Goal: Task Accomplishment & Management: Complete application form

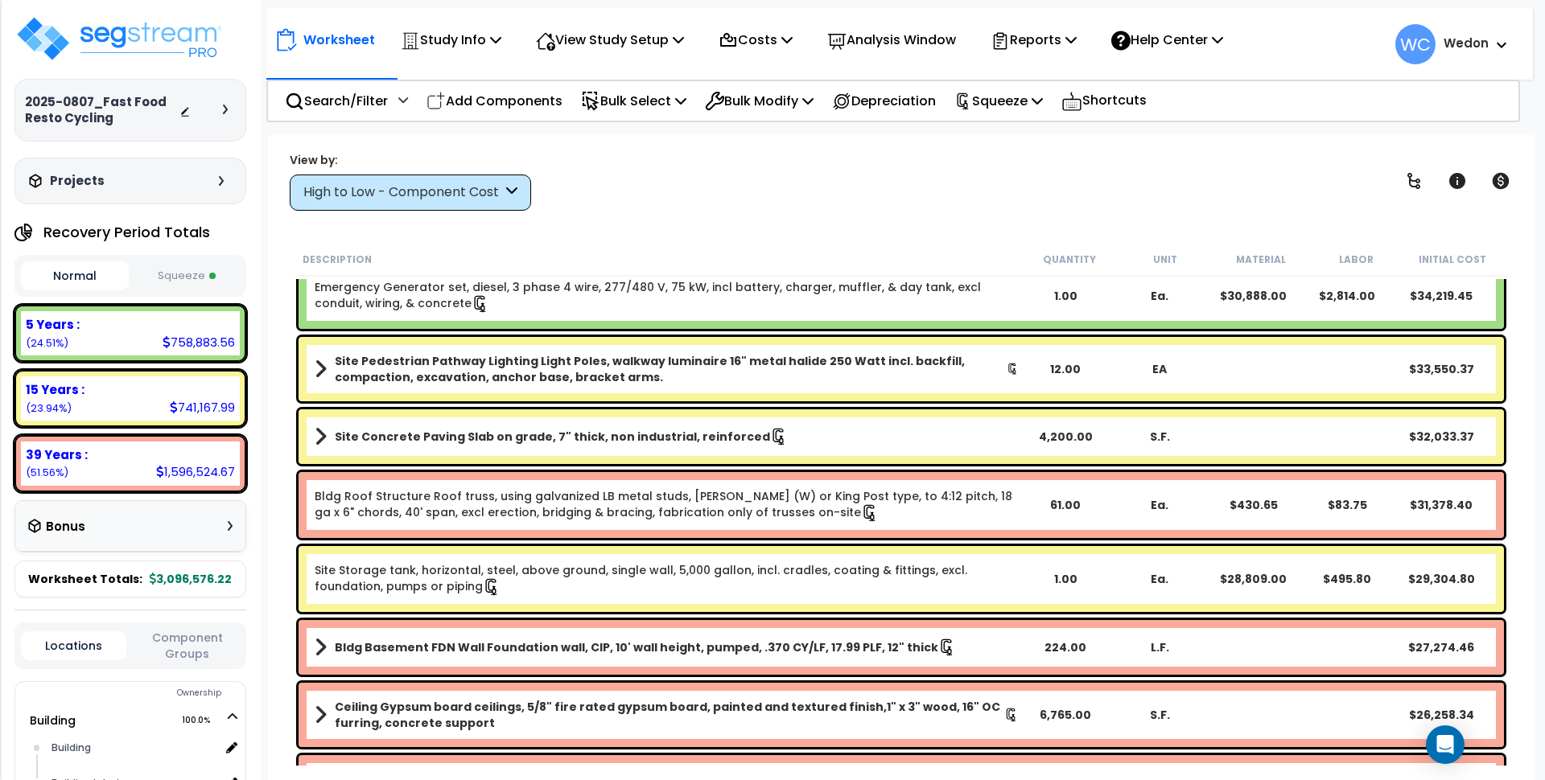
scroll to position [1207, 0]
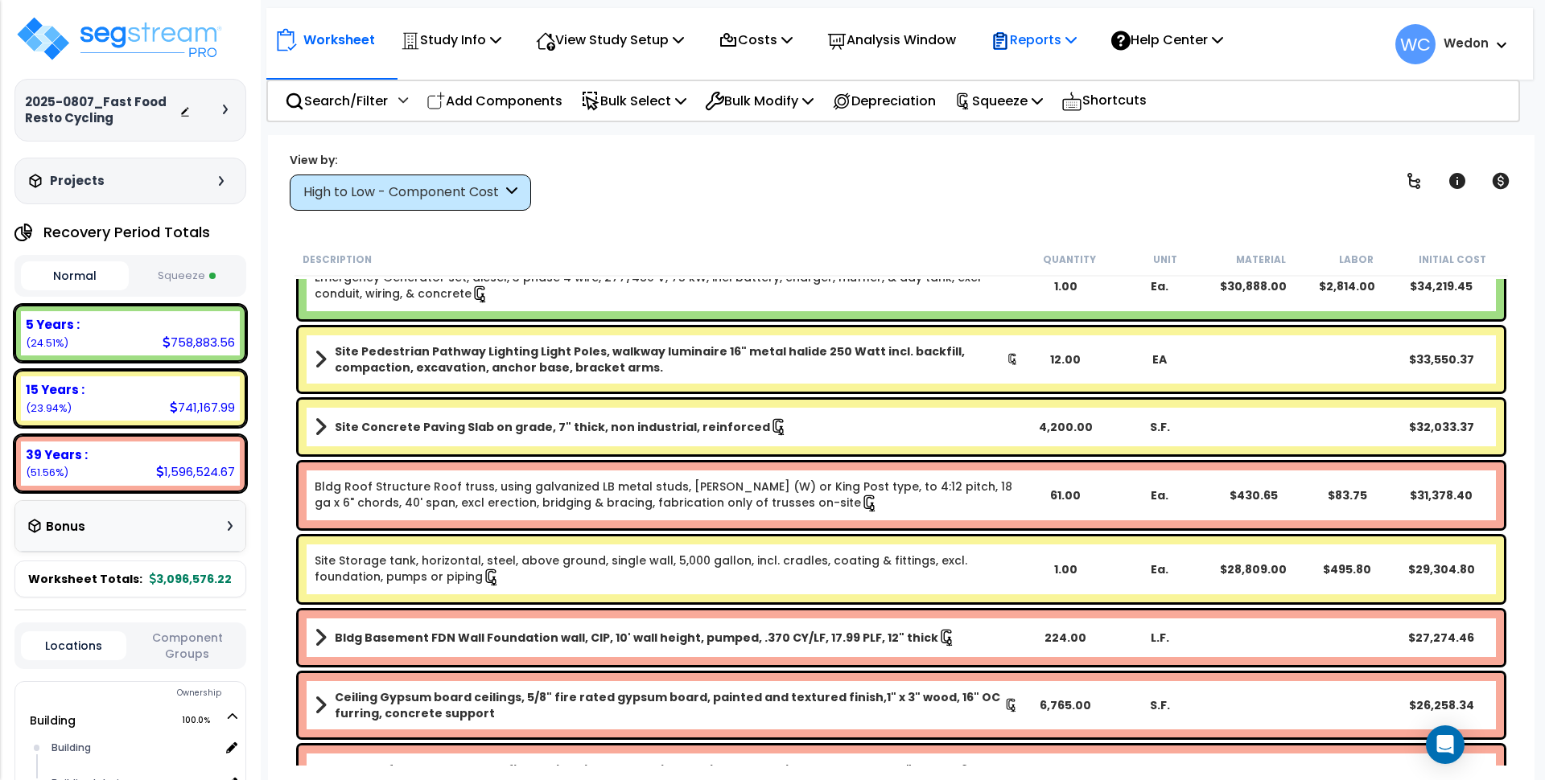
click at [1076, 39] on p "Reports" at bounding box center [1033, 40] width 86 height 22
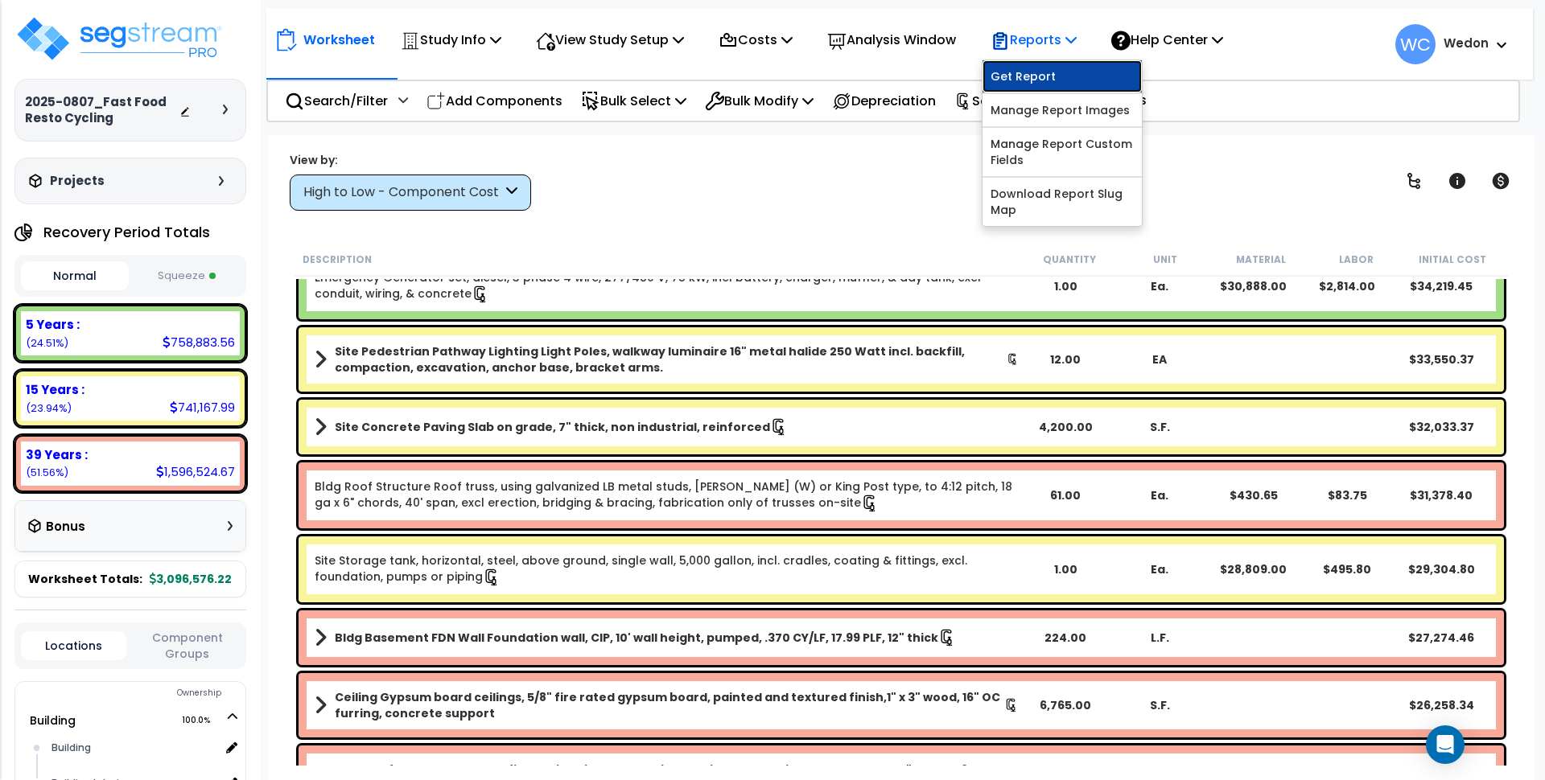
click at [1056, 72] on link "Get Report" at bounding box center [1061, 76] width 159 height 32
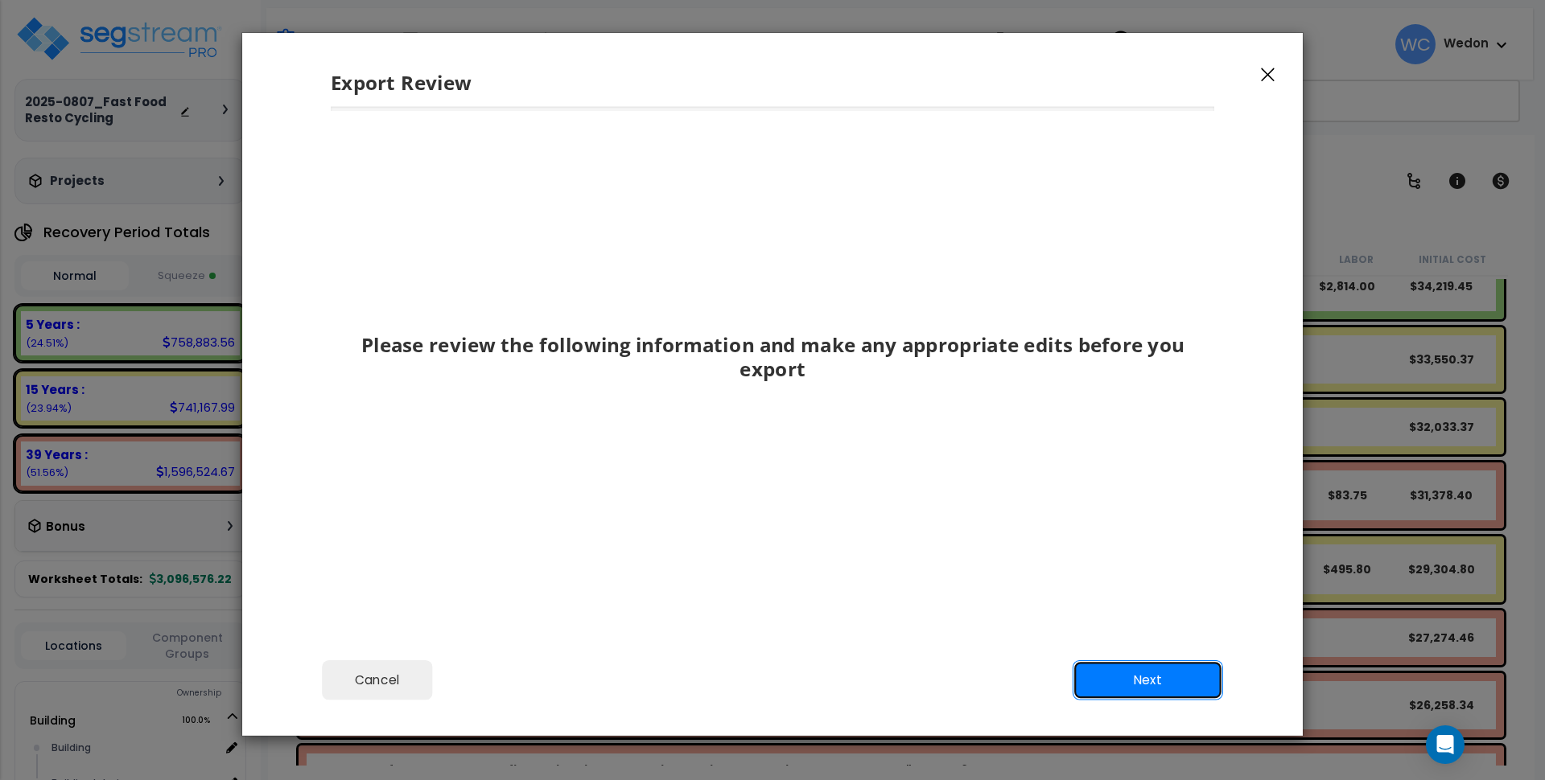
click at [1153, 693] on button "Next" at bounding box center [1147, 680] width 150 height 40
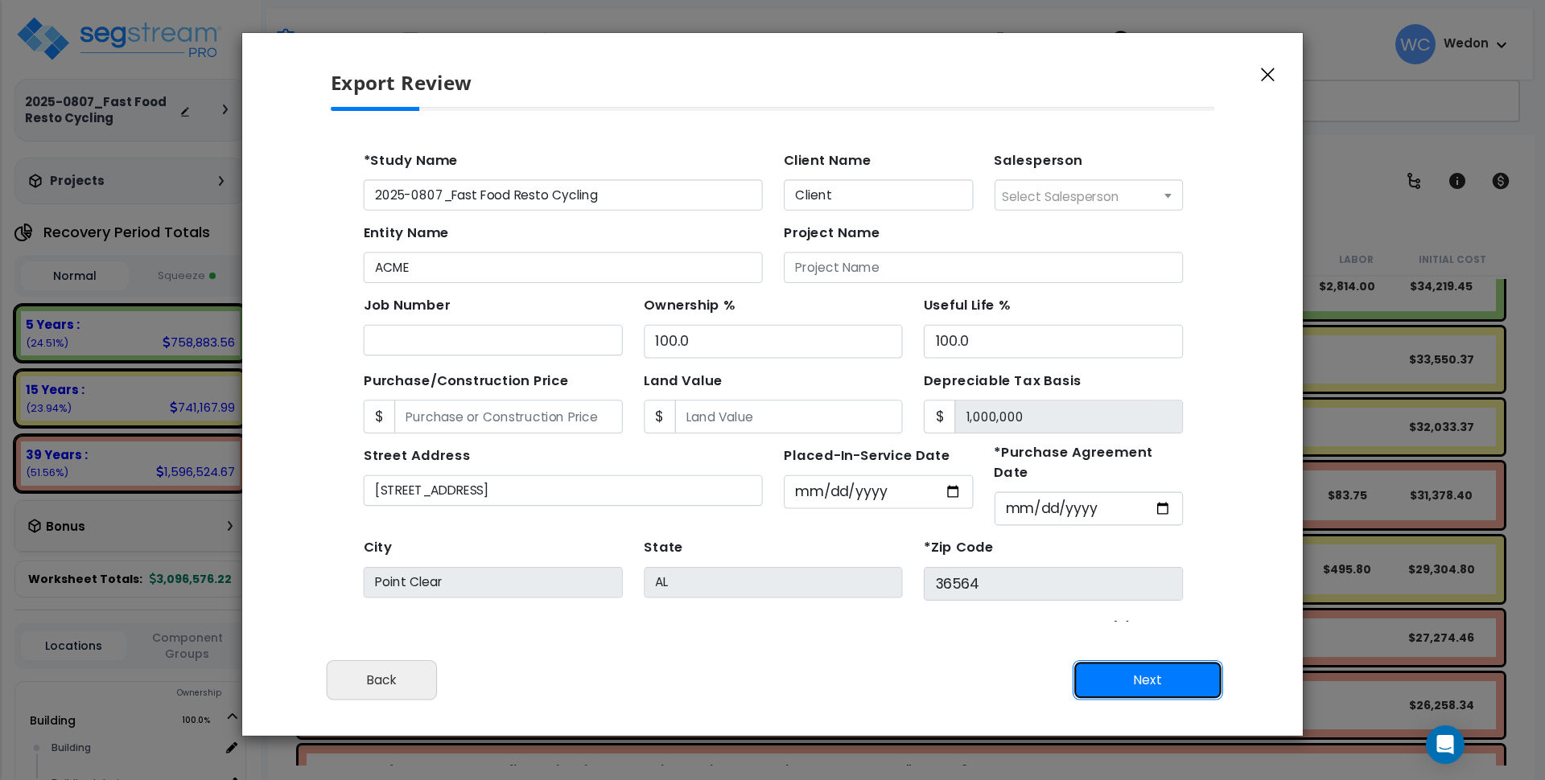
click at [1154, 688] on button "Next" at bounding box center [1147, 680] width 150 height 40
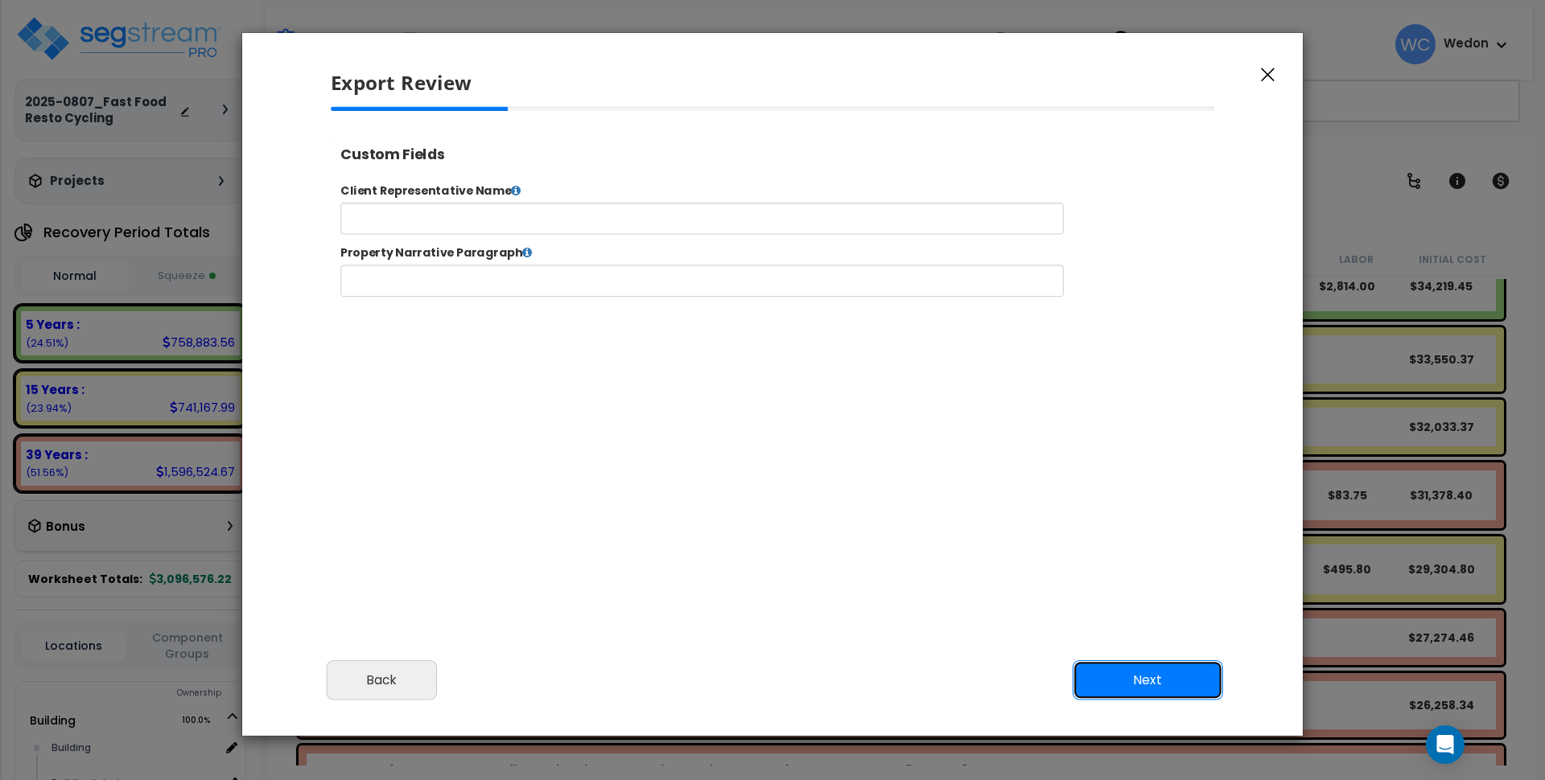
click at [1147, 675] on button "Next" at bounding box center [1147, 680] width 150 height 40
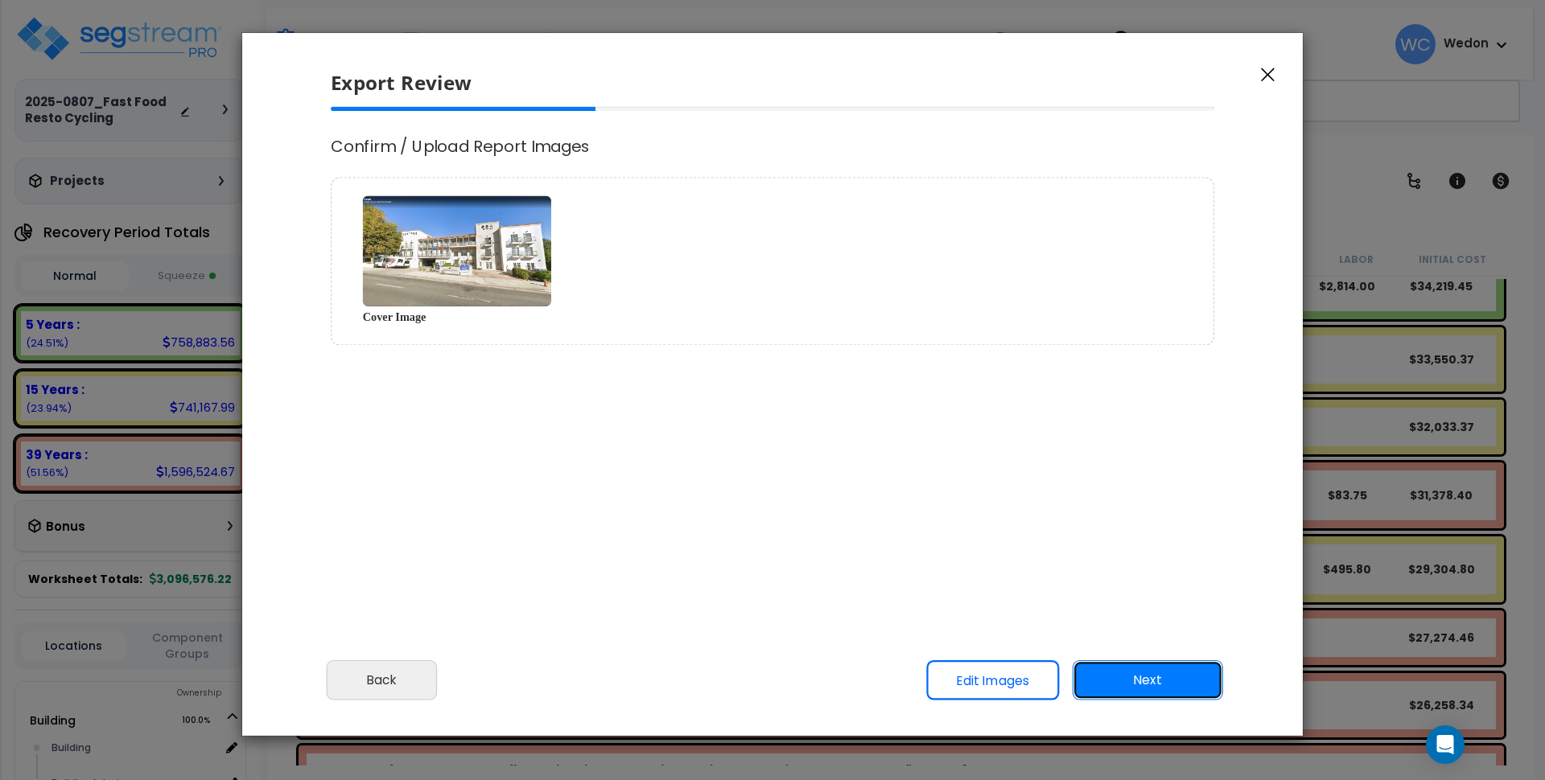
click at [1142, 685] on button "Next" at bounding box center [1147, 680] width 150 height 40
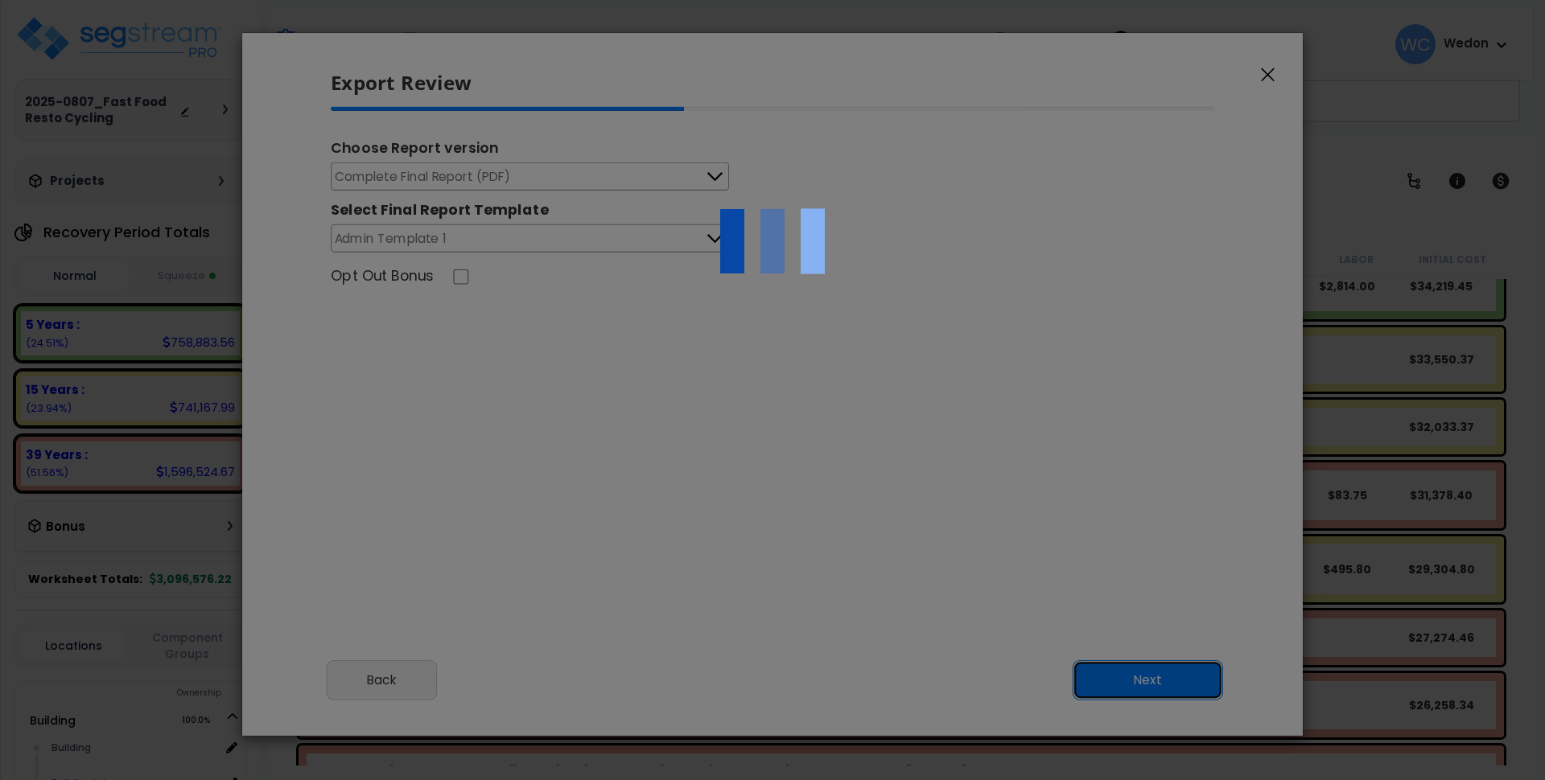
scroll to position [0, 0]
select select "2025"
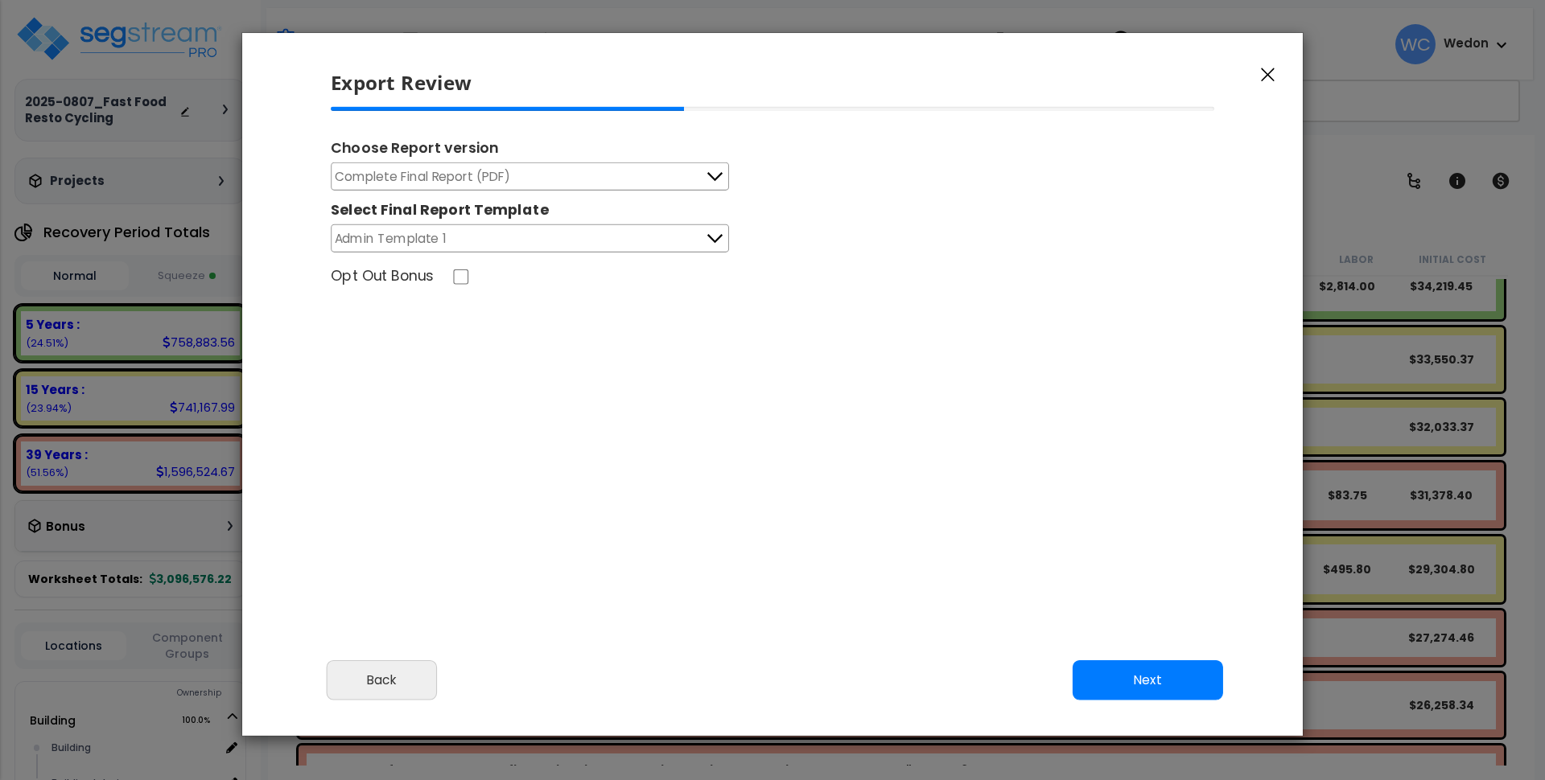
scroll to position [656, 40]
click at [1140, 685] on button "Next" at bounding box center [1147, 680] width 150 height 40
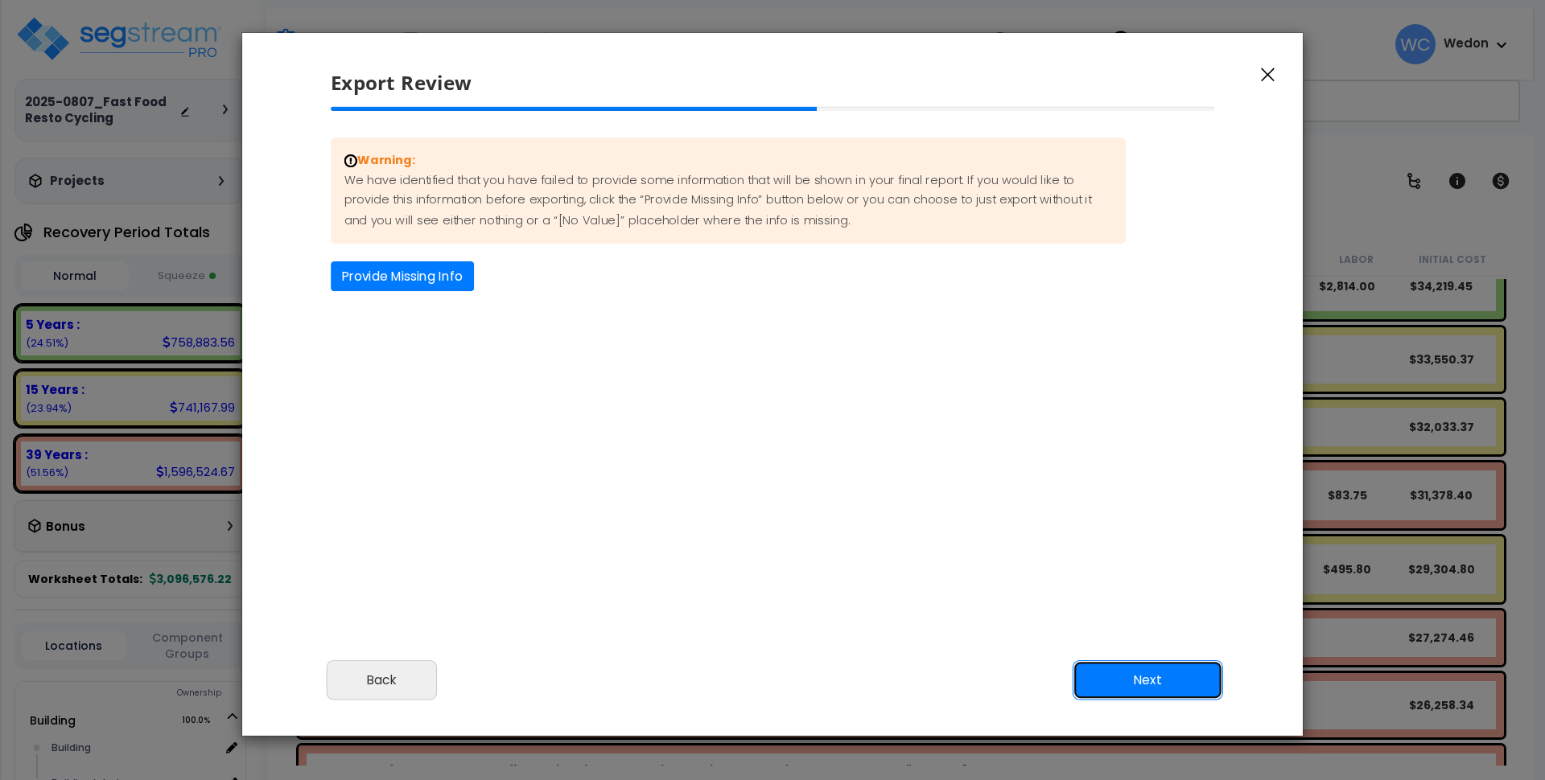
click at [1140, 685] on button "Next" at bounding box center [1147, 680] width 150 height 40
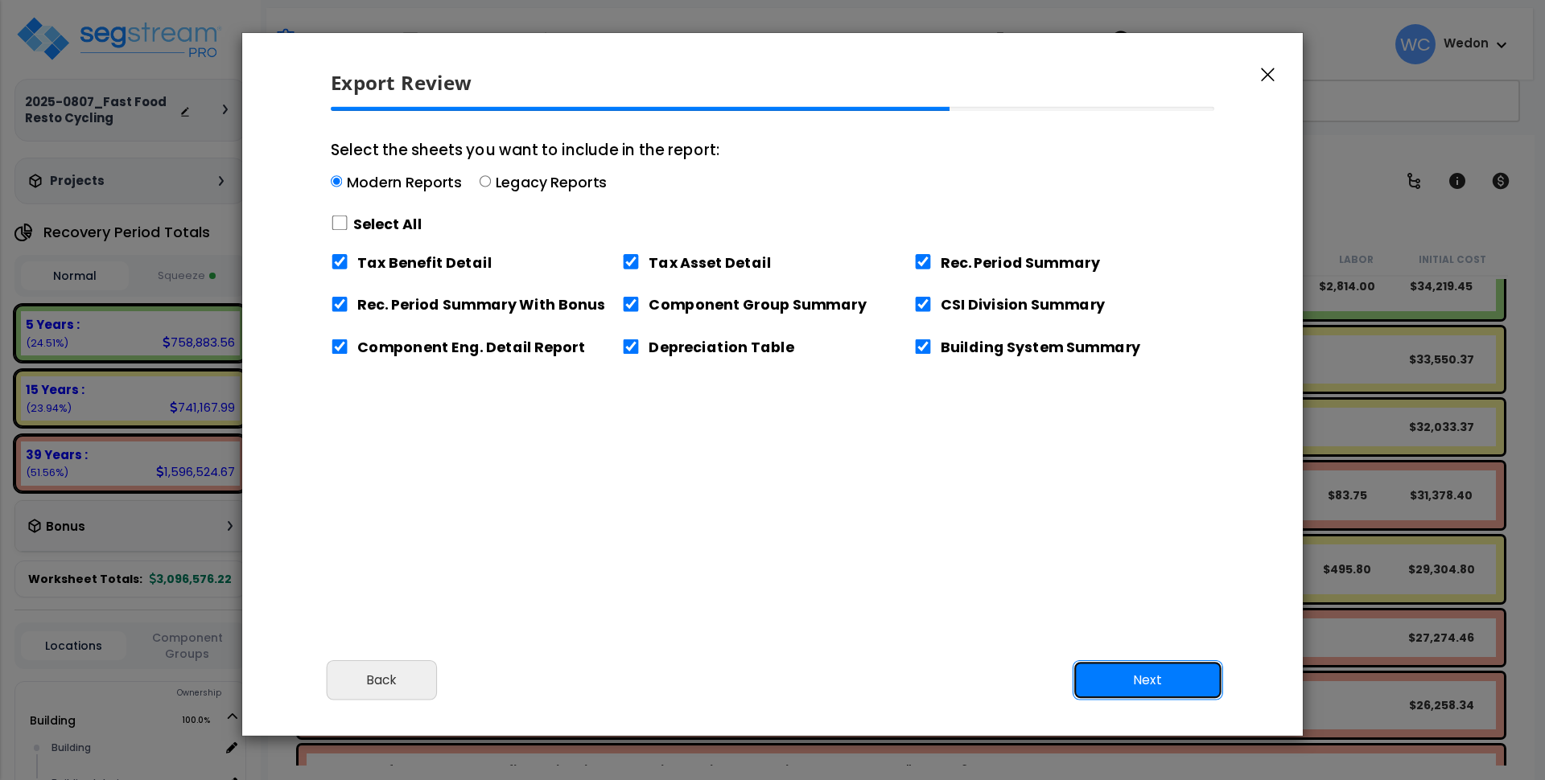
click at [1154, 690] on button "Next" at bounding box center [1147, 680] width 150 height 40
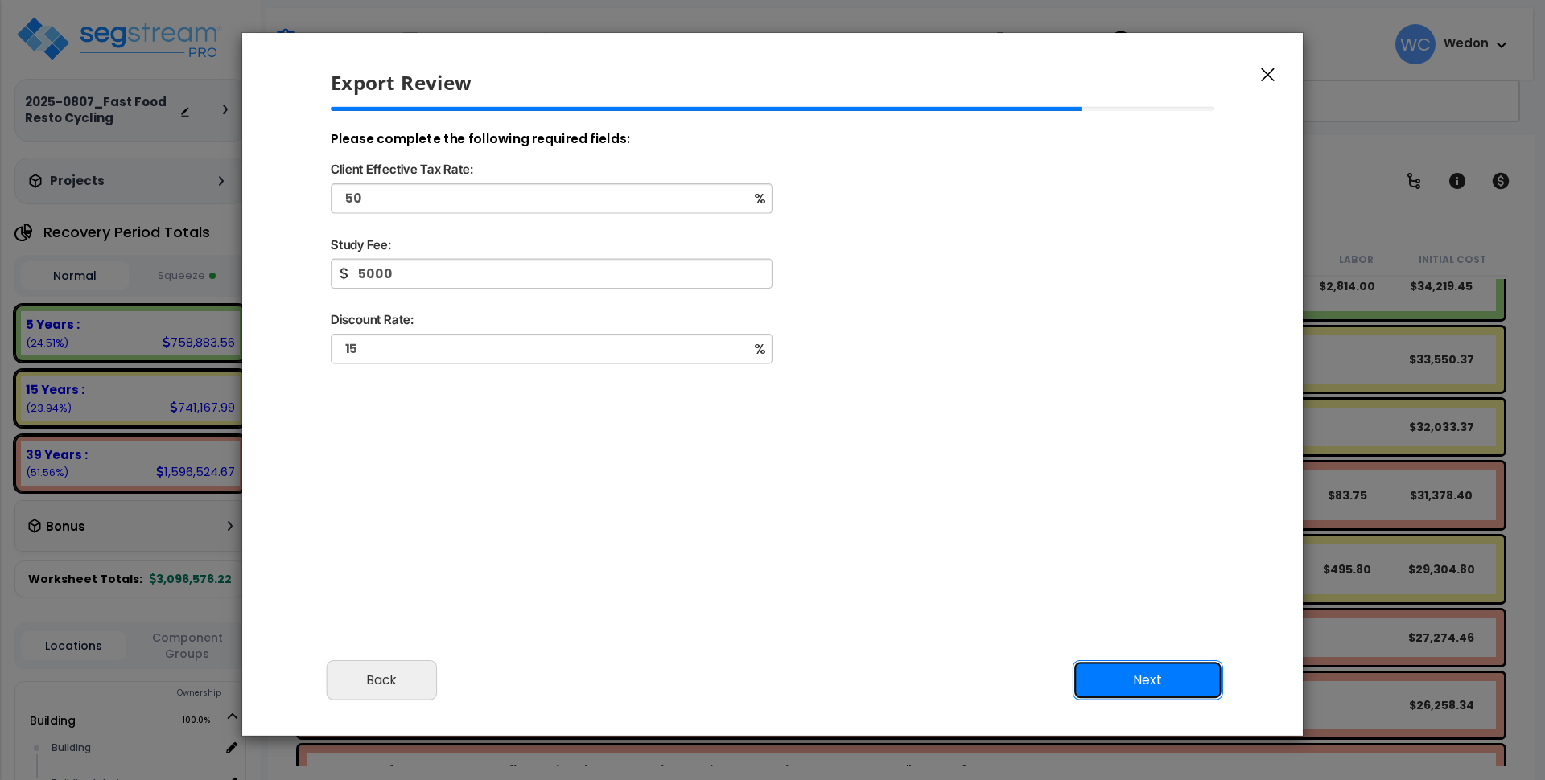
click at [1153, 693] on button "Next" at bounding box center [1147, 680] width 150 height 40
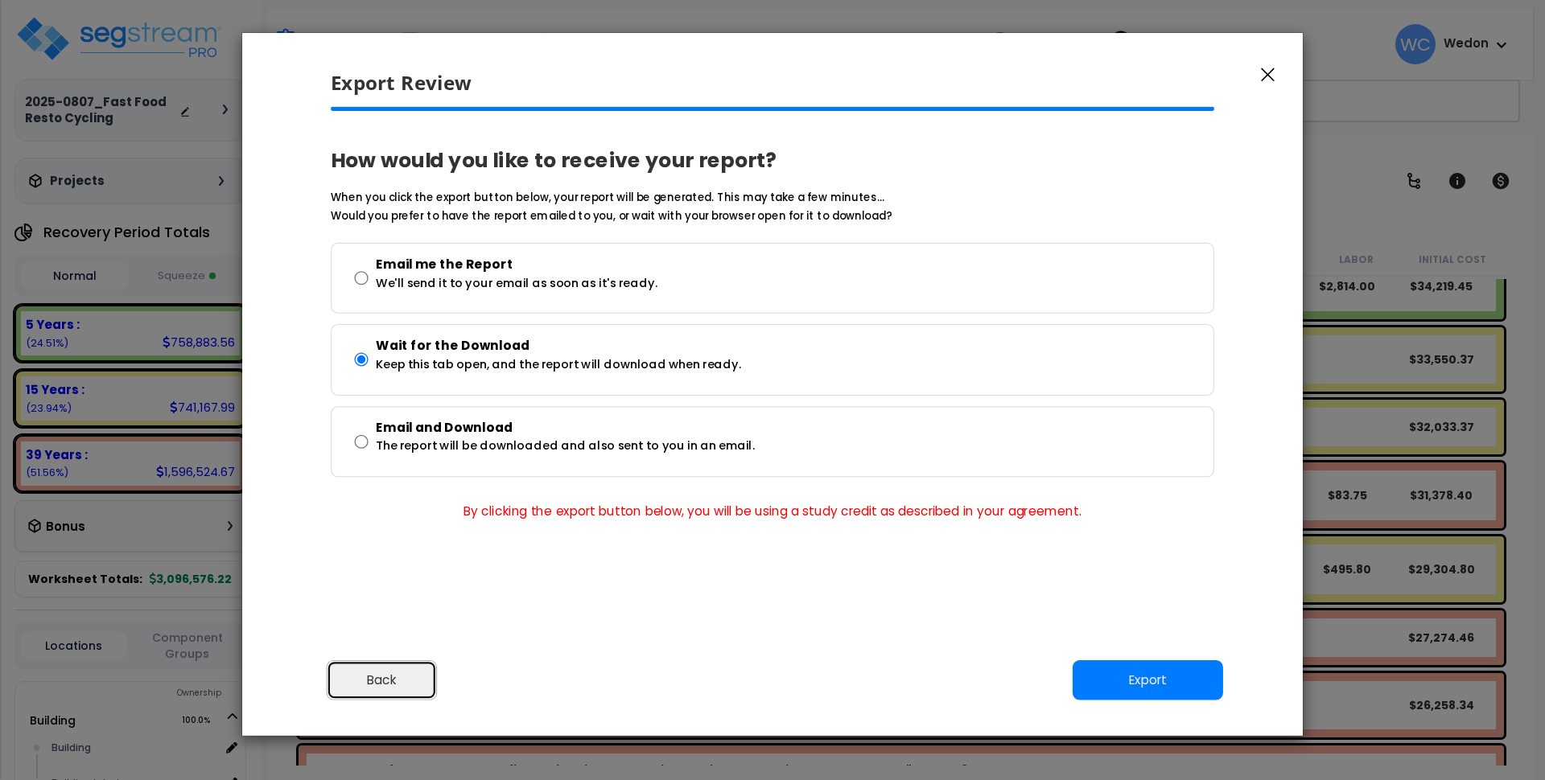
click at [414, 674] on button "Back" at bounding box center [382, 680] width 110 height 40
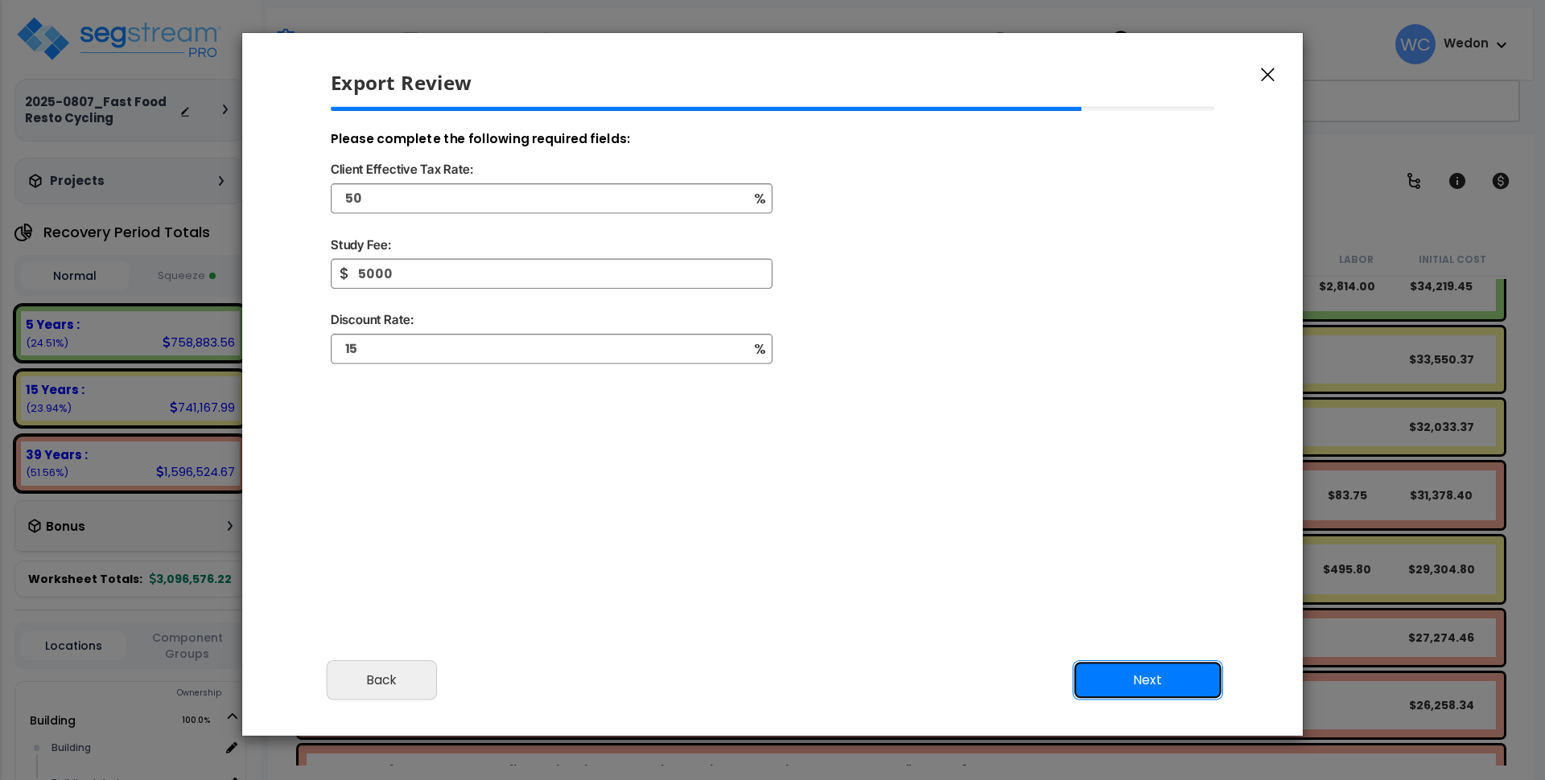
click at [1172, 693] on button "Next" at bounding box center [1147, 680] width 150 height 40
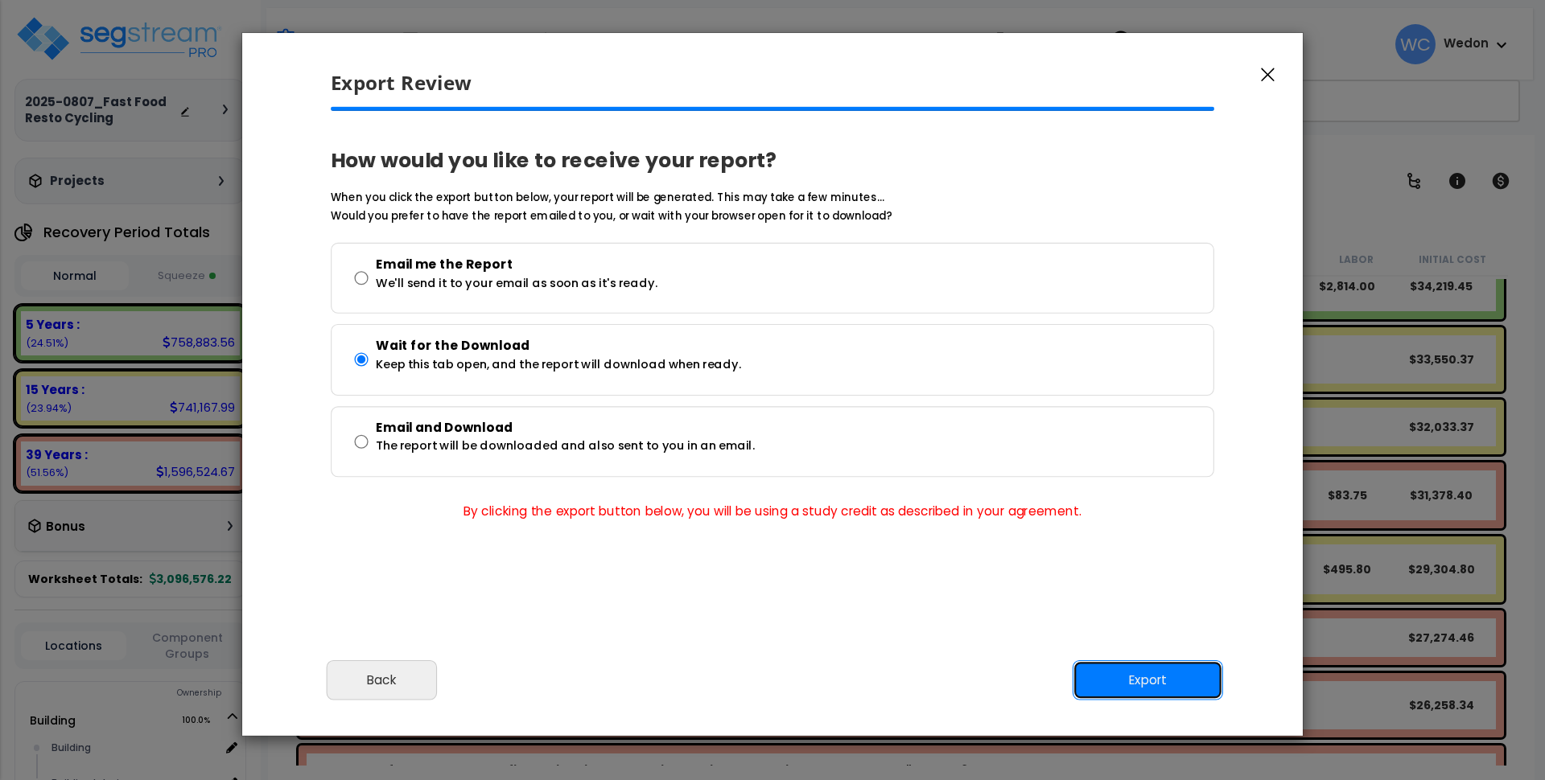
click at [1172, 677] on button "Export" at bounding box center [1147, 680] width 150 height 40
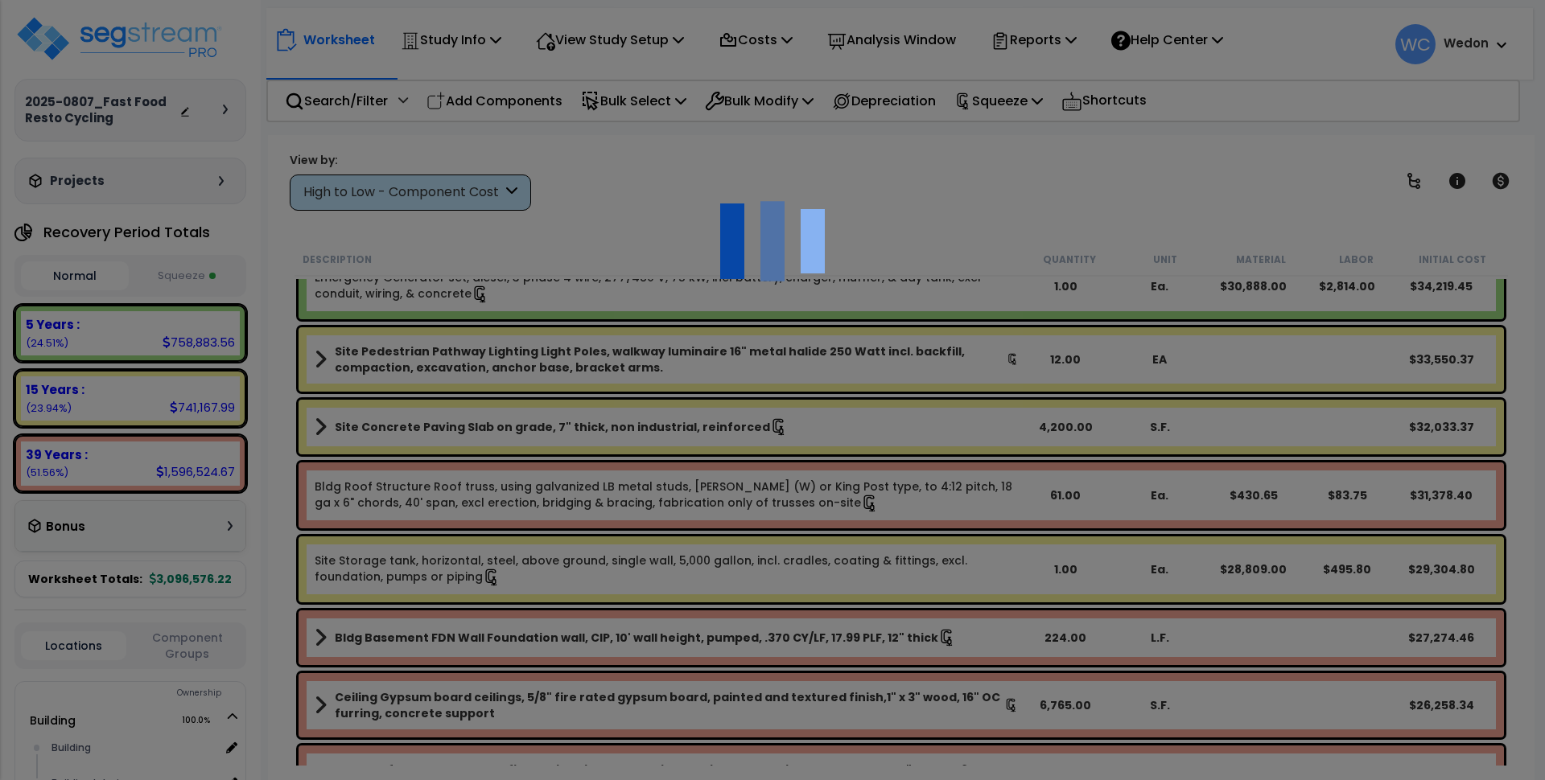
scroll to position [71, 0]
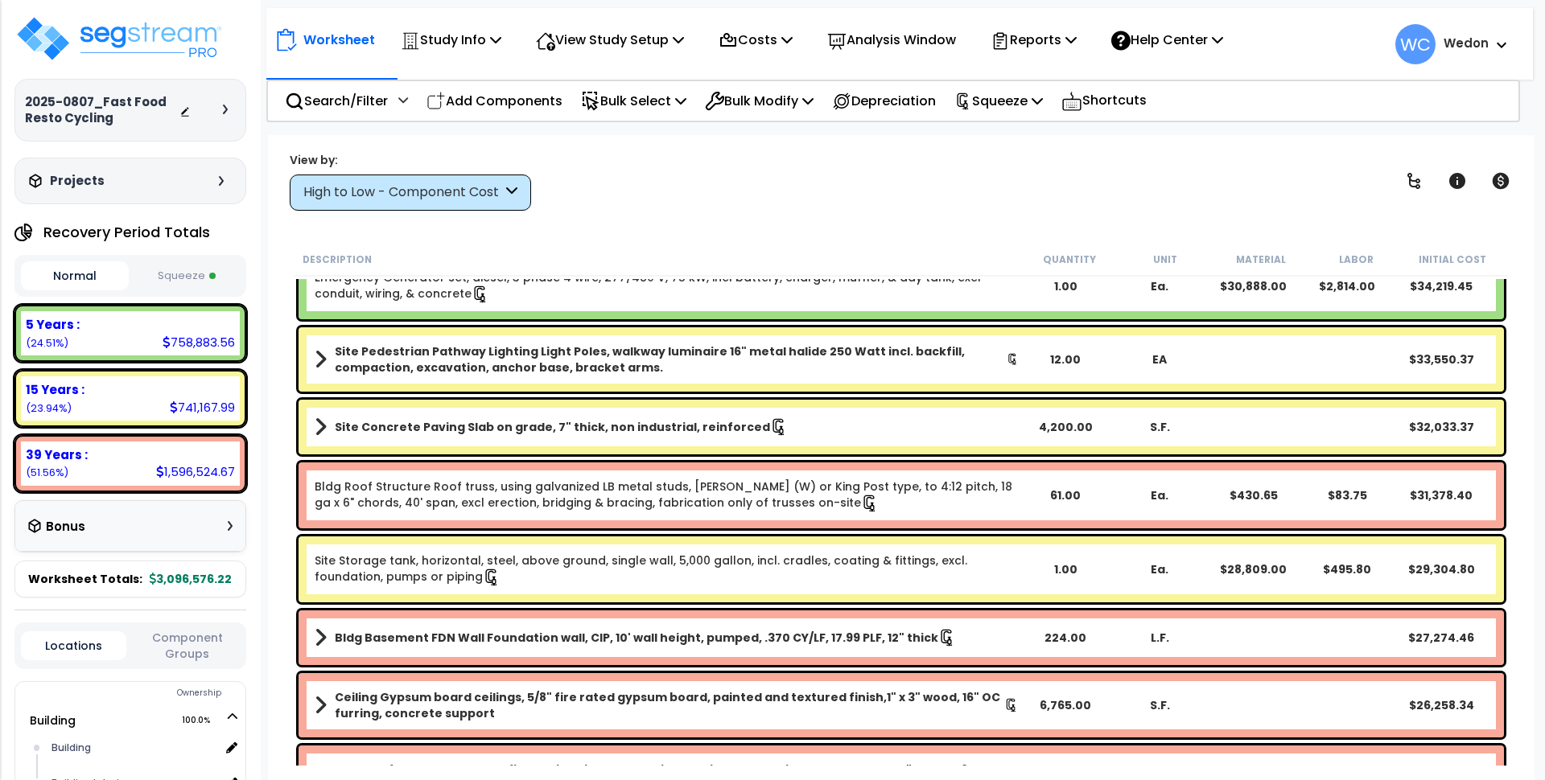
click at [1418, 46] on span "WC" at bounding box center [1415, 44] width 40 height 40
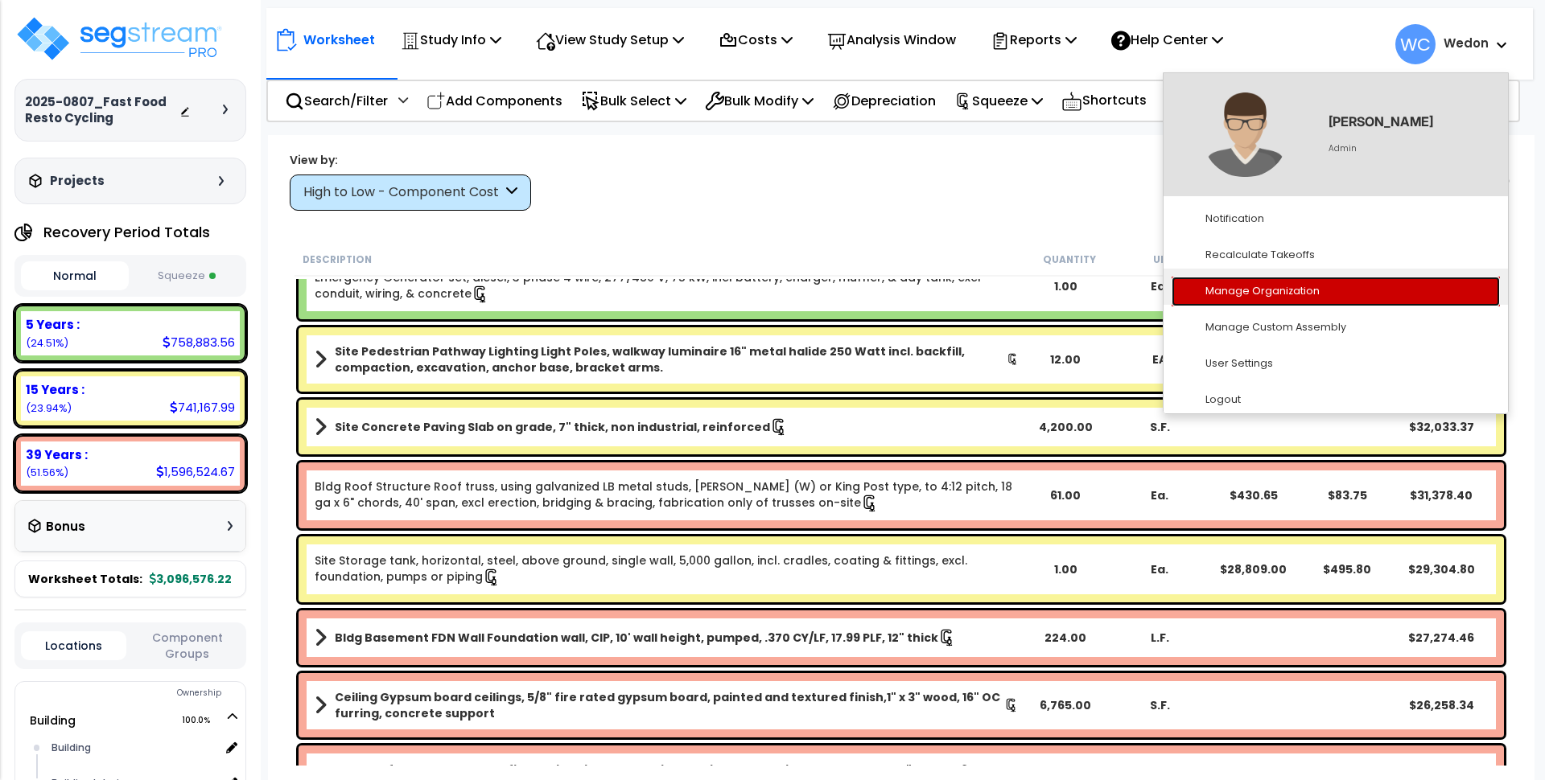
click at [1281, 287] on link "Manage Organization" at bounding box center [1335, 292] width 328 height 30
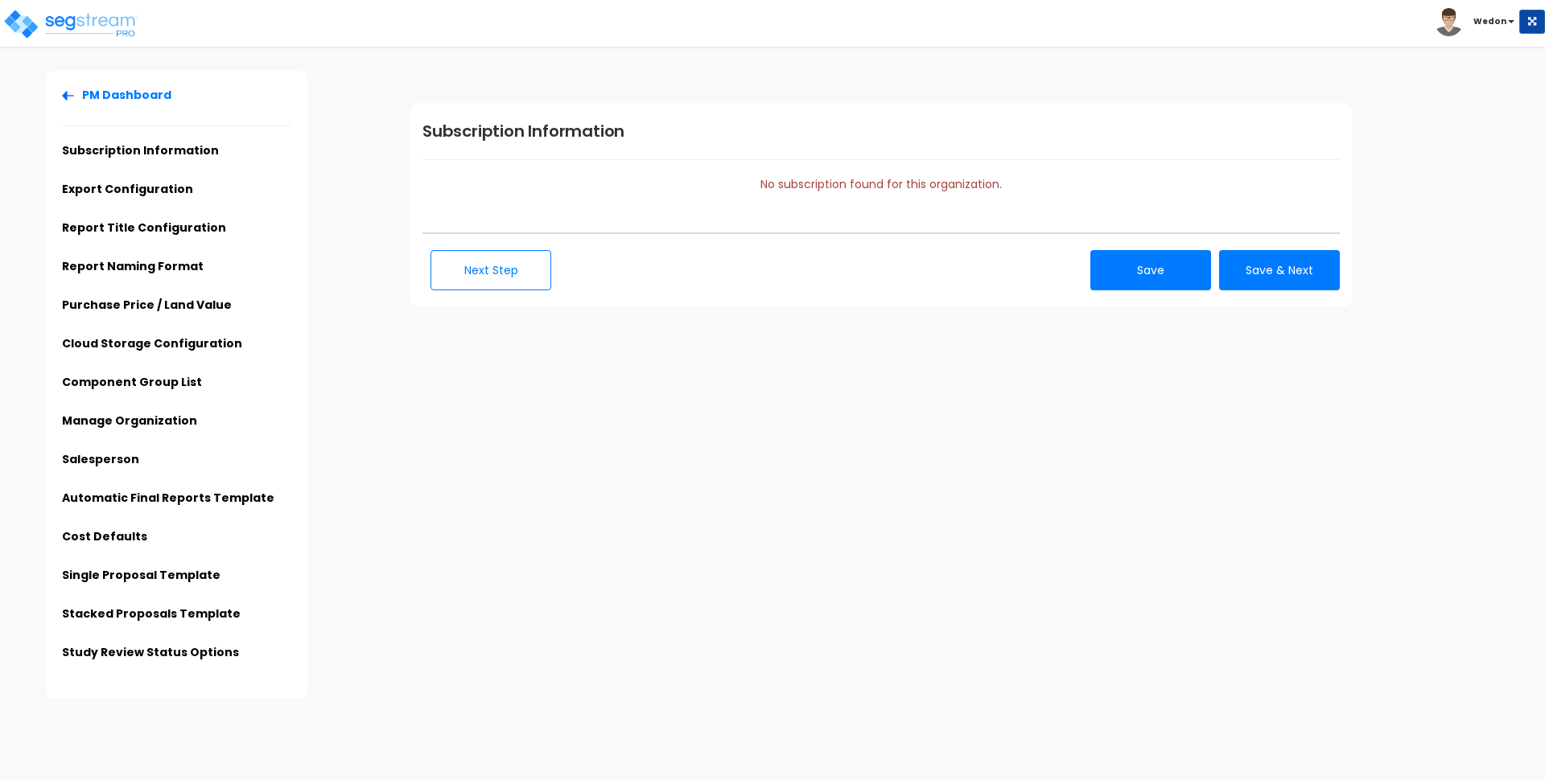
type input "Admin"
type input "123 Nowere Street"
type input "sample@email.com"
type input "123-456-789"
type input "Peter Johnson"
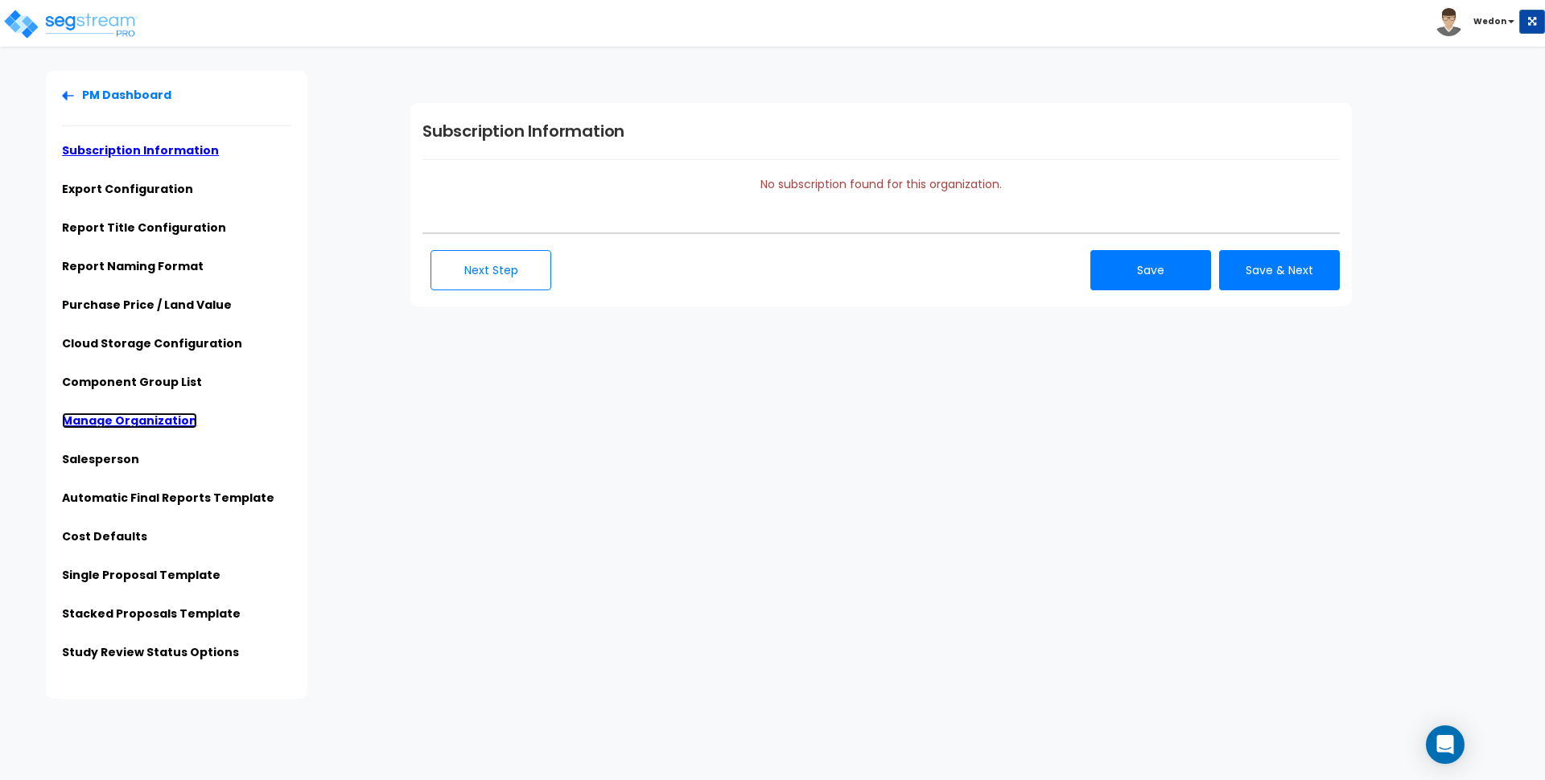
click at [151, 426] on link "Manage Organization" at bounding box center [129, 421] width 135 height 16
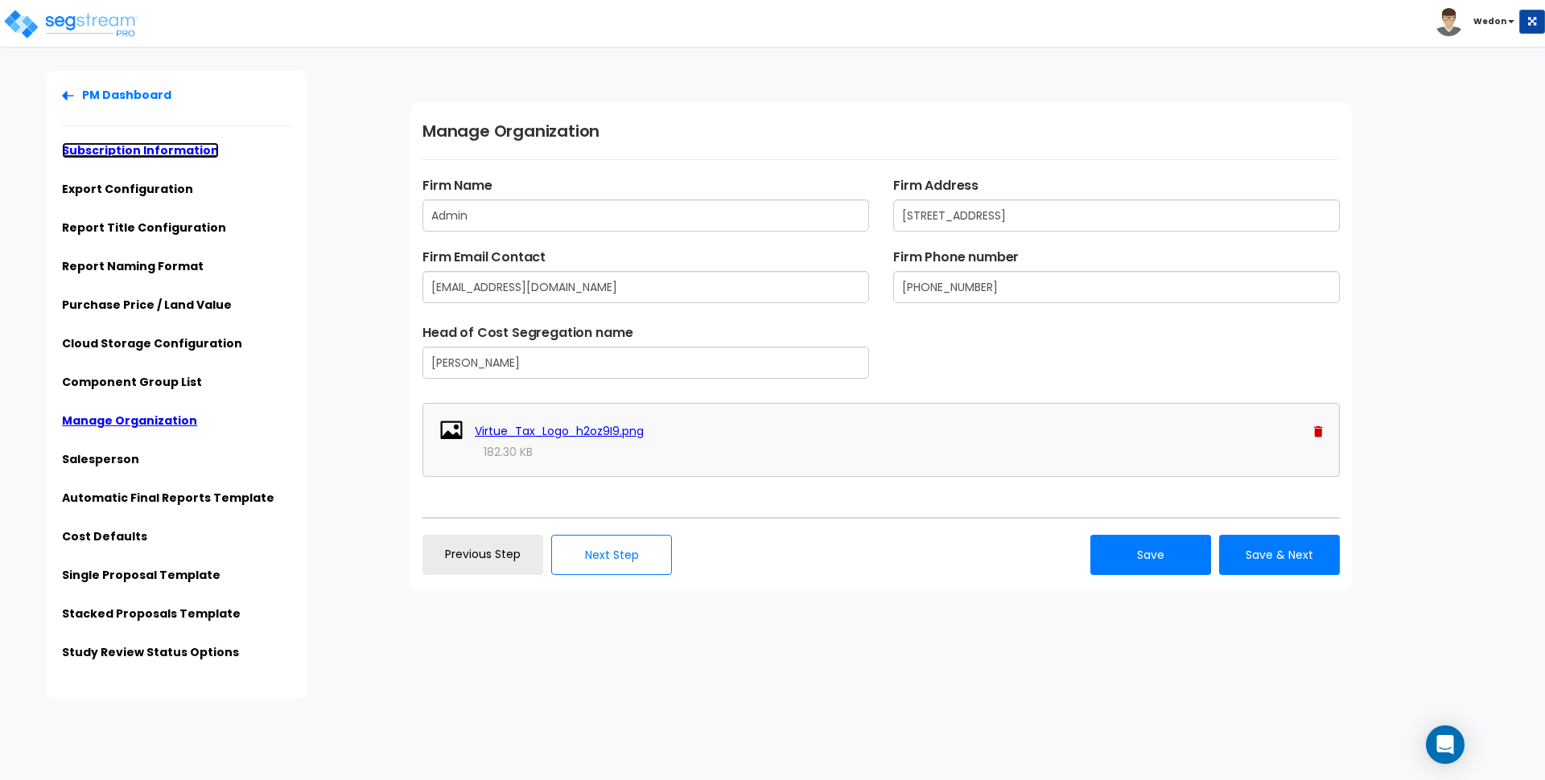
click at [110, 149] on link "Subscription Information" at bounding box center [140, 150] width 157 height 16
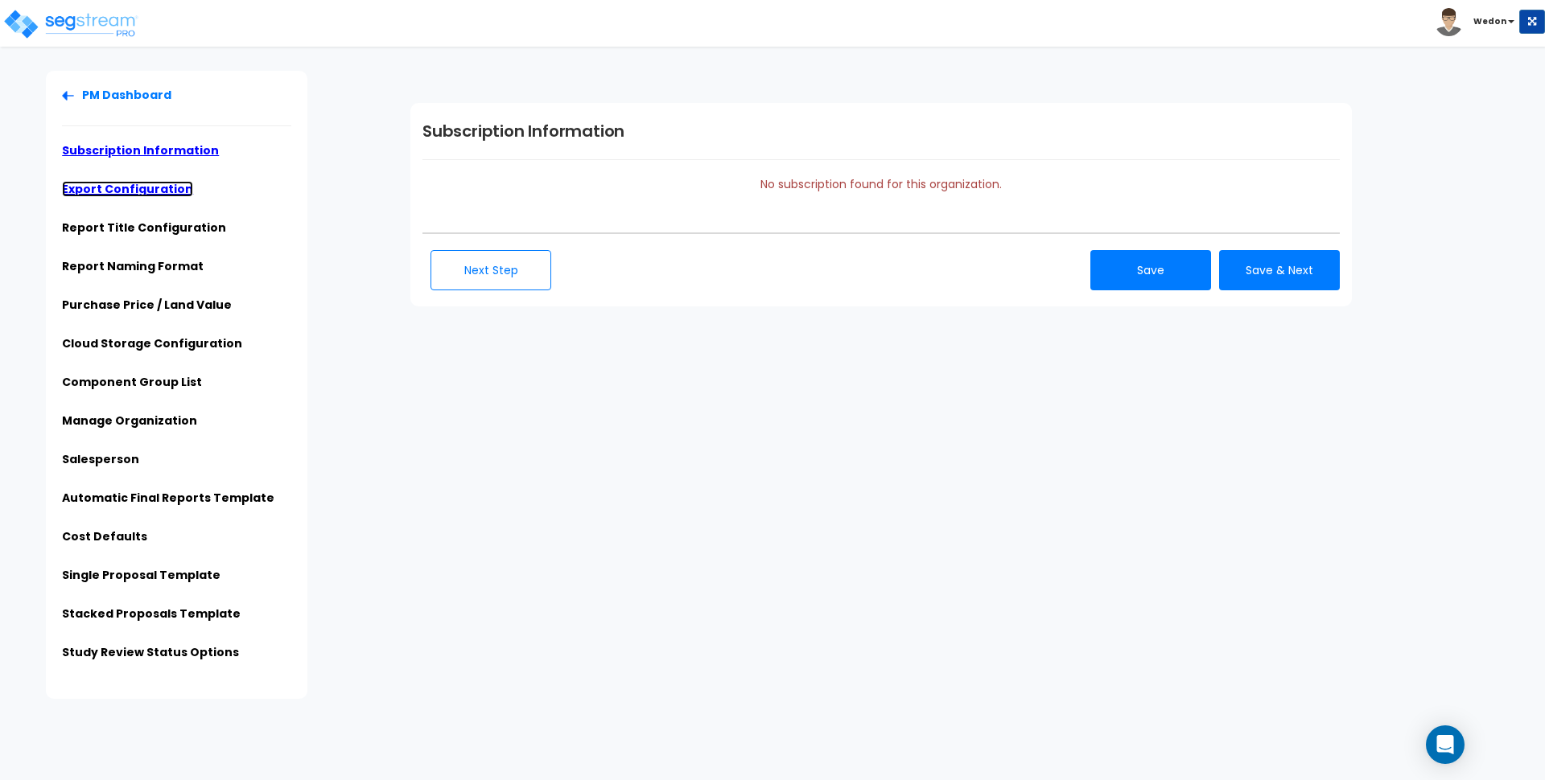
click at [181, 185] on link "Export Configuration" at bounding box center [127, 189] width 131 height 16
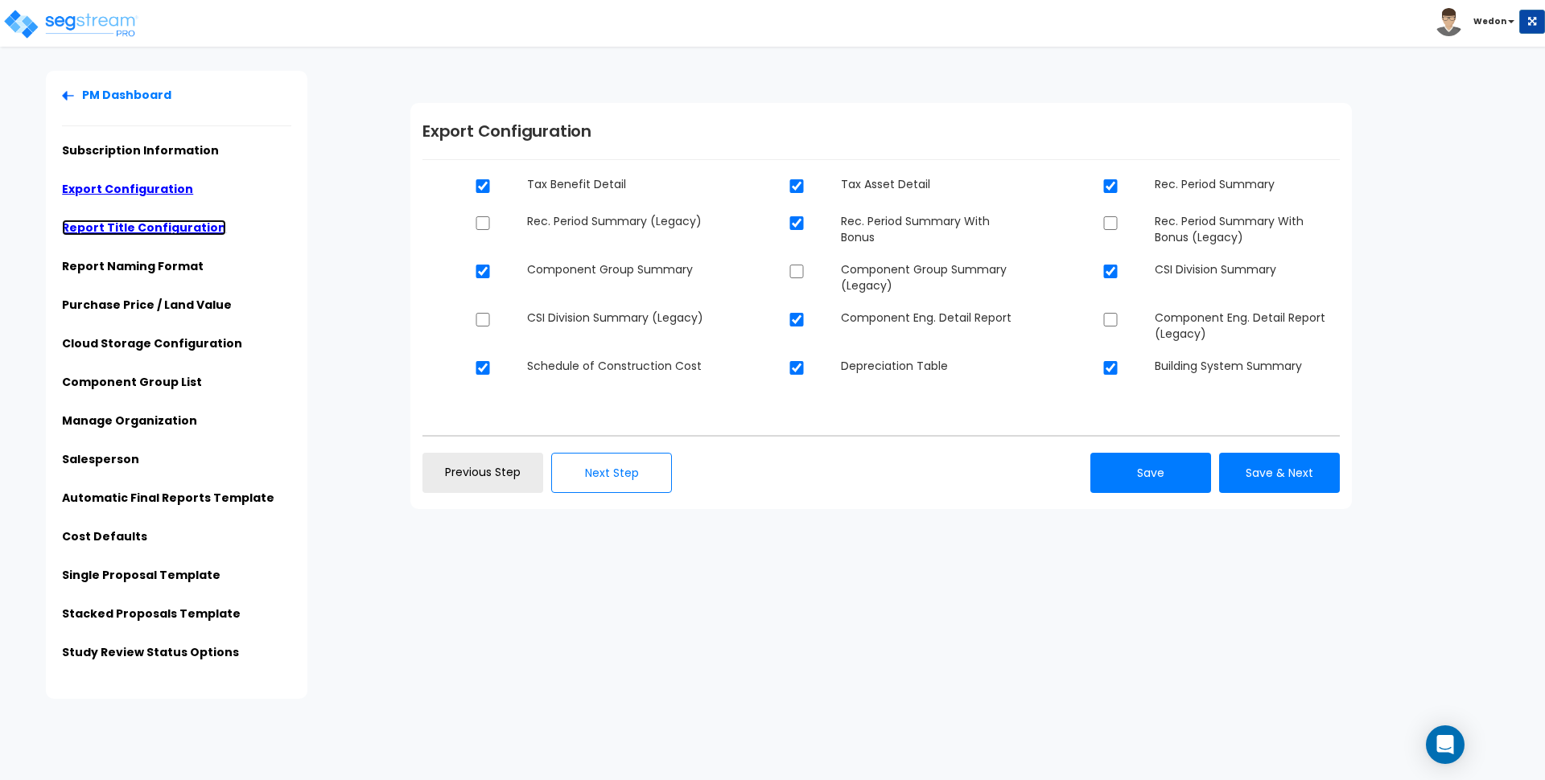
click at [180, 229] on link "Report Title Configuration" at bounding box center [144, 228] width 164 height 16
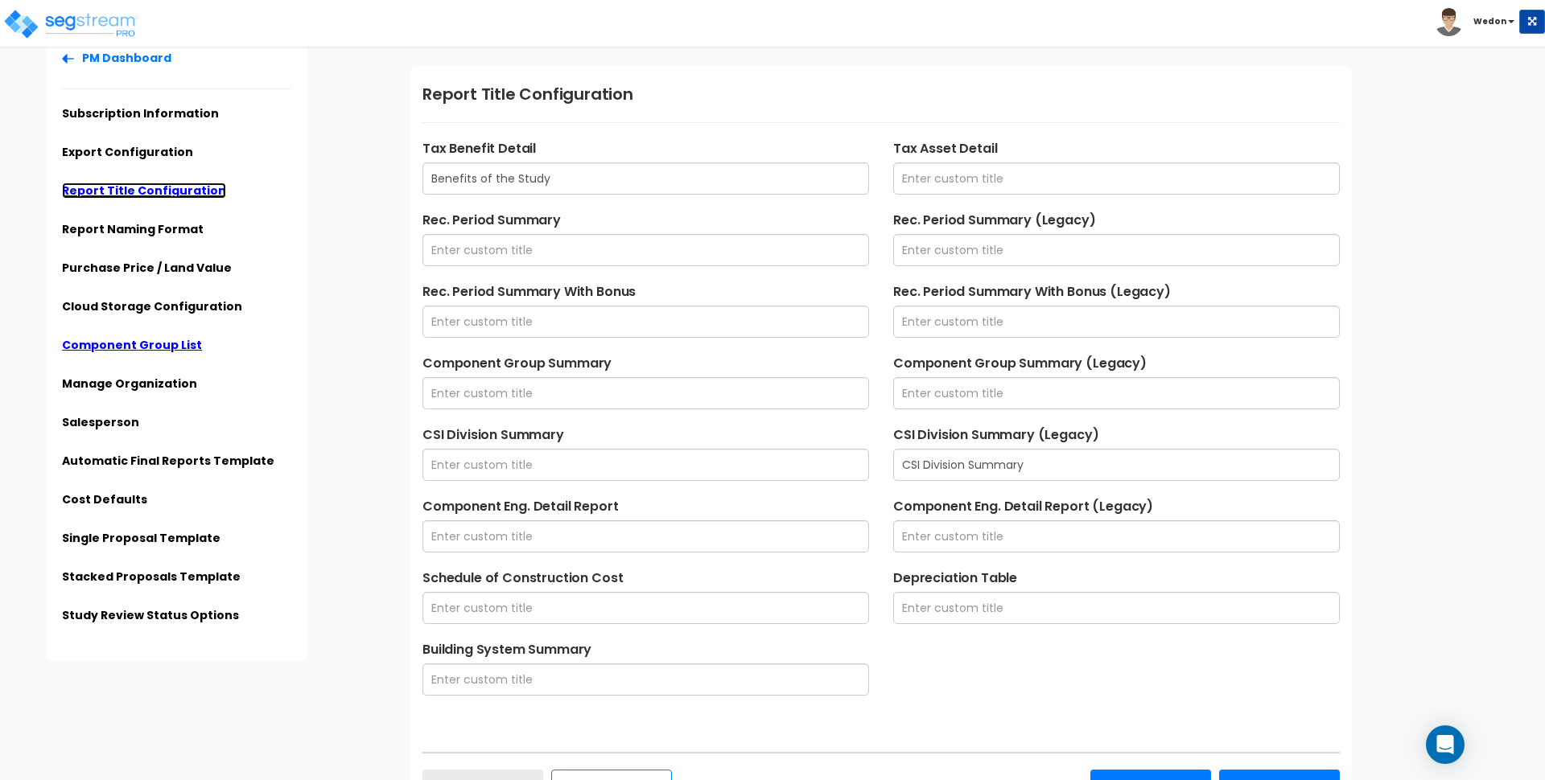
scroll to position [39, 0]
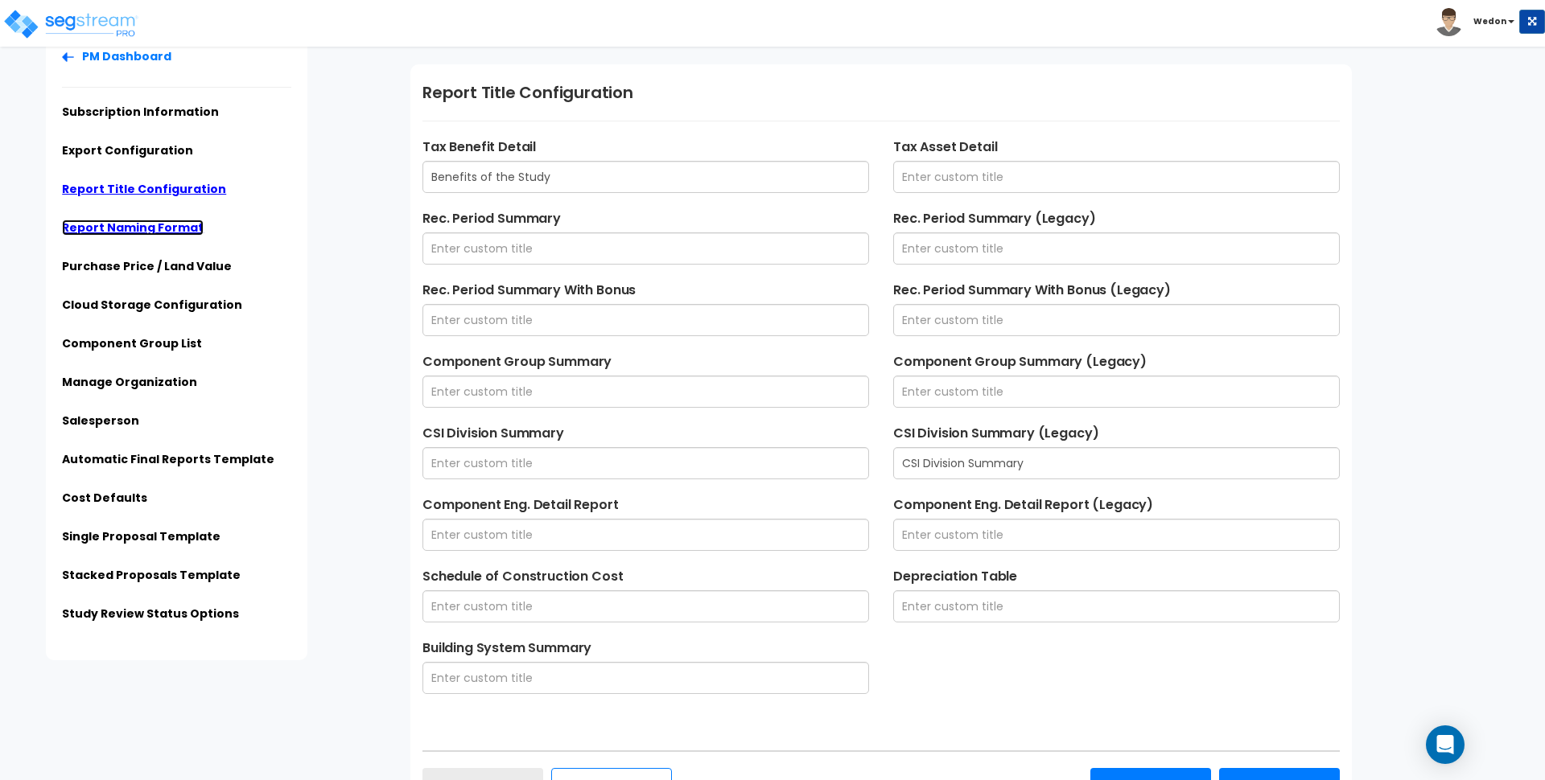
click at [171, 220] on link "Report Naming Format" at bounding box center [133, 228] width 142 height 16
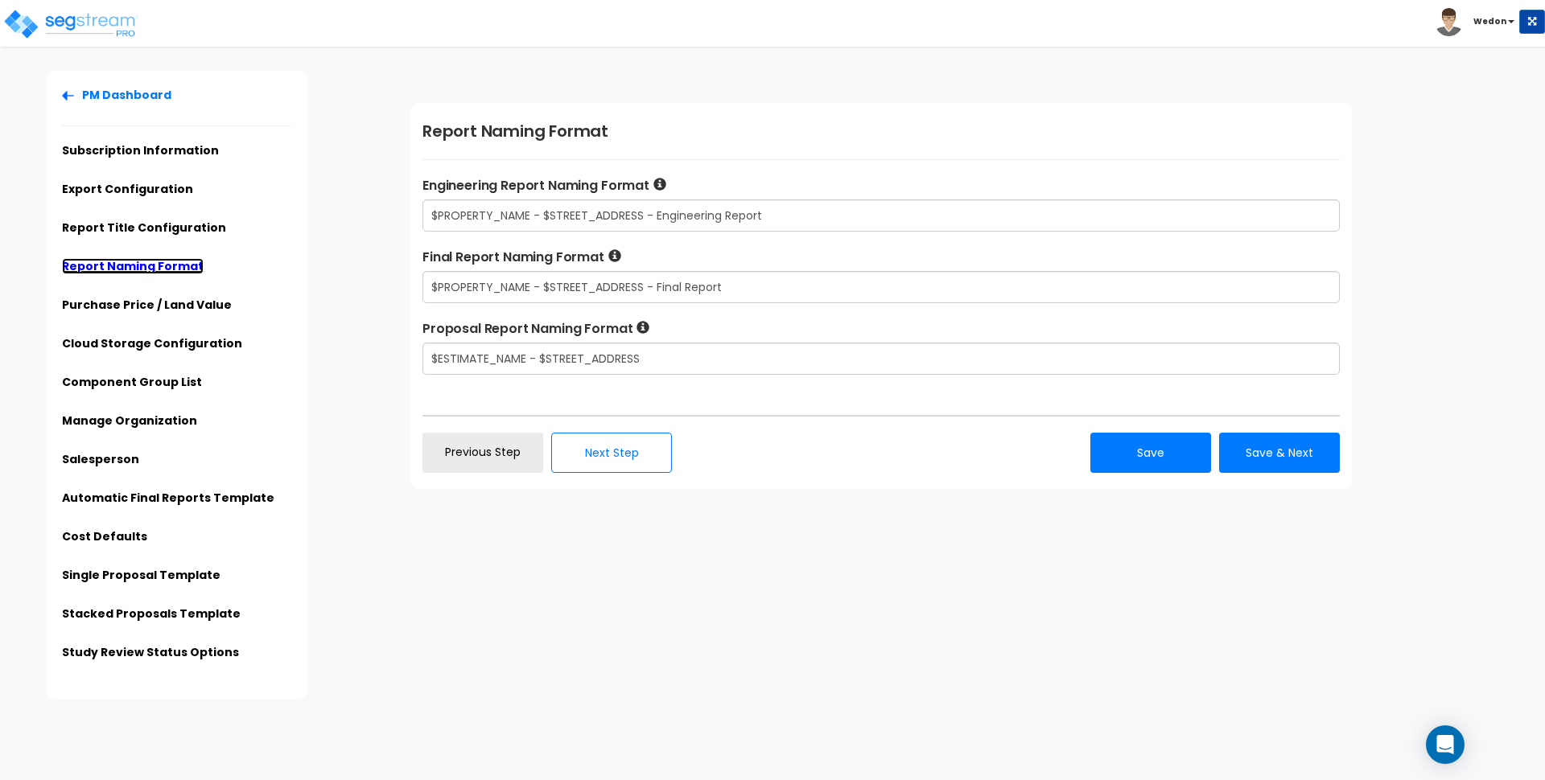
scroll to position [0, 0]
click at [182, 297] on link "Purchase Price / Land Value" at bounding box center [147, 305] width 170 height 16
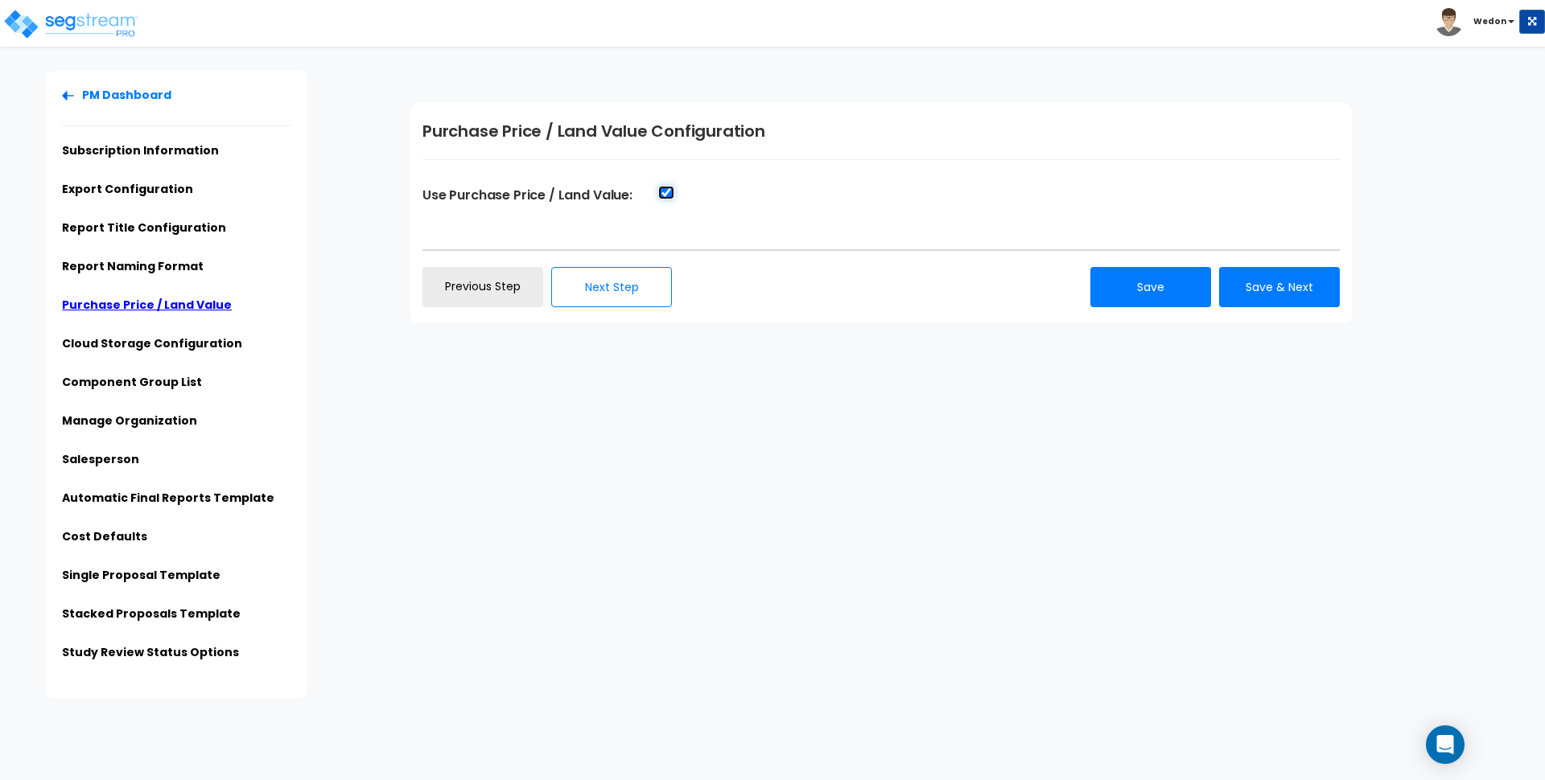
click at [665, 191] on input "Use Purchase Price / Land Value:" at bounding box center [666, 193] width 16 height 14
checkbox input "false"
click at [1191, 283] on button "Save" at bounding box center [1150, 287] width 121 height 40
click at [1234, 381] on div "PM Dashboard Subscription Information Export Configuration Report Title Configu…" at bounding box center [772, 385] width 1545 height 628
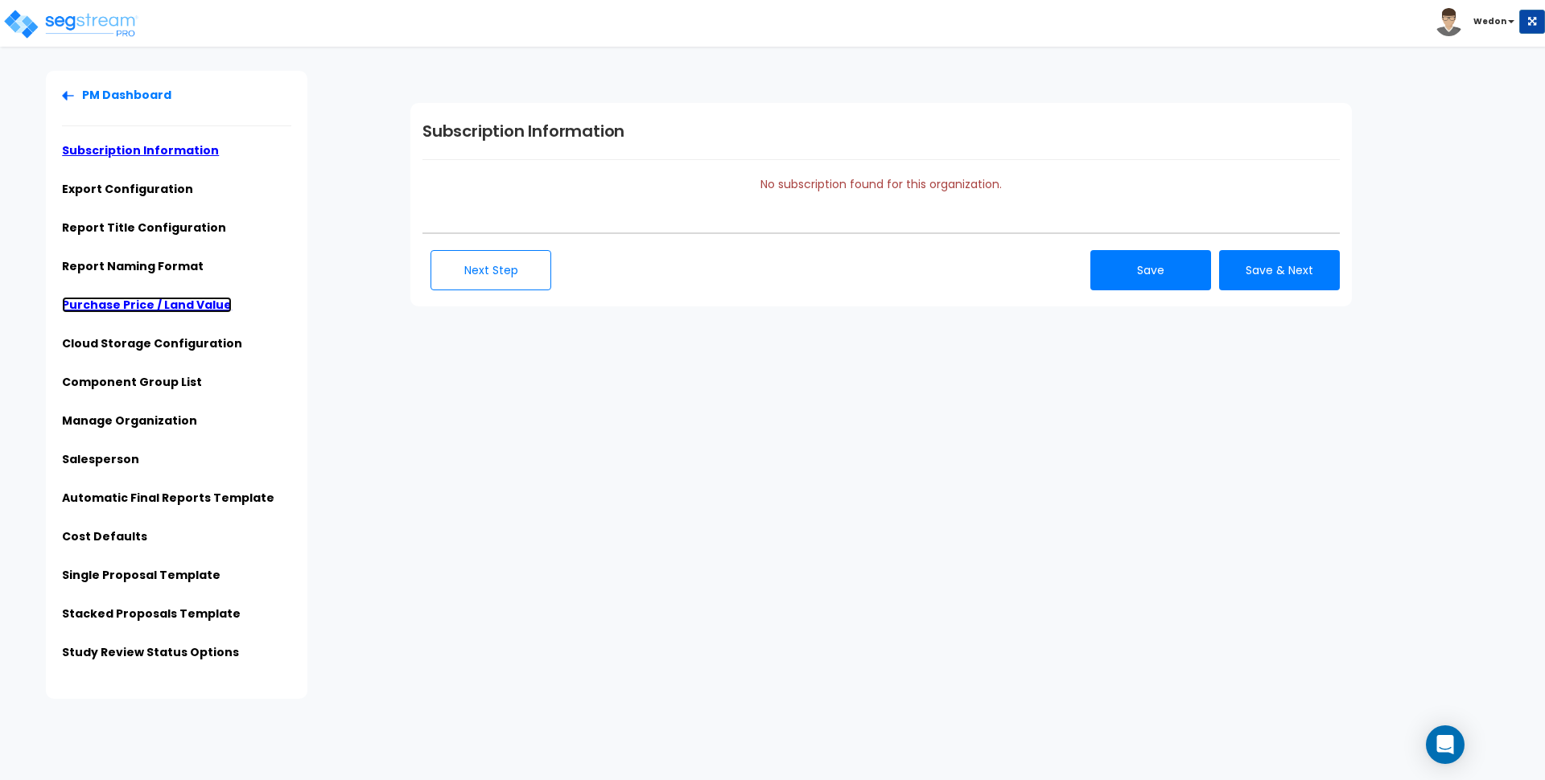
click at [172, 300] on link "Purchase Price / Land Value" at bounding box center [147, 305] width 170 height 16
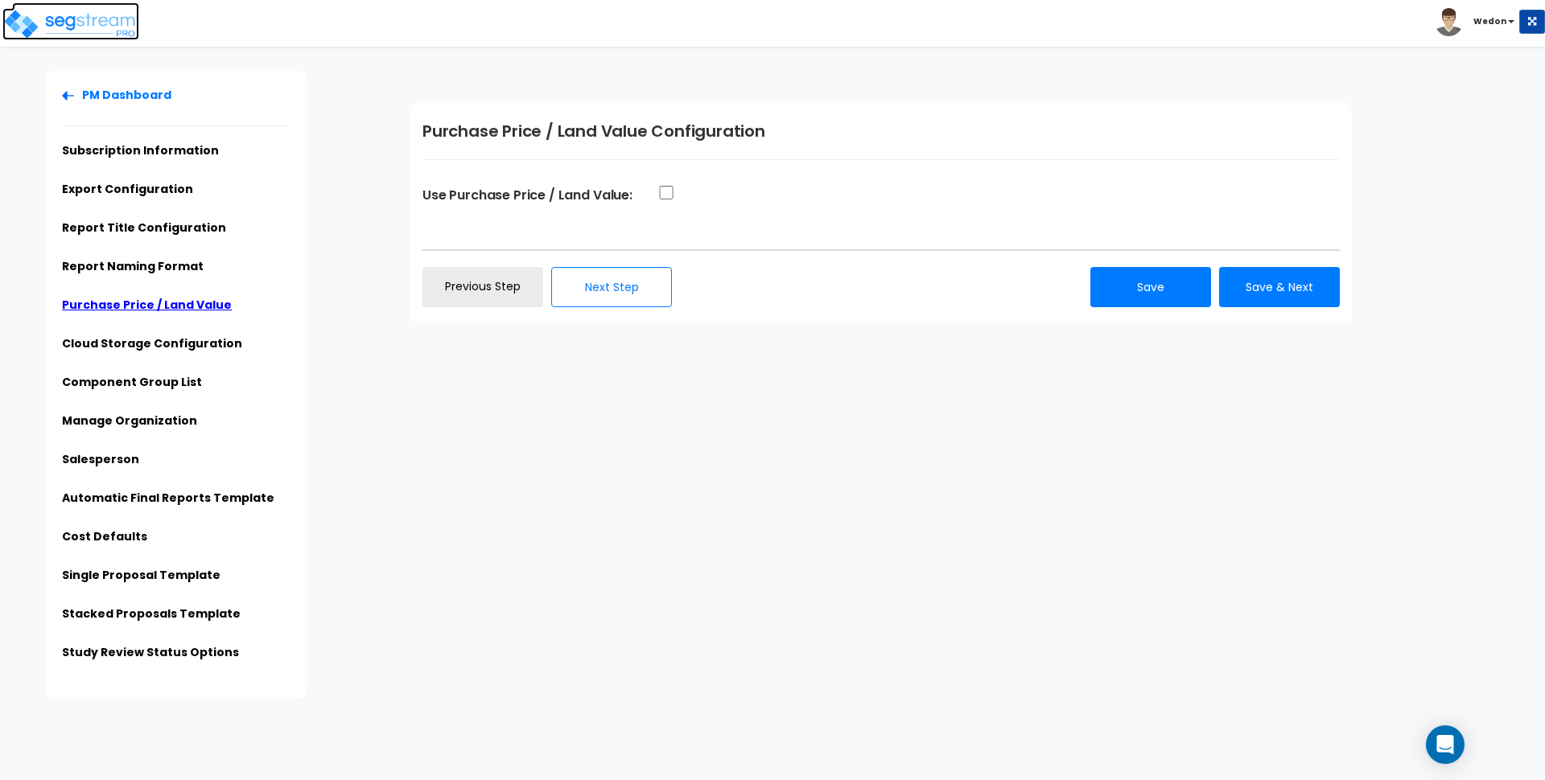
click at [81, 23] on img at bounding box center [70, 24] width 137 height 32
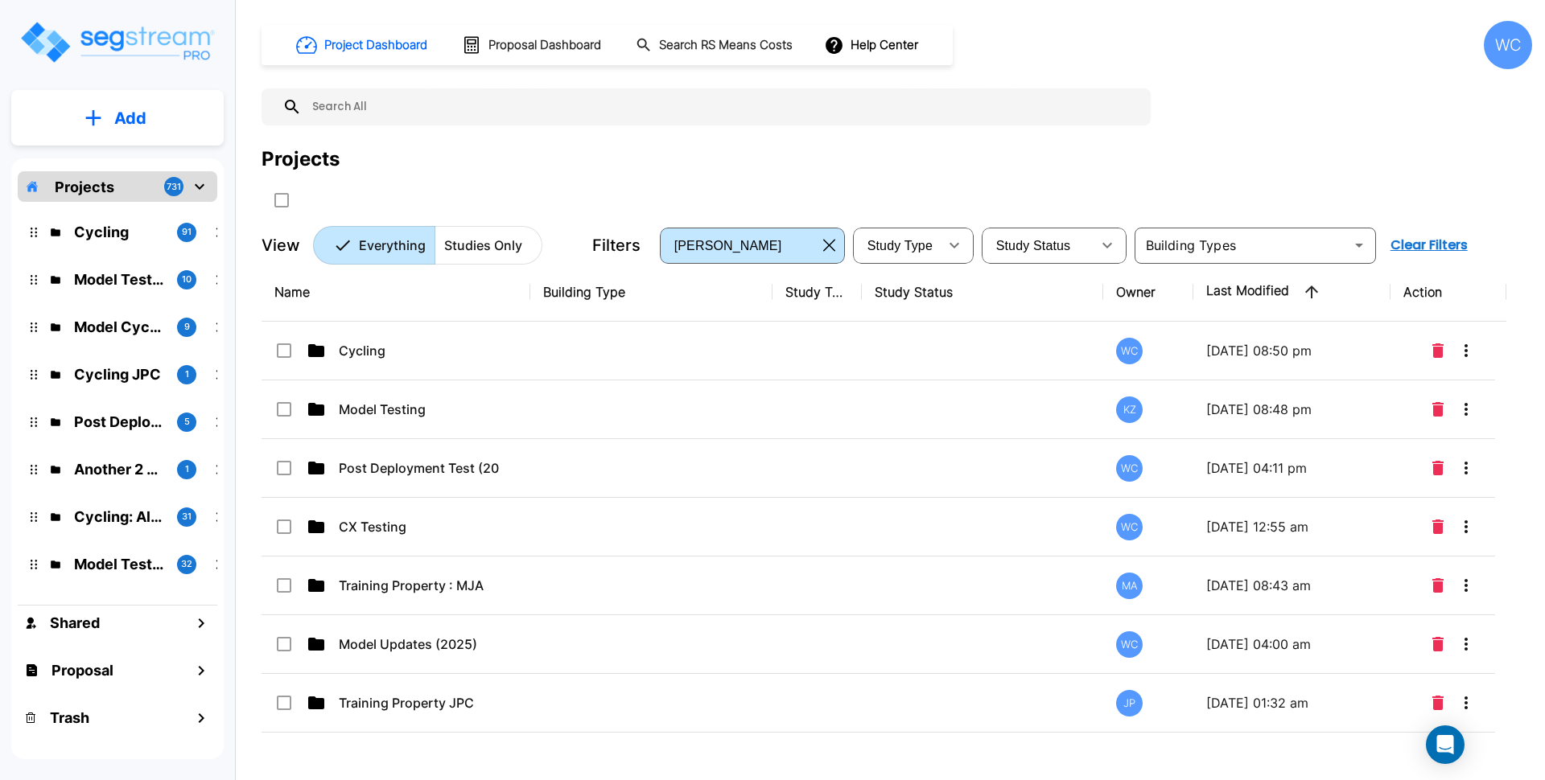
drag, startPoint x: 427, startPoint y: 344, endPoint x: 579, endPoint y: 500, distance: 218.5
click at [427, 344] on p "Cycling" at bounding box center [419, 350] width 161 height 19
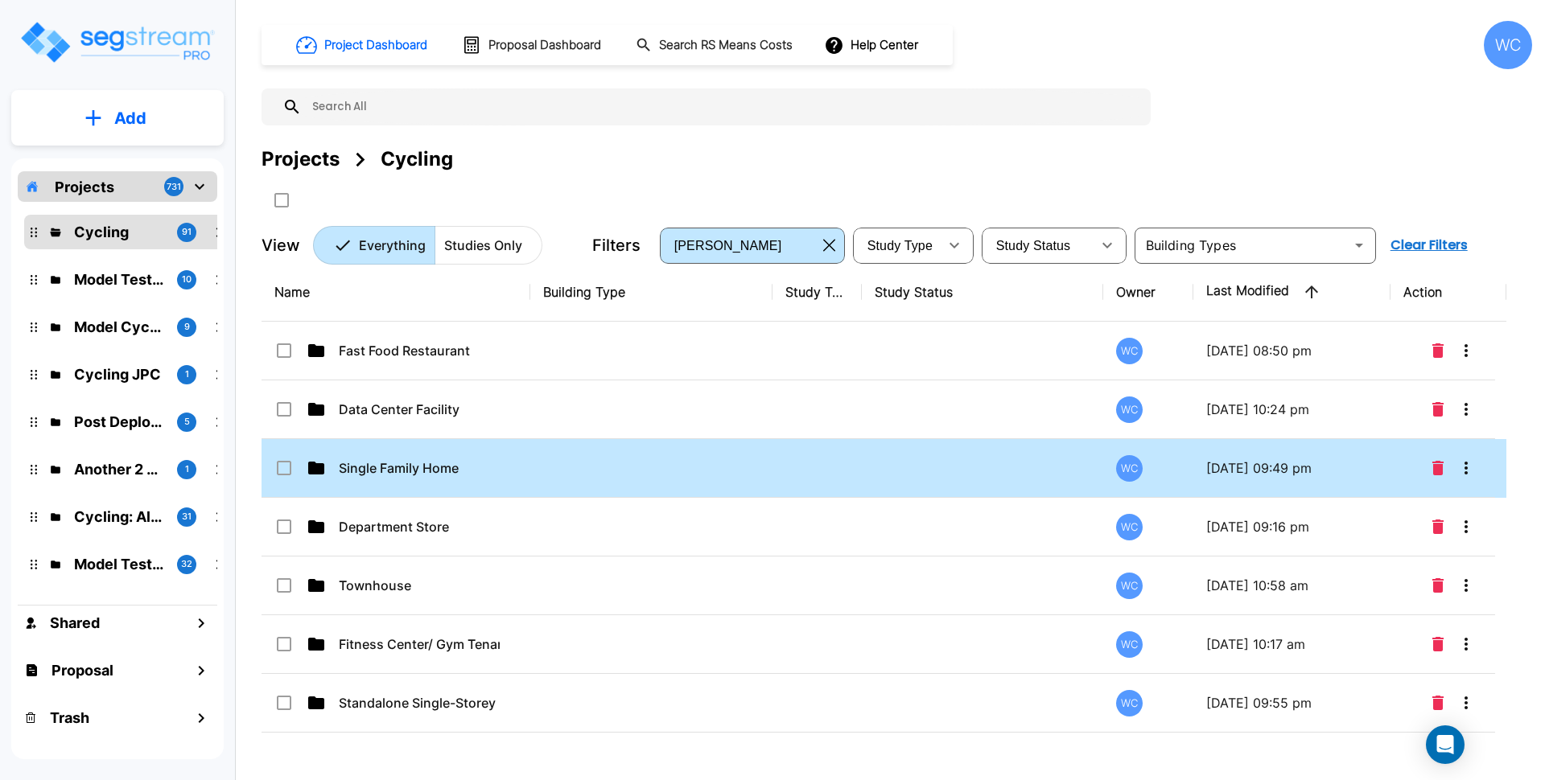
click at [524, 479] on td "Single Family Home" at bounding box center [395, 468] width 269 height 59
checkbox input "true"
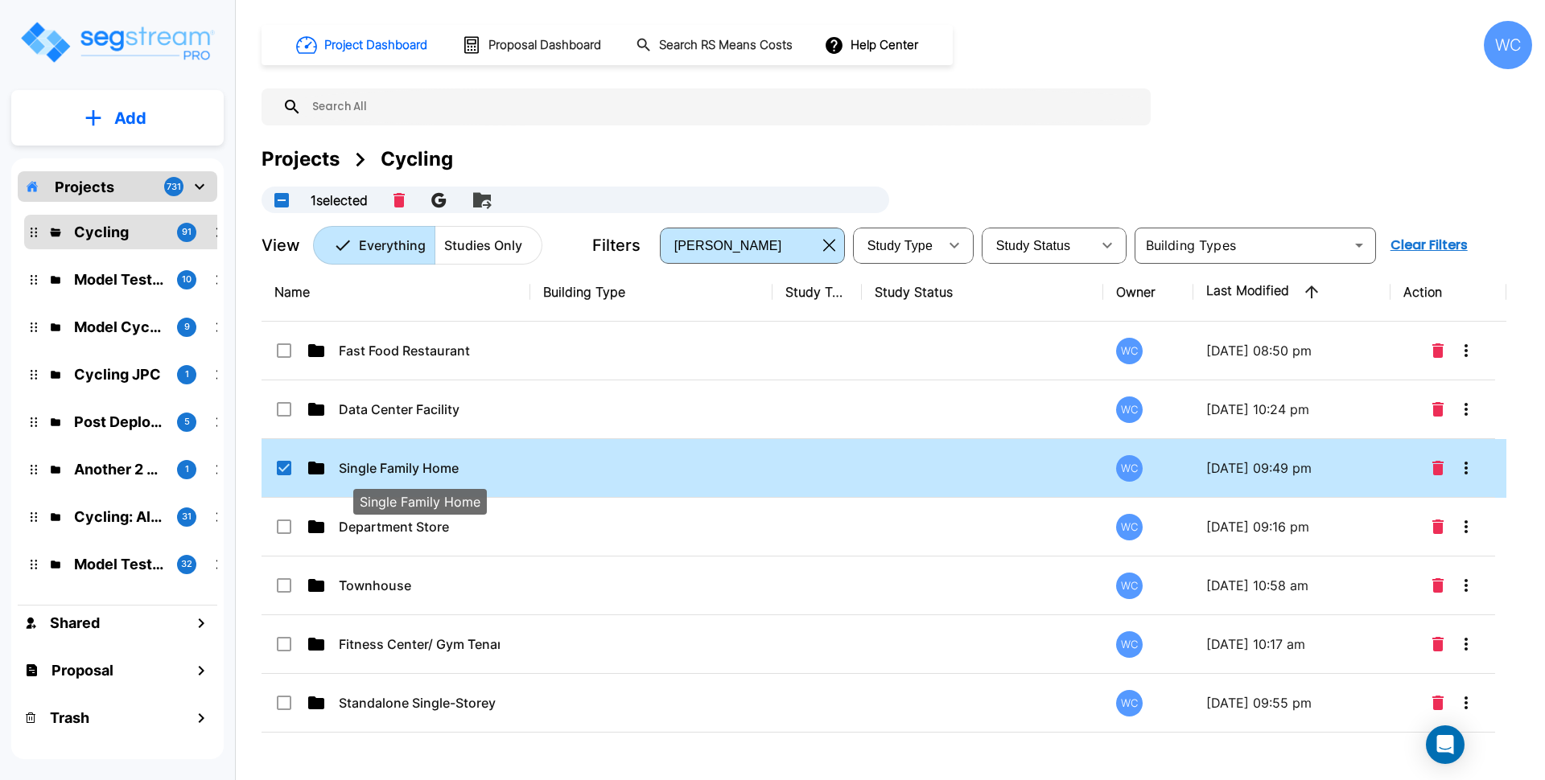
click at [411, 475] on p "Single Family Home" at bounding box center [419, 468] width 161 height 19
click at [411, 475] on div "Name Building Type Study Type Study Status Owner Last Modified Action Fast Food…" at bounding box center [883, 505] width 1245 height 484
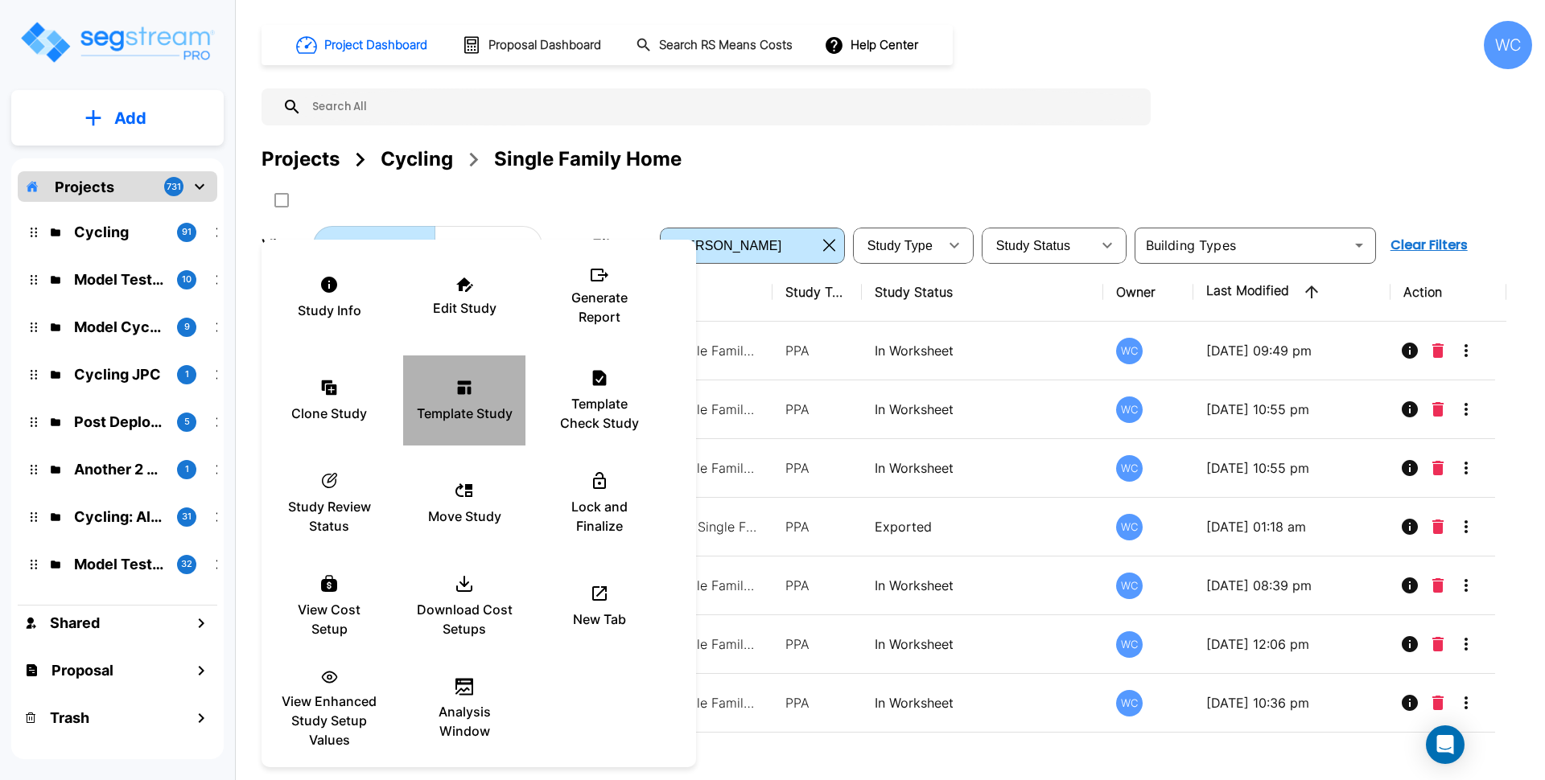
drag, startPoint x: 484, startPoint y: 397, endPoint x: 1218, endPoint y: 10, distance: 830.2
click at [483, 397] on div "Template Study" at bounding box center [464, 400] width 97 height 80
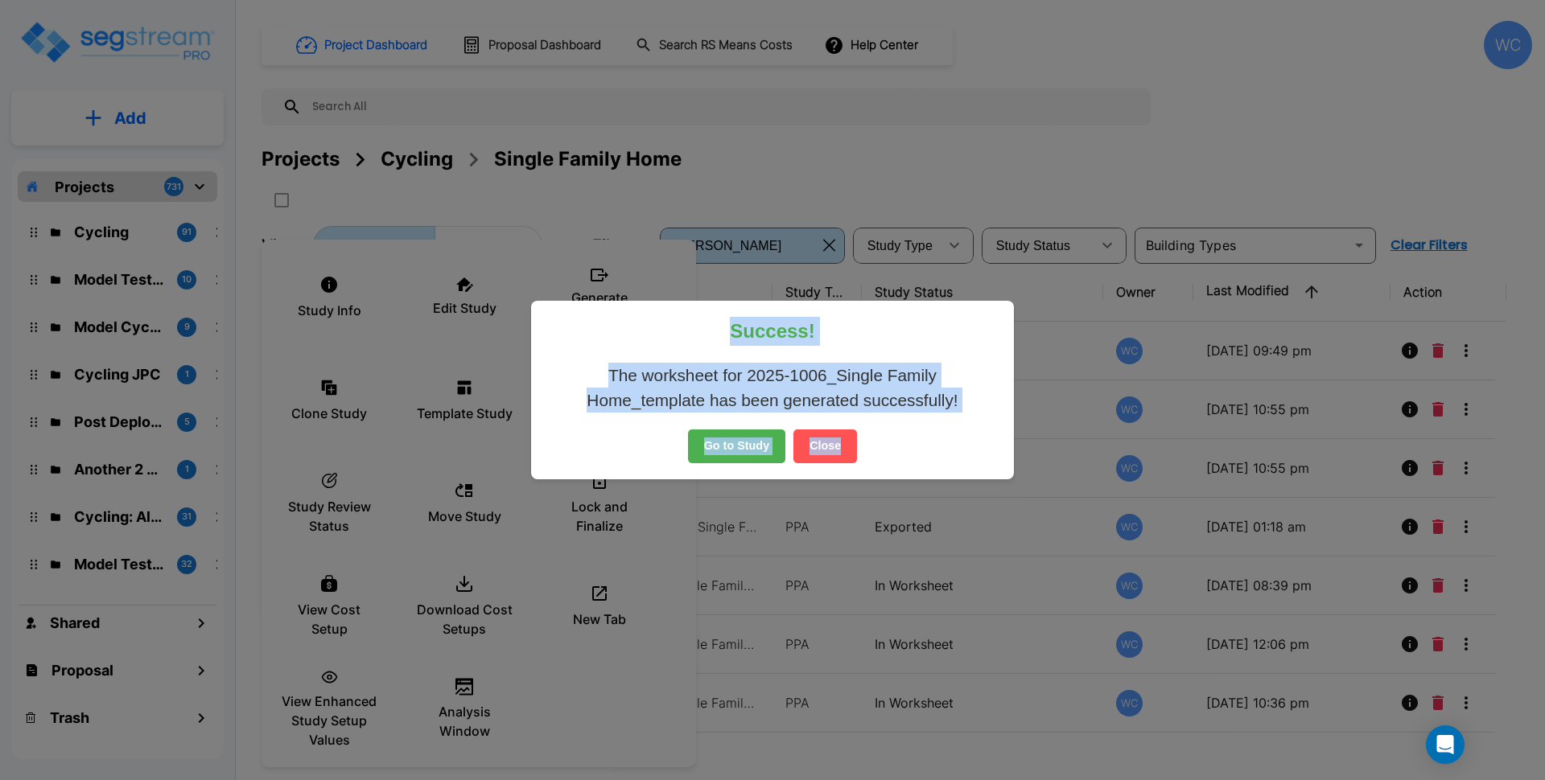
click at [818, 444] on button "Close" at bounding box center [825, 447] width 64 height 34
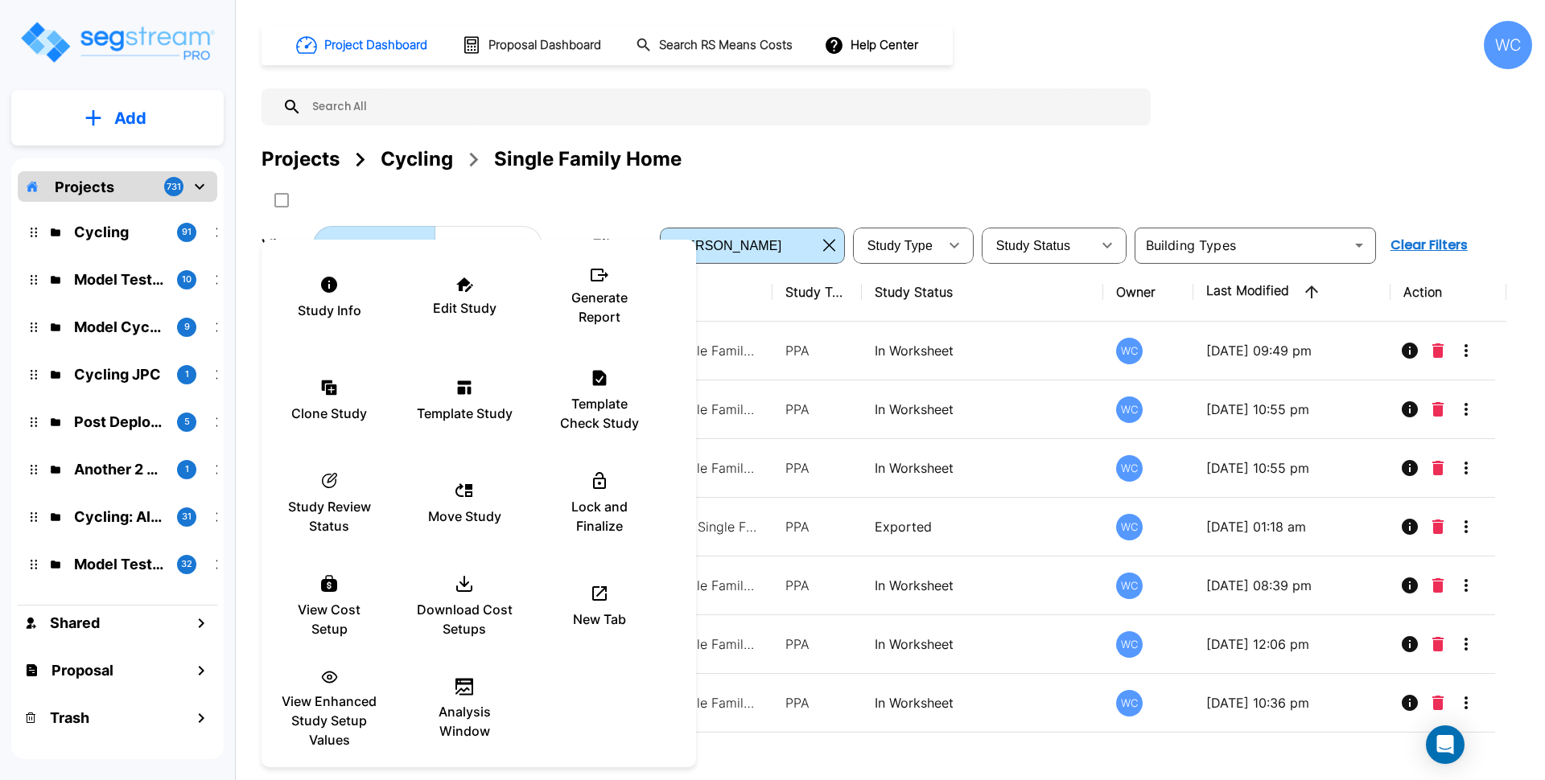
click at [879, 162] on div at bounding box center [772, 390] width 1545 height 780
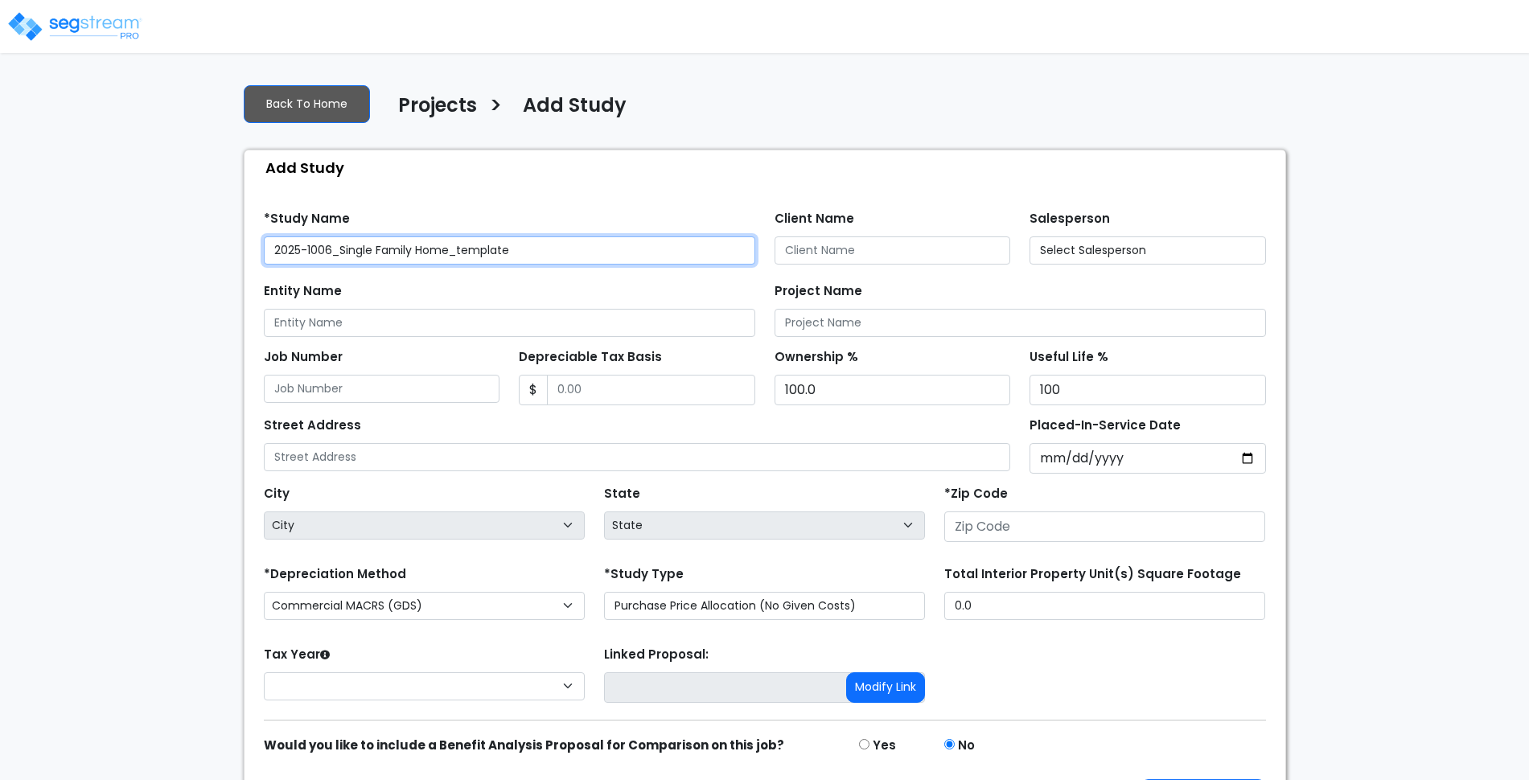
type input "36526"
select select "2025"
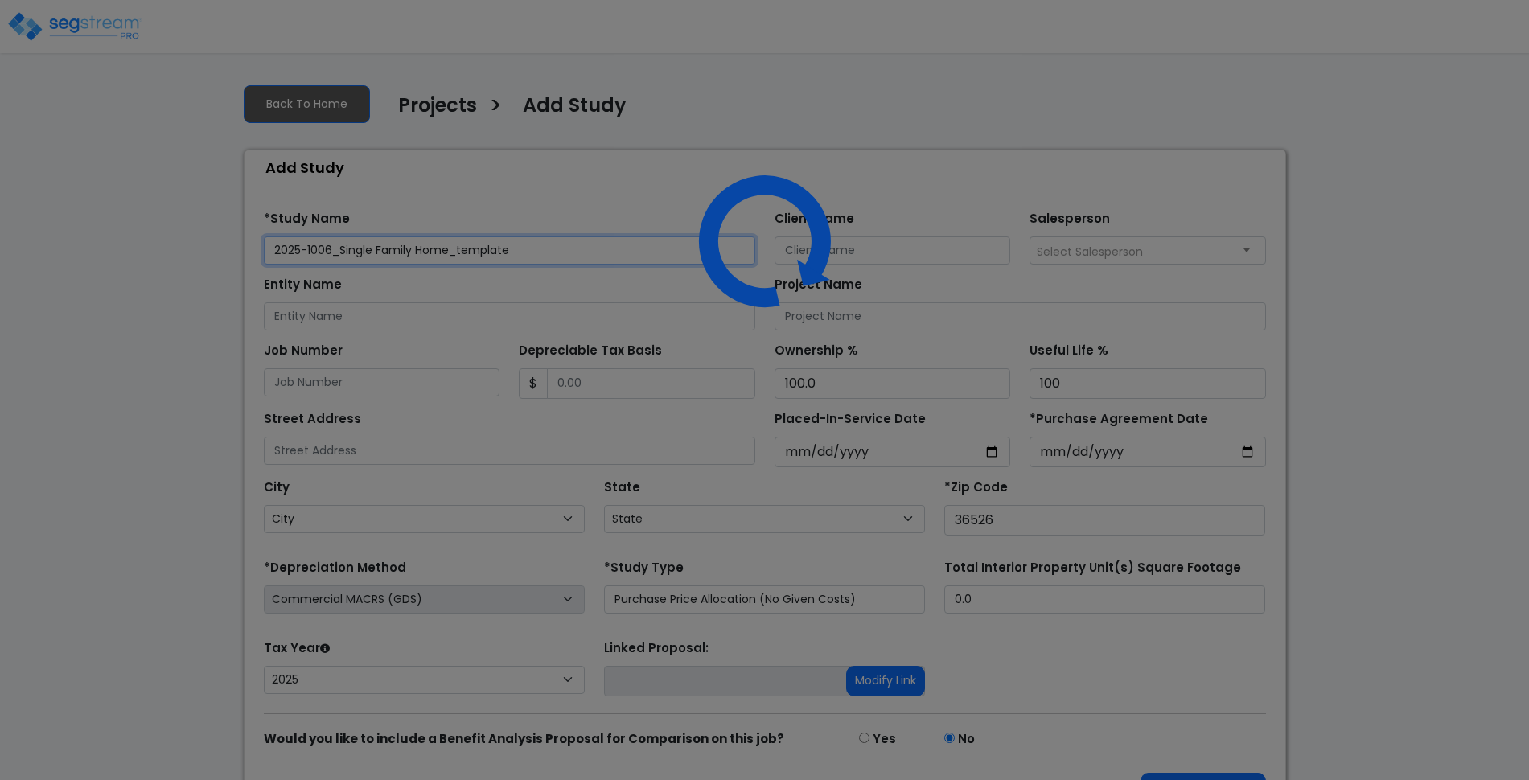
select select "AL"
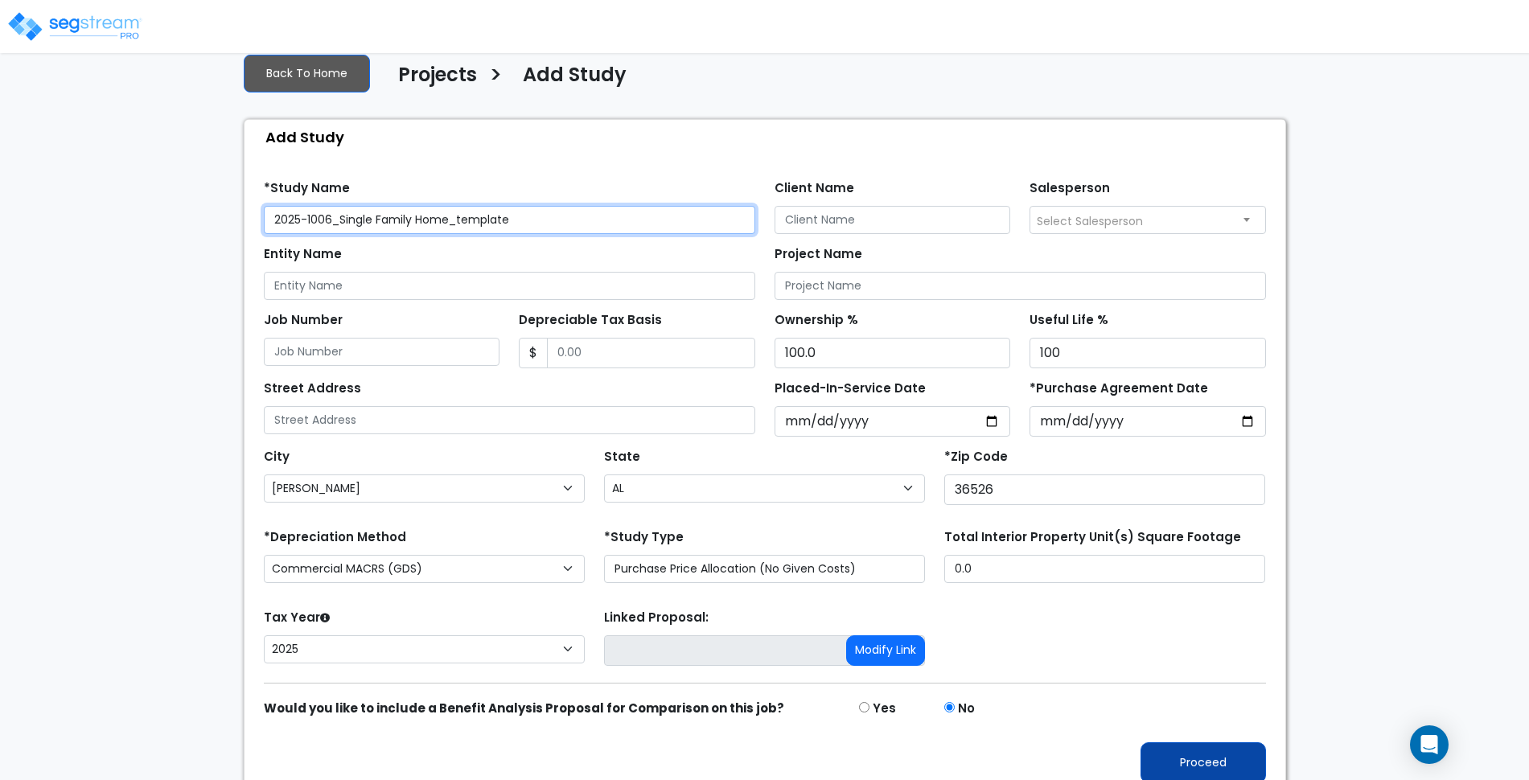
scroll to position [47, 0]
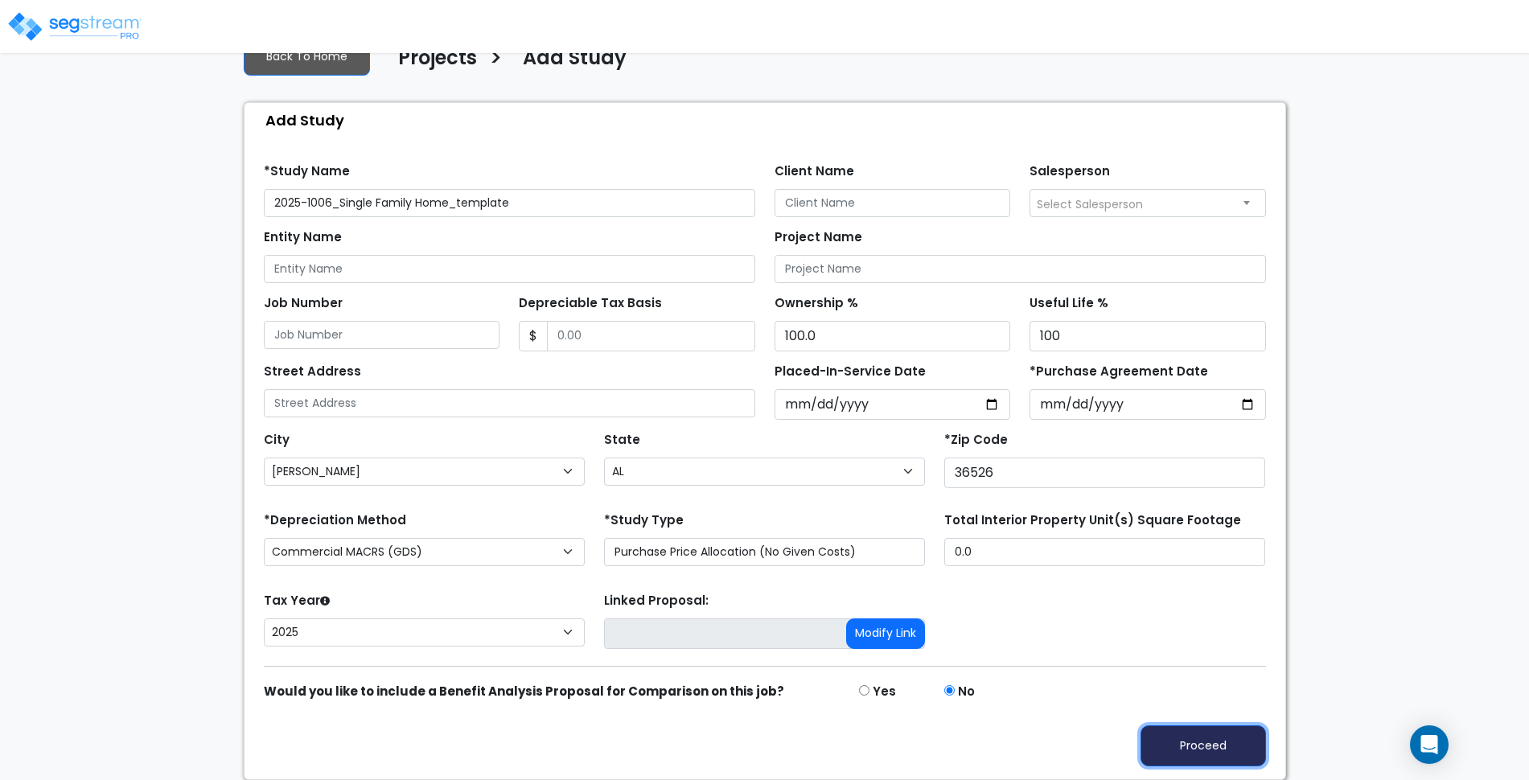
click at [1237, 758] on button "Proceed" at bounding box center [1204, 746] width 126 height 41
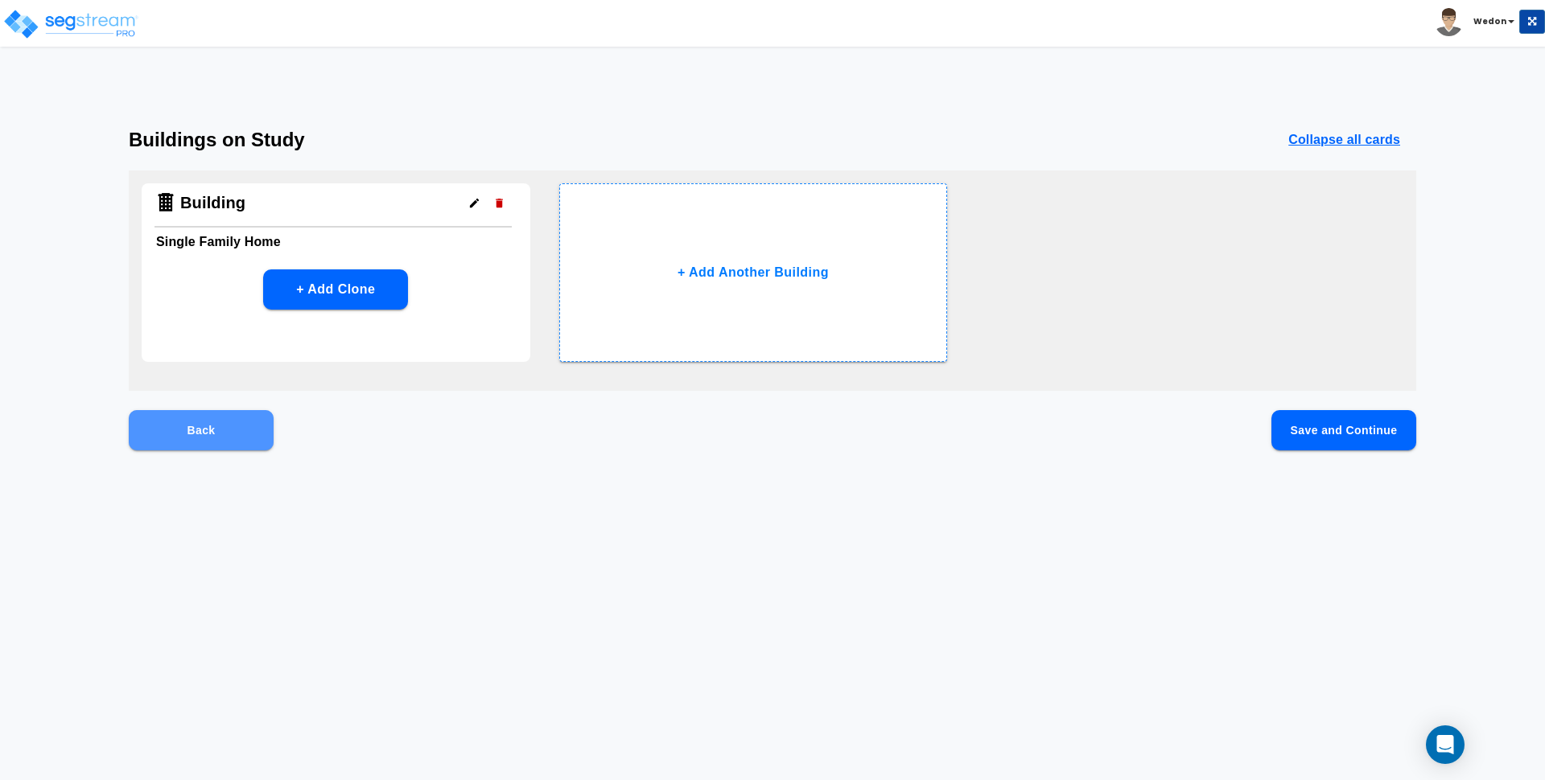
click at [249, 448] on button "Back" at bounding box center [201, 430] width 145 height 40
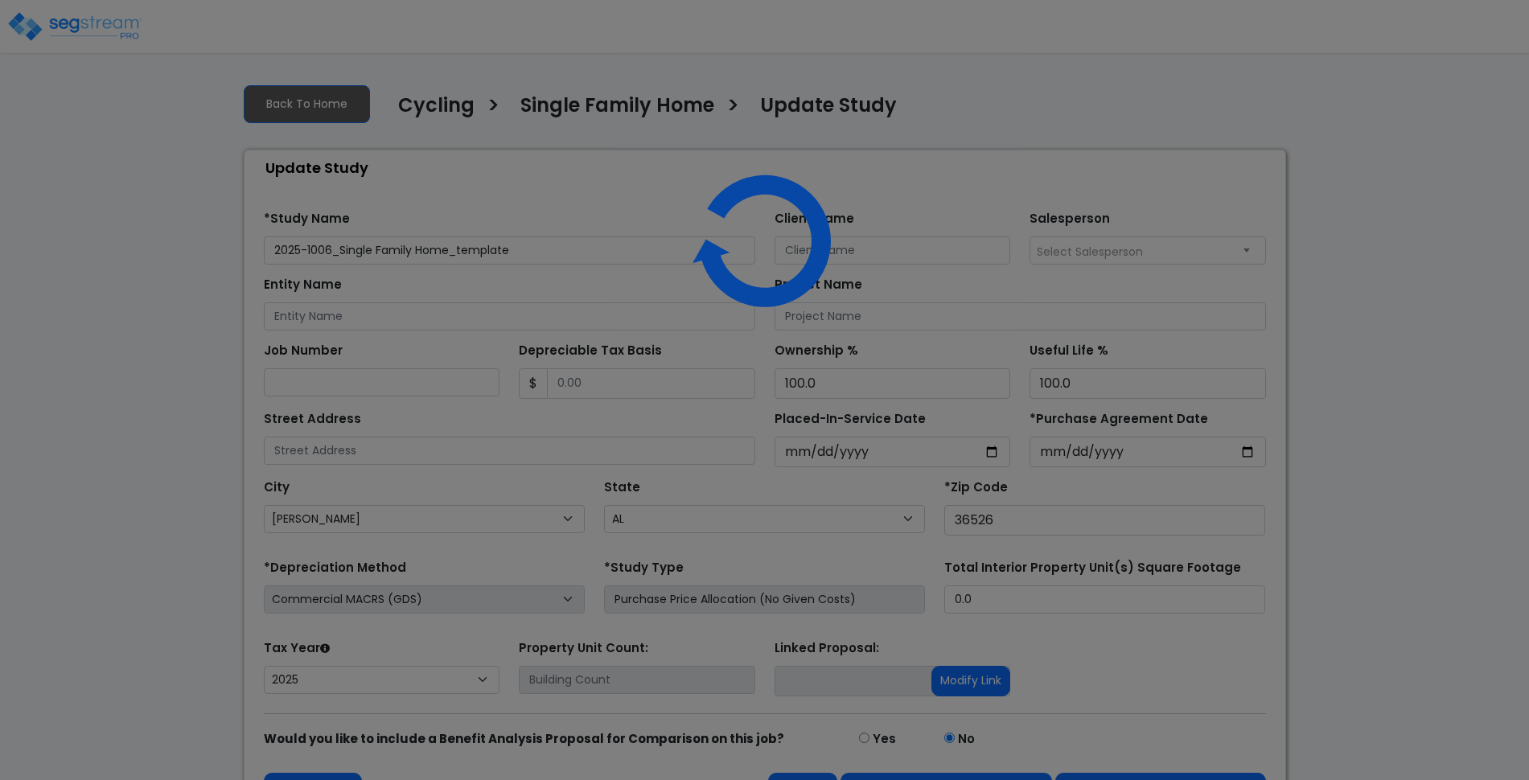
select select "AL"
select select "2025"
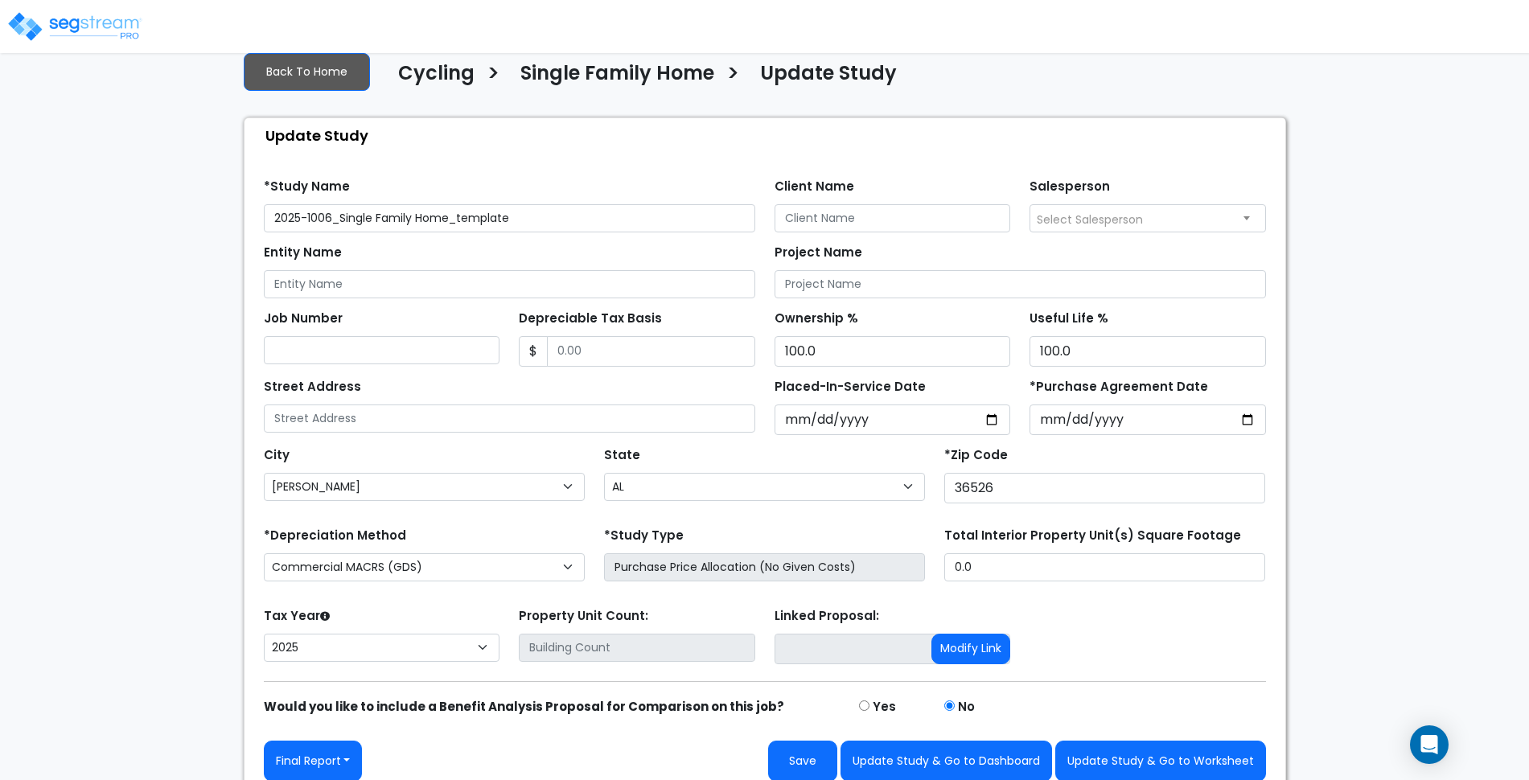
scroll to position [47, 0]
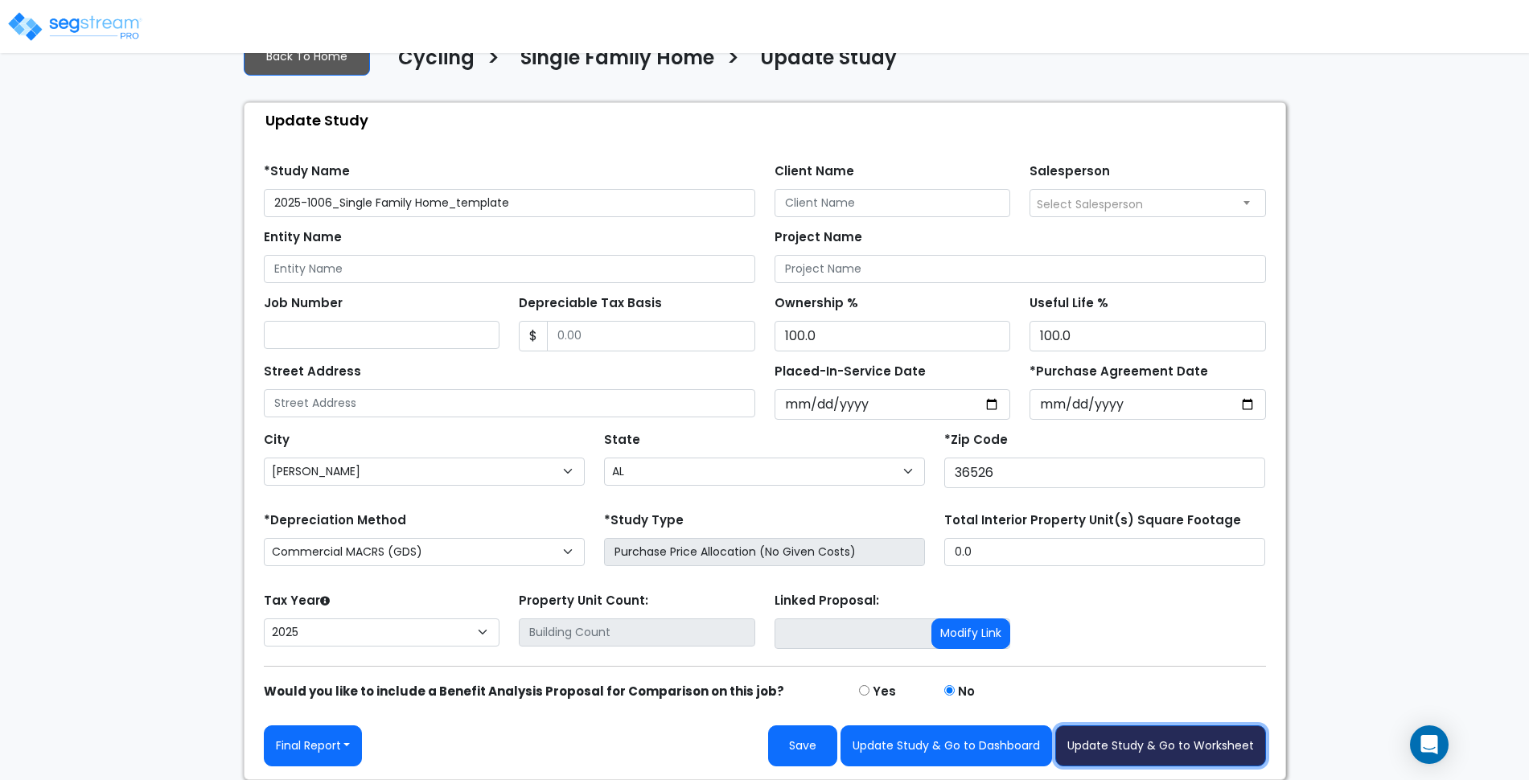
click at [1160, 748] on button "Update Study & Go to Worksheet" at bounding box center [1161, 746] width 211 height 41
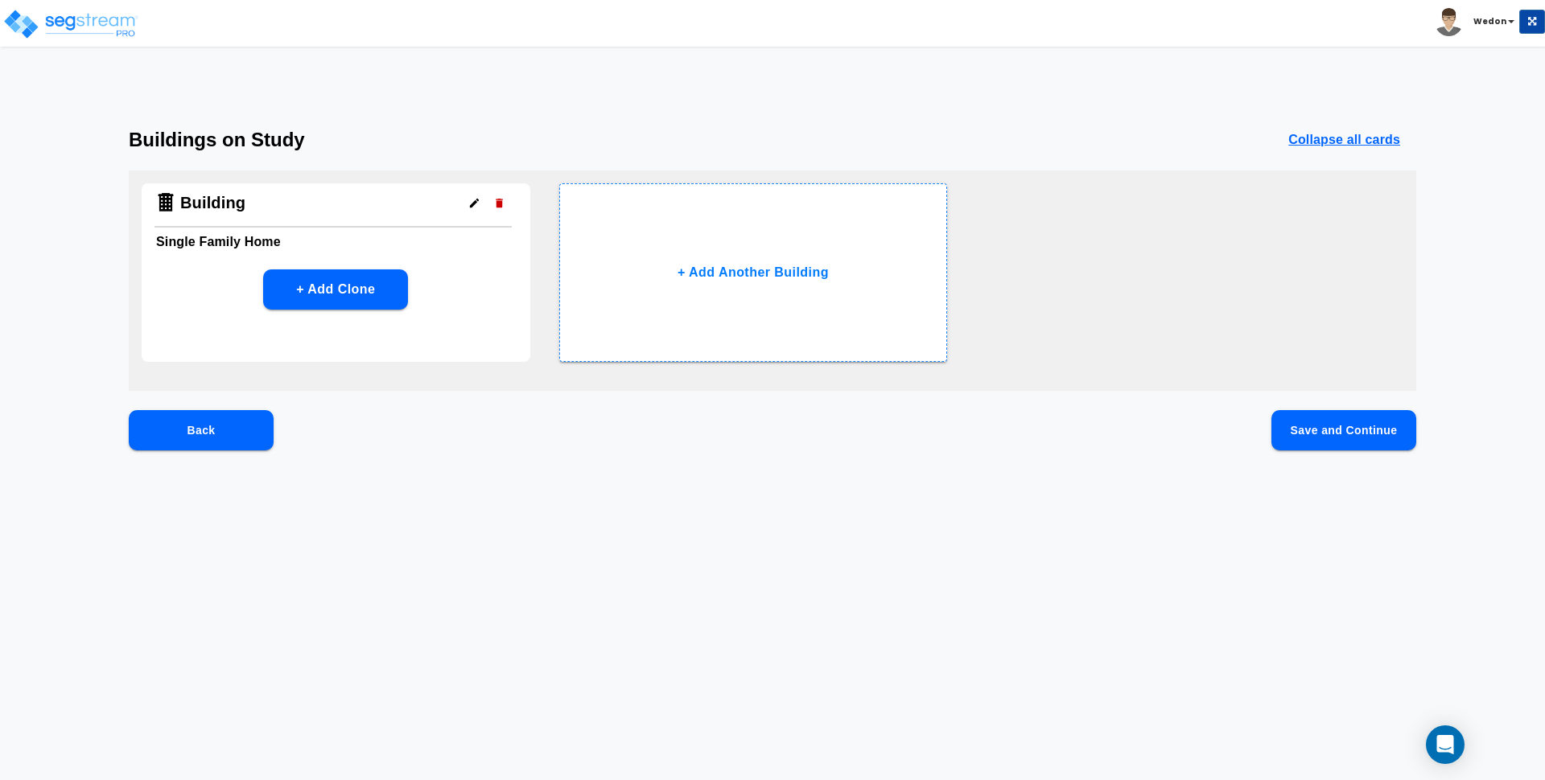
click at [1310, 430] on button "Save and Continue" at bounding box center [1343, 430] width 145 height 40
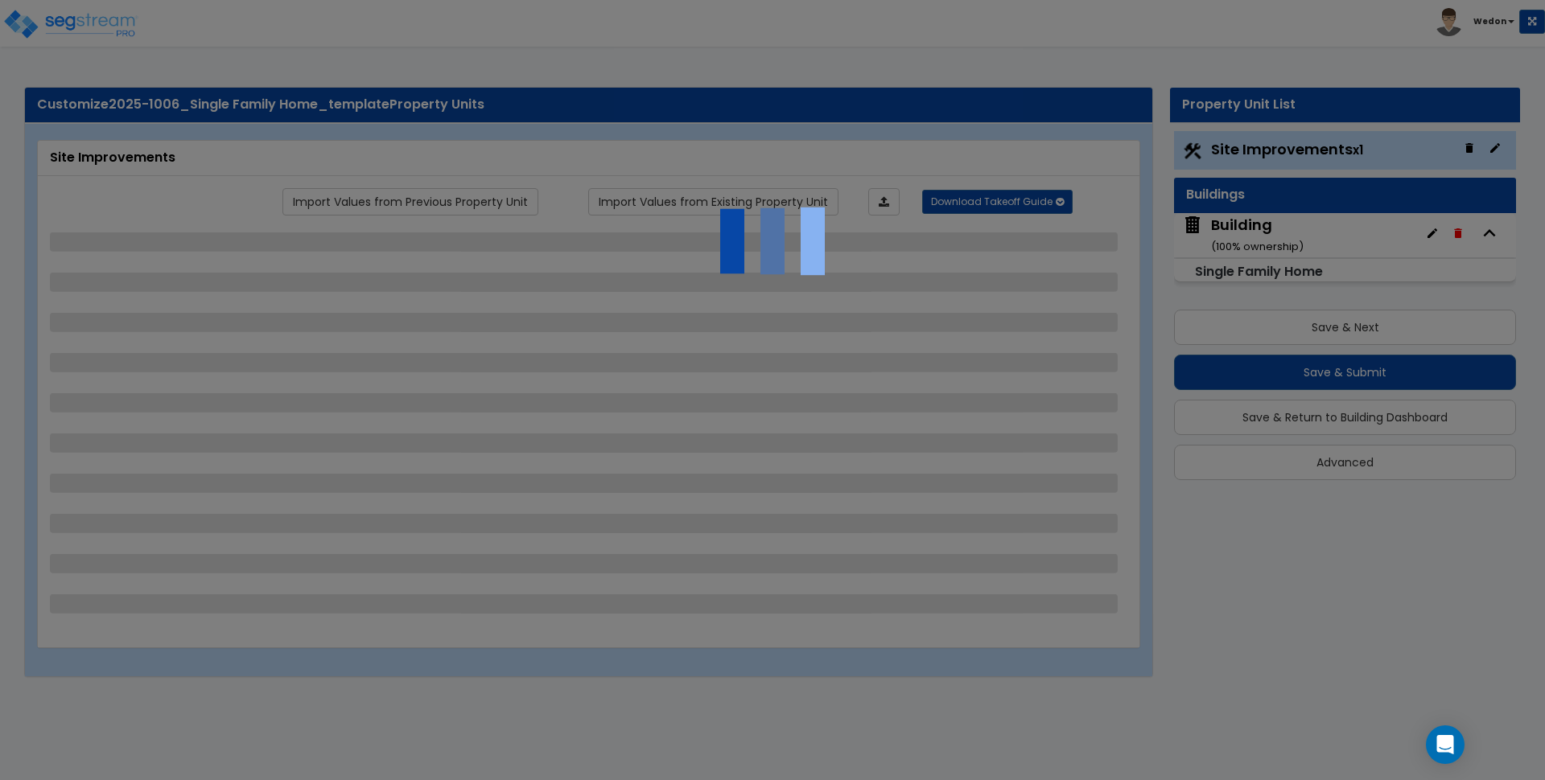
select select "2"
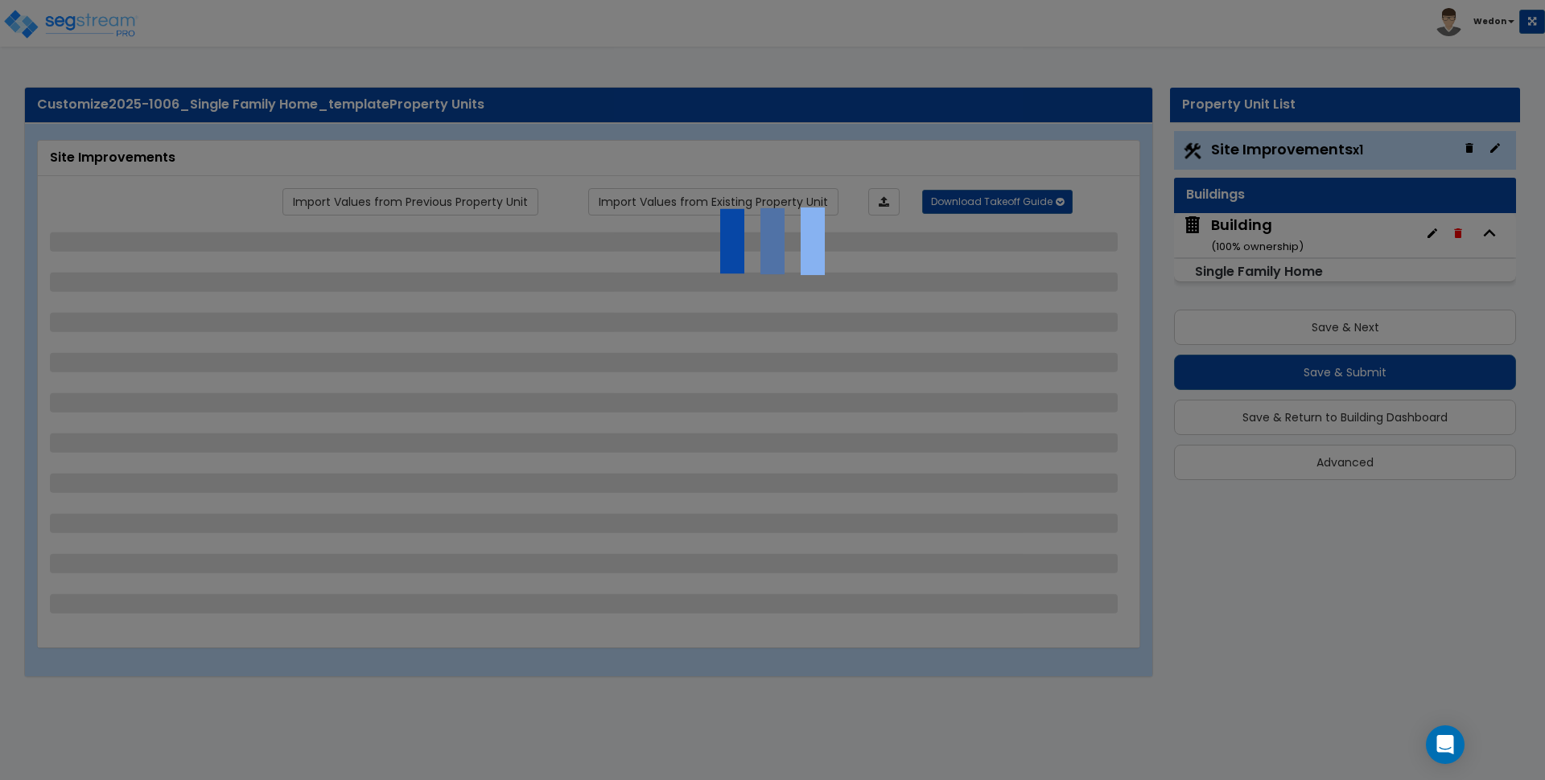
select select "2"
select select "4"
select select "1"
select select "2"
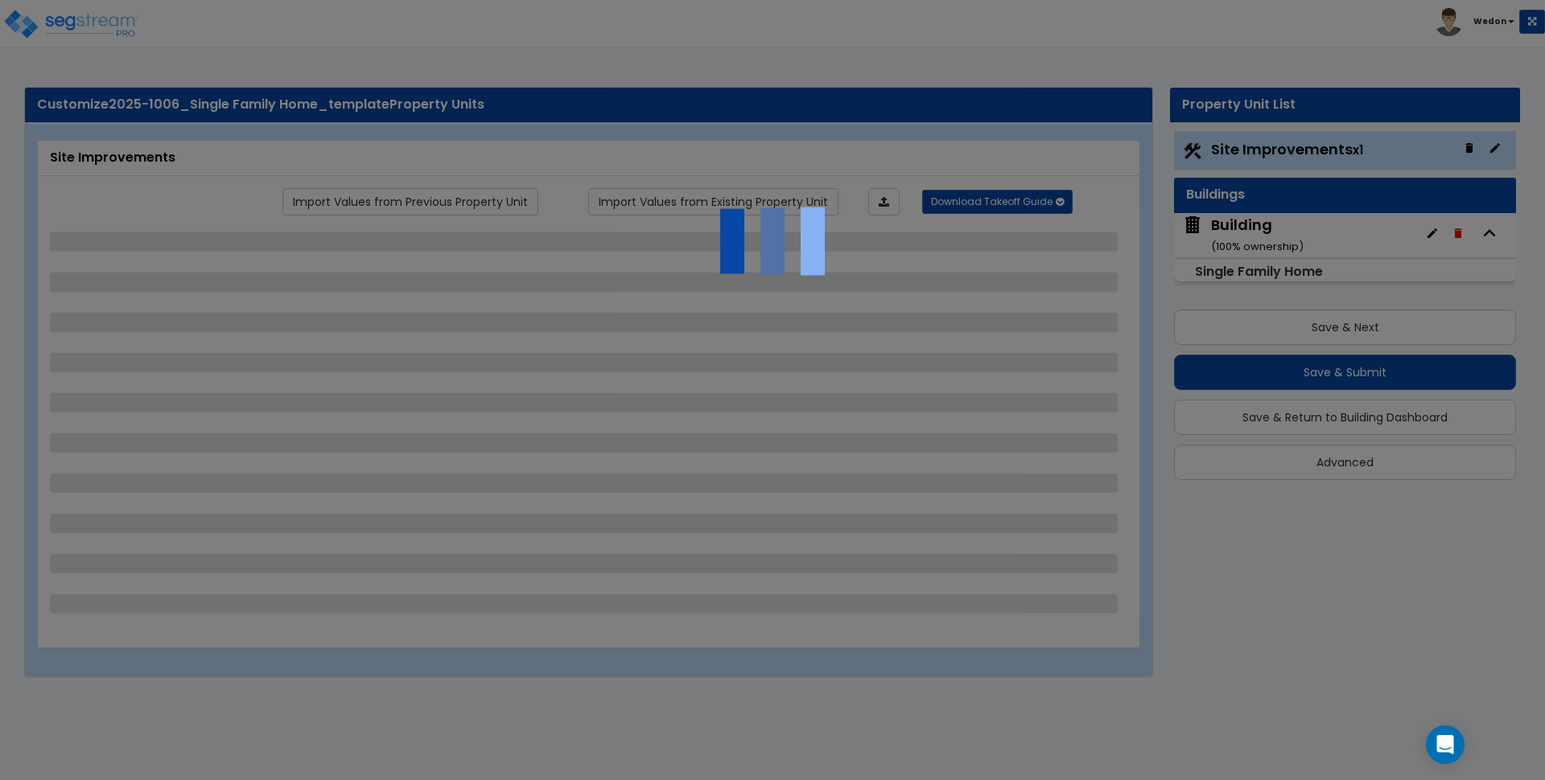
select select "3"
select select "4"
select select "2"
select select "3"
select select "1"
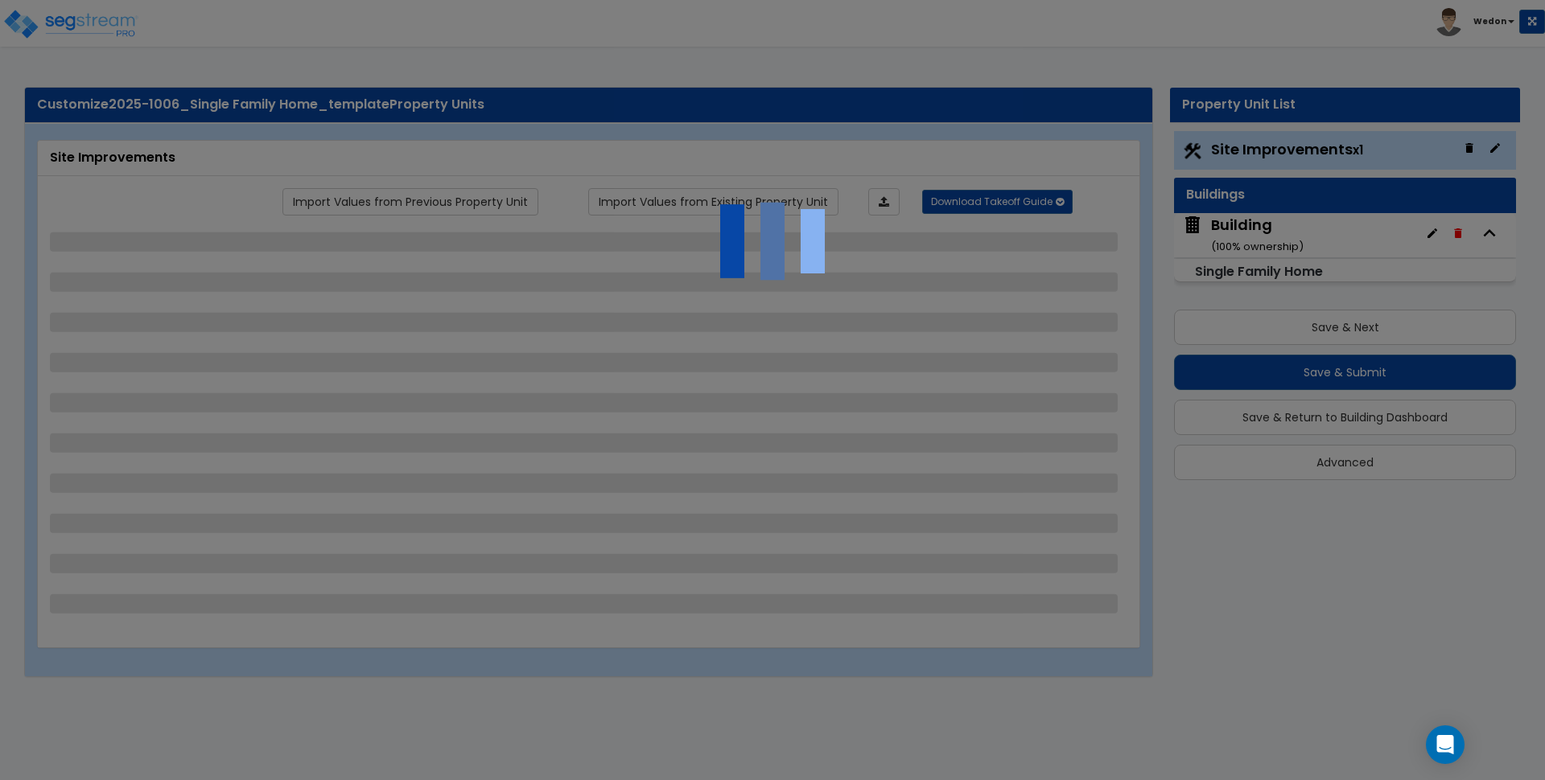
select select "1"
select select "2"
select select "1"
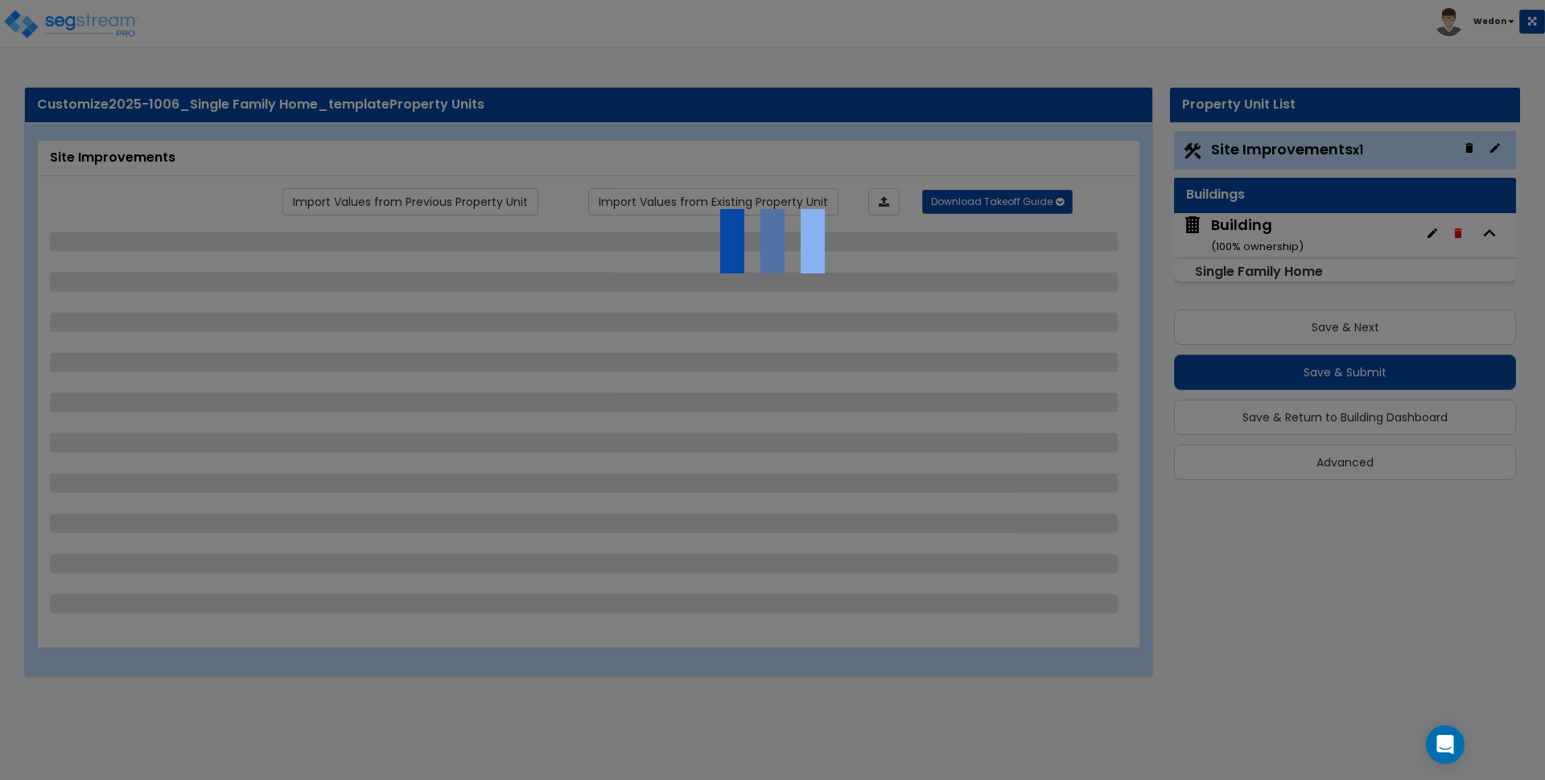
select select "1"
select select "3"
select select "2"
select select "1"
select select "2"
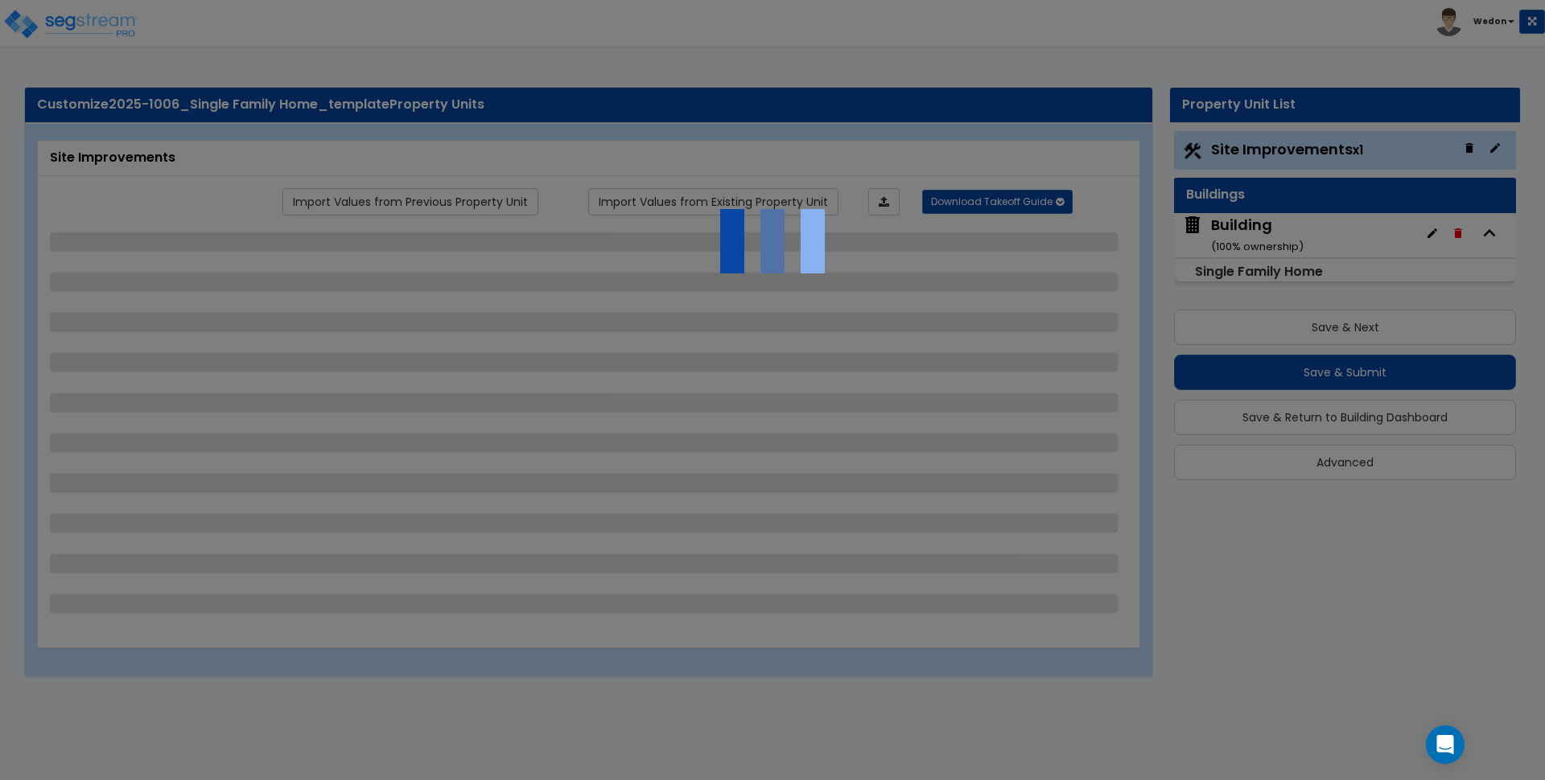
select select "3"
select select "1"
select select "2"
select select "1"
select select "3"
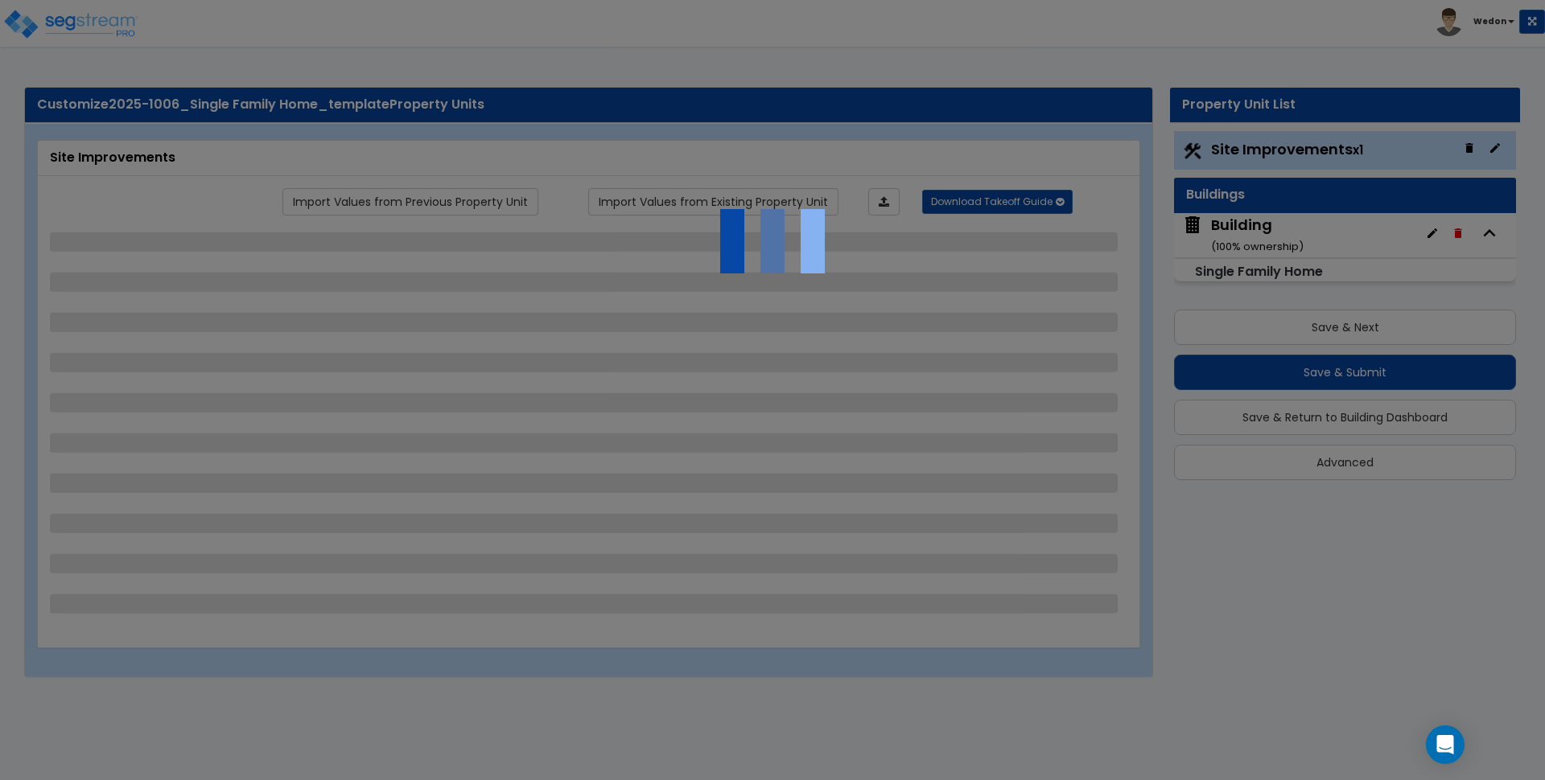
select select "2"
select select "3"
select select "1"
select select "2"
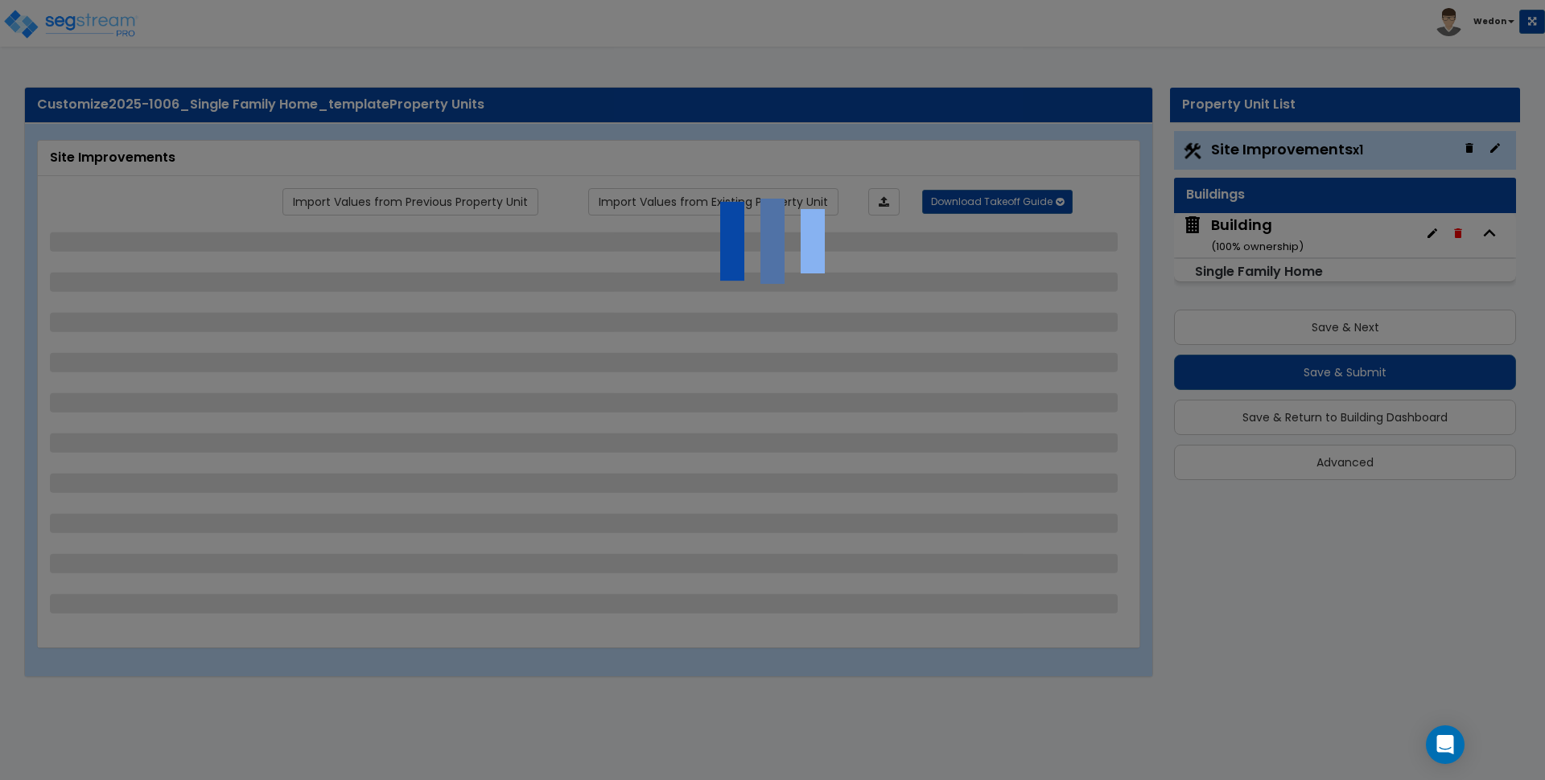
select select "3"
select select "4"
select select "5"
select select "6"
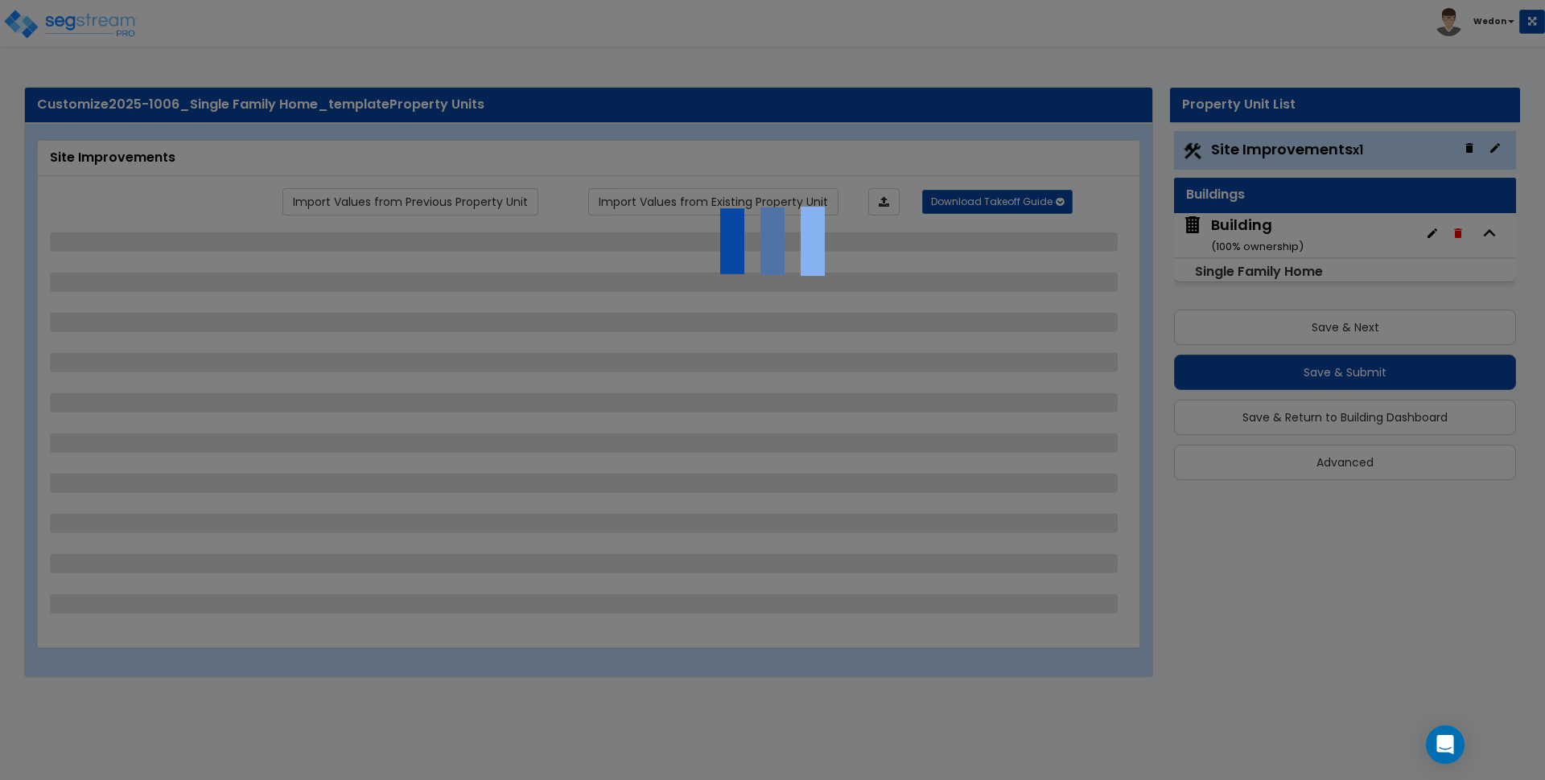
select select "3"
select select "1"
select select "4"
select select "2"
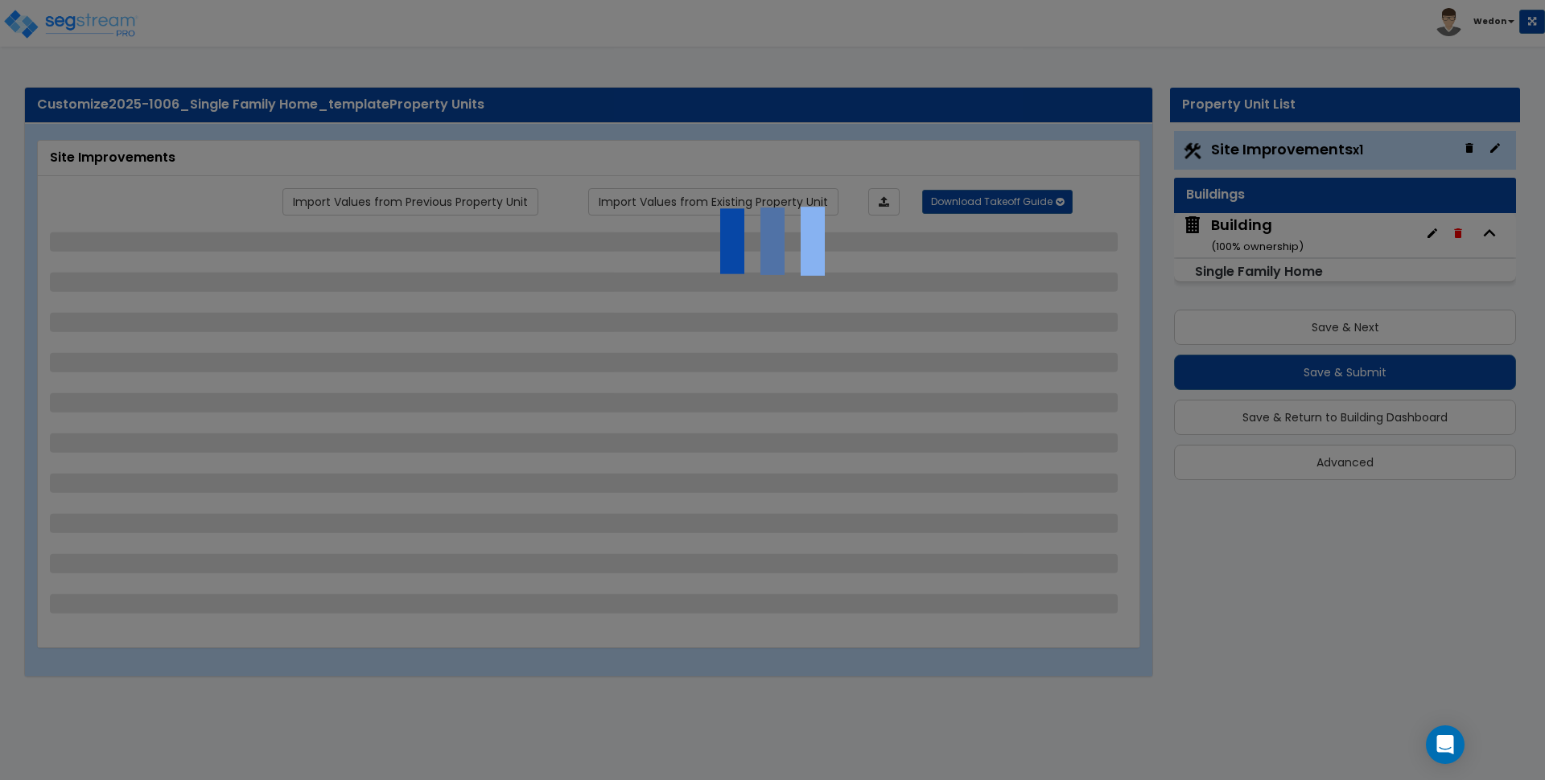
select select "1"
select select "2"
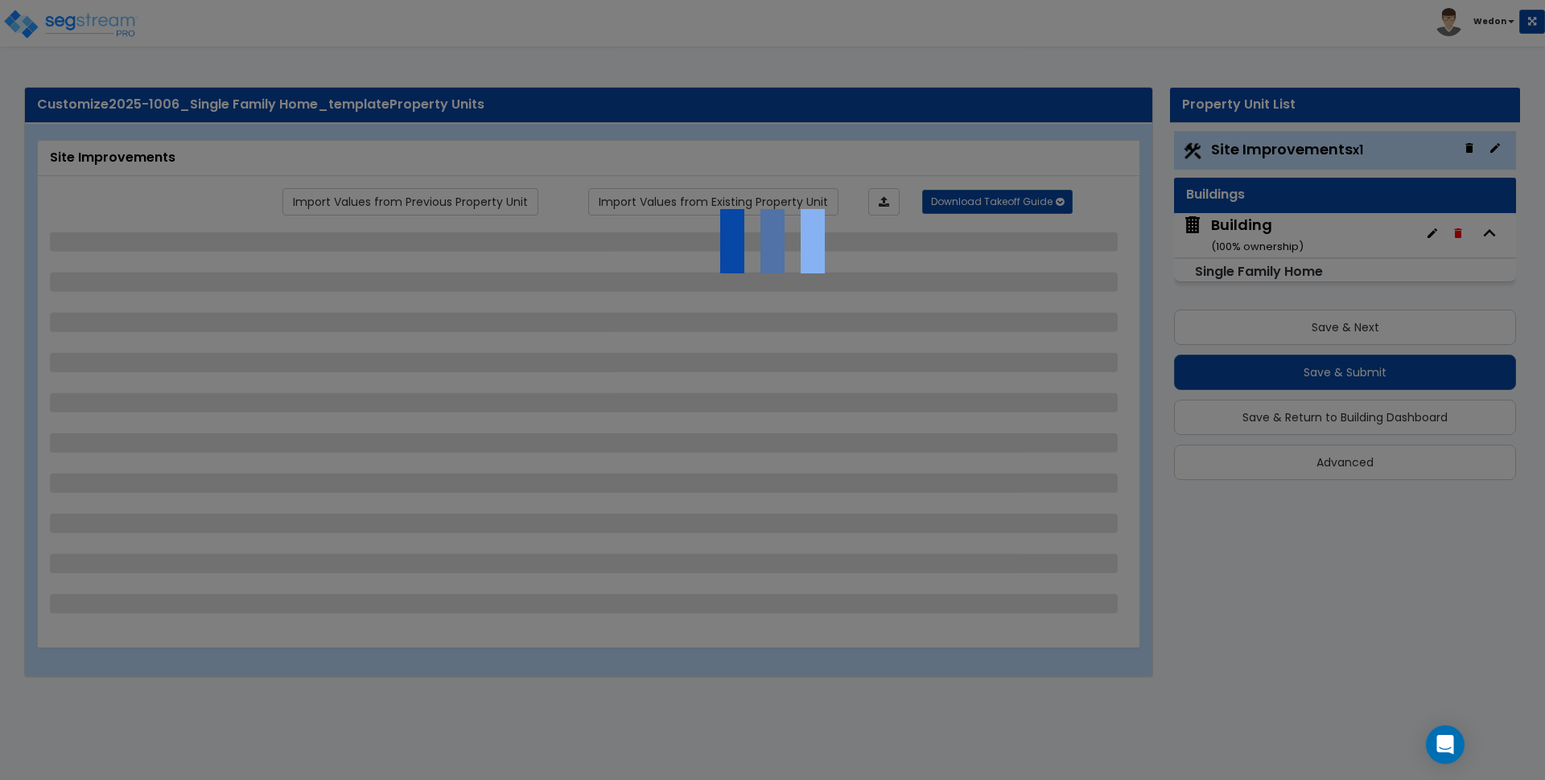
select select "3"
select select "1"
select select "2"
select select "1"
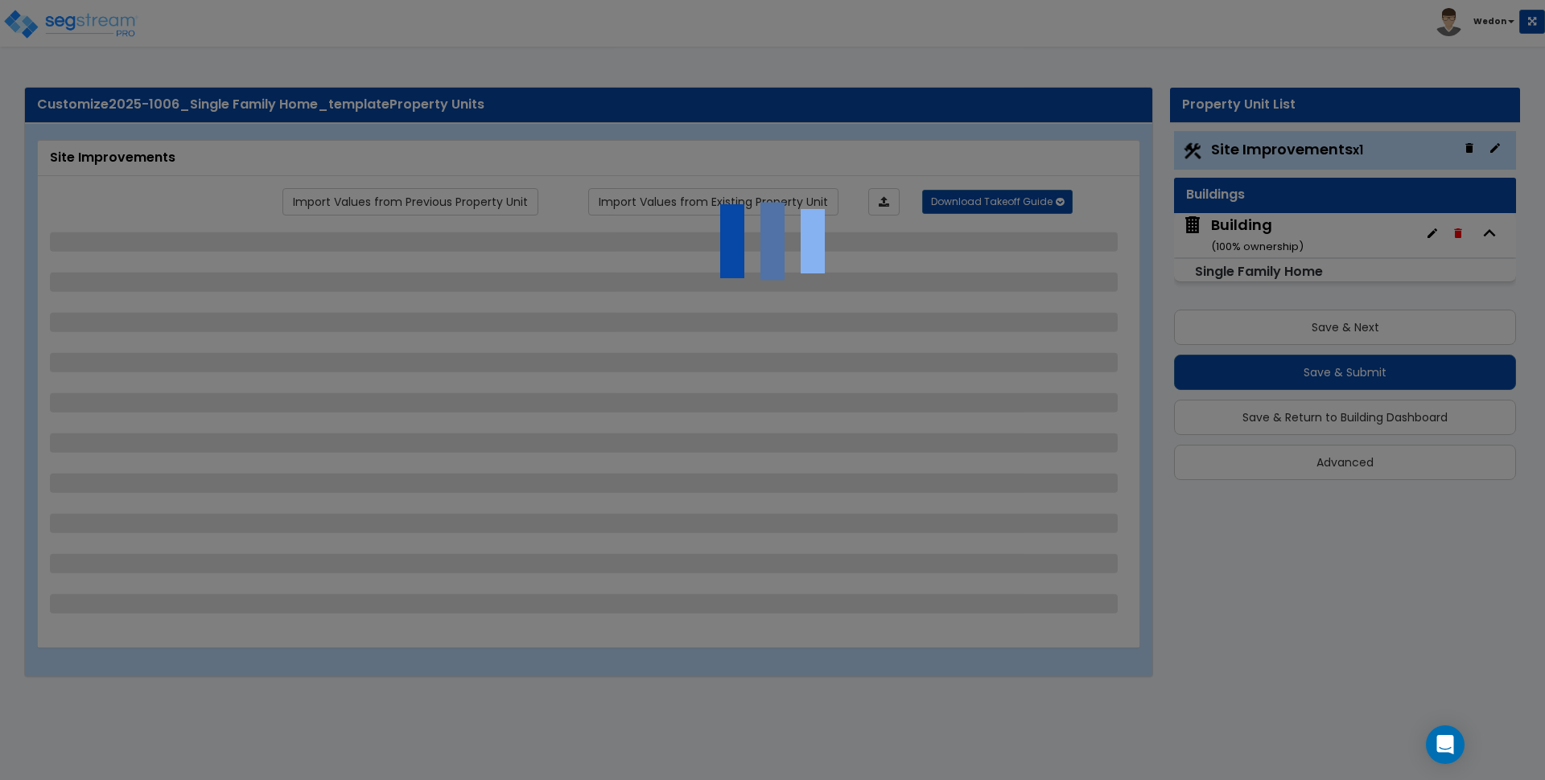
select select "1"
select select "3"
select select "1"
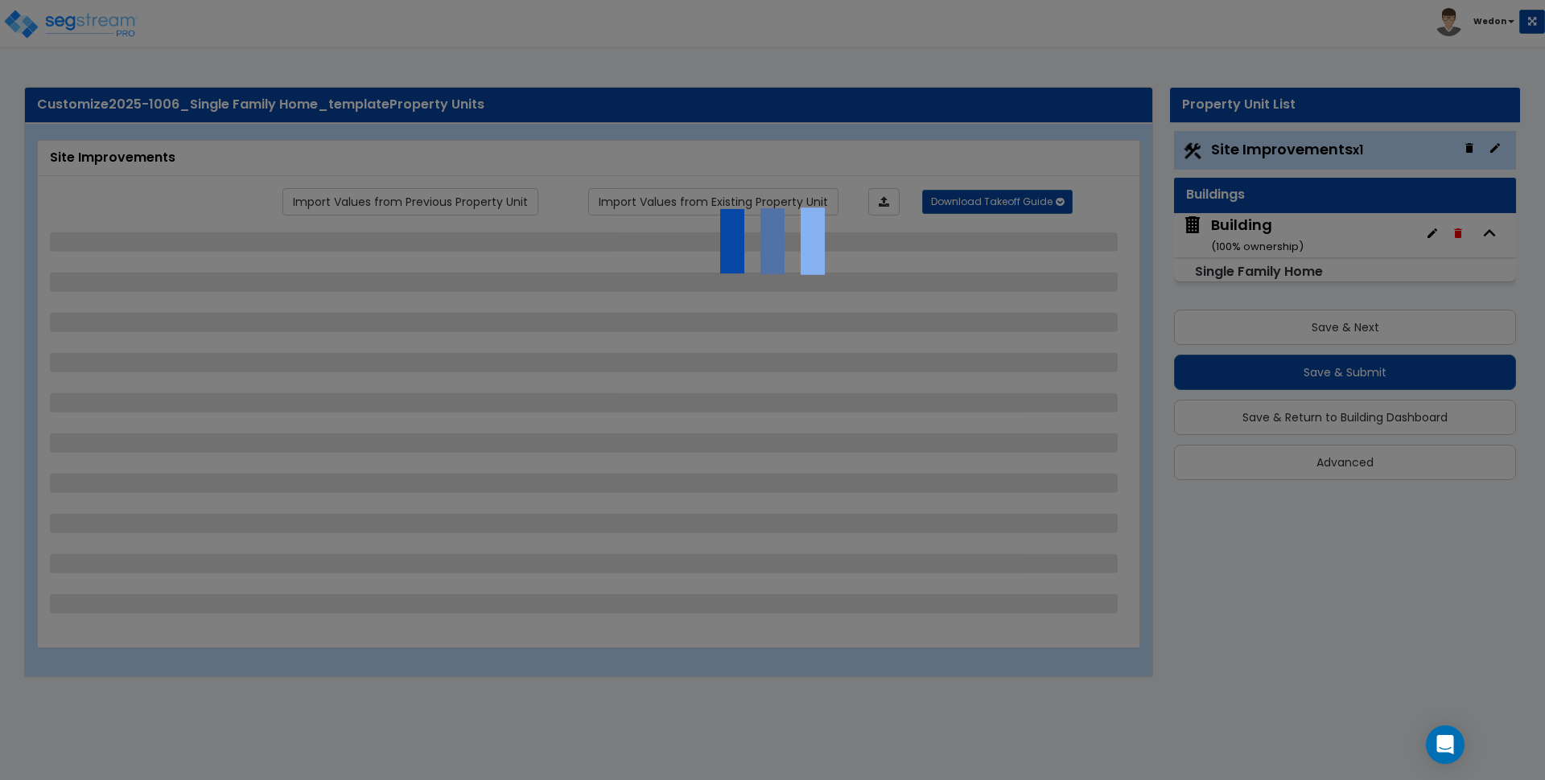
select select "1"
select select "2"
select select "3"
select select "2"
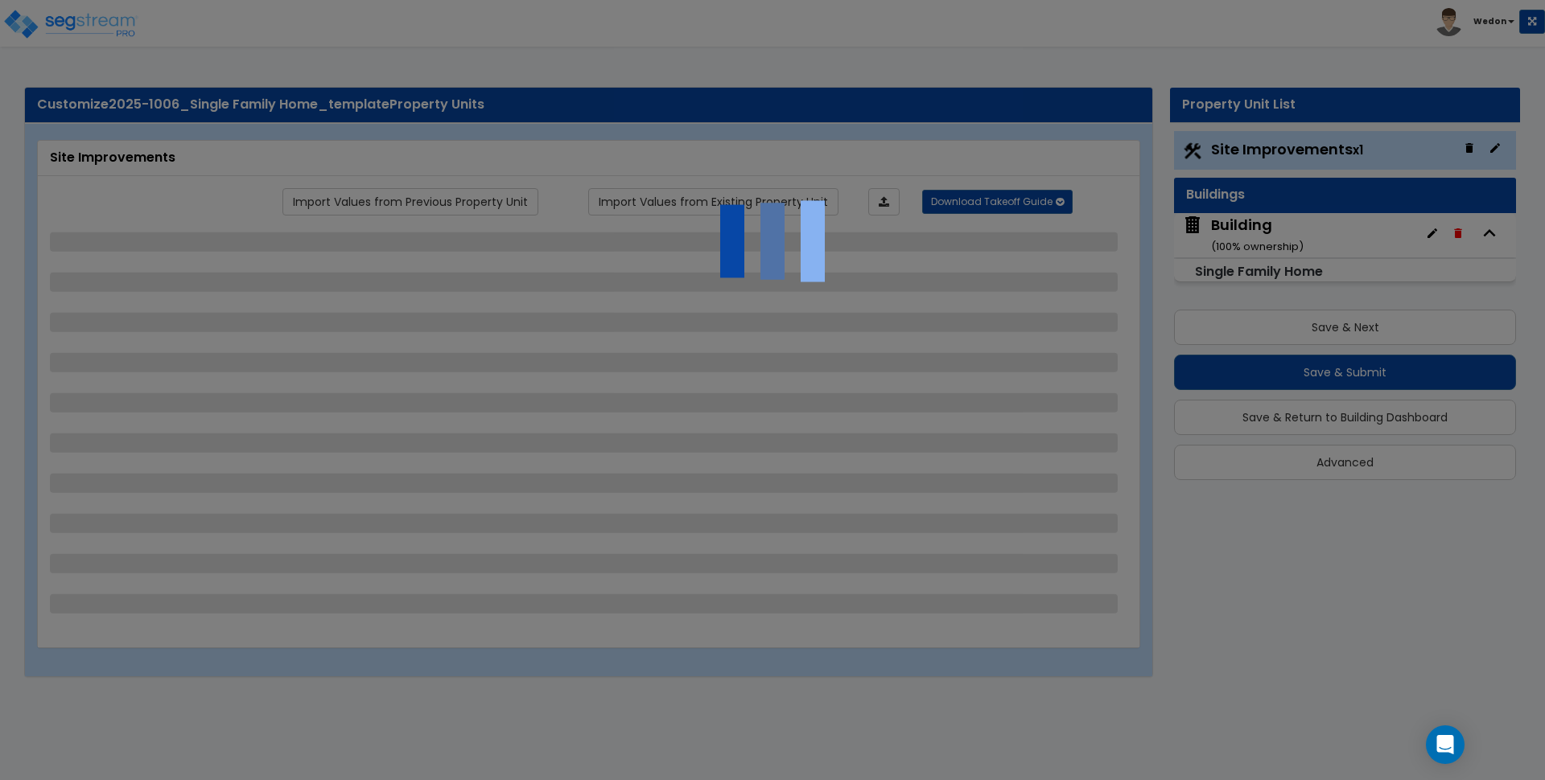
select select "1"
select select "2"
select select "3"
select select "5"
select select "2"
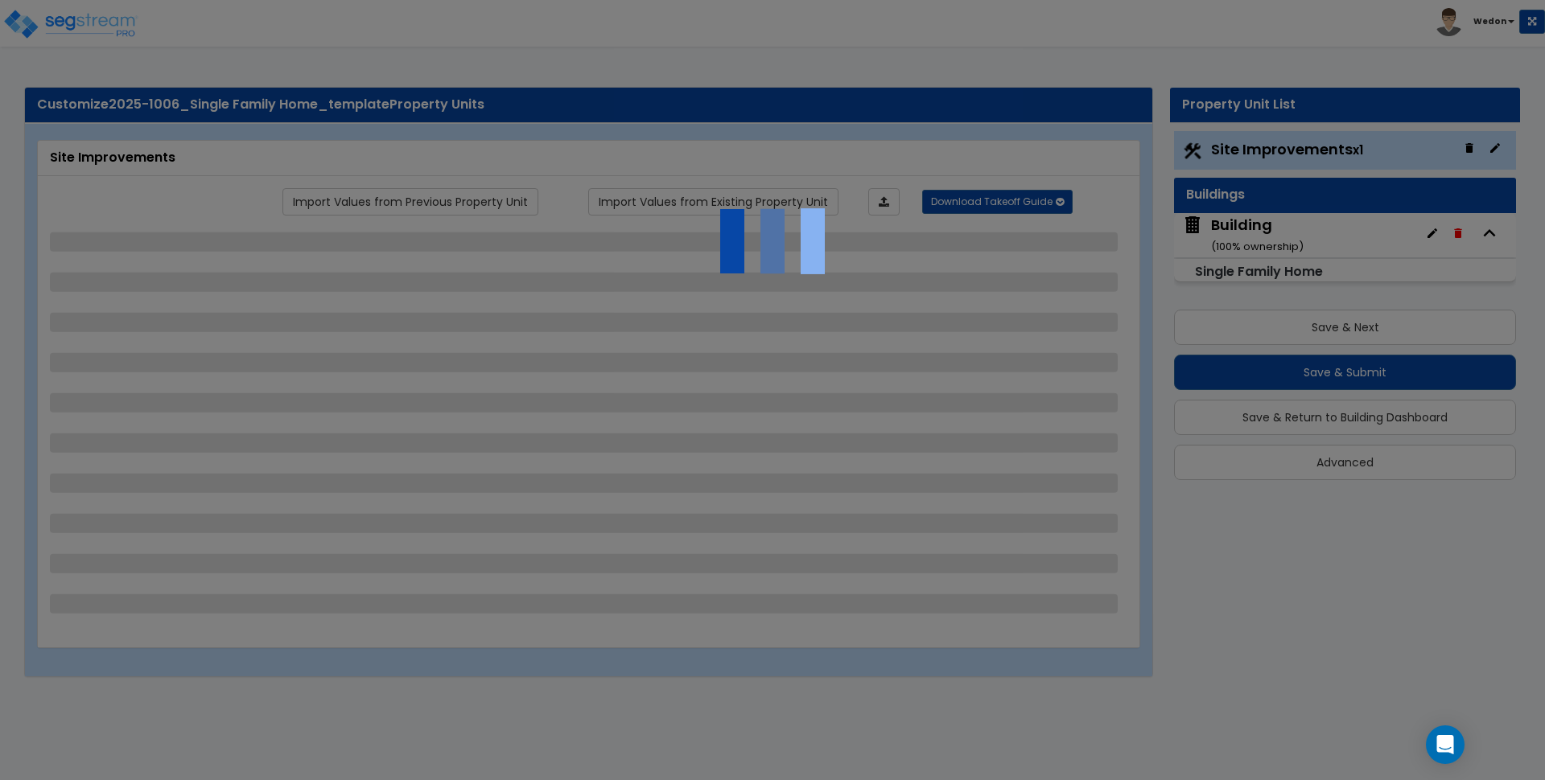
select select "1"
select select "2"
select select "3"
select select "2"
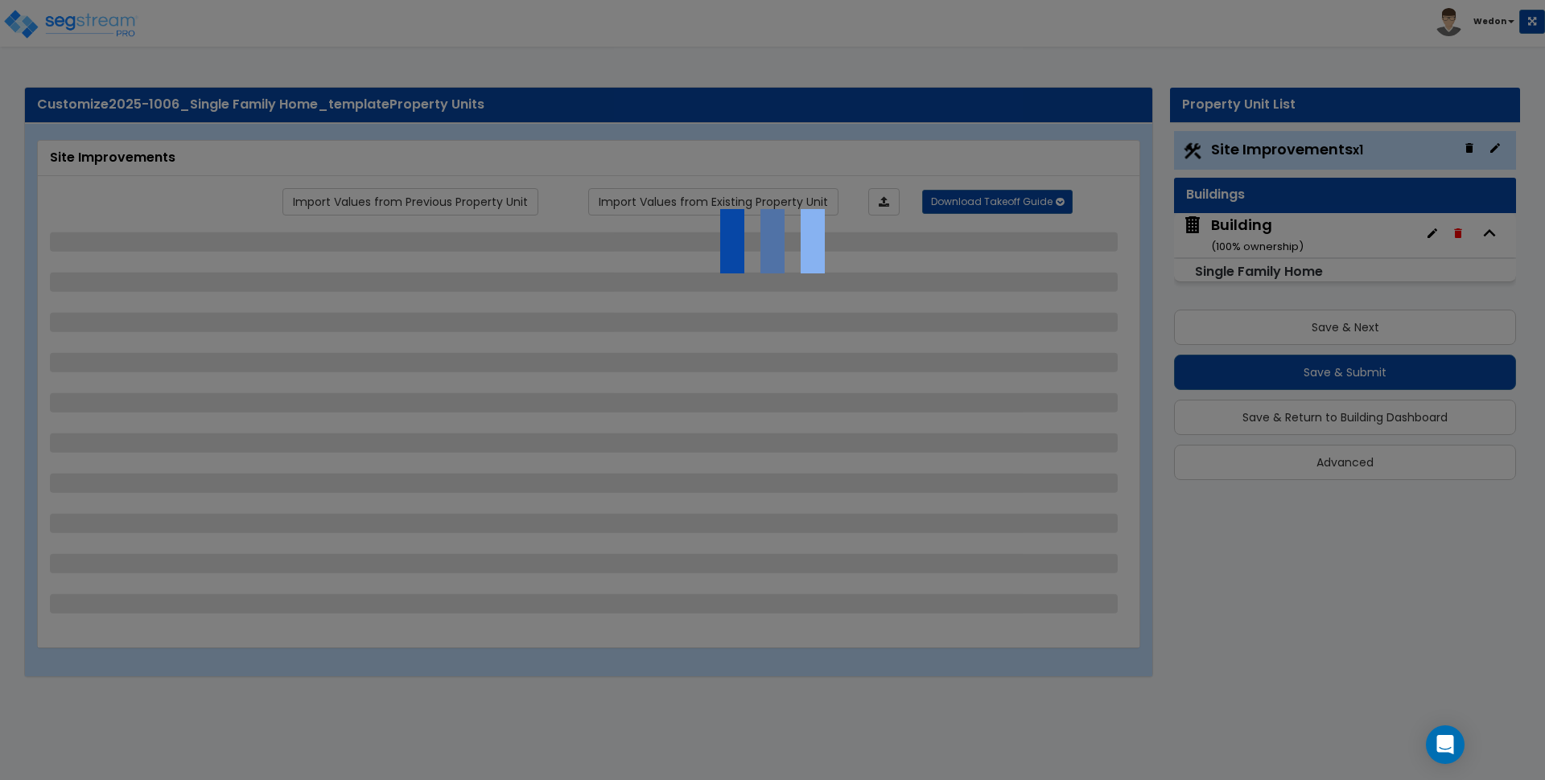
select select "3"
select select "2"
select select "4"
select select "8"
select select "3"
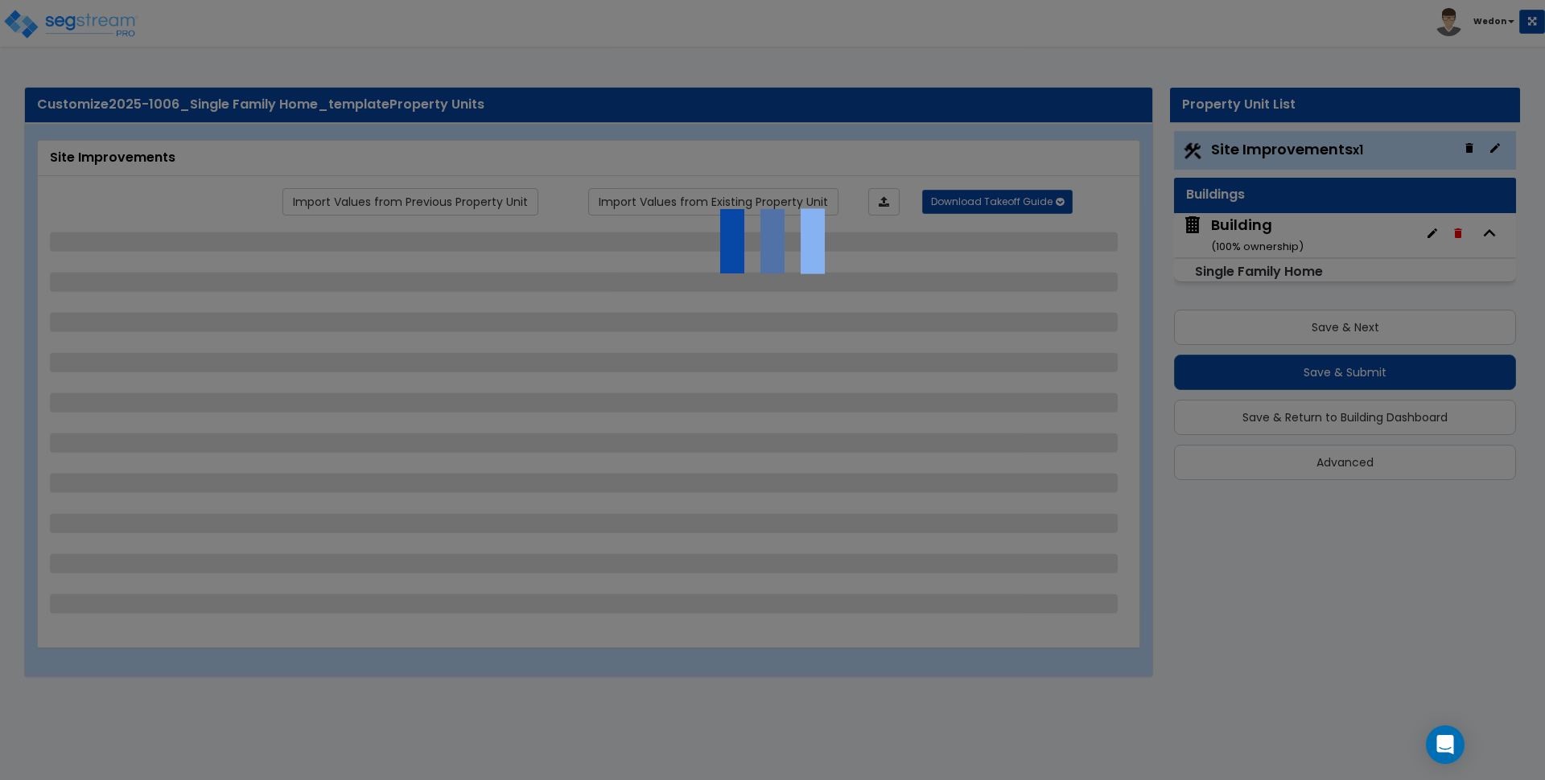
select select "1"
select select "2"
select select "1"
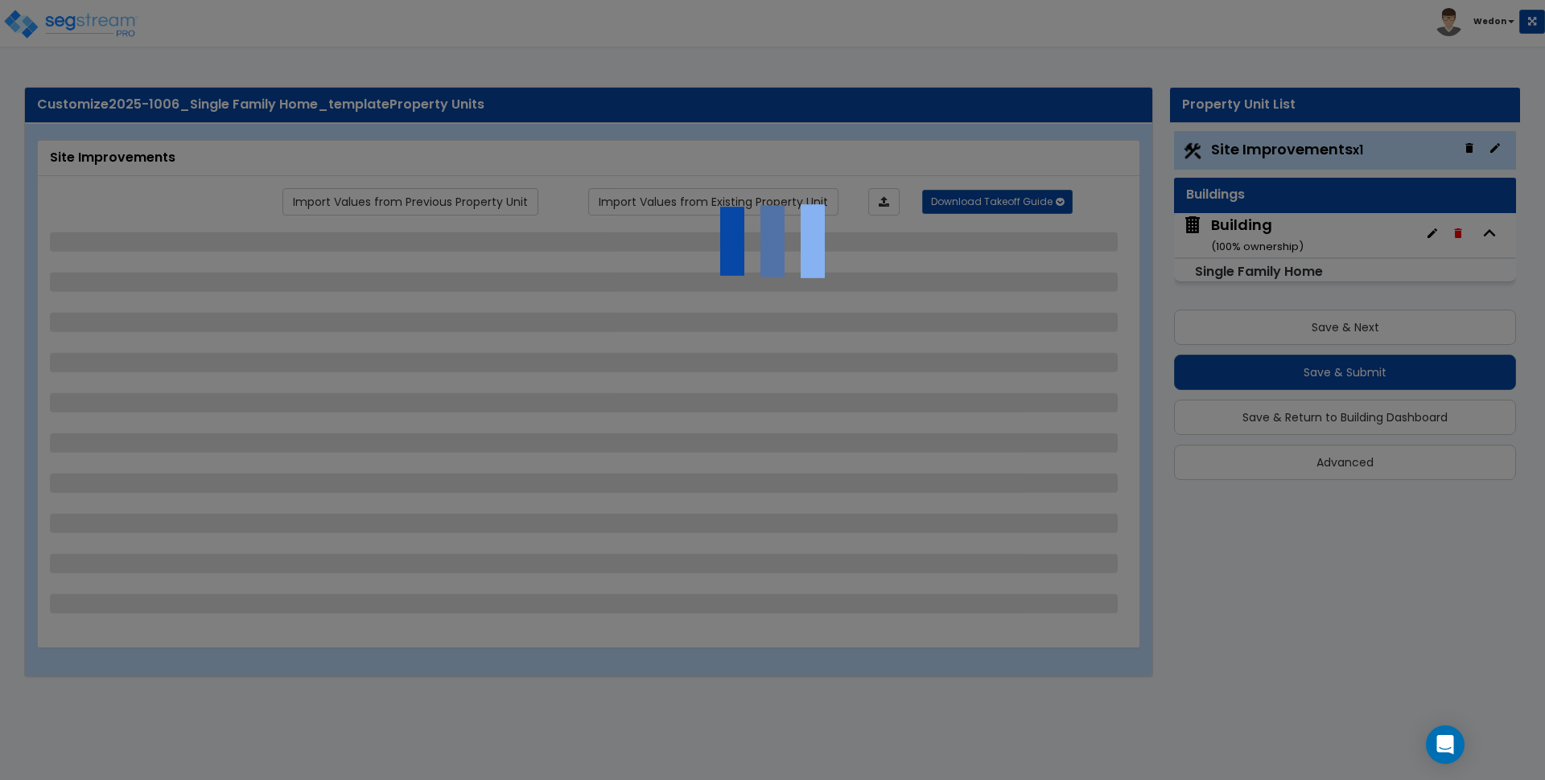
select select "3"
select select "2"
select select "1"
select select "3"
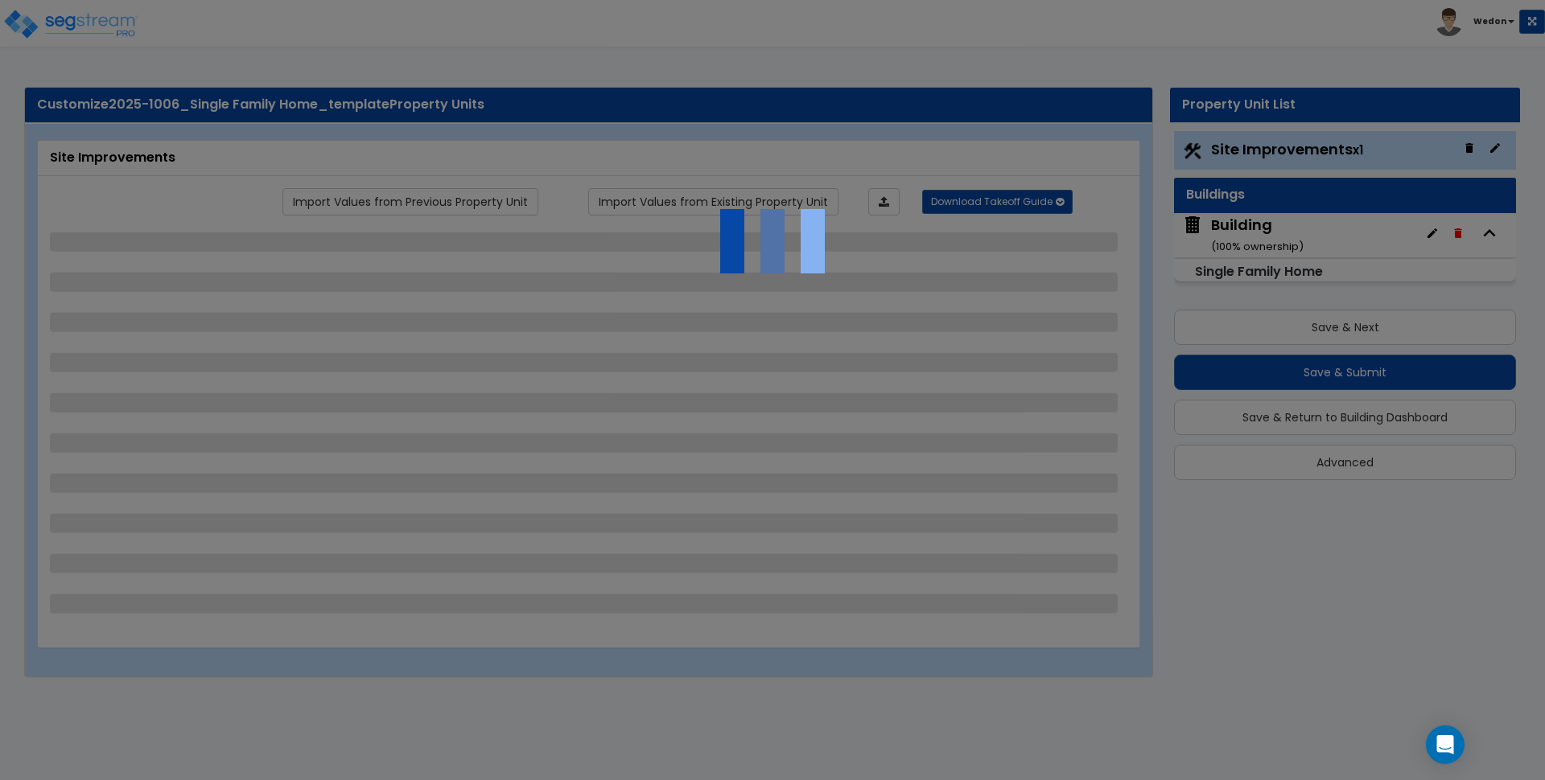
select select "1"
select select "2"
select select "3"
select select "1"
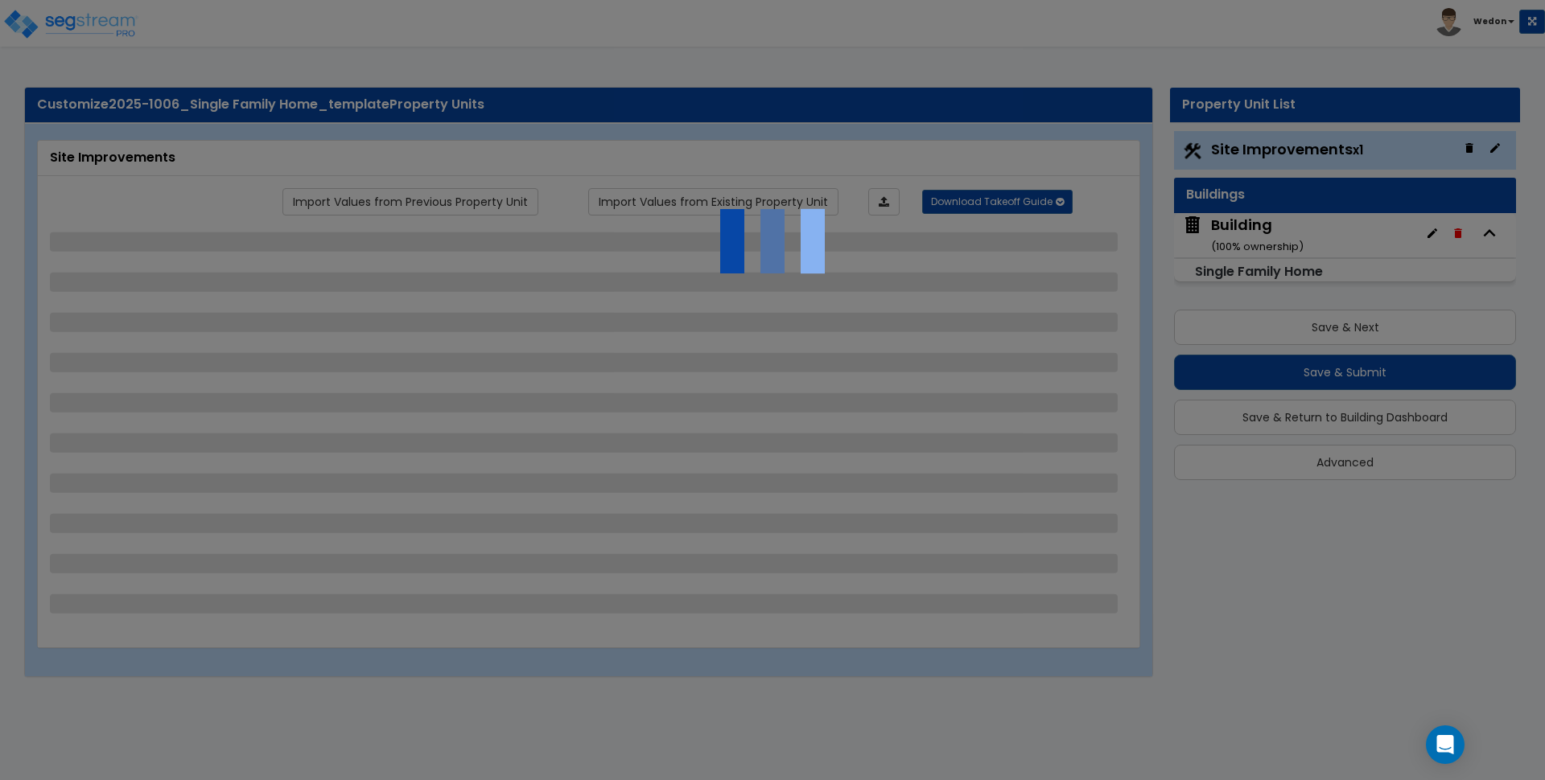
select select "3"
select select "2"
select select "1"
select select "3"
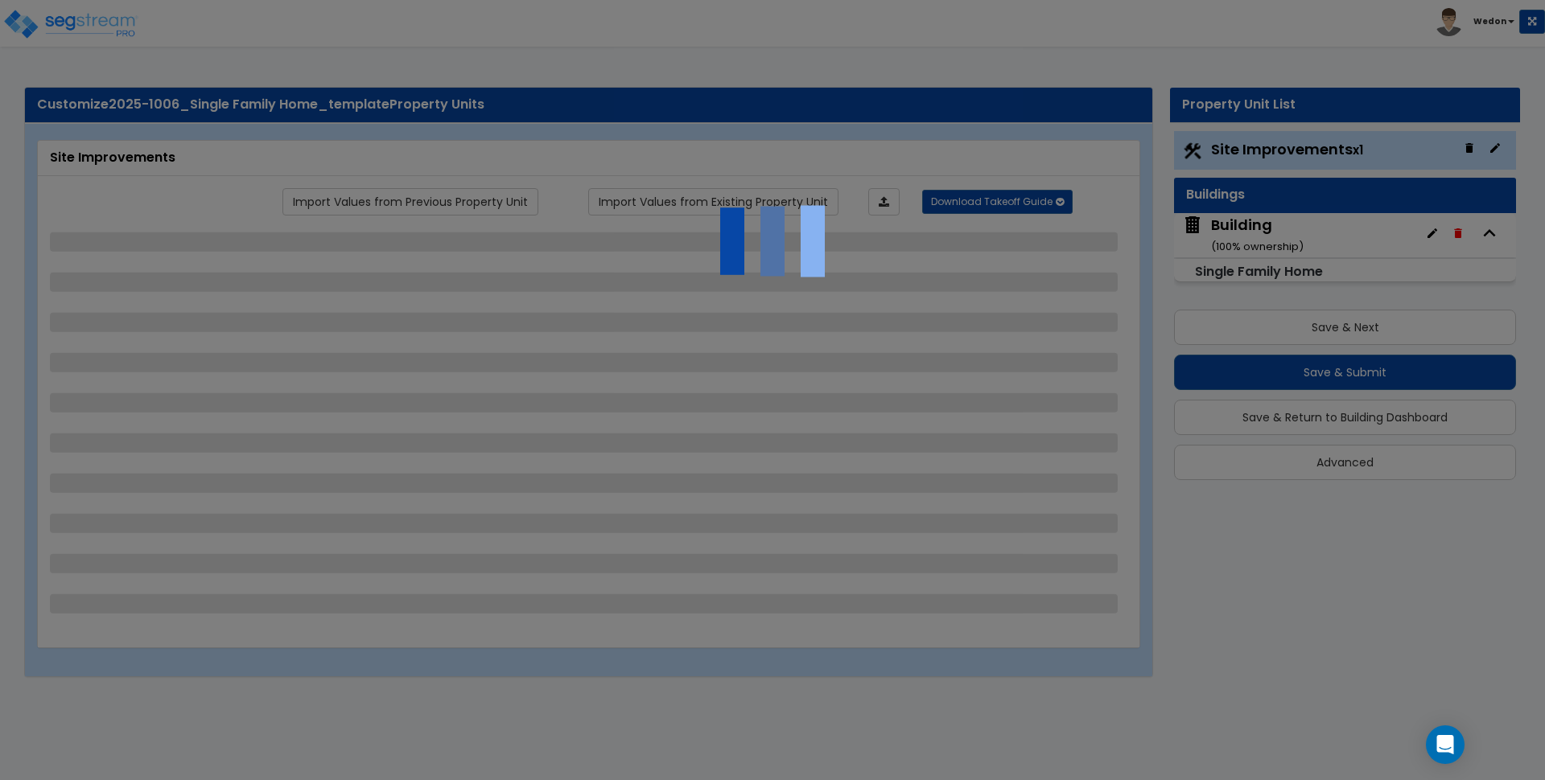
select select "1"
select select "2"
select select "3"
select select "1"
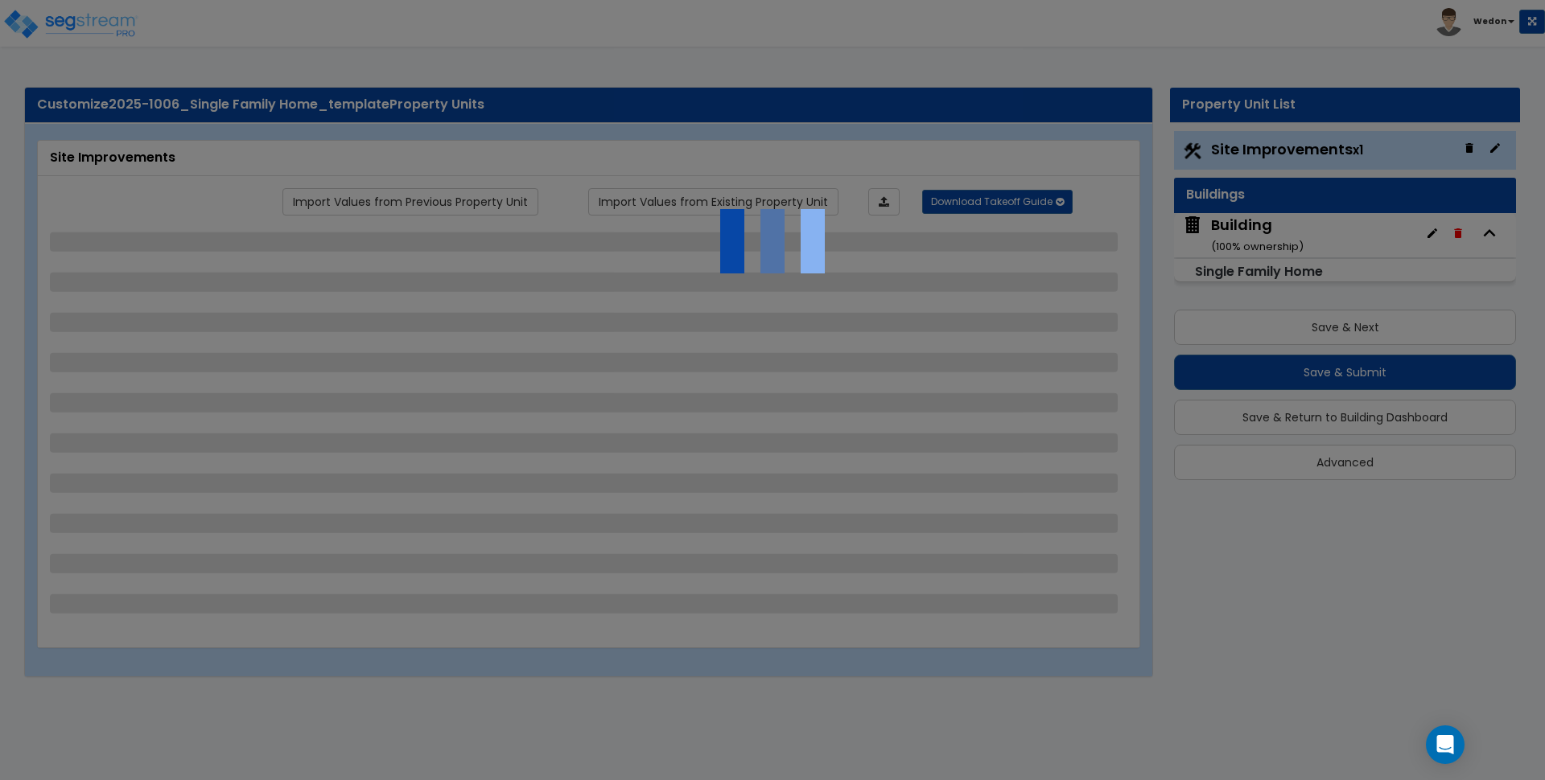
select select "2"
select select "3"
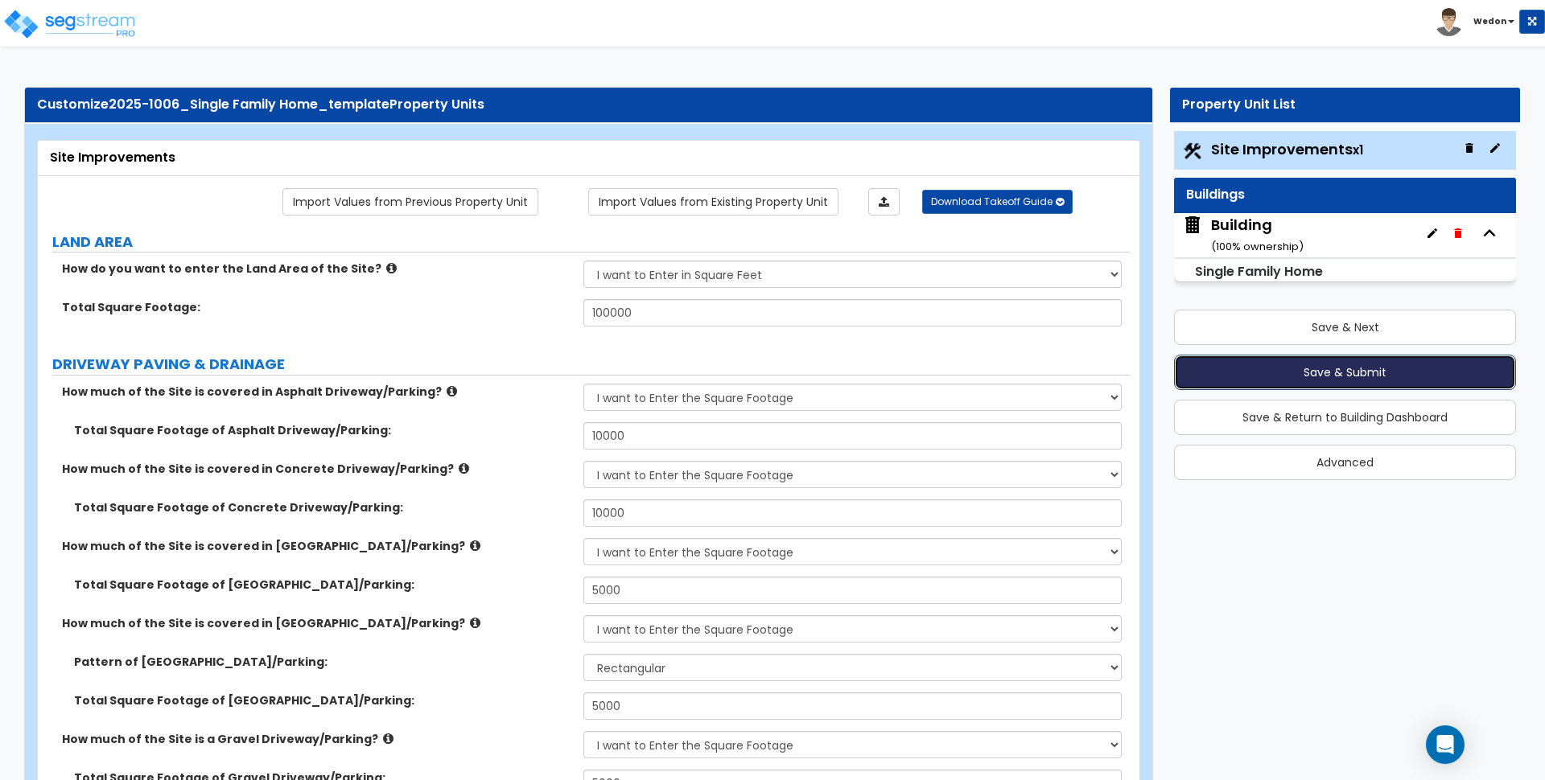
click at [1321, 375] on button "Save & Submit" at bounding box center [1345, 372] width 342 height 35
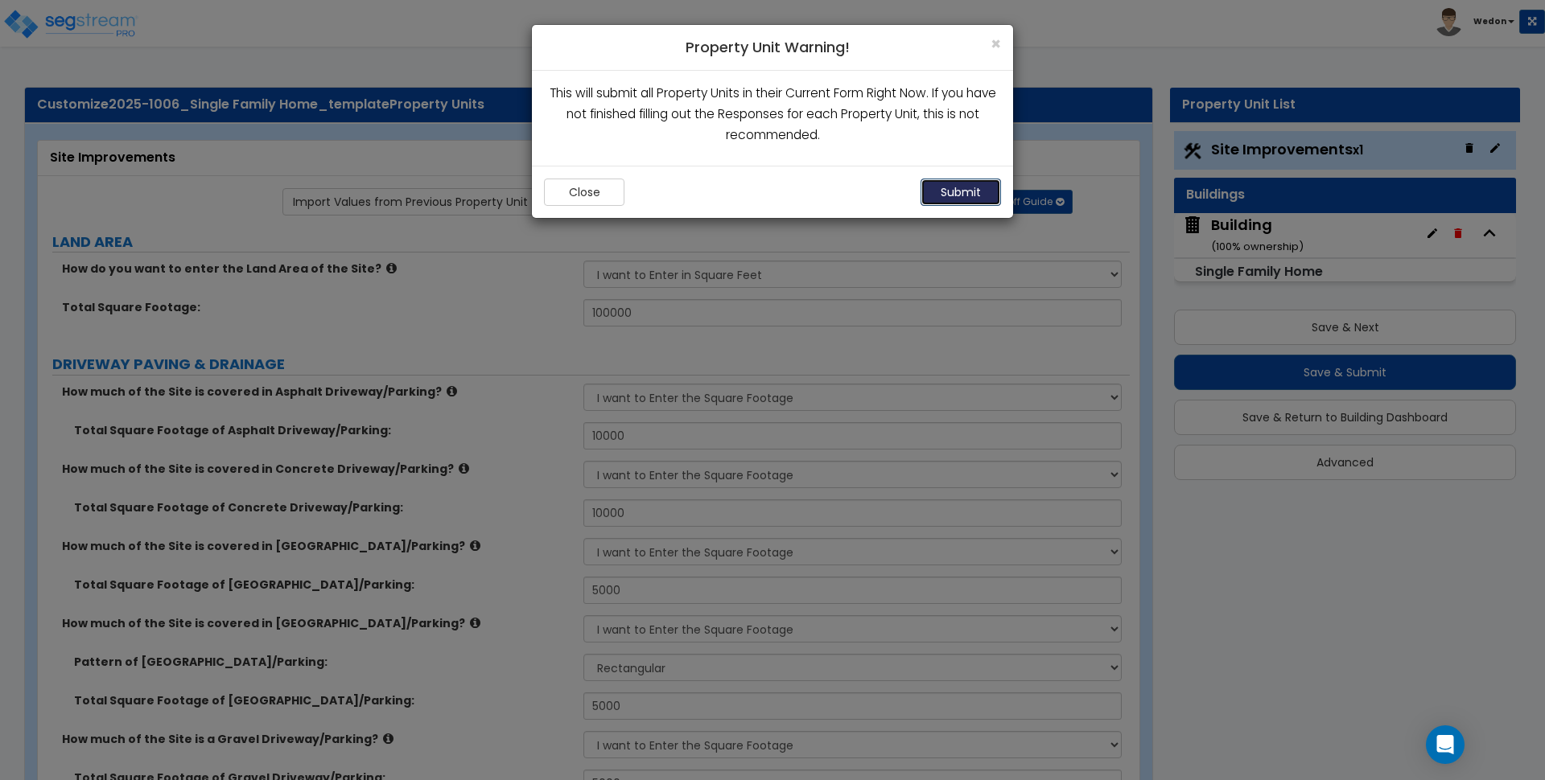
click at [948, 195] on button "Submit" at bounding box center [960, 192] width 80 height 27
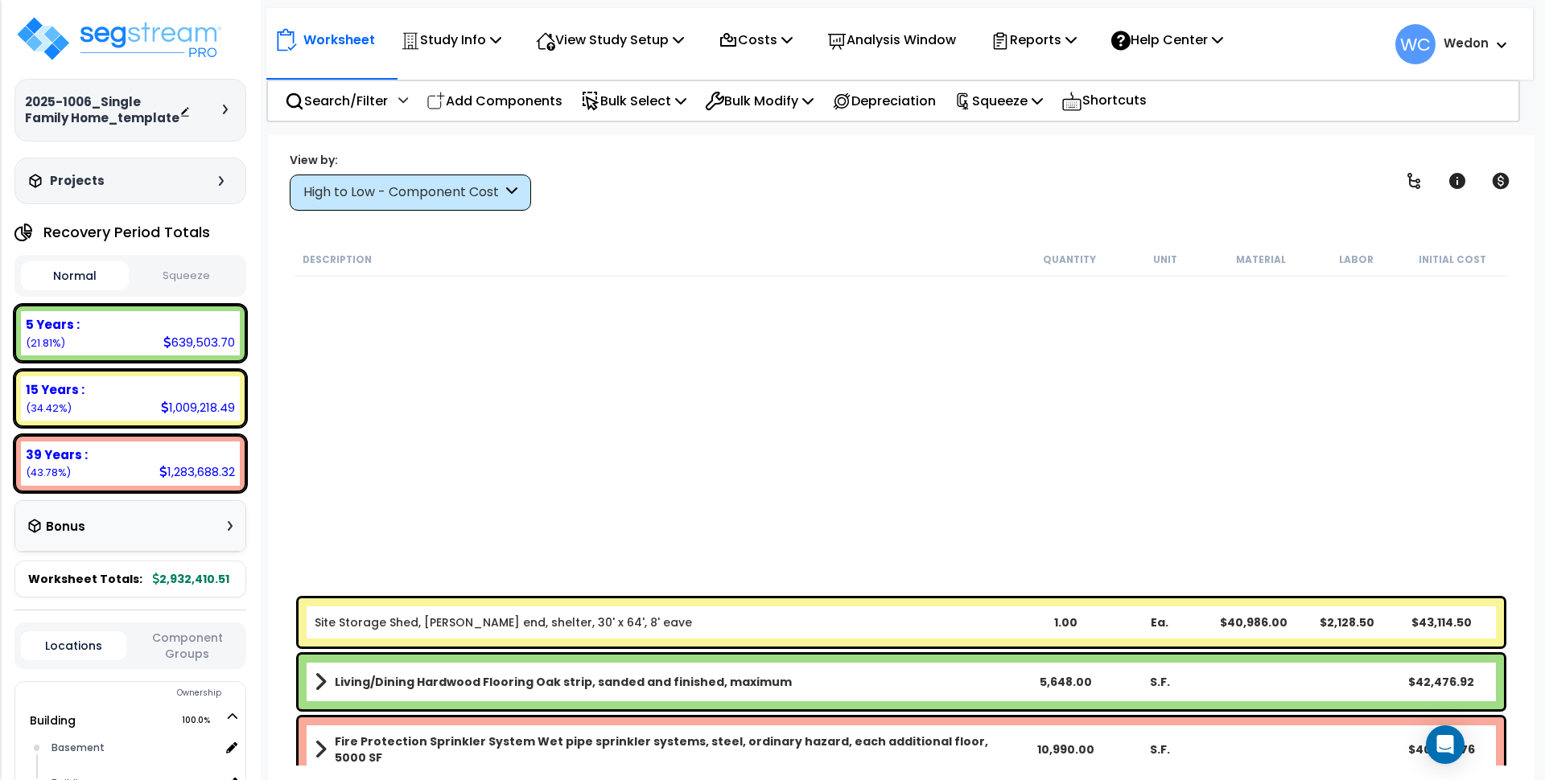
scroll to position [1207, 0]
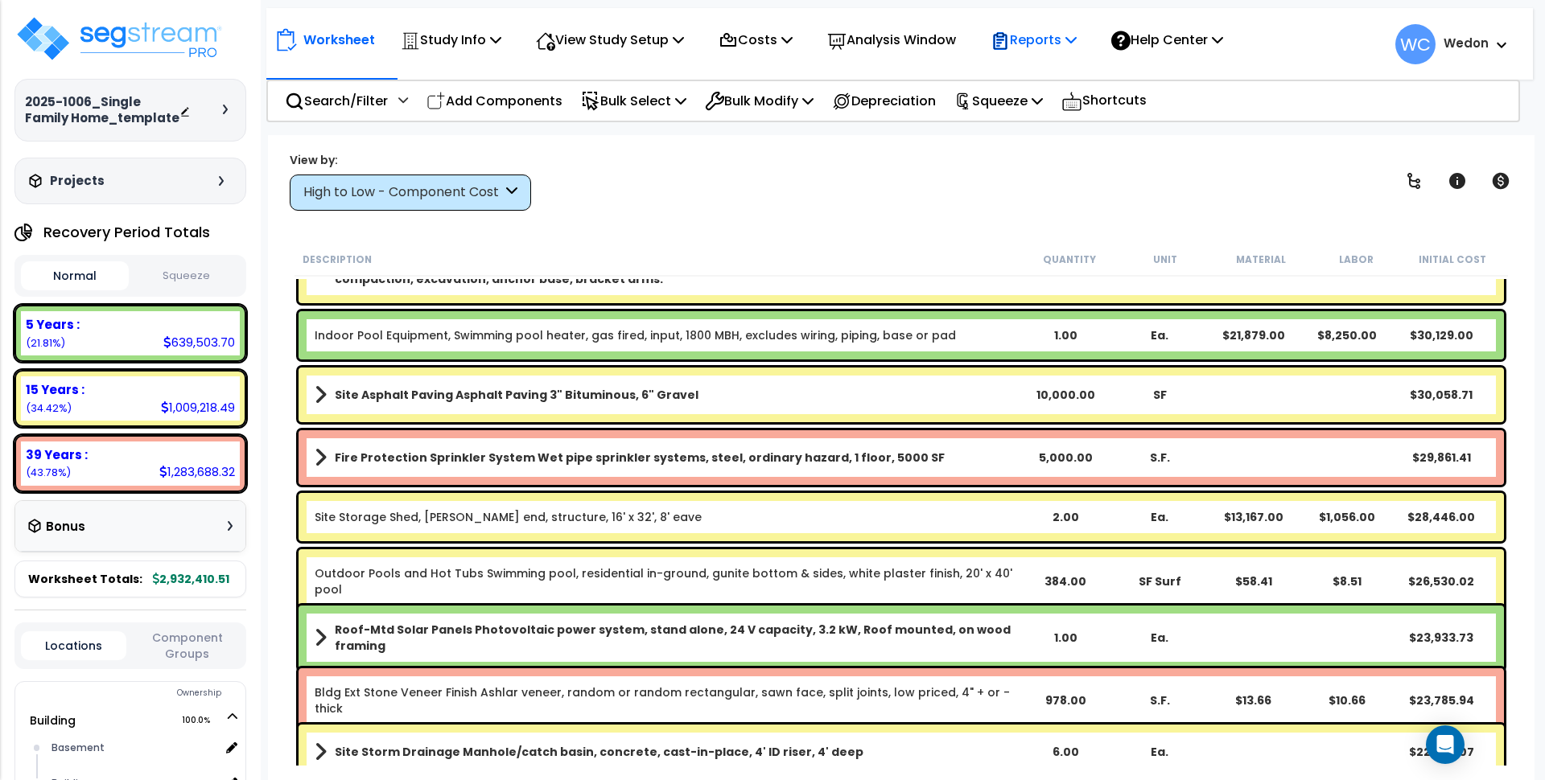
click at [1040, 28] on div "Reports" at bounding box center [1033, 40] width 86 height 38
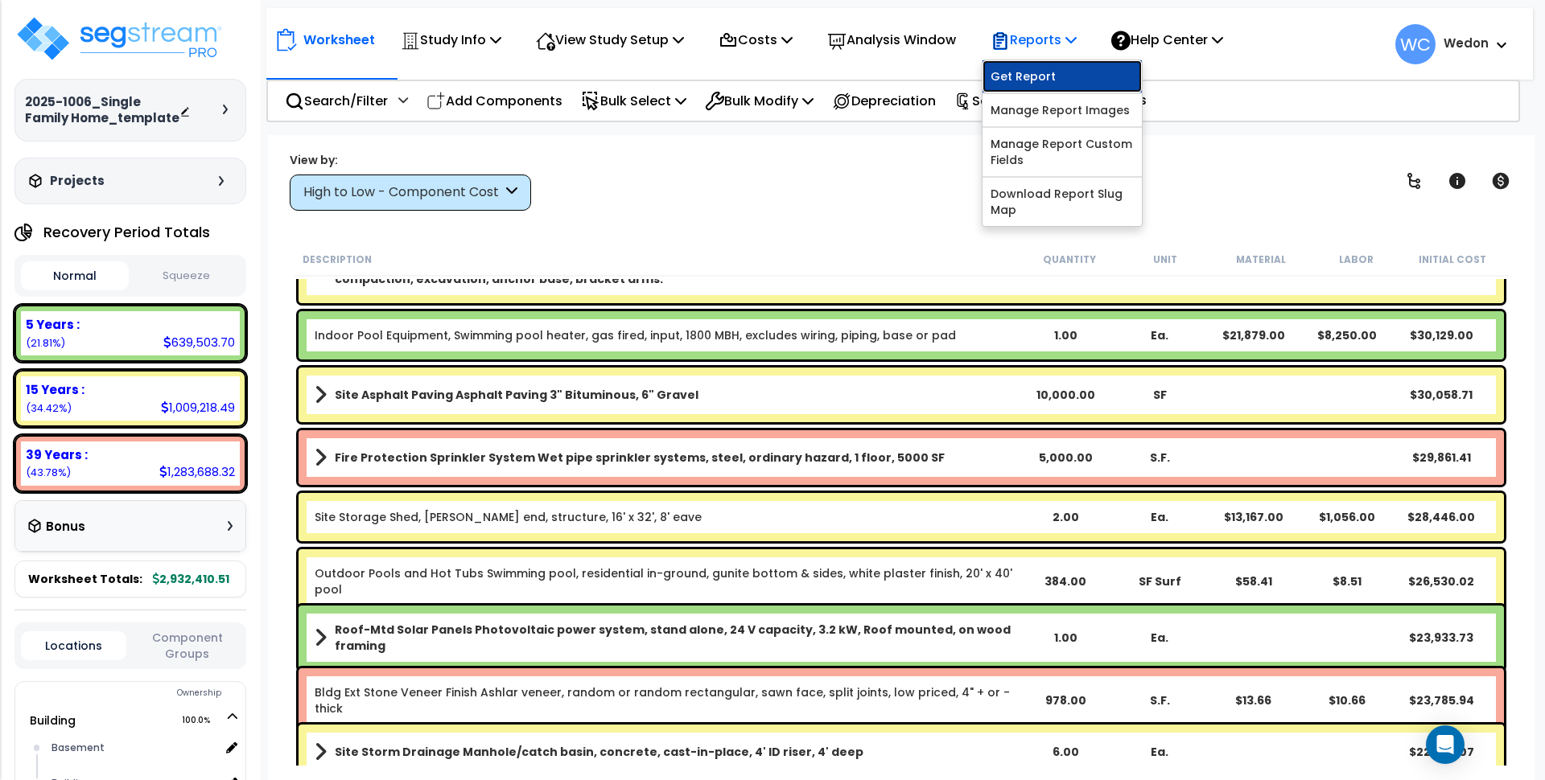
click at [1064, 75] on link "Get Report" at bounding box center [1061, 76] width 159 height 32
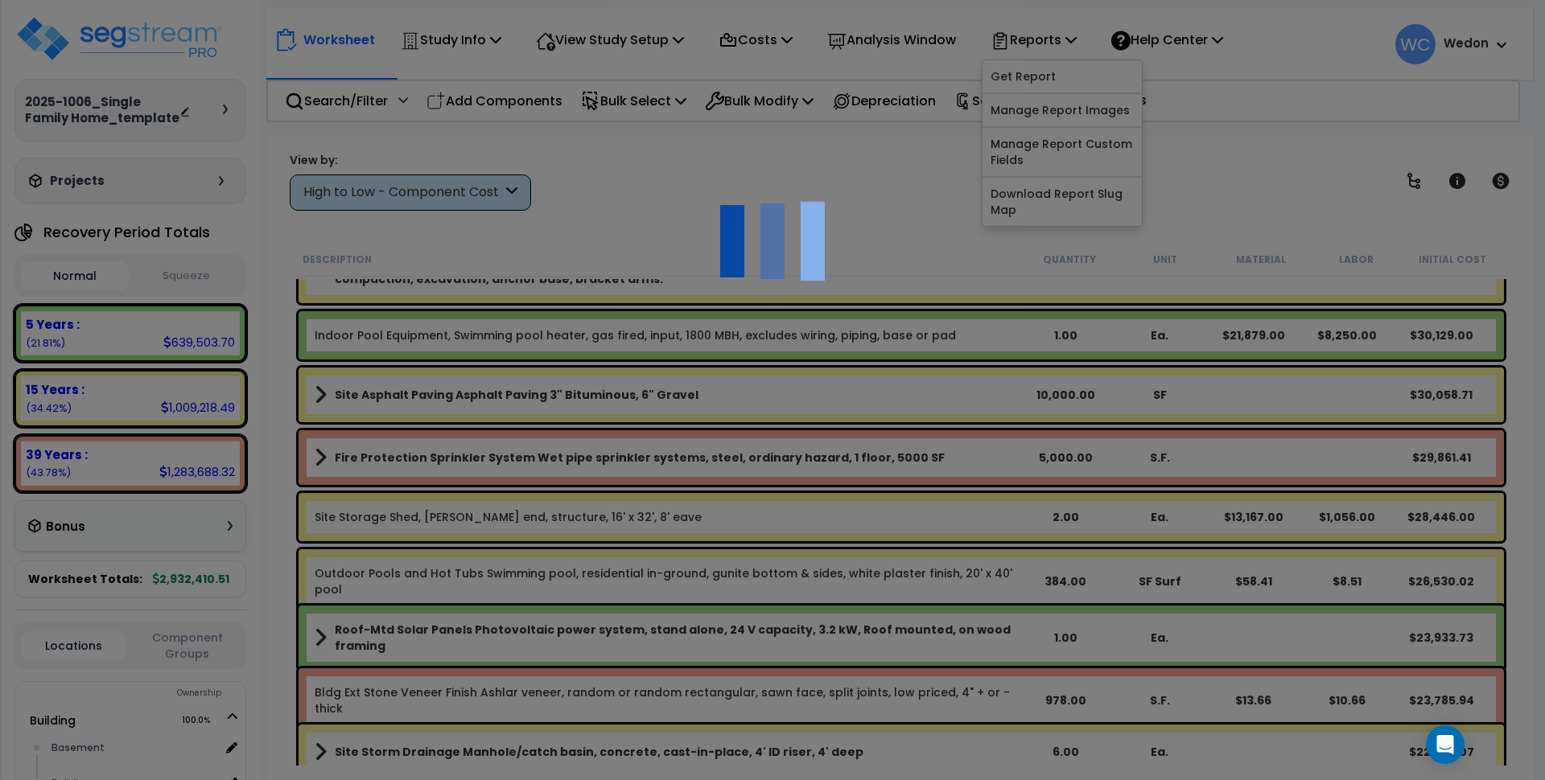
click at [830, 163] on img at bounding box center [772, 241] width 161 height 161
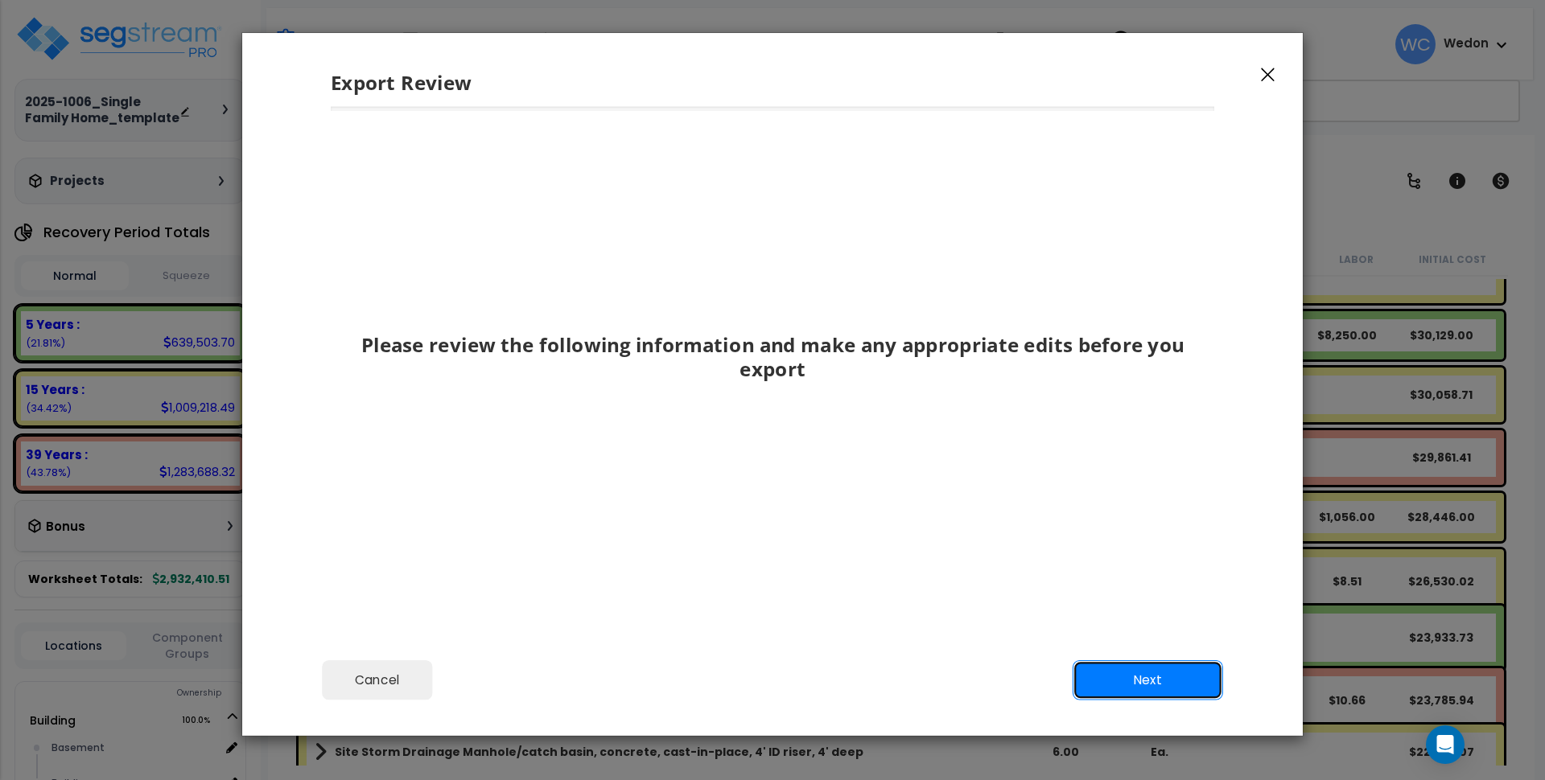
click at [1145, 683] on button "Next" at bounding box center [1147, 680] width 150 height 40
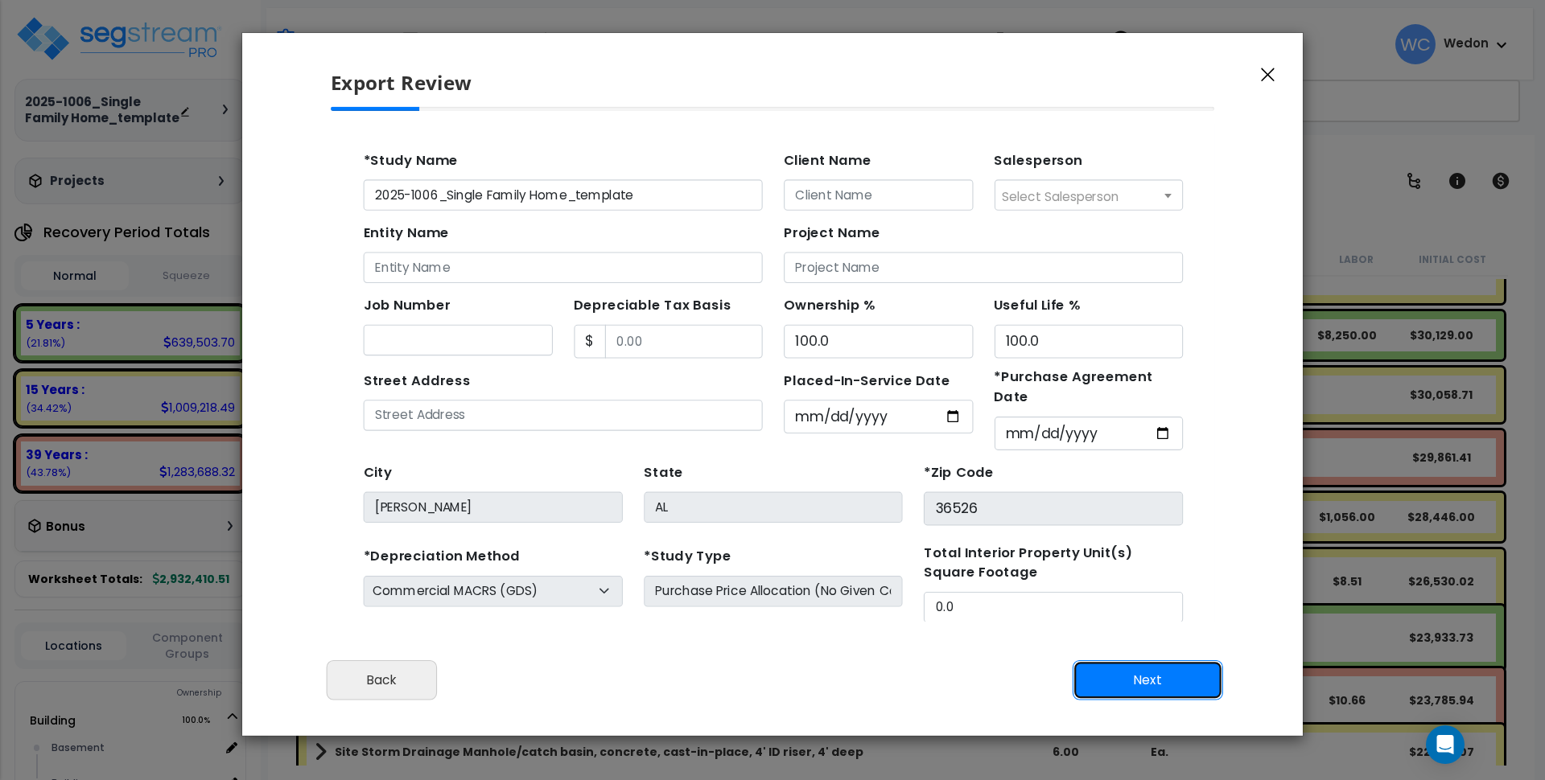
click at [1146, 683] on button "Next" at bounding box center [1147, 680] width 150 height 40
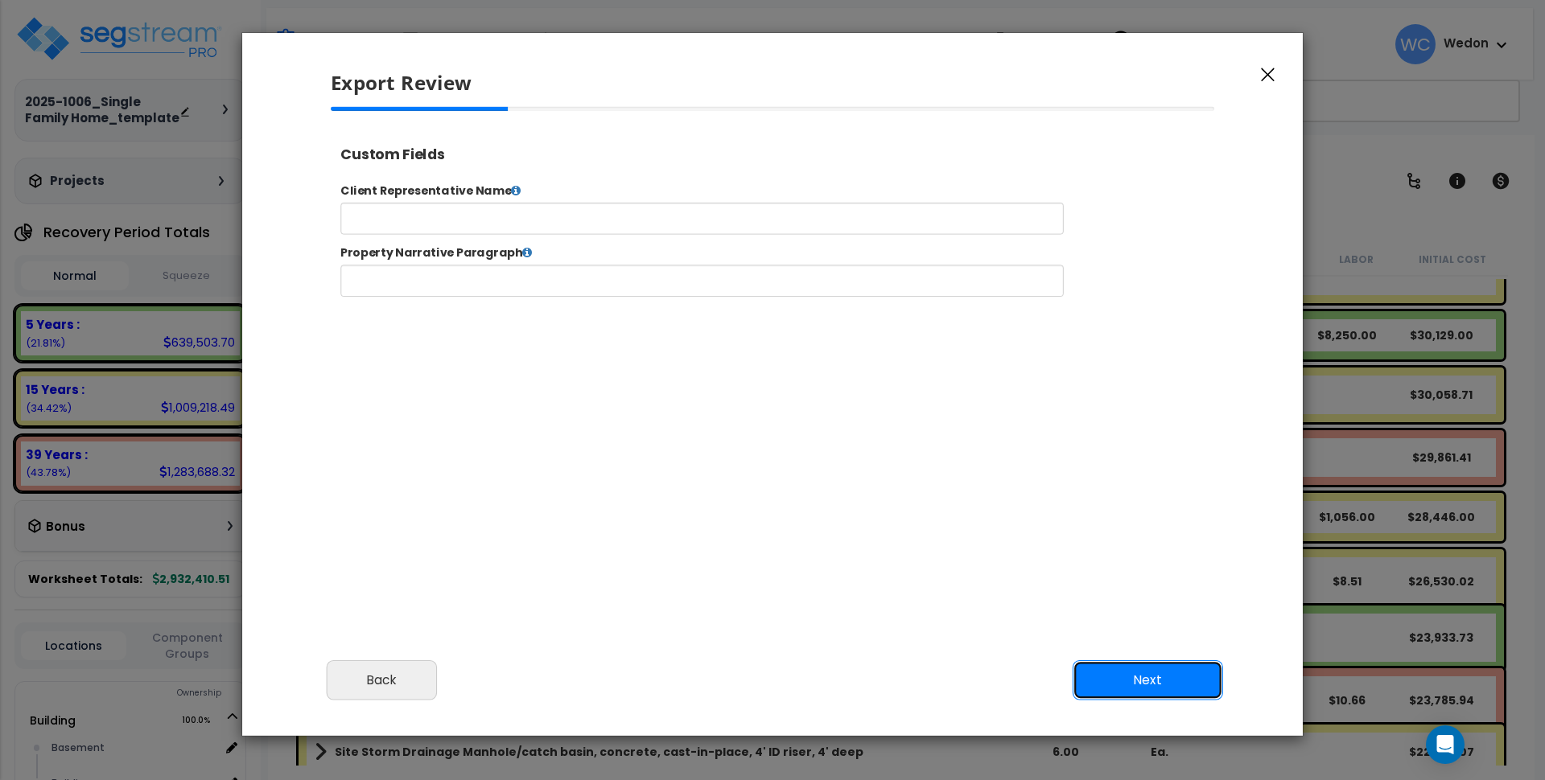
click at [1157, 683] on button "Next" at bounding box center [1147, 680] width 150 height 40
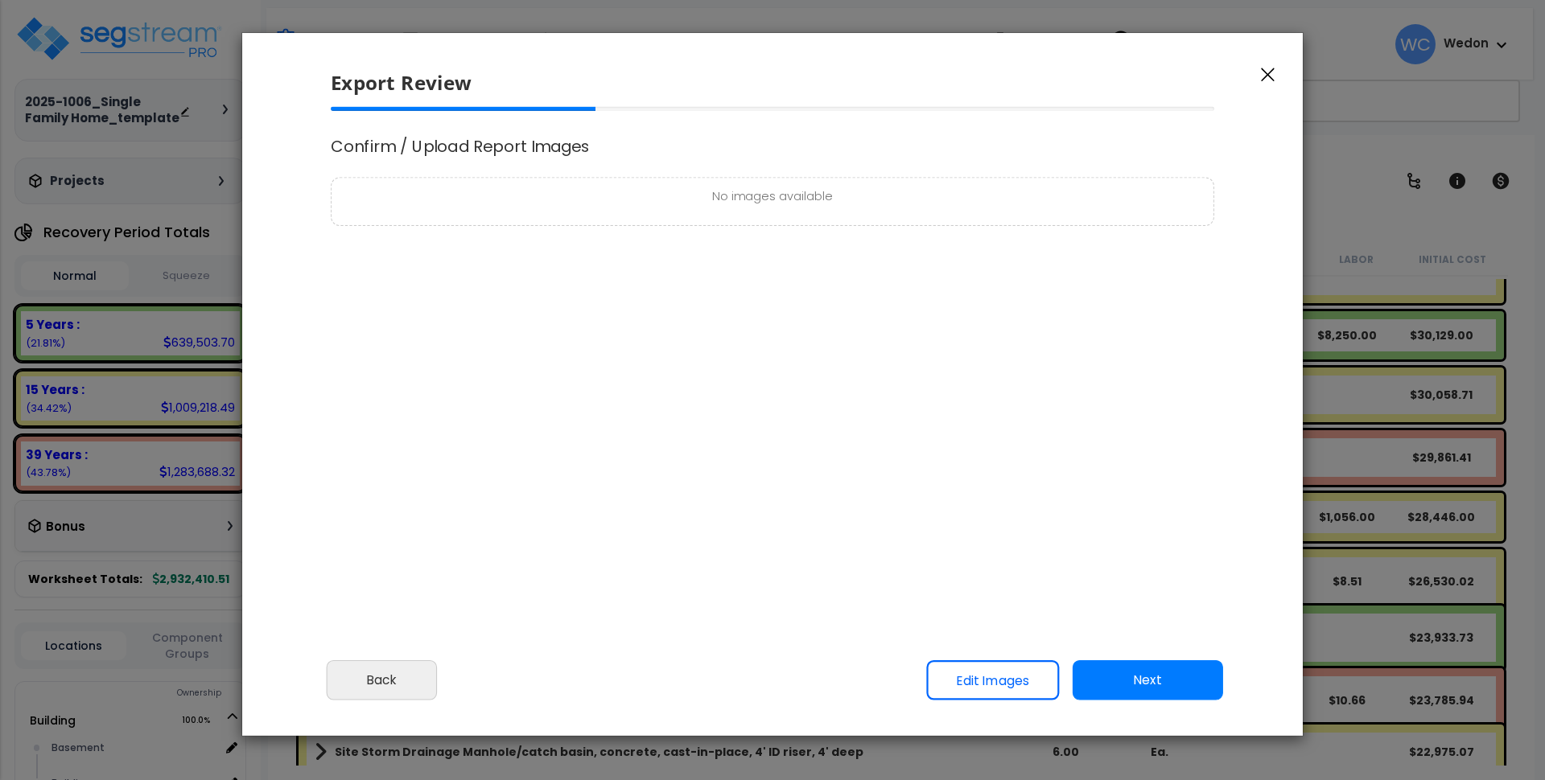
select select "2025"
click at [1147, 690] on button "Next" at bounding box center [1147, 680] width 150 height 40
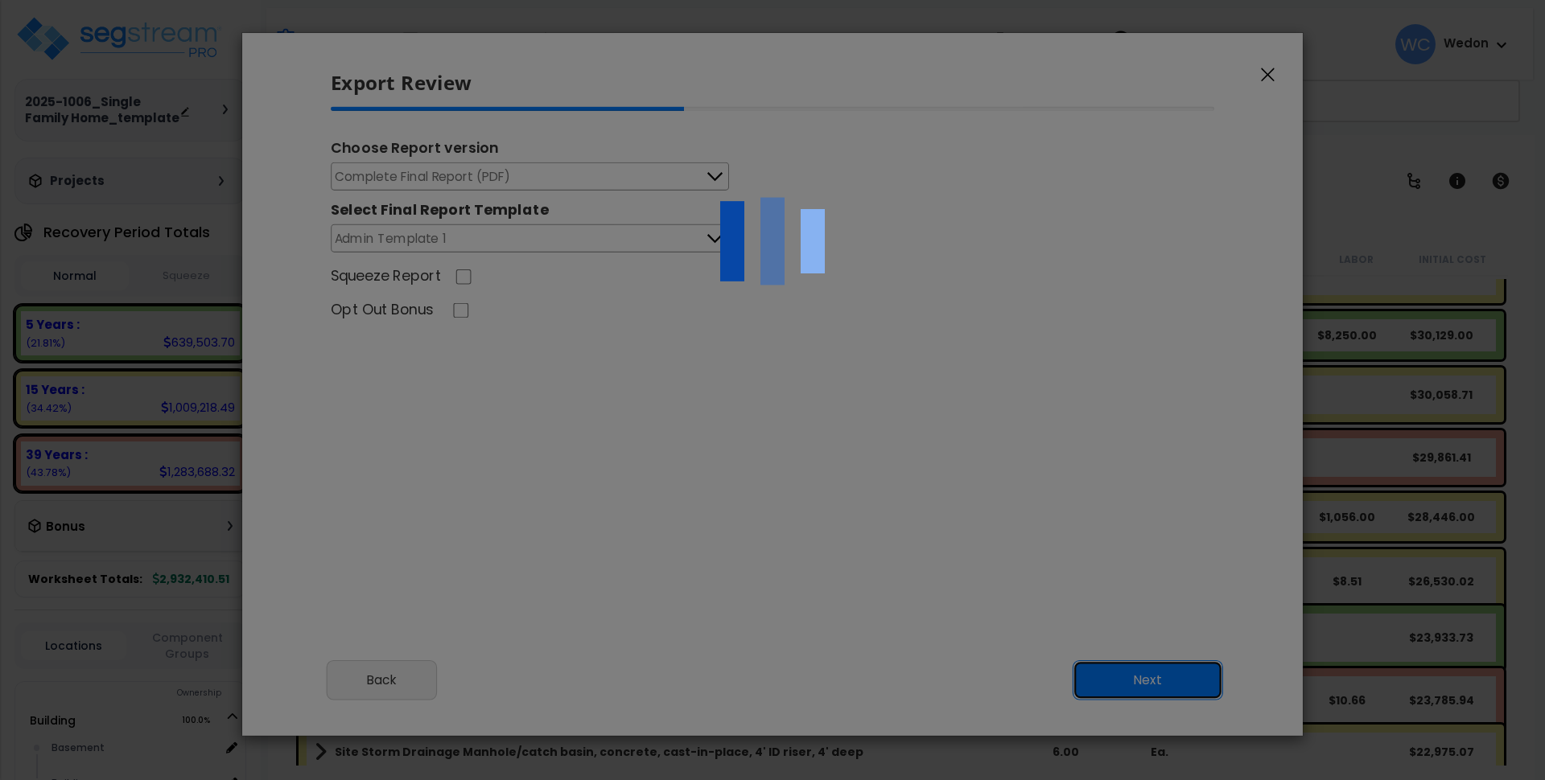
scroll to position [667, 40]
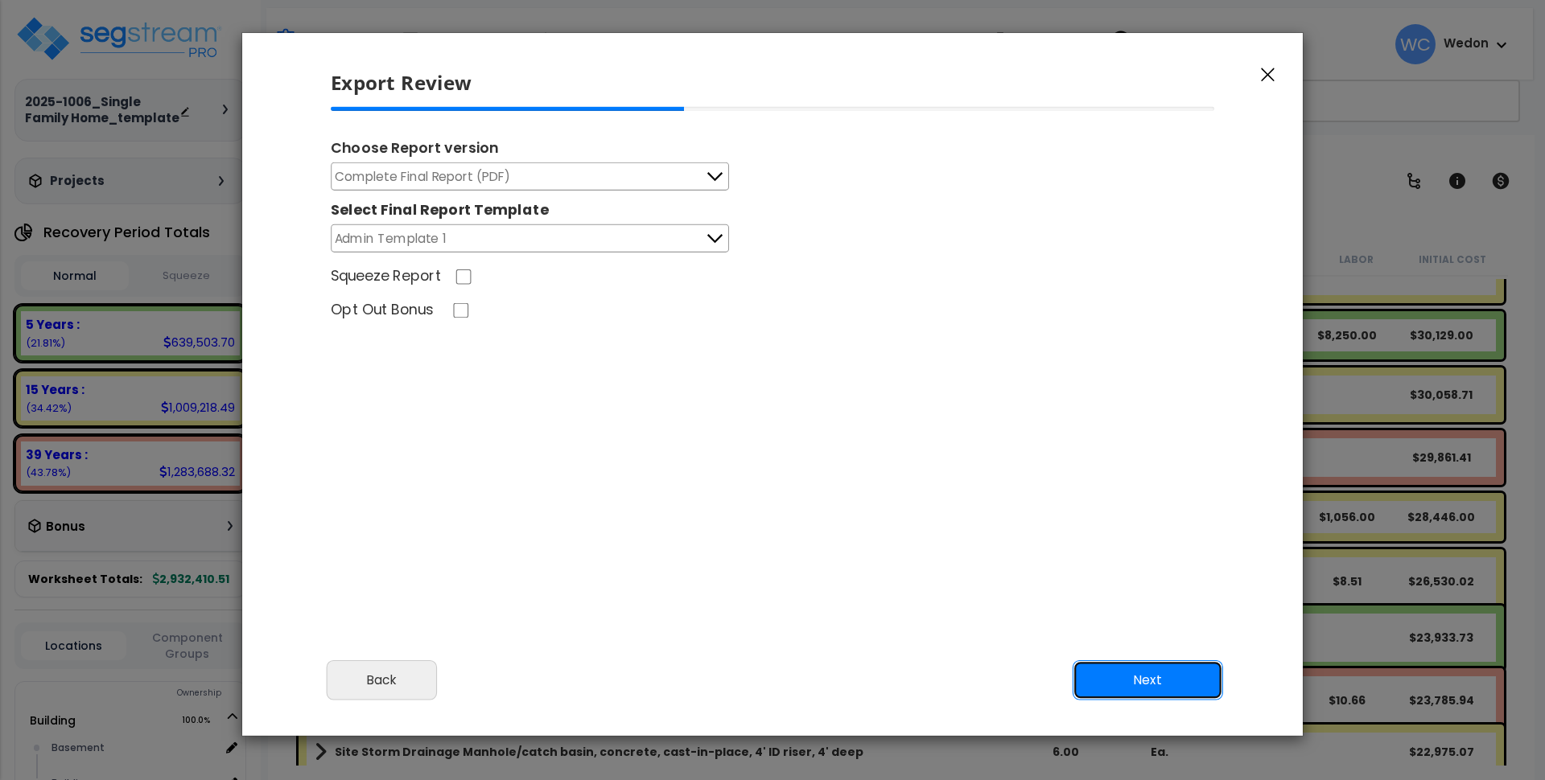
click at [1168, 680] on button "Next" at bounding box center [1147, 680] width 150 height 40
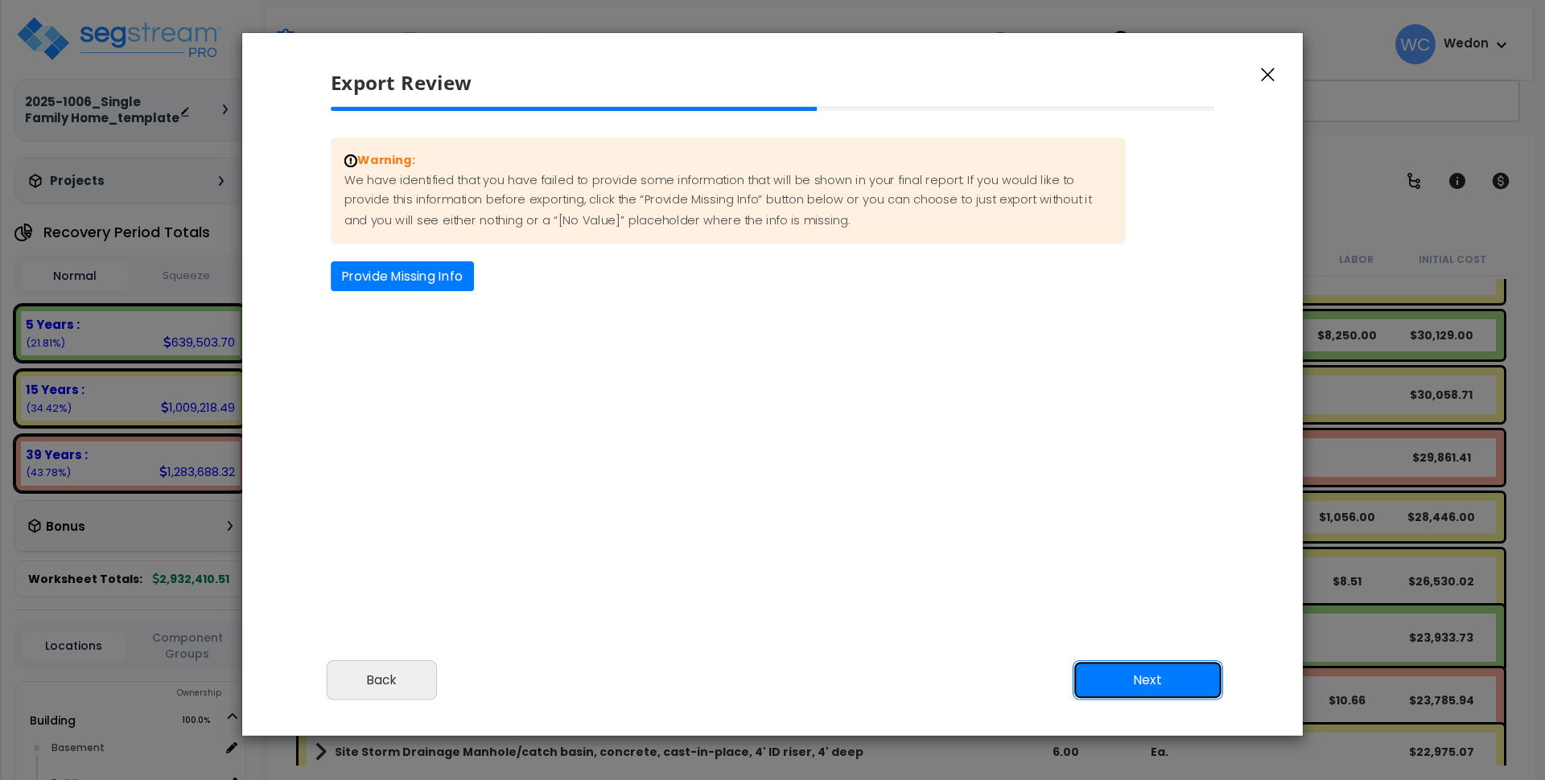
scroll to position [0, 0]
click at [1111, 689] on button "Next" at bounding box center [1147, 680] width 150 height 40
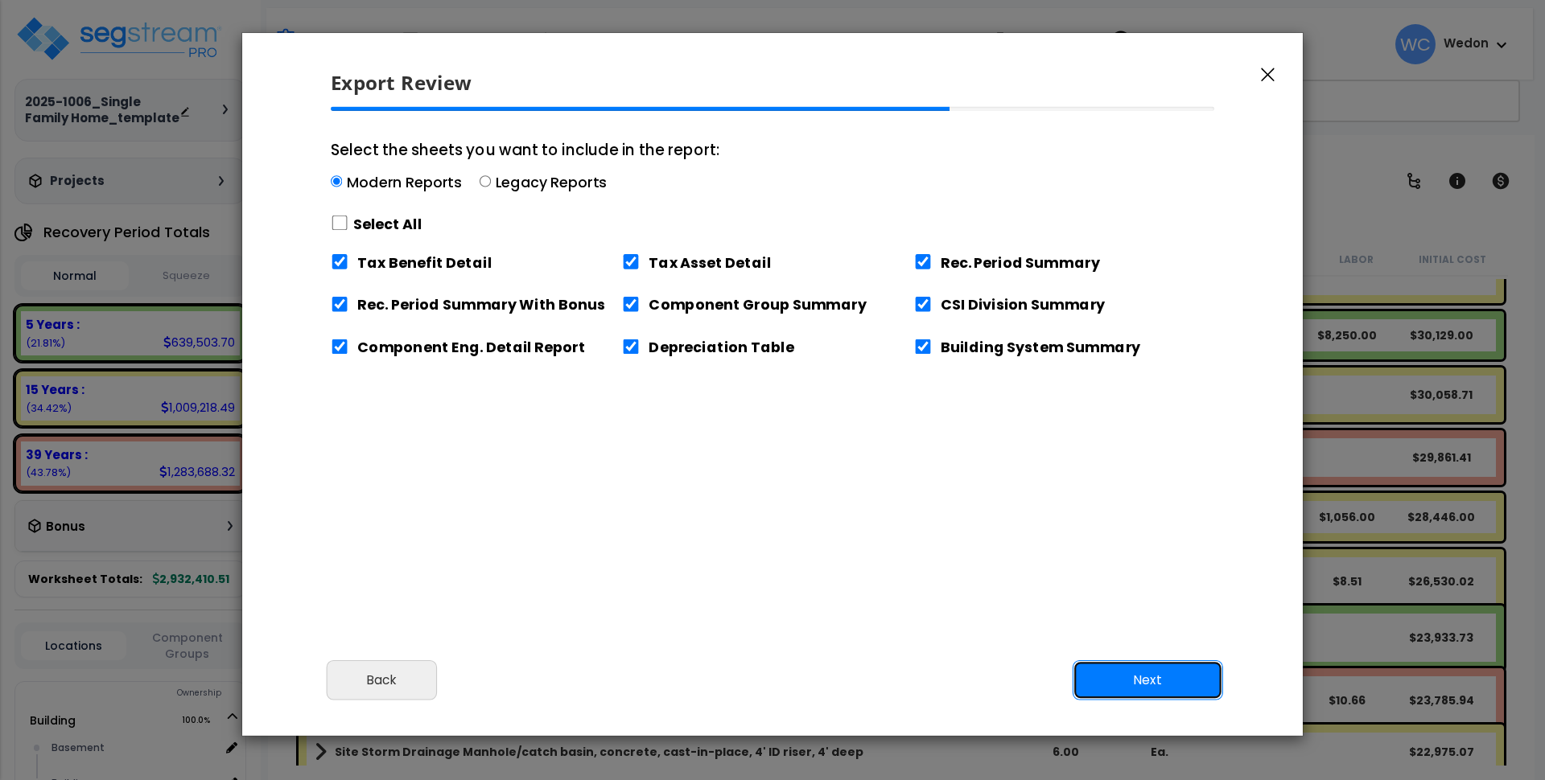
click at [1138, 687] on button "Next" at bounding box center [1147, 680] width 150 height 40
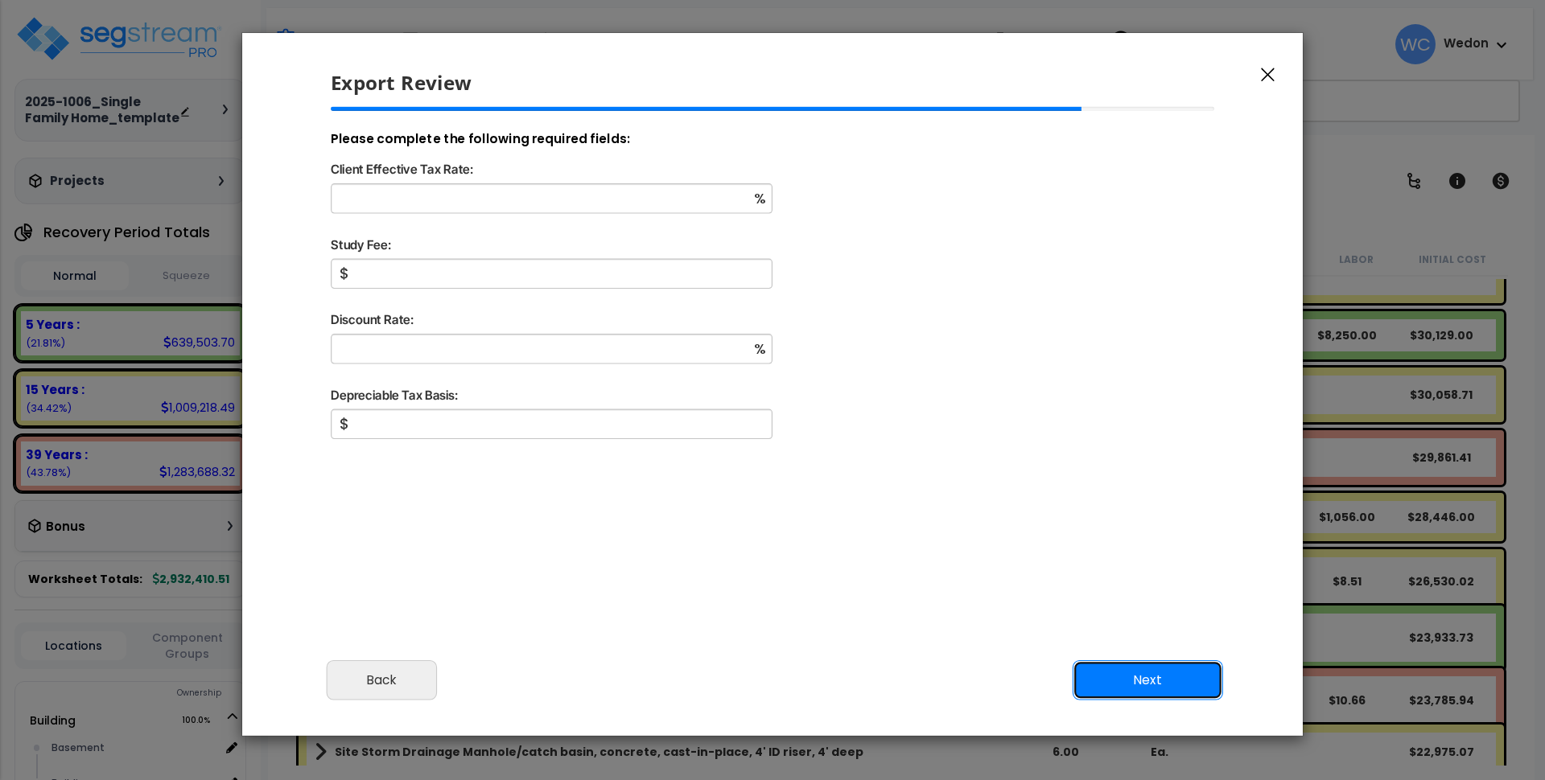
click at [1140, 687] on button "Next" at bounding box center [1147, 680] width 150 height 40
click at [628, 213] on div "%" at bounding box center [773, 208] width 910 height 51
click at [628, 202] on input "Client Effective Tax Rate:" at bounding box center [552, 198] width 442 height 30
type input "50"
click at [604, 270] on input "Study Fee:" at bounding box center [552, 273] width 442 height 30
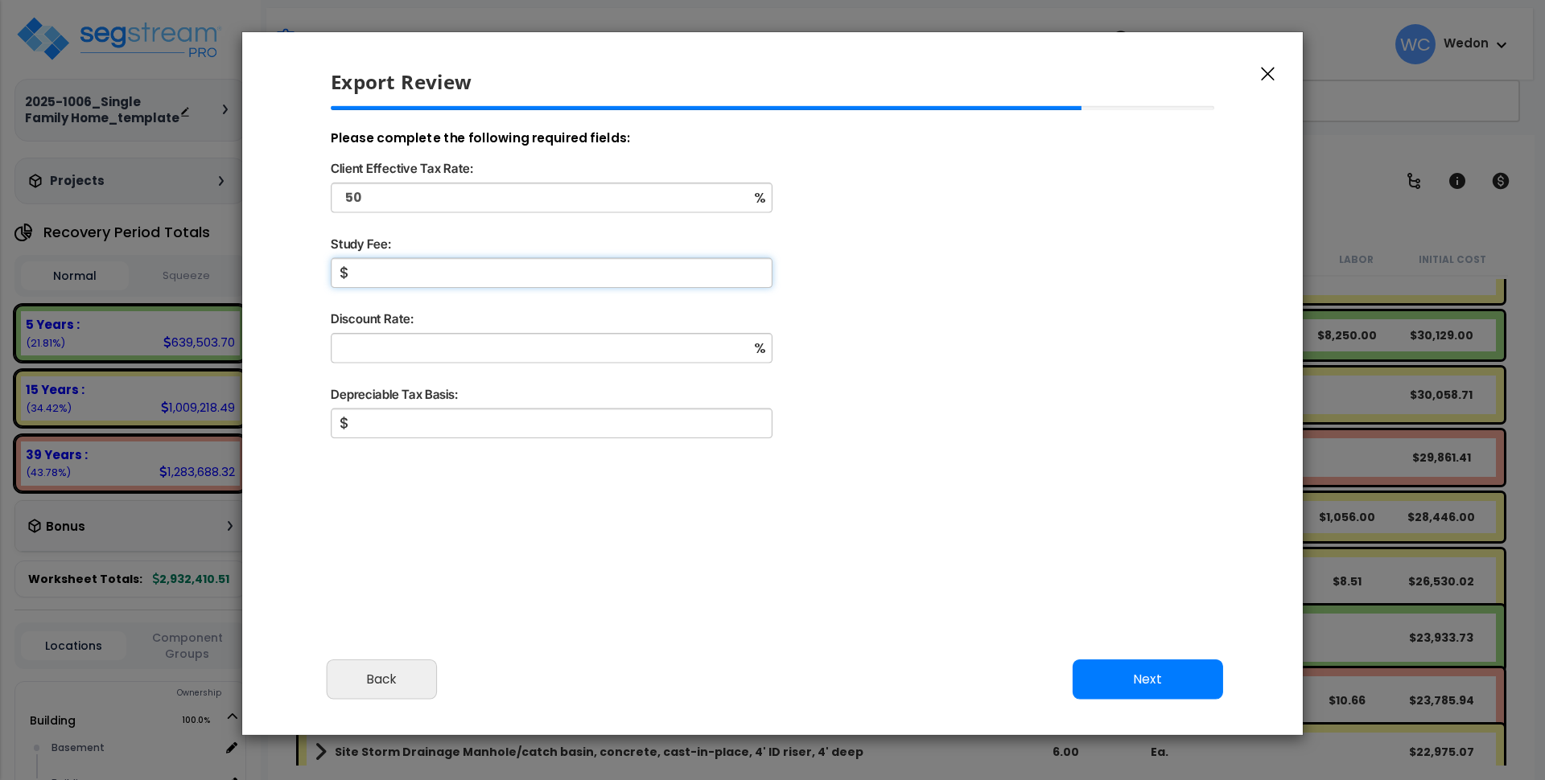
click at [604, 270] on input "Study Fee:" at bounding box center [552, 273] width 442 height 30
type input "2,500"
click at [429, 359] on input "Discount Rate:" at bounding box center [552, 348] width 442 height 30
type input "10"
click at [446, 414] on input "text" at bounding box center [552, 424] width 442 height 30
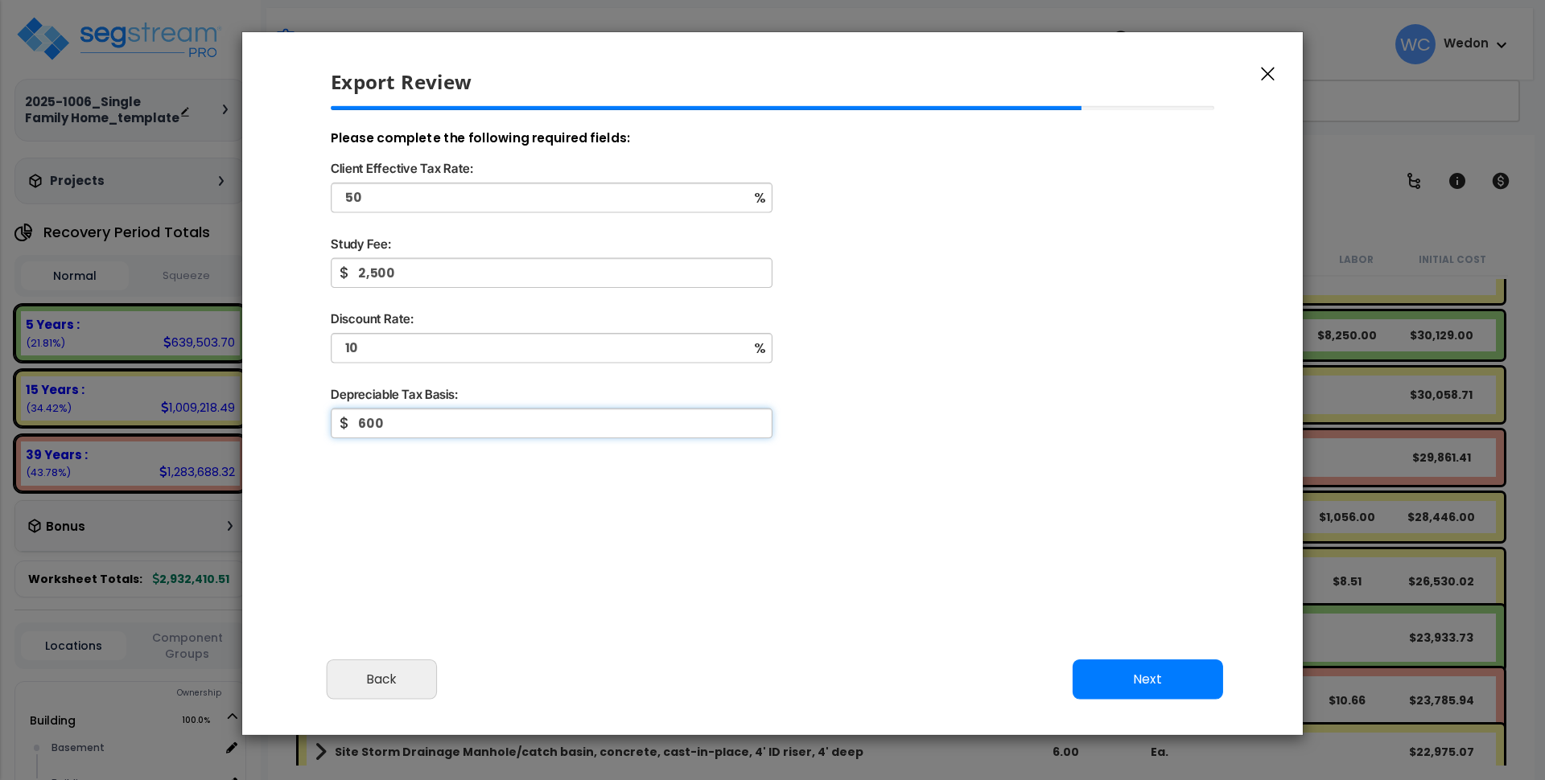
drag, startPoint x: 455, startPoint y: 411, endPoint x: 318, endPoint y: 419, distance: 137.8
click at [318, 419] on div "600 $" at bounding box center [773, 434] width 910 height 51
type input "1,000,000"
click at [1139, 686] on button "Next" at bounding box center [1147, 679] width 150 height 40
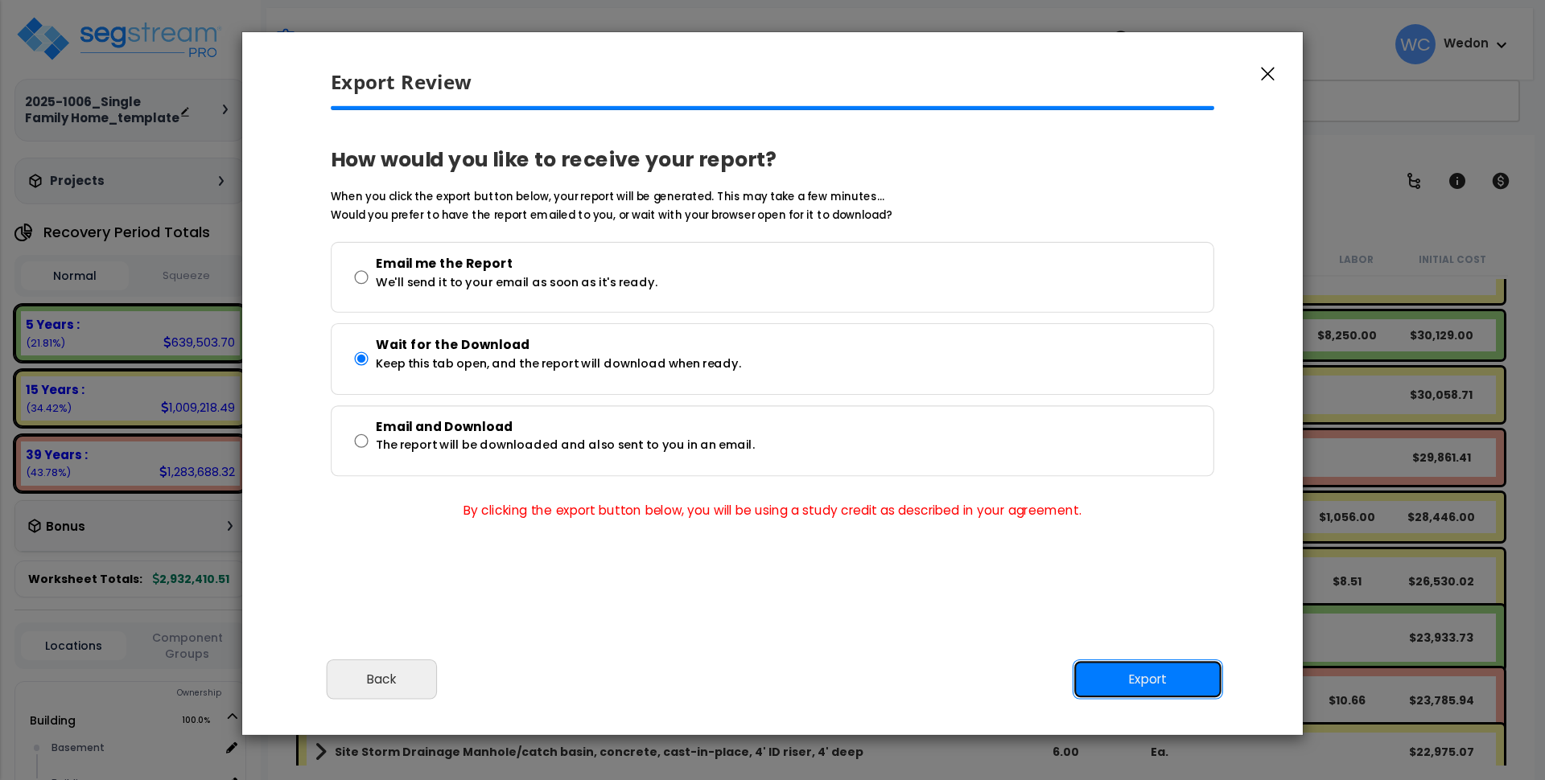
click at [1179, 680] on button "Export" at bounding box center [1147, 679] width 150 height 40
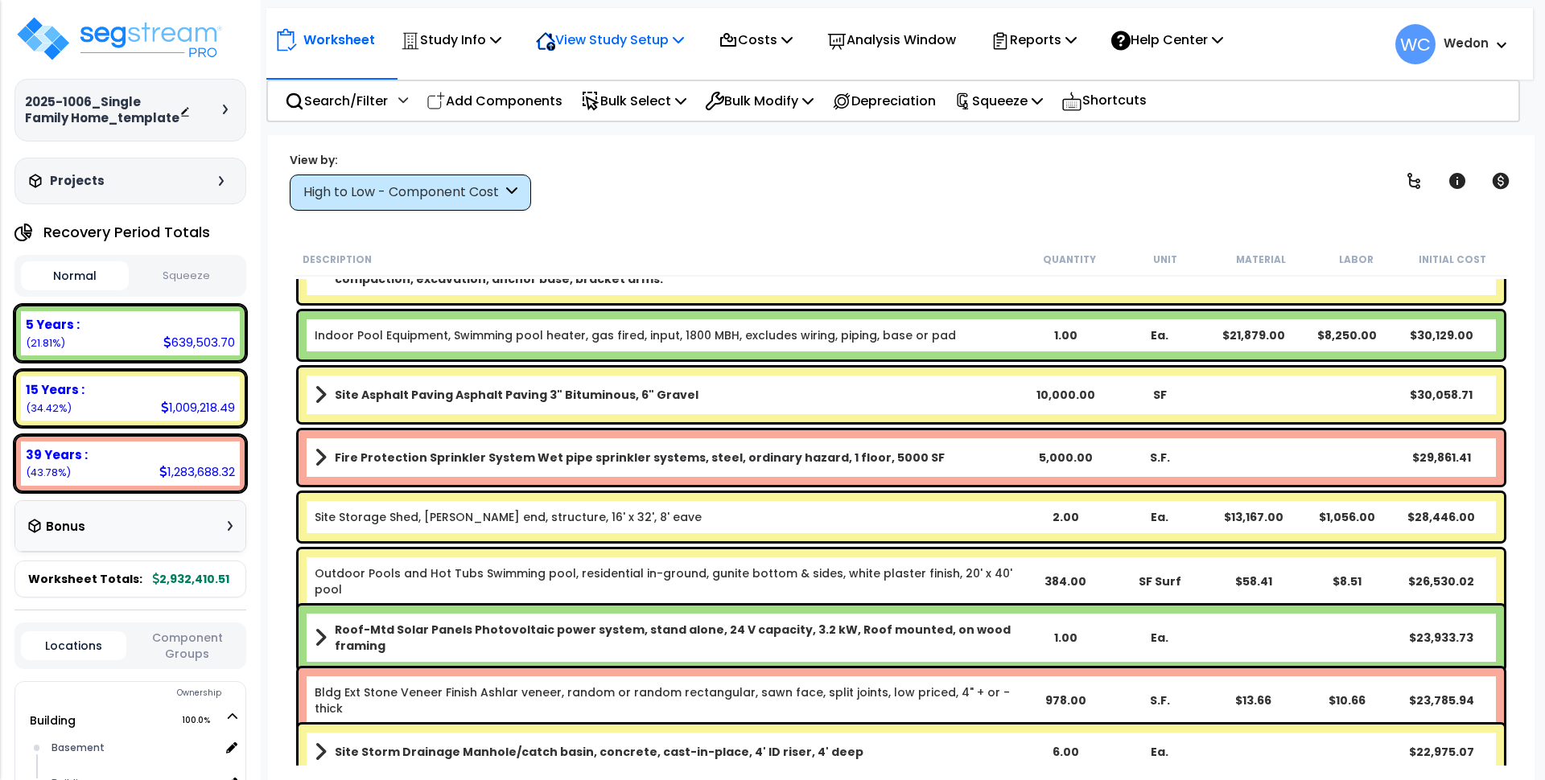
click at [623, 35] on p "View Study Setup" at bounding box center [610, 40] width 148 height 22
click at [683, 212] on div "Worksheet Study Info Study Setup Add Property Unit Template study Clone study WC" at bounding box center [901, 525] width 1266 height 780
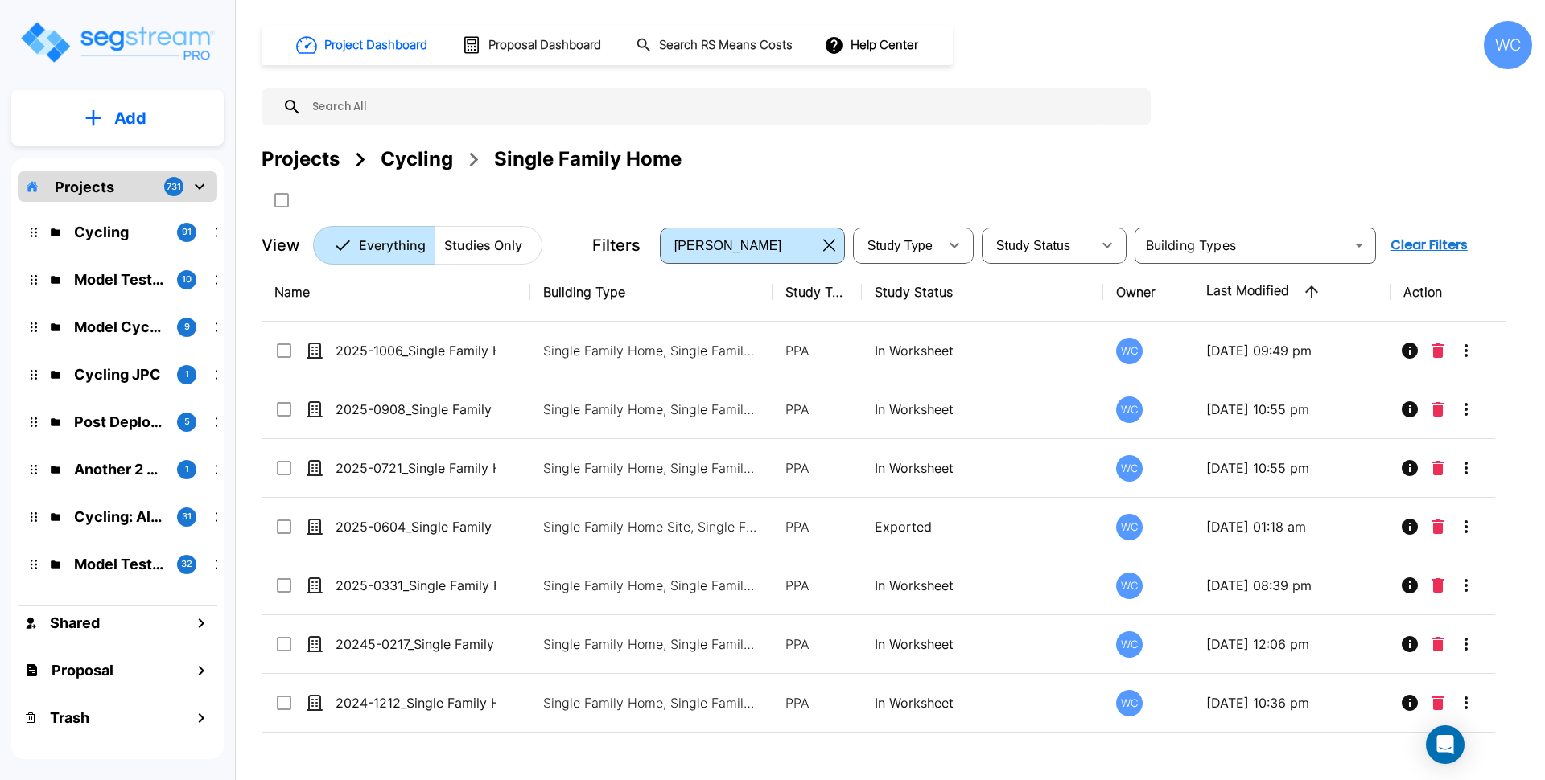
click at [315, 158] on div "Projects" at bounding box center [300, 159] width 78 height 29
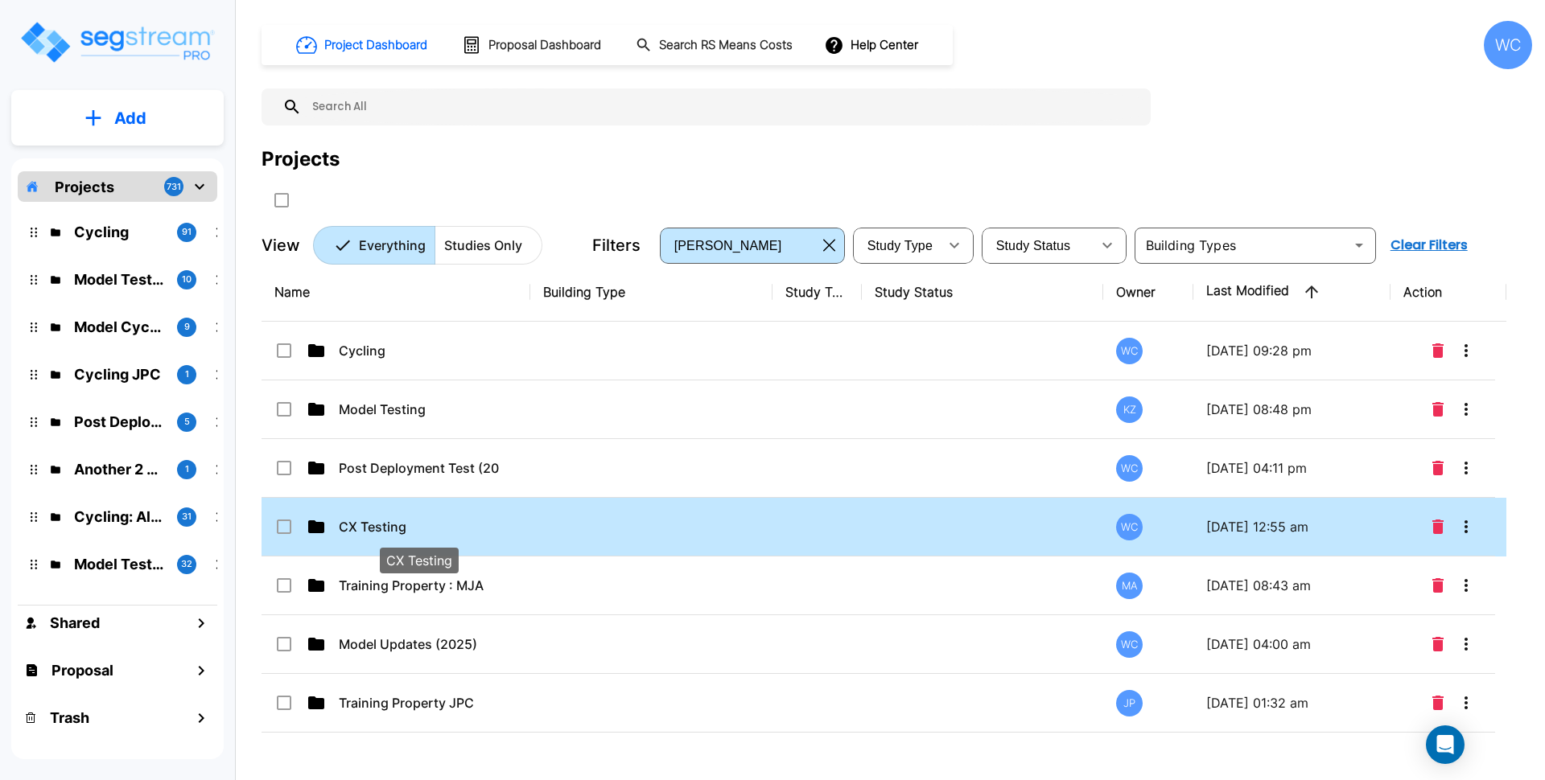
click at [466, 530] on p "CX Testing" at bounding box center [419, 526] width 161 height 19
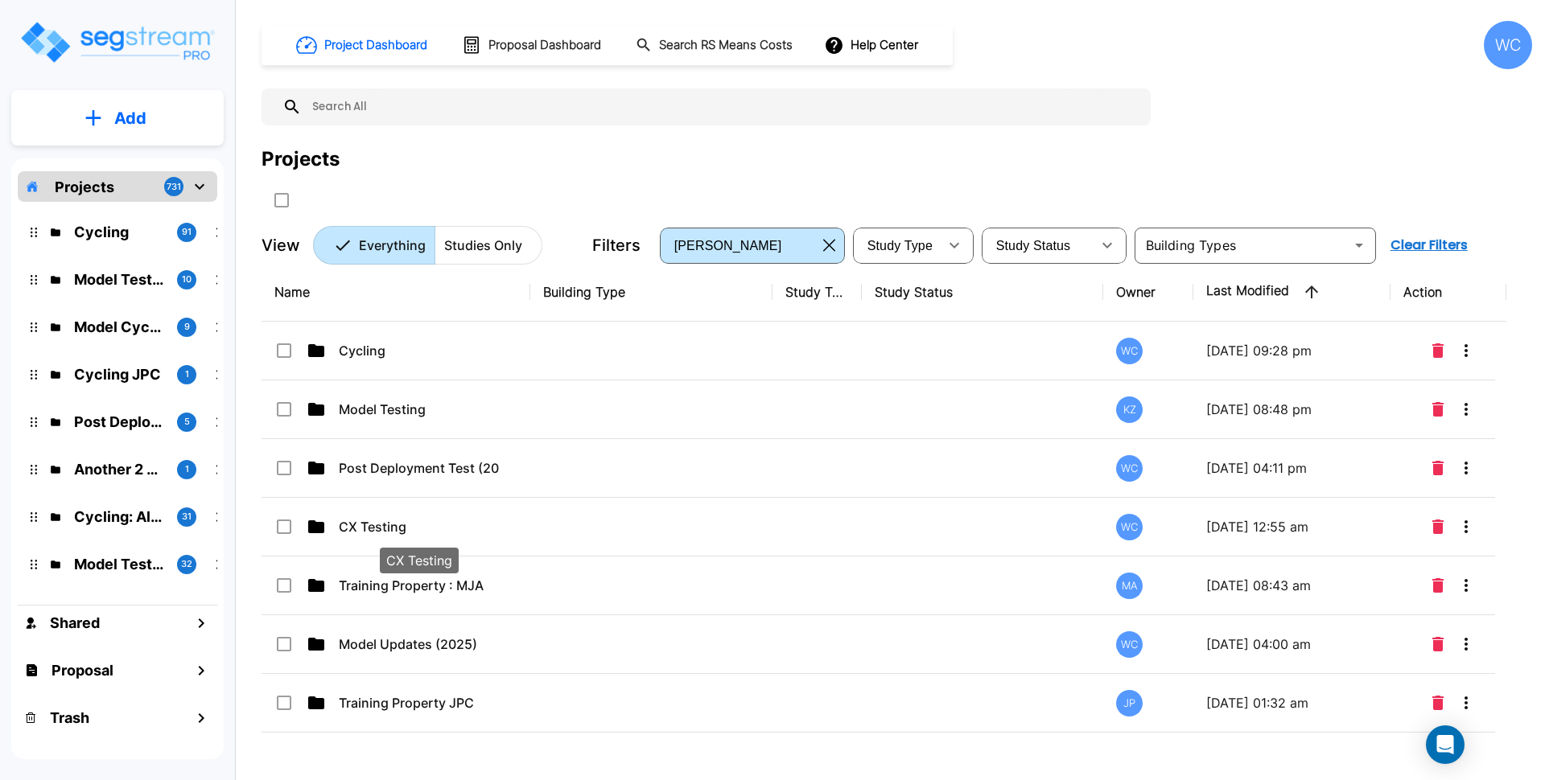
click at [1019, 162] on div "Projects" at bounding box center [896, 159] width 1270 height 29
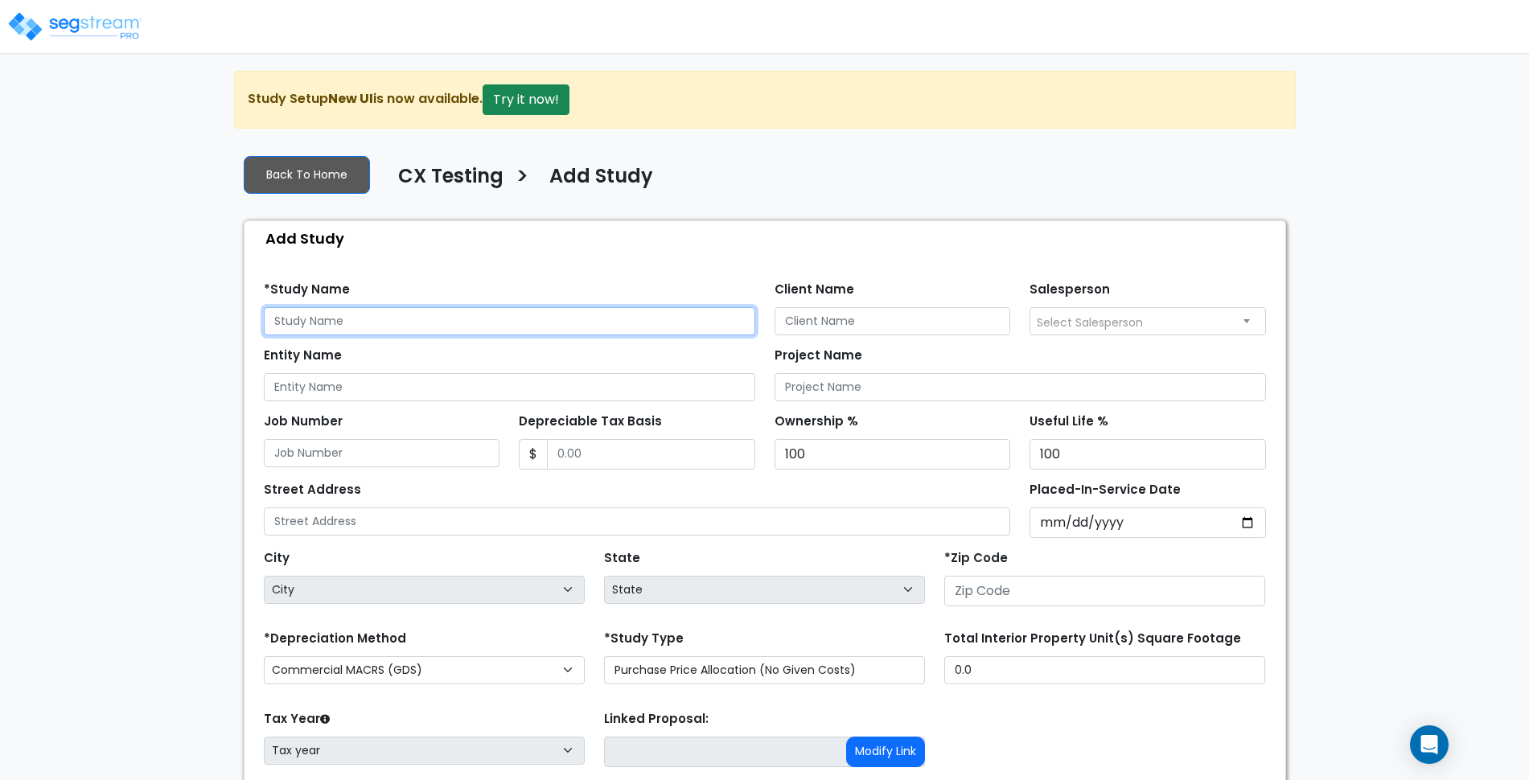
click at [614, 329] on input "text" at bounding box center [510, 321] width 492 height 28
type input "SMF Res_Tennis Court Check"
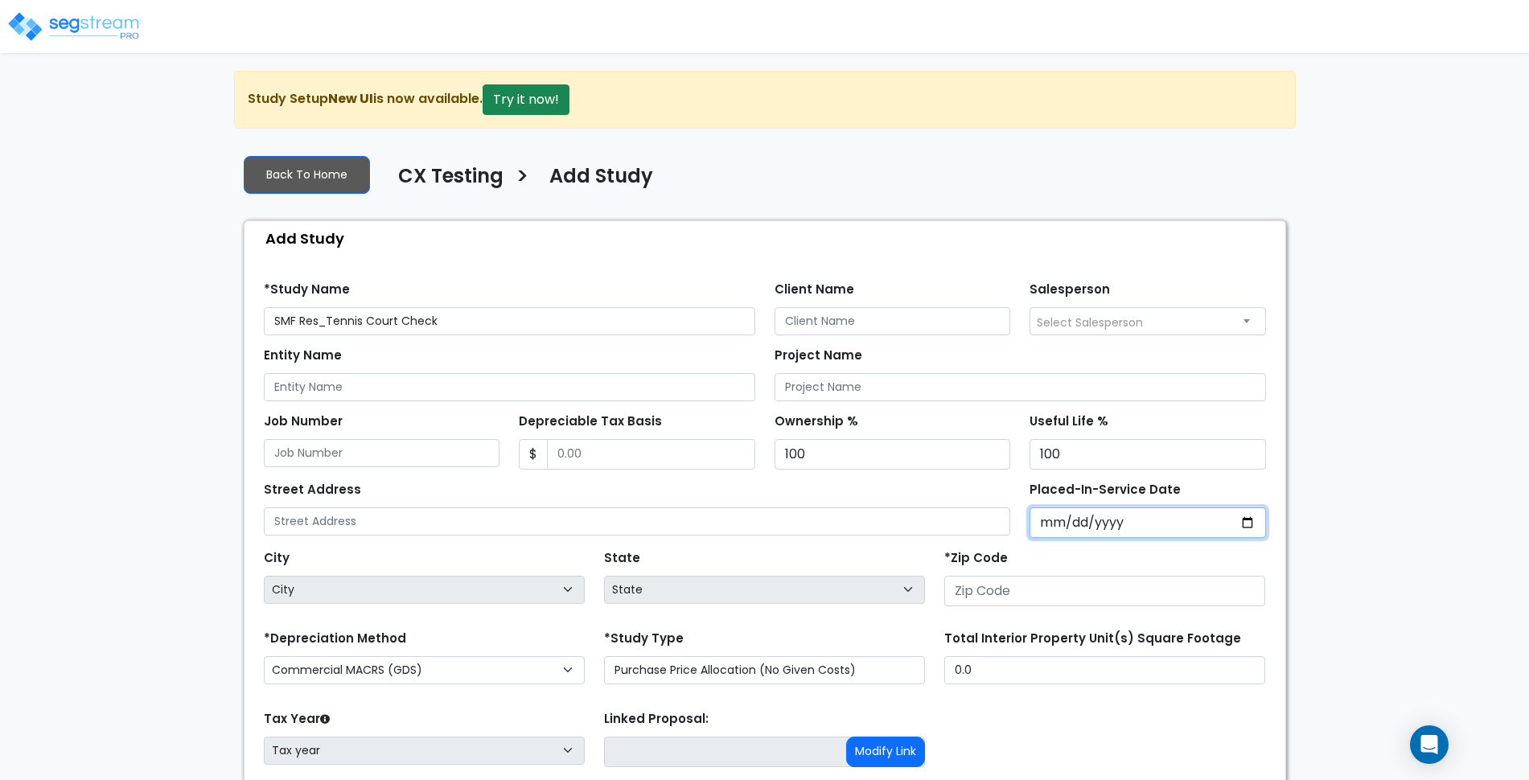
click at [1247, 516] on input "Placed-In-Service Date" at bounding box center [1148, 523] width 237 height 31
type input "2025-10-09"
select select "2025"
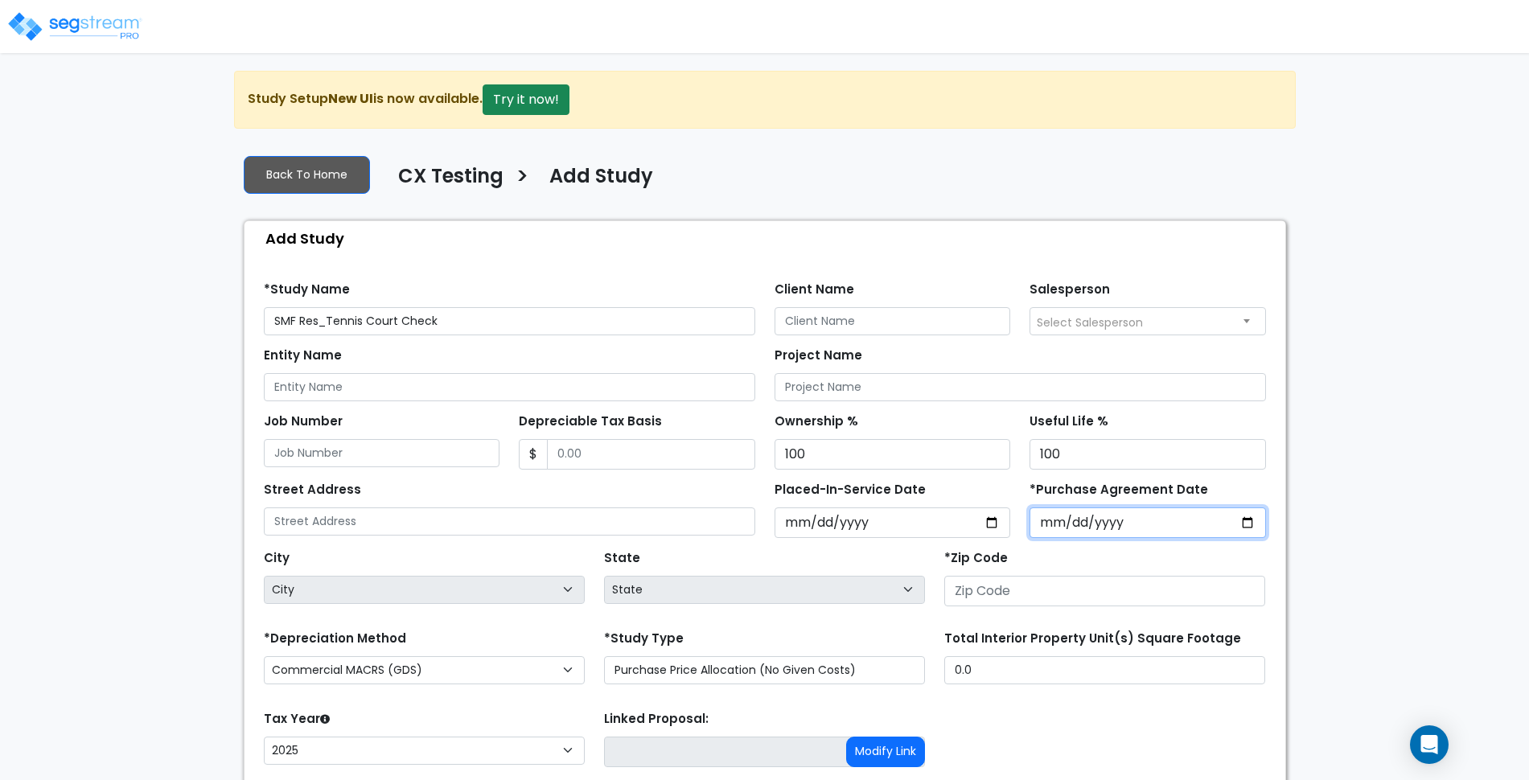
click at [1251, 527] on input "*Purchase Agreement Date" at bounding box center [1148, 523] width 237 height 31
type input "2025-10-09"
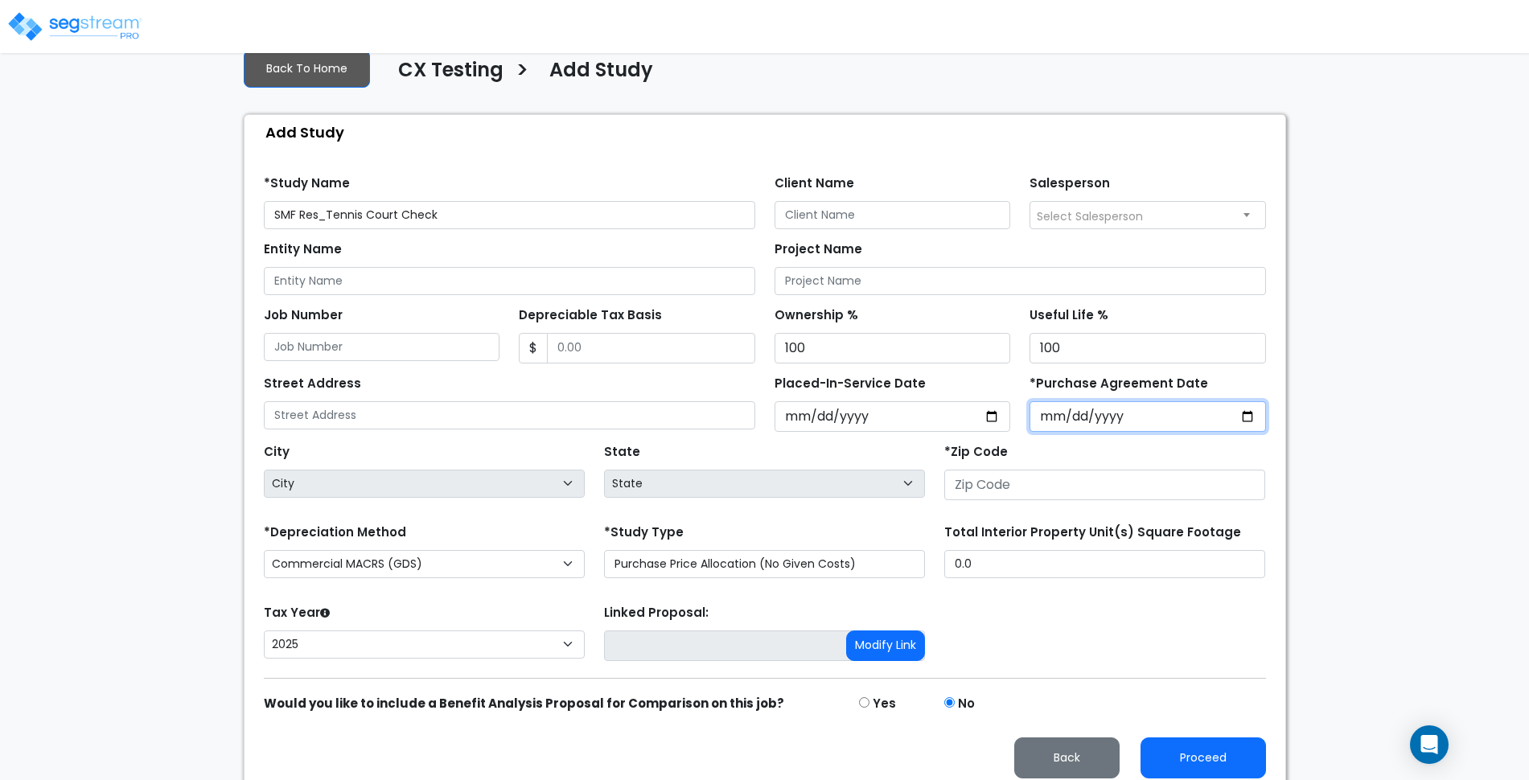
scroll to position [118, 0]
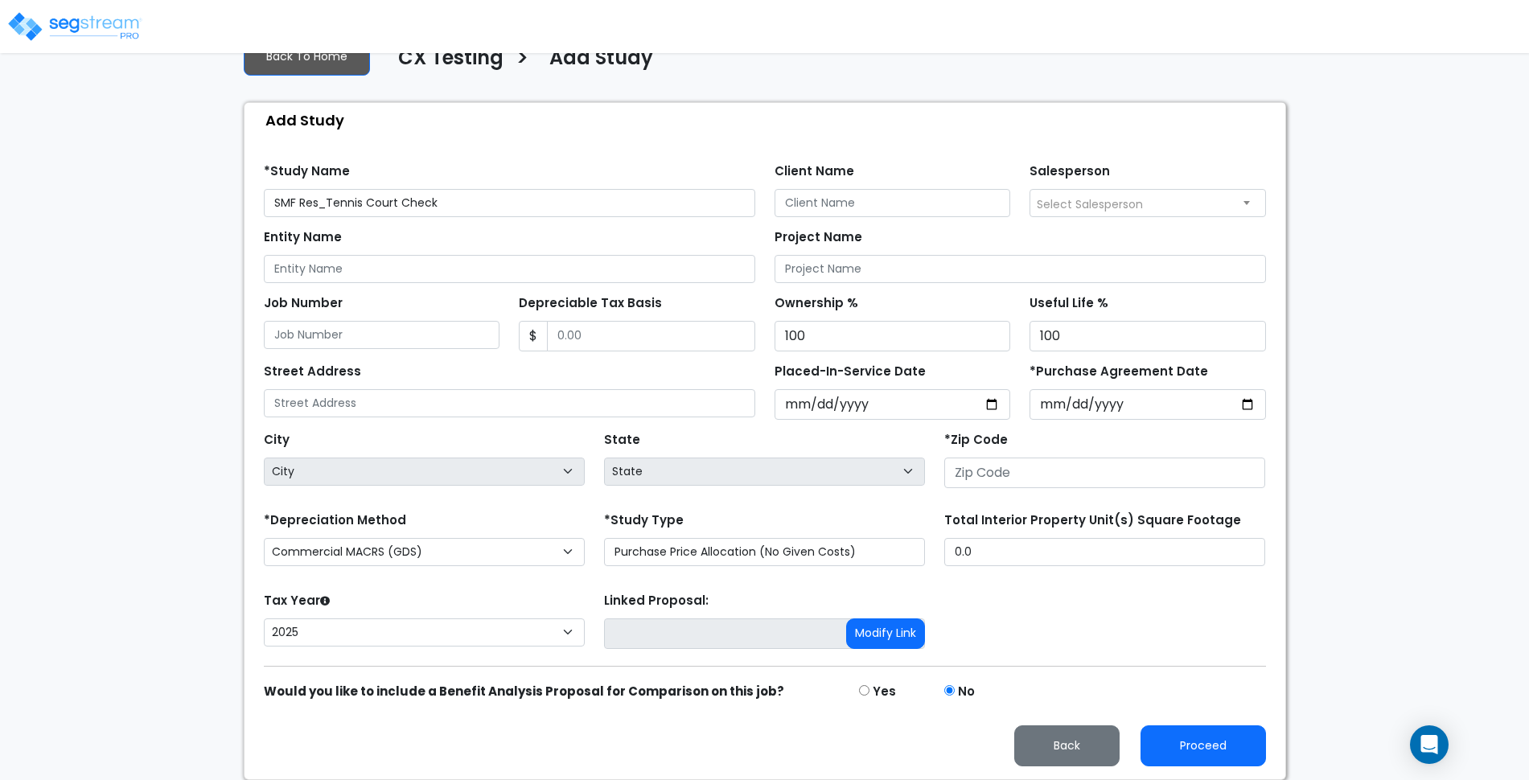
click at [1130, 446] on div "*Zip Code" at bounding box center [1104, 458] width 321 height 60
click at [1124, 485] on input "number" at bounding box center [1104, 473] width 321 height 31
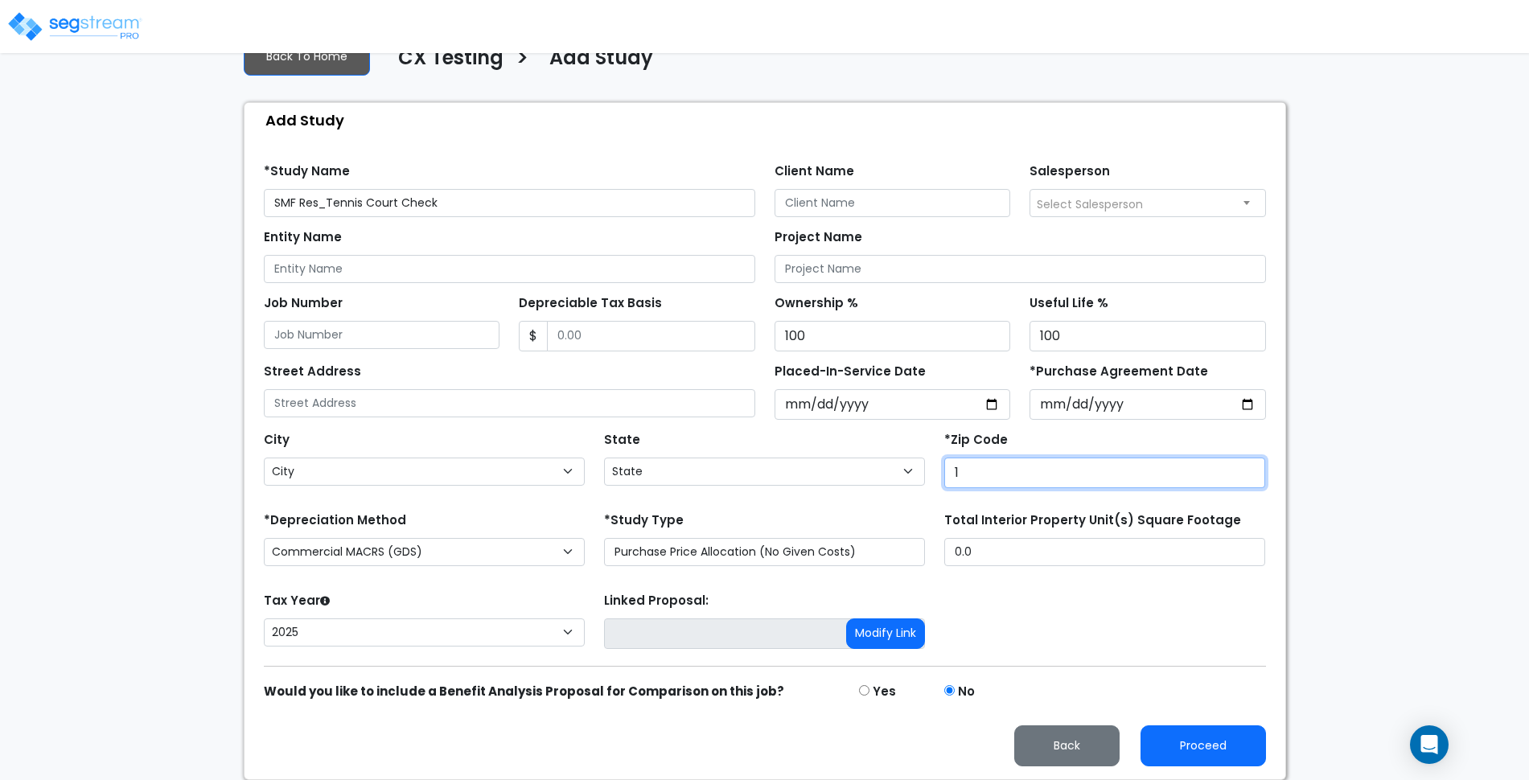
type input "12"
select select "NY"
type input "120875"
select select
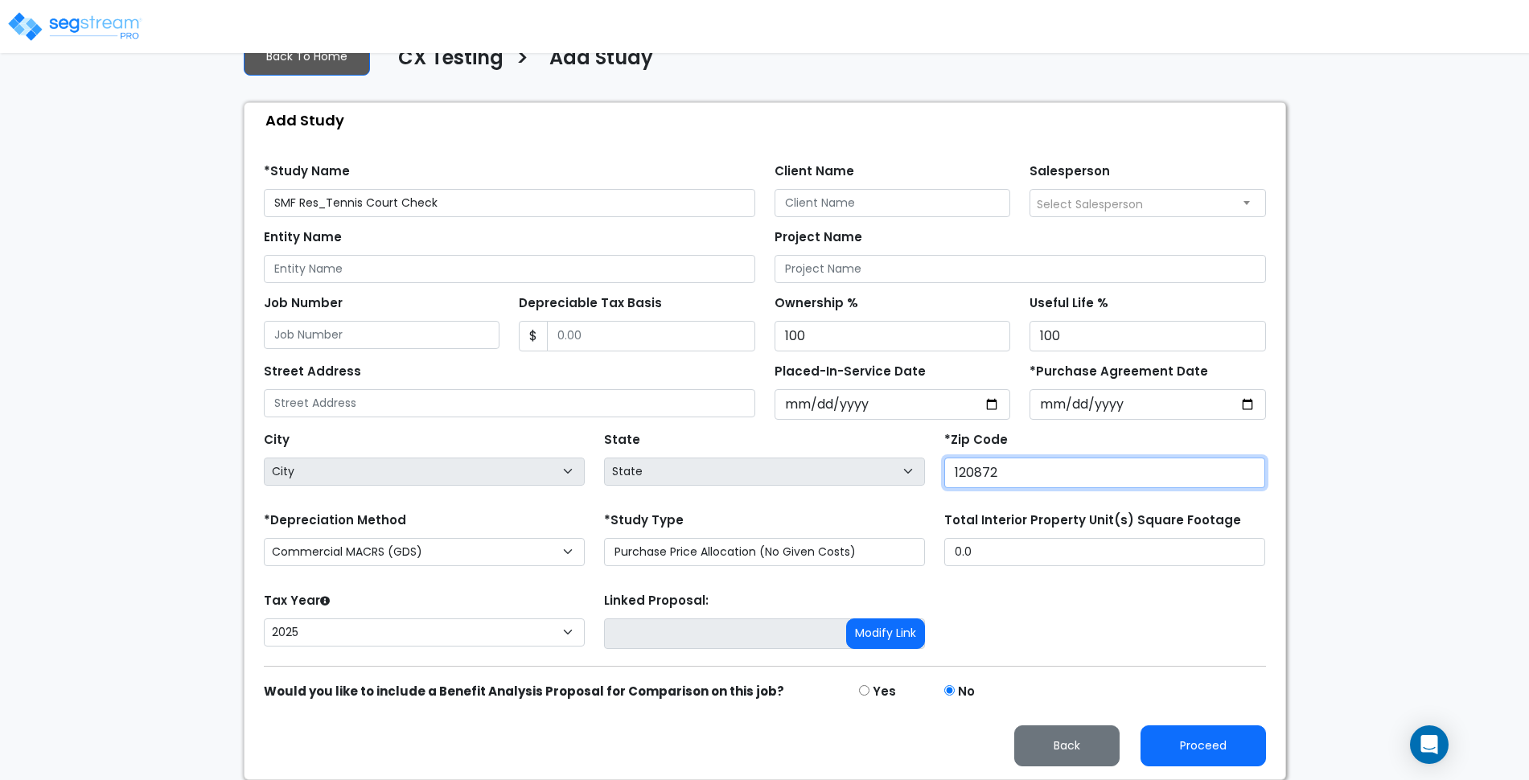
type input "12087"
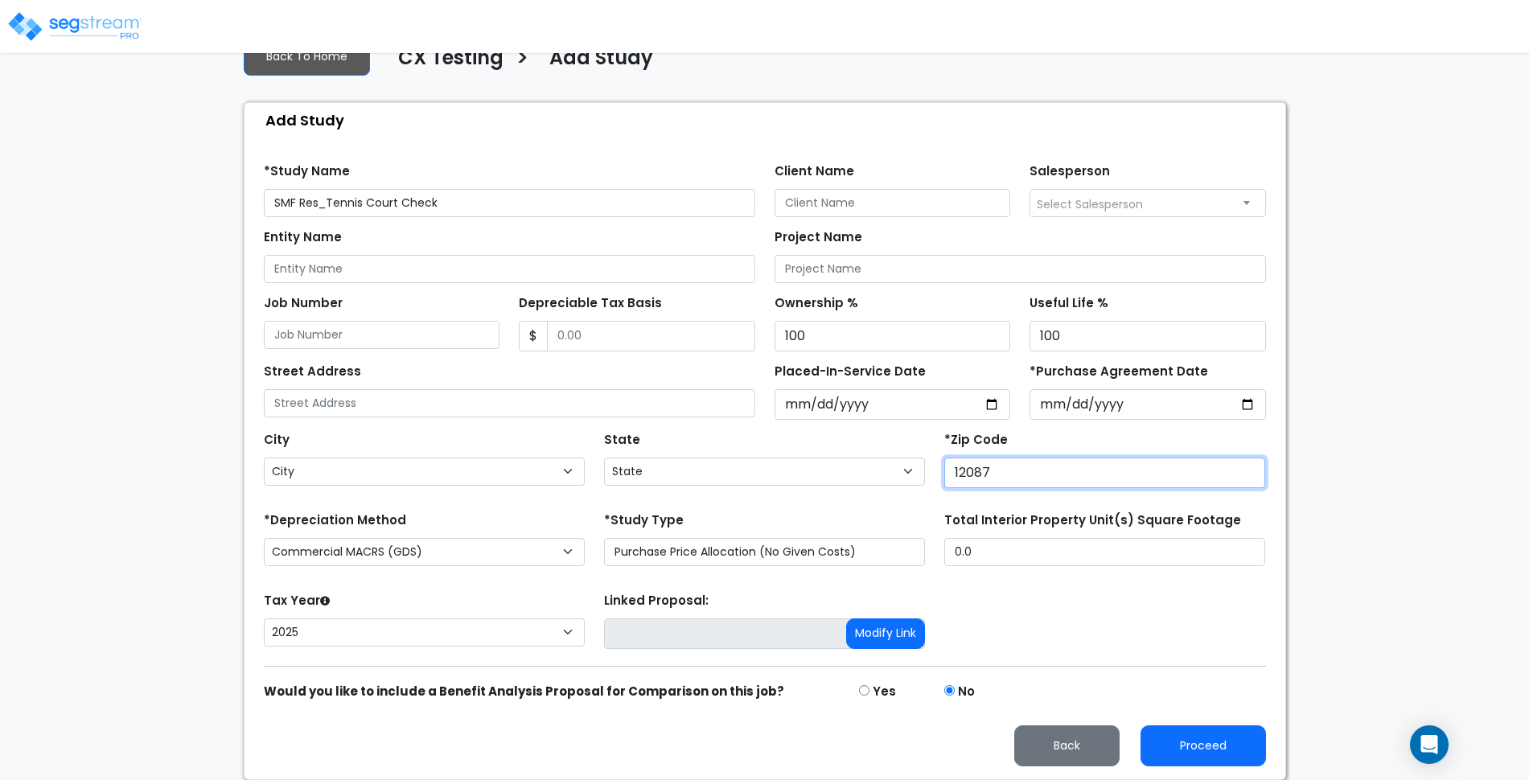
select select "NY"
type input "1208733"
select select
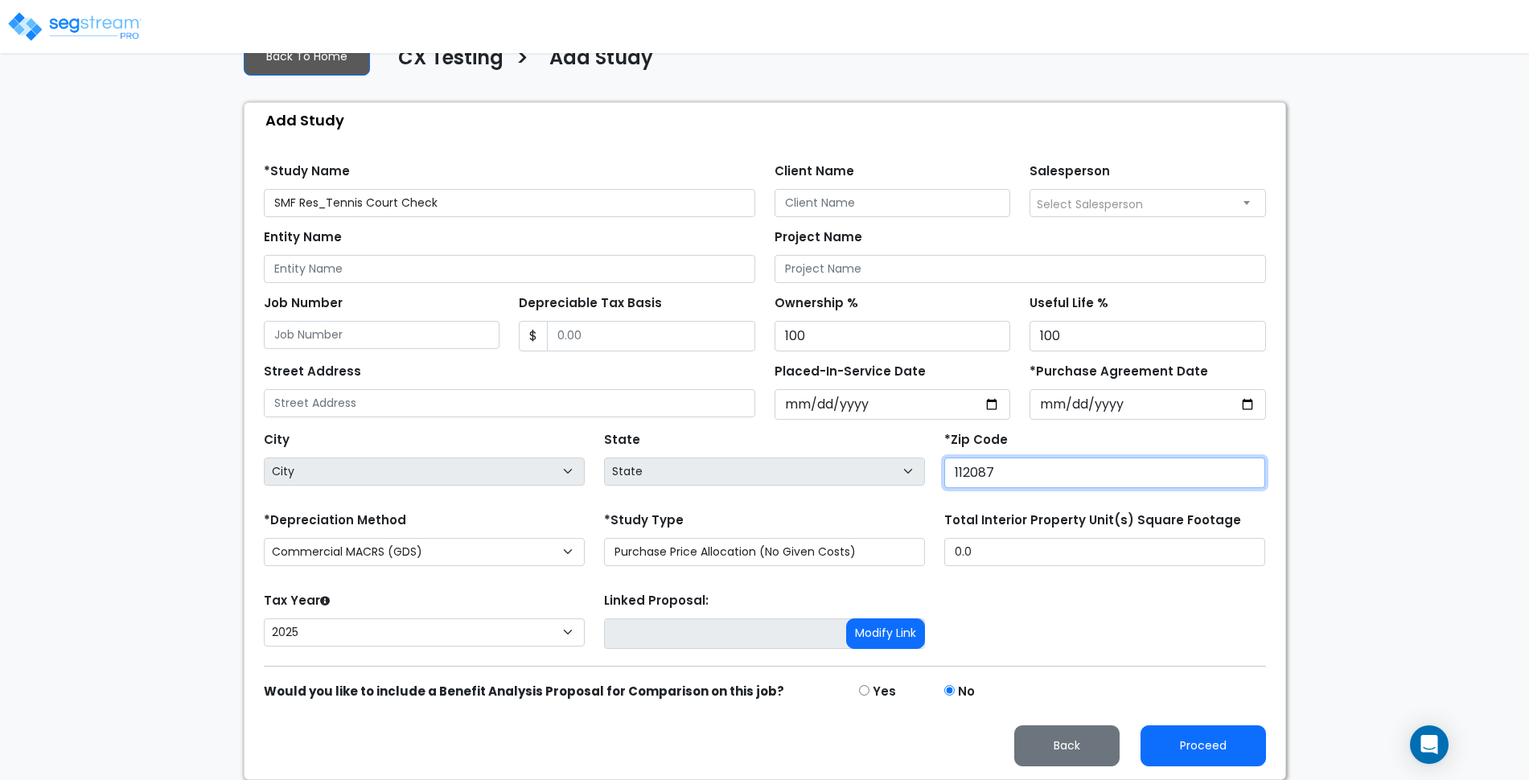
drag, startPoint x: 963, startPoint y: 474, endPoint x: 1025, endPoint y: 475, distance: 62.0
click at [1025, 475] on input "112087" at bounding box center [1104, 473] width 321 height 31
click at [1022, 476] on input "112334" at bounding box center [1104, 473] width 321 height 31
click at [781, 461] on div "City City Accord Acra Adams Adams Basin Adams Center Addison Adirondack Afton A…" at bounding box center [765, 456] width 1022 height 72
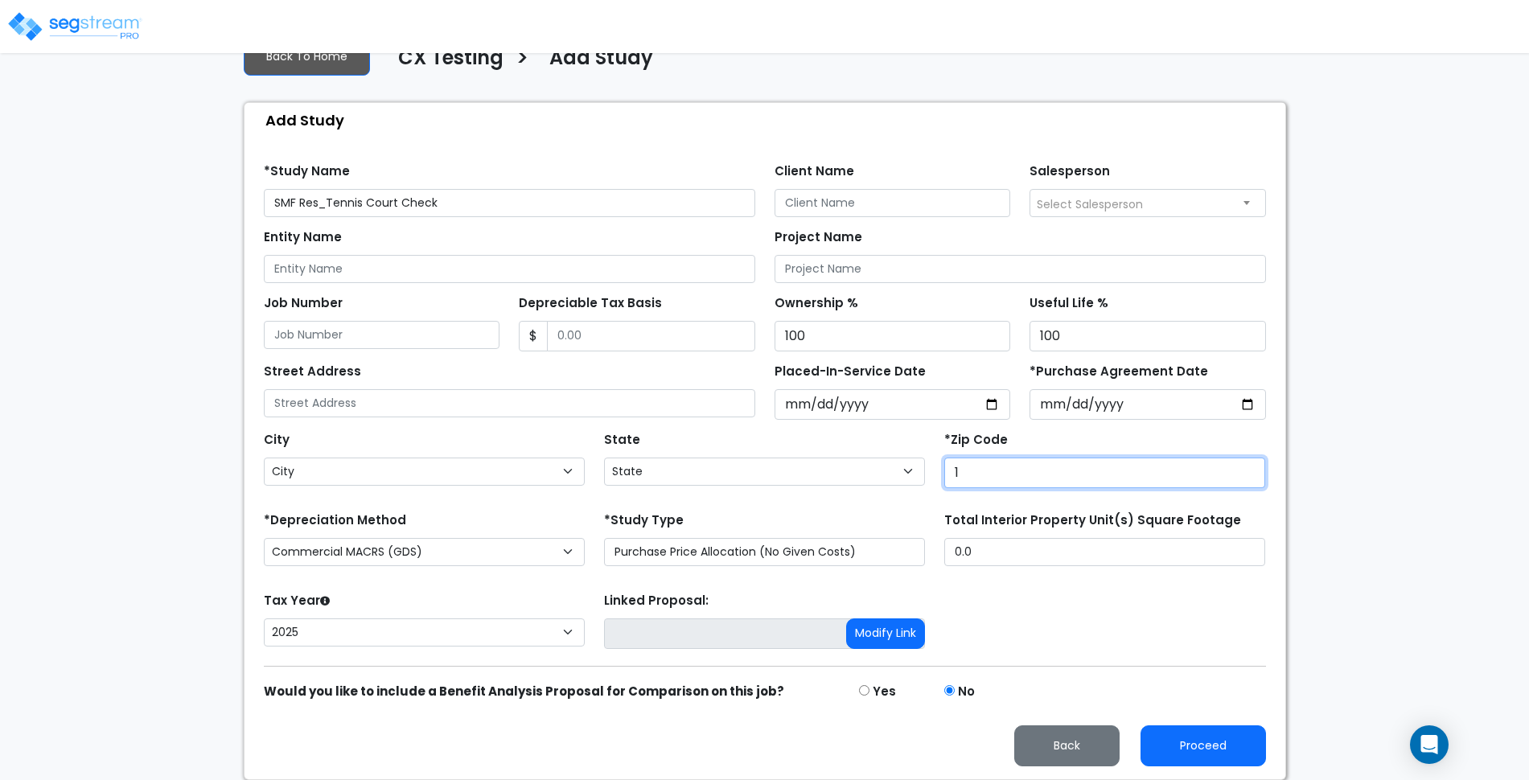
type input "10"
select select "NY"
type input "1029"
select select
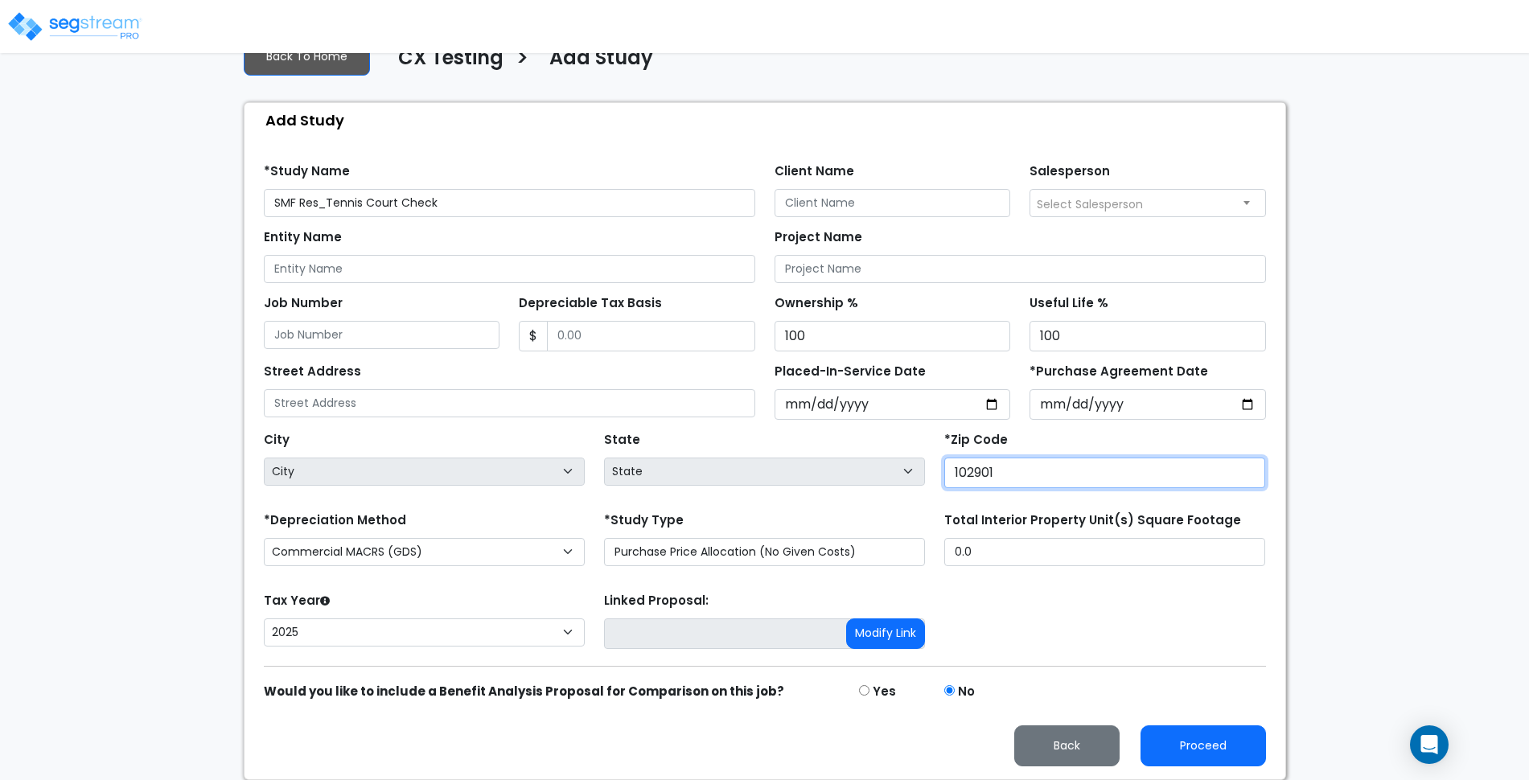
drag, startPoint x: 952, startPoint y: 474, endPoint x: 995, endPoint y: 479, distance: 43.8
click at [984, 479] on div "*Zip Code 102901" at bounding box center [1105, 460] width 340 height 64
click at [1245, 478] on input "102900" at bounding box center [1104, 473] width 321 height 31
click at [1246, 478] on input "102899" at bounding box center [1104, 473] width 321 height 31
click at [1246, 478] on input "102898" at bounding box center [1104, 473] width 321 height 31
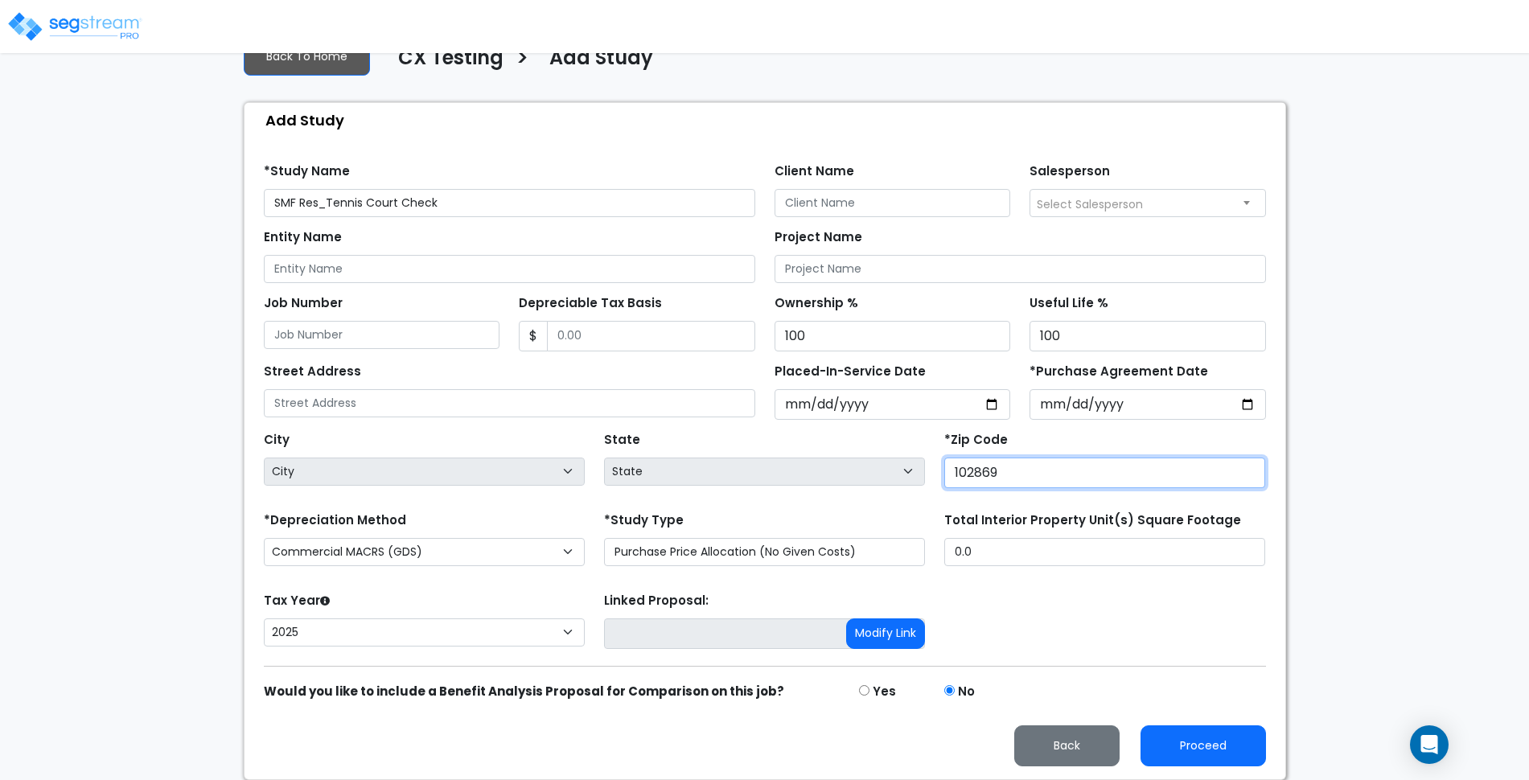
click at [1246, 478] on input "102869" at bounding box center [1104, 473] width 321 height 31
click at [1130, 471] on input "102869" at bounding box center [1104, 473] width 321 height 31
click at [850, 482] on div "City City Accord Acra Adams Adams Basin Adams Center Addison Adirondack Afton A…" at bounding box center [765, 456] width 1022 height 72
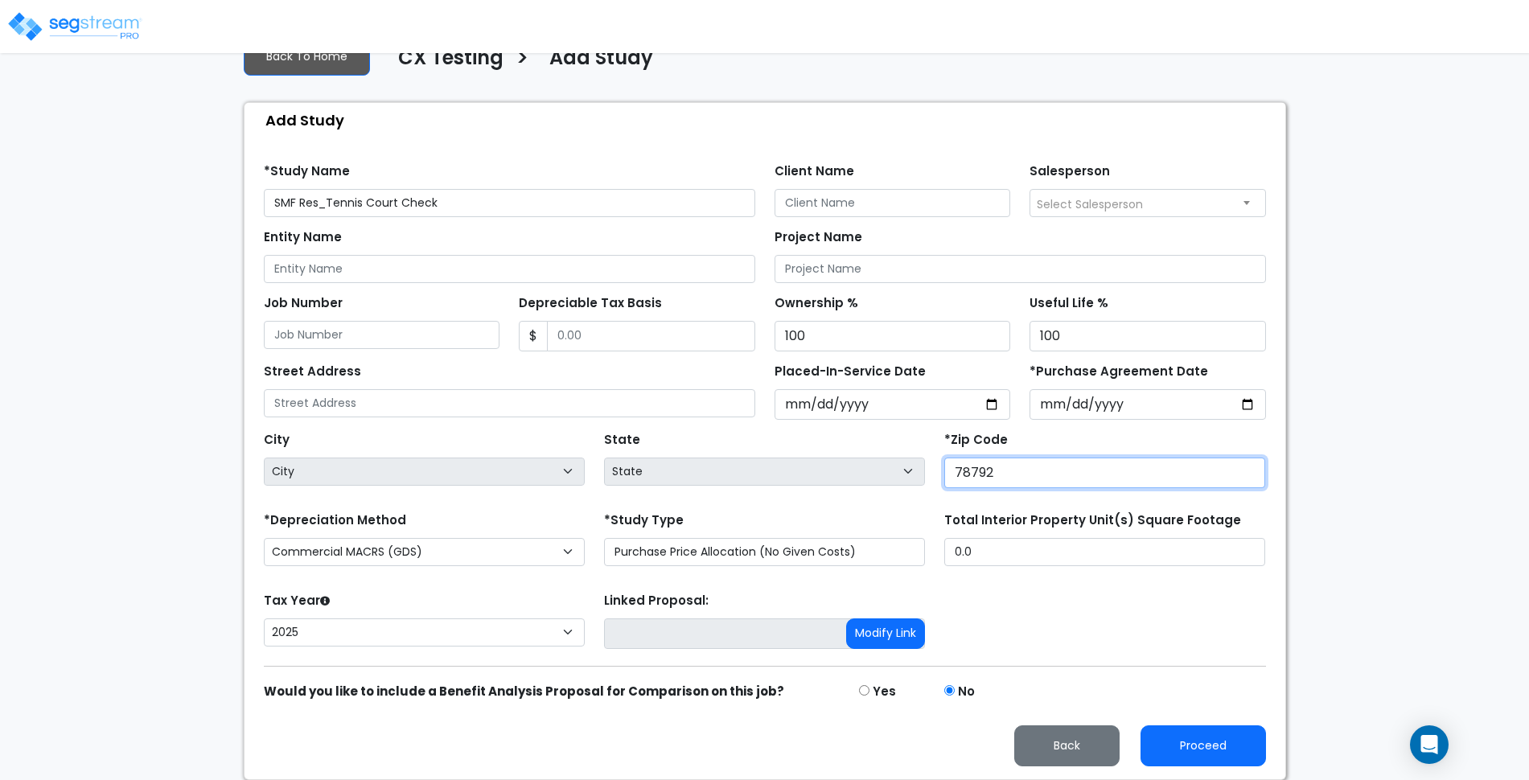
click at [879, 463] on div "City City Accord Acra Adams Adams Basin Adams Center Addison Adirondack Afton A…" at bounding box center [765, 456] width 1022 height 72
click at [898, 475] on div "City City Accord Acra Adams Adams Basin Adams Center Addison Adirondack Afton A…" at bounding box center [765, 456] width 1022 height 72
click at [735, 471] on div "City City Accord Acra Adams Adams Basin Adams Center Addison Adirondack Afton A…" at bounding box center [765, 456] width 1022 height 72
click at [825, 471] on div "City City Accord Acra Adams Adams Basin Adams Center Addison Adirondack Afton A…" at bounding box center [765, 456] width 1022 height 72
click at [821, 459] on div "City City Accord Acra Adams Adams Basin Adams Center Addison Adirondack Afton A…" at bounding box center [765, 456] width 1022 height 72
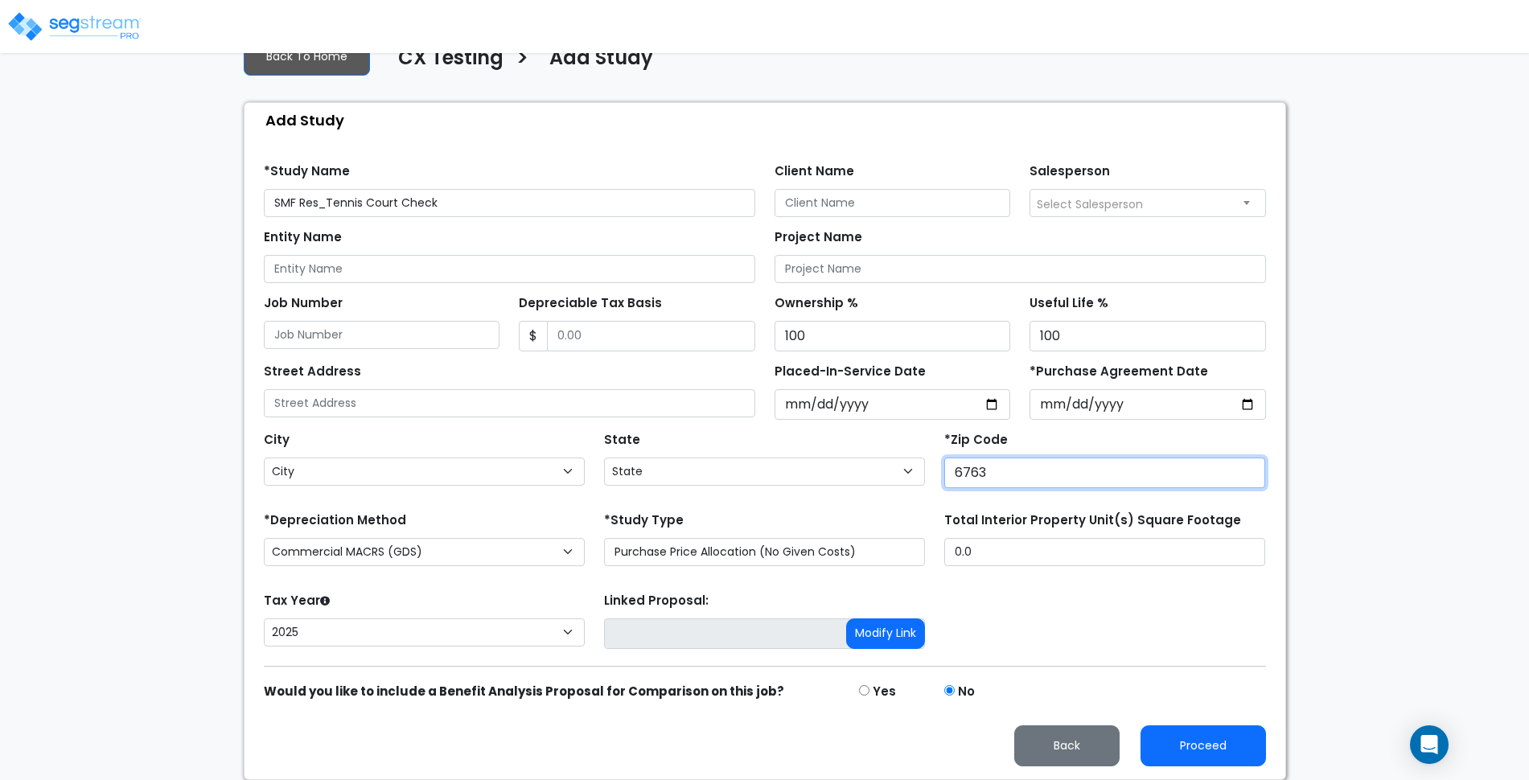
type input "67633"
select select "KS"
select select
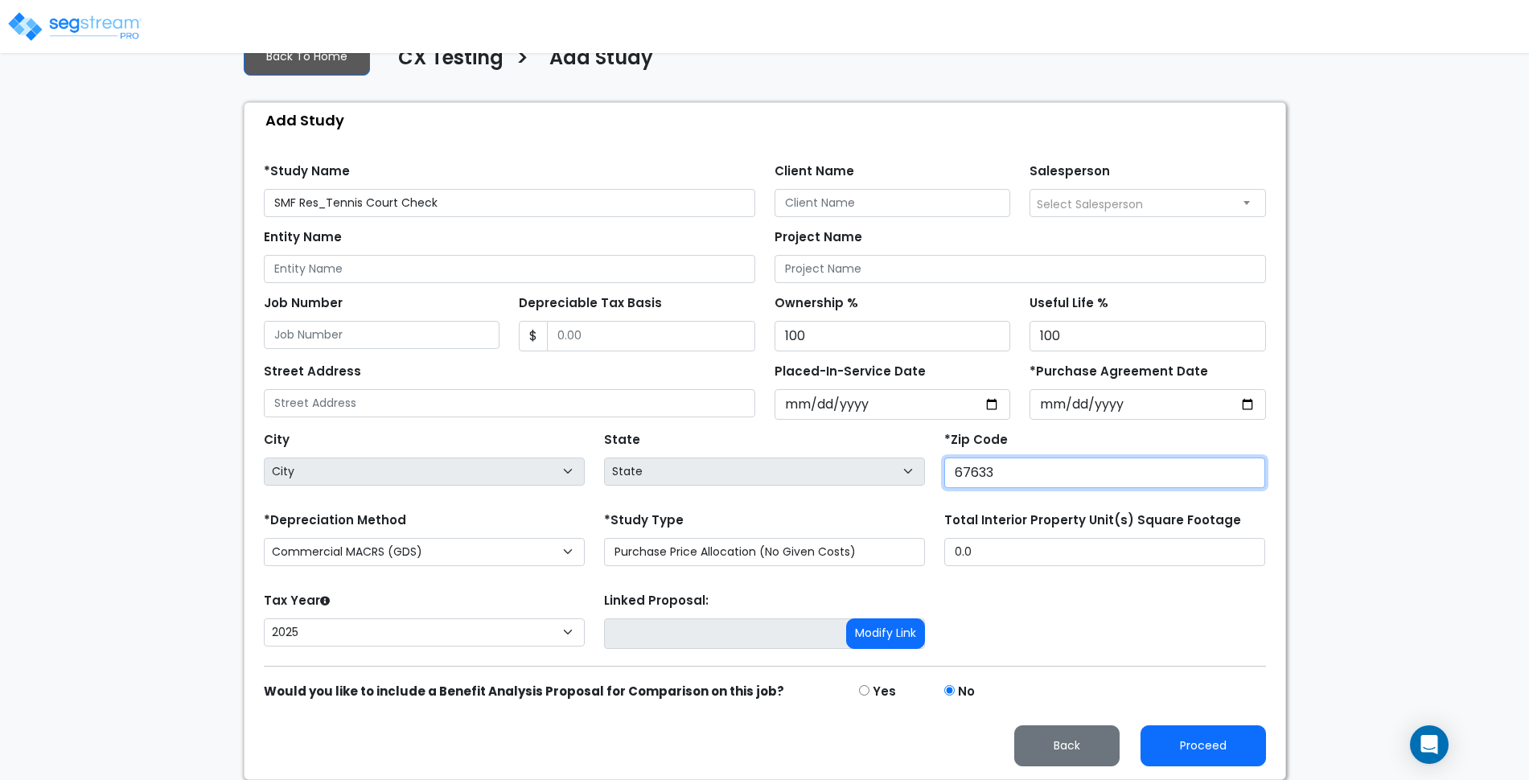
click at [703, 460] on div "City City Accord Acra Adams Adams Basin Adams Center Addison Adirondack Afton A…" at bounding box center [765, 456] width 1022 height 72
drag, startPoint x: 1116, startPoint y: 479, endPoint x: 1031, endPoint y: 476, distance: 84.5
click at [1031, 476] on input "568412" at bounding box center [1104, 473] width 321 height 31
click at [809, 476] on div "City City Accord Acra Adams Adams Basin Adams Center Addison Adirondack Afton A…" at bounding box center [765, 456] width 1022 height 72
type input "7"
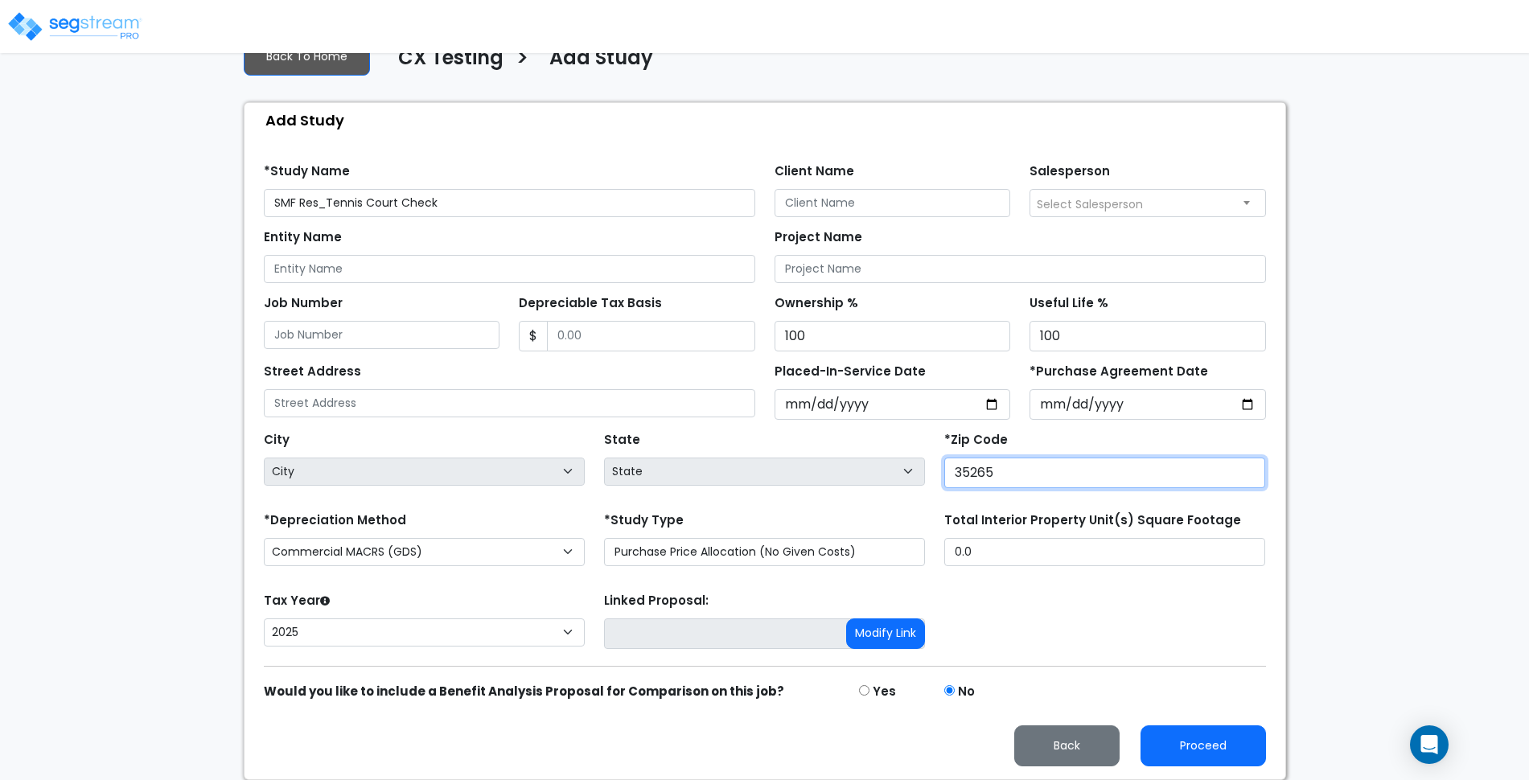
click at [771, 459] on div "City City Accord Acra Adams Adams Basin Adams Center Addison Adirondack Afton A…" at bounding box center [765, 456] width 1022 height 72
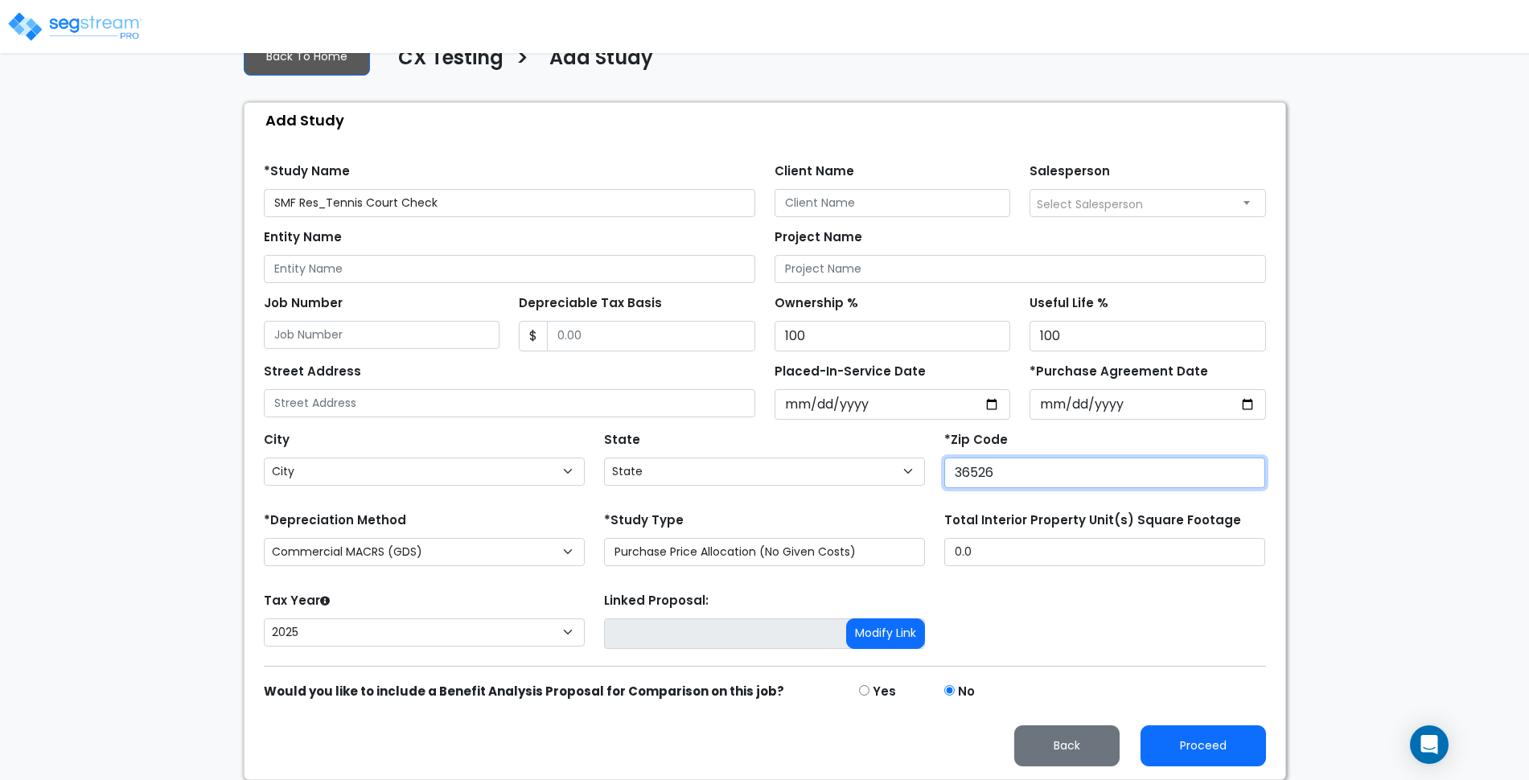
type input "36526"
select select "AL"
click at [1109, 598] on div "Tax Year Please Enter The Placed In Service Date First. 2026 2025 Prior Years D…" at bounding box center [765, 621] width 1022 height 64
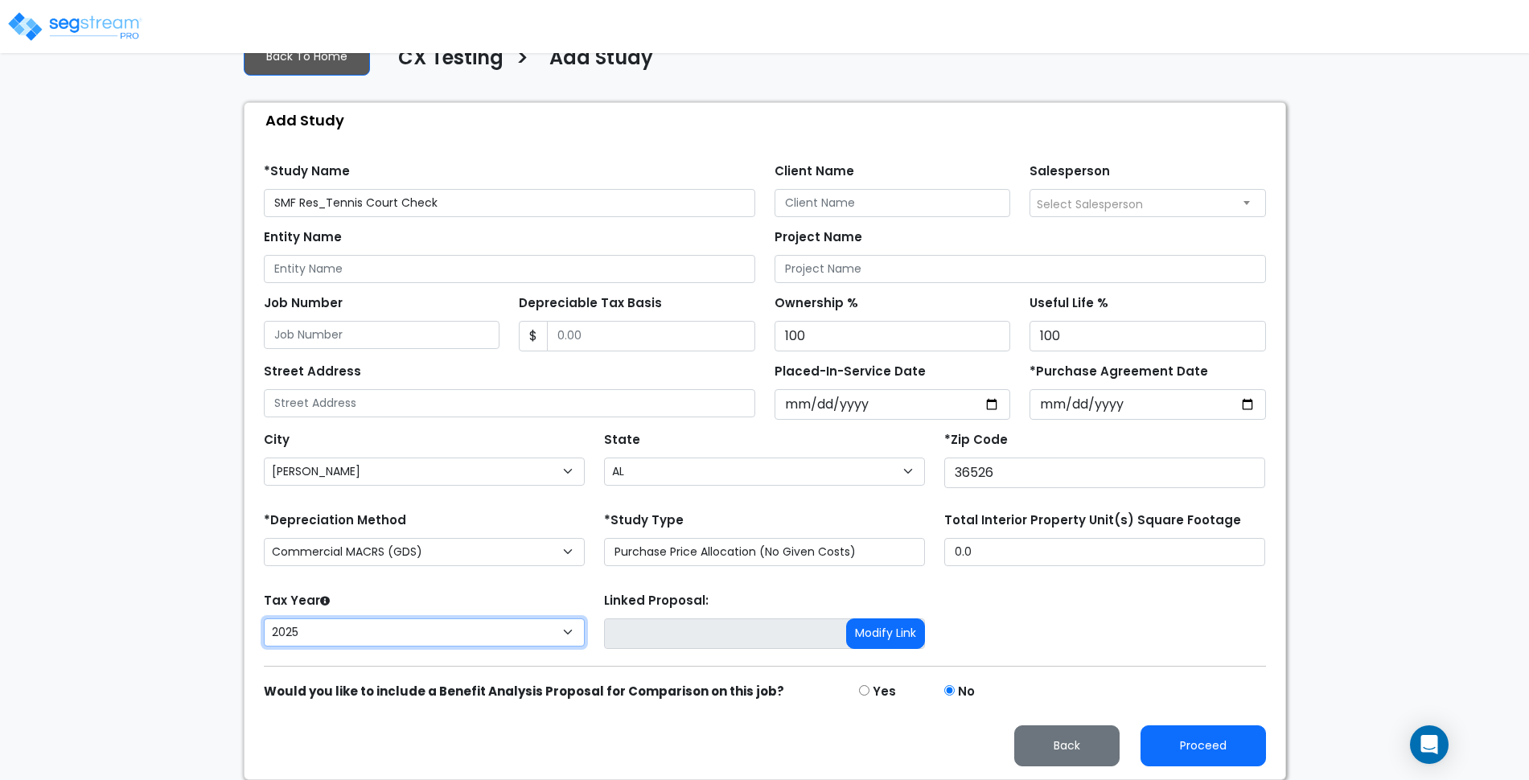
click at [488, 630] on select "2026 2025" at bounding box center [424, 633] width 321 height 28
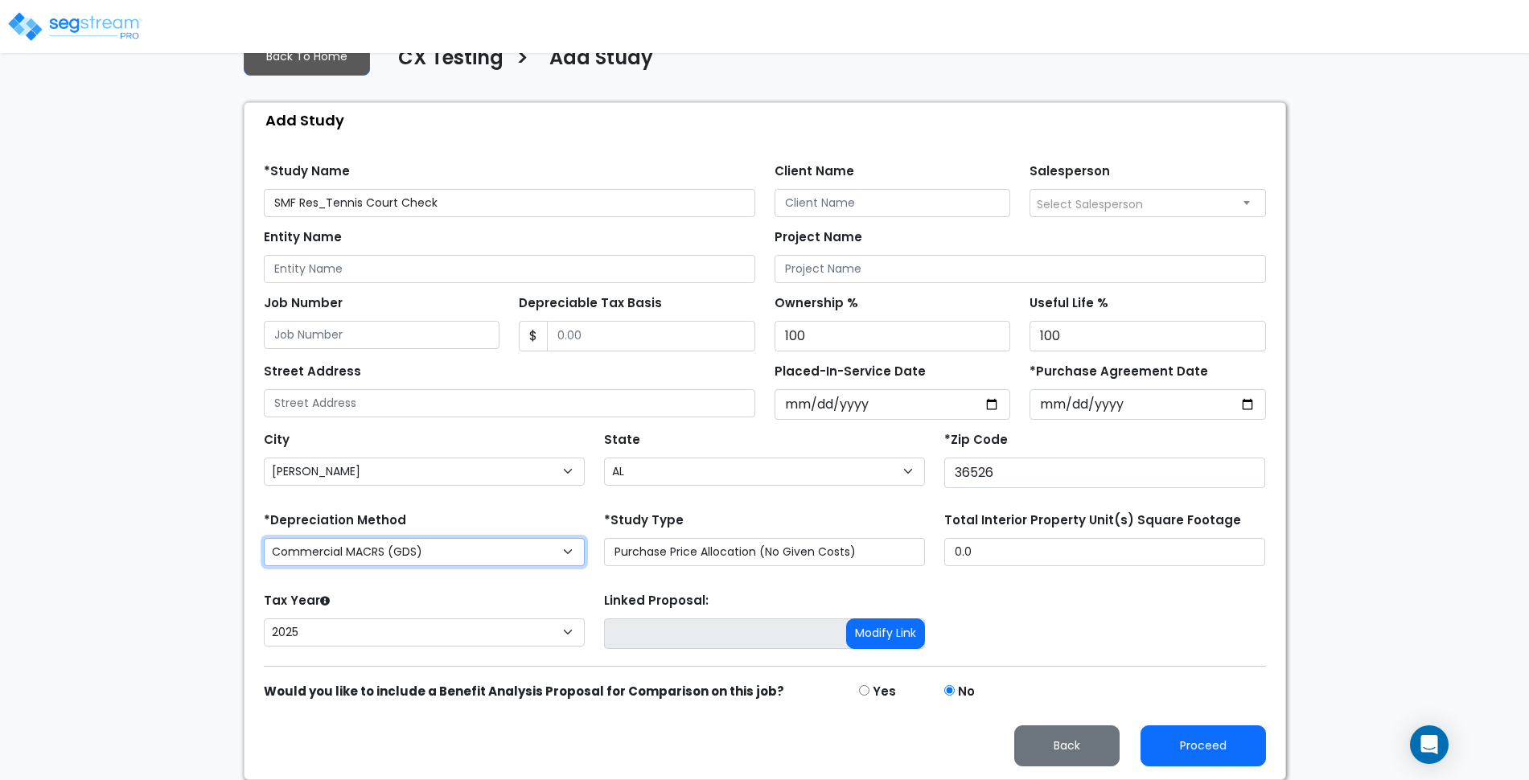
click at [532, 545] on select "Commercial MACRS (GDS) Residential Rental MACRS (GDS) Commercial MACRS (ADS) Co…" at bounding box center [424, 552] width 321 height 28
select select "CRM(_5"
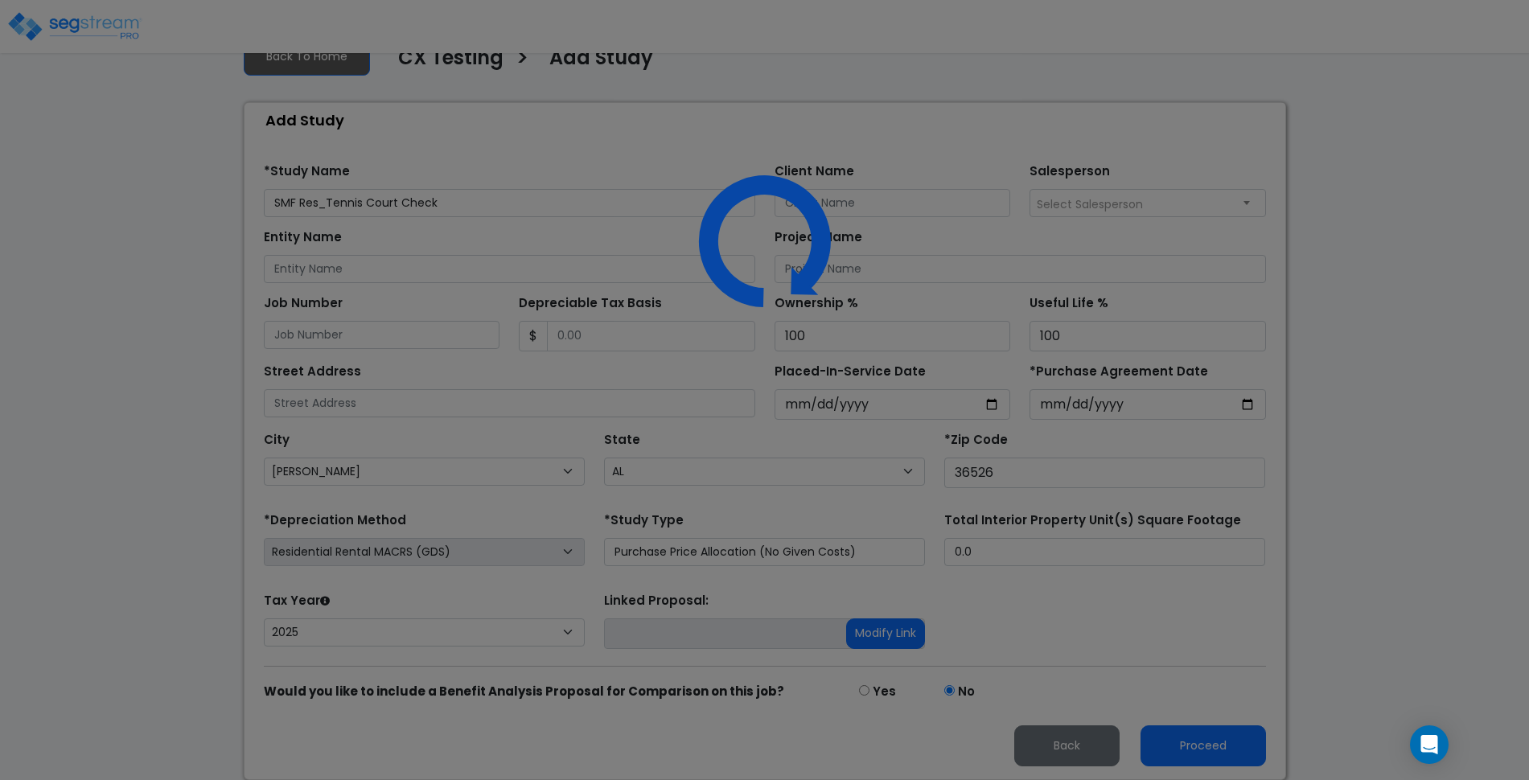
click at [1216, 656] on div at bounding box center [764, 390] width 1529 height 780
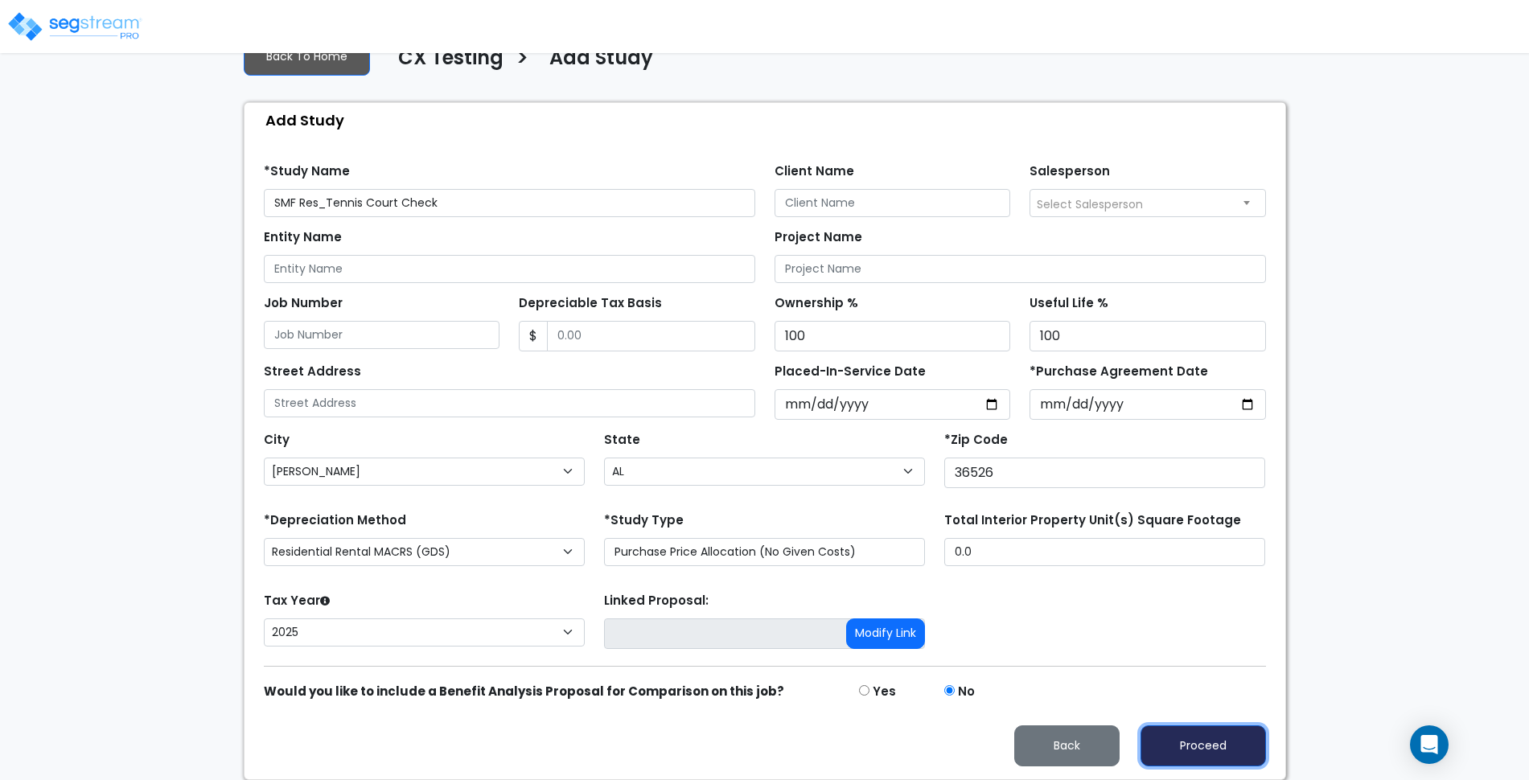
click at [1225, 741] on button "Proceed" at bounding box center [1204, 746] width 126 height 41
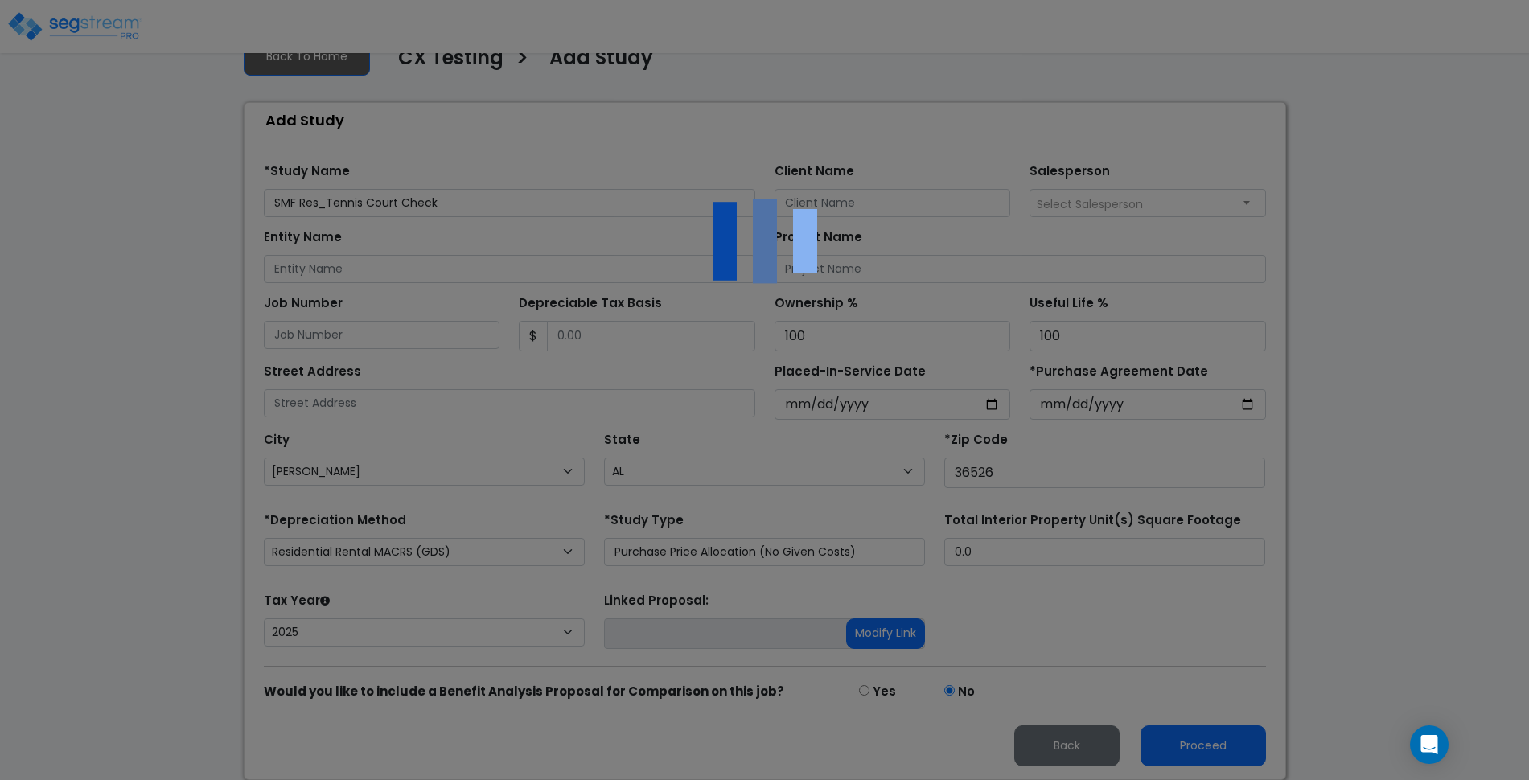
click at [1001, 618] on div at bounding box center [764, 390] width 1529 height 780
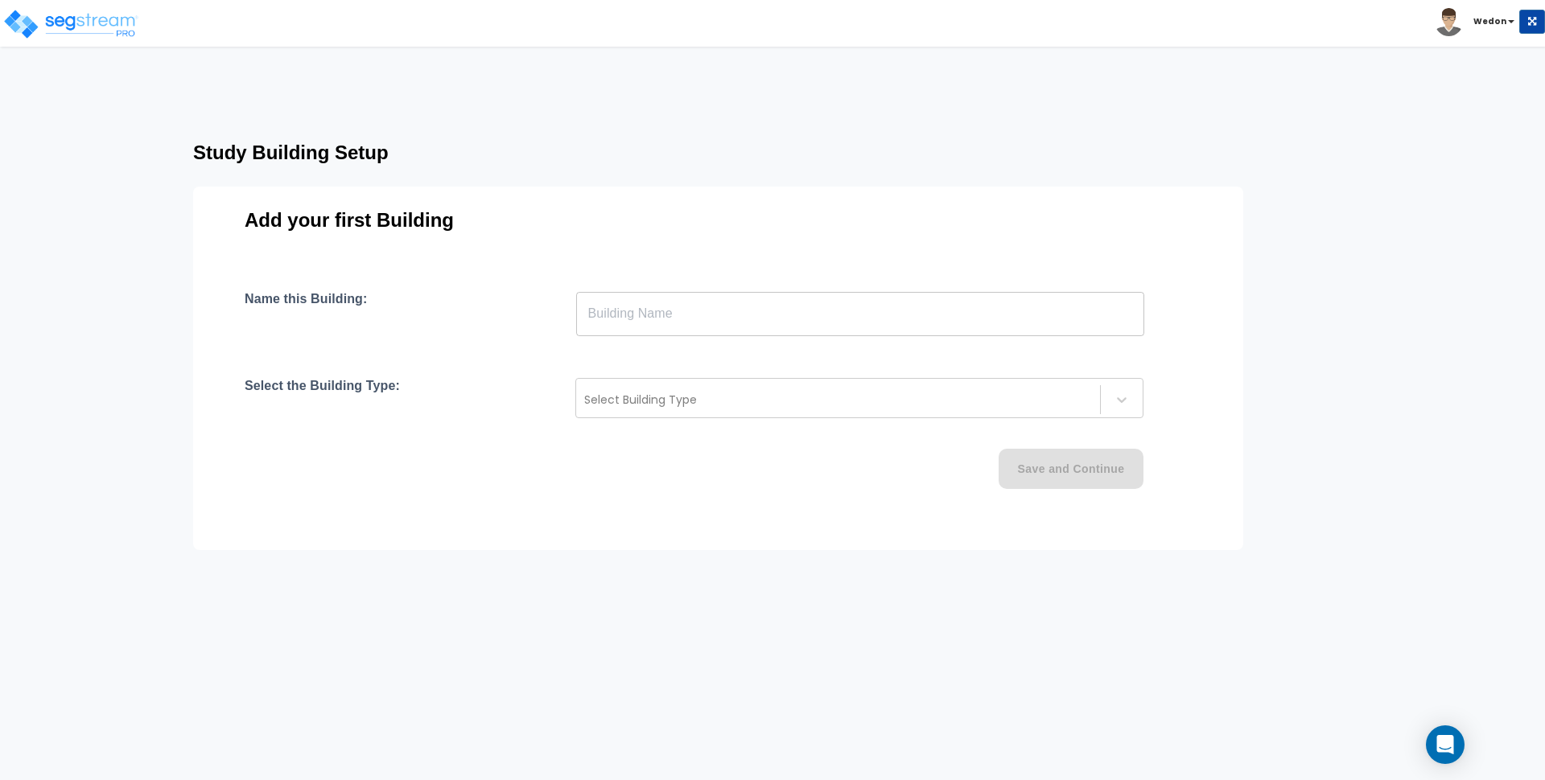
click at [791, 300] on input "text" at bounding box center [860, 313] width 568 height 45
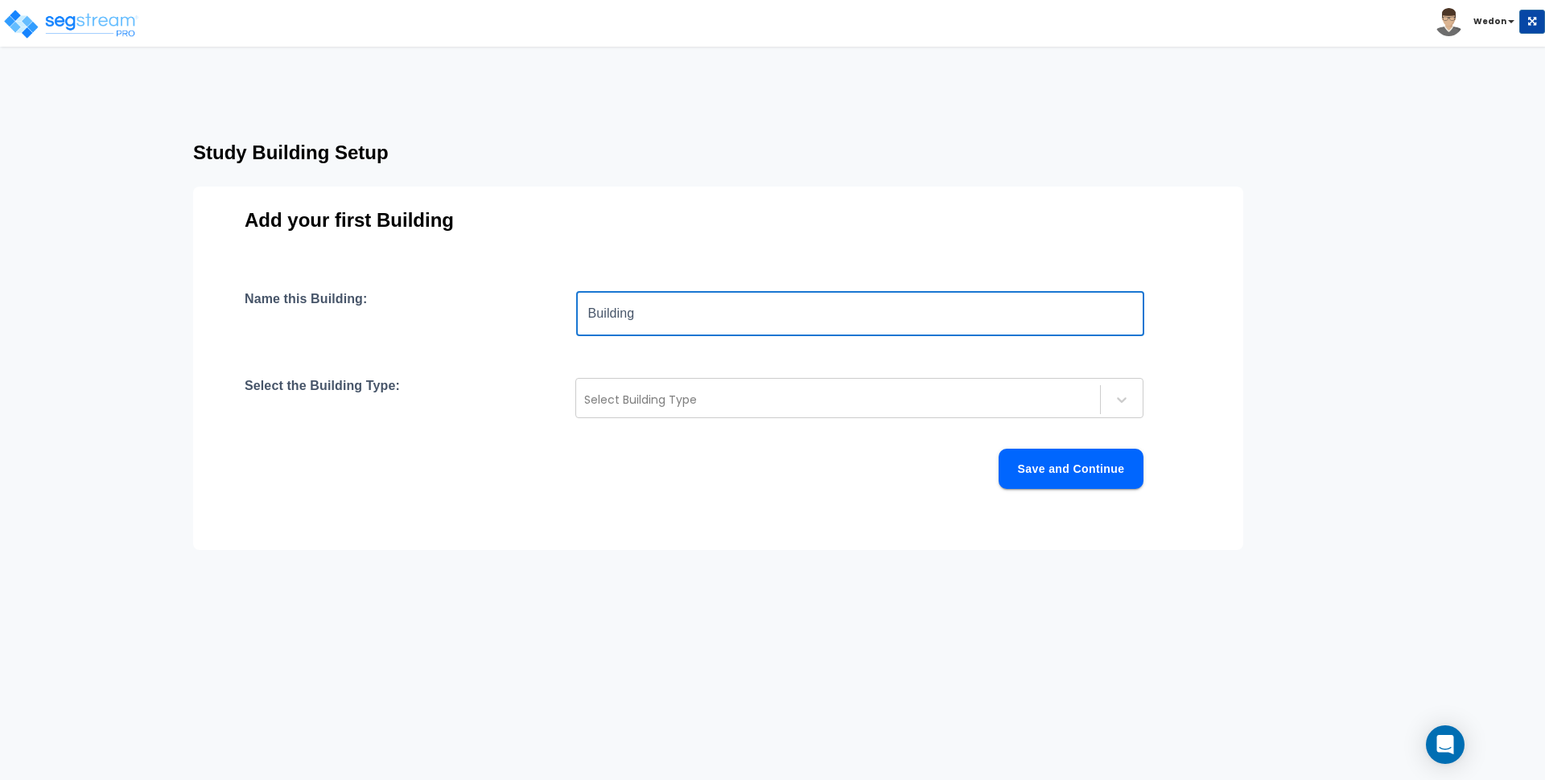
type input "Building"
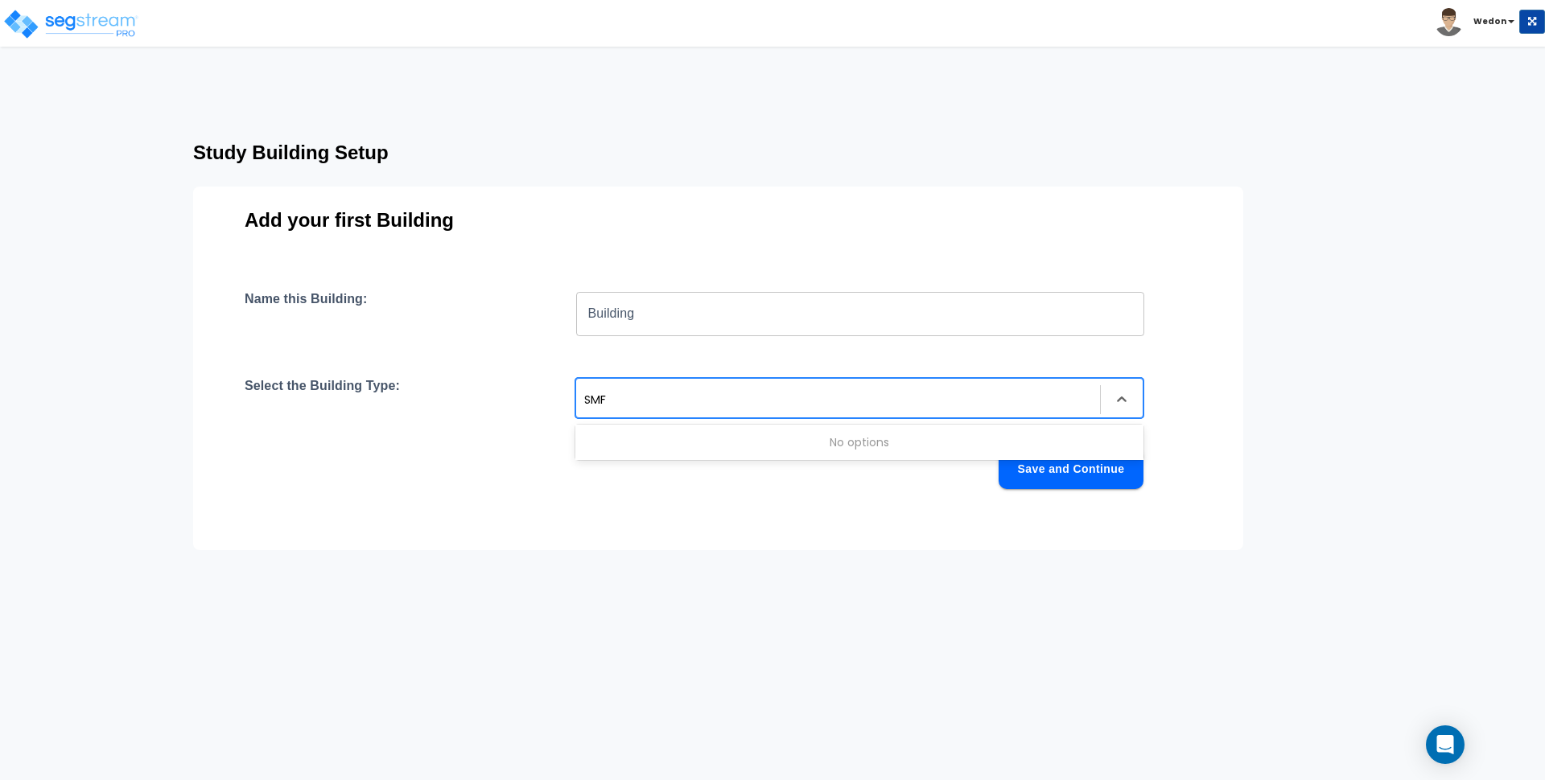
type input "SM"
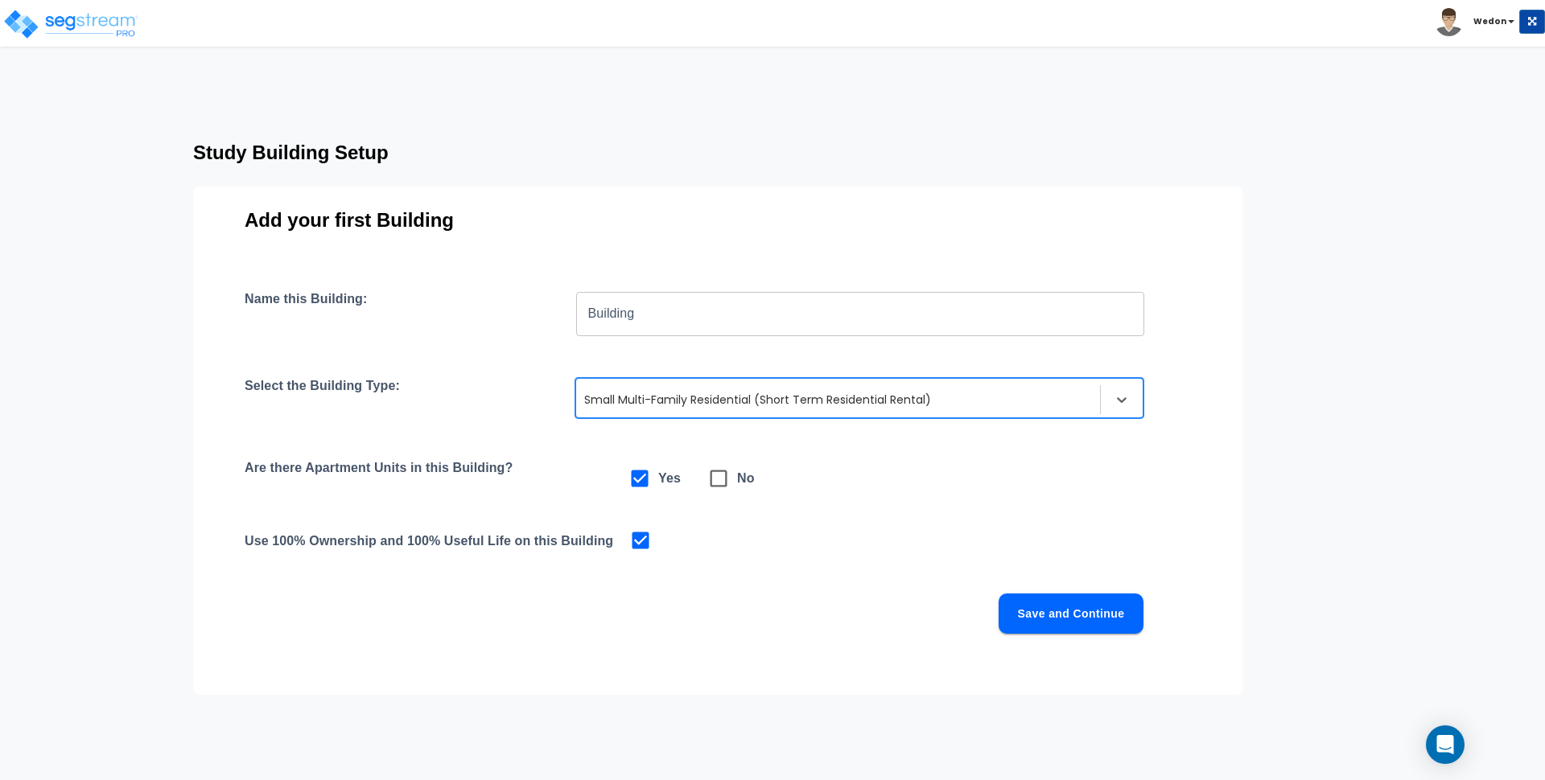
click at [1057, 609] on button "Save and Continue" at bounding box center [1070, 614] width 145 height 40
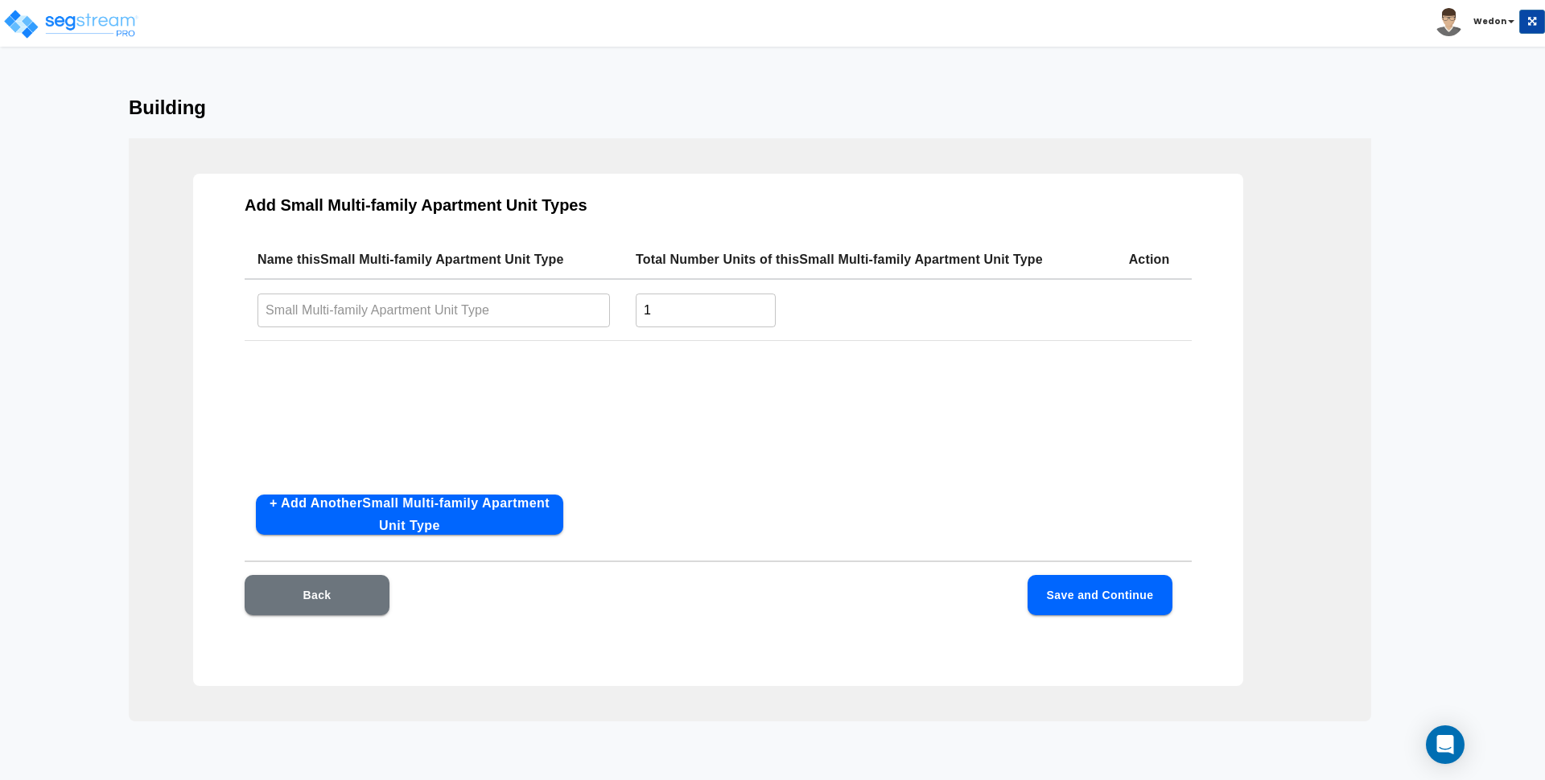
click at [488, 303] on input "text" at bounding box center [433, 310] width 352 height 35
type input "Unit"
type input "10"
click at [1130, 600] on button "Save and Continue" at bounding box center [1099, 595] width 145 height 40
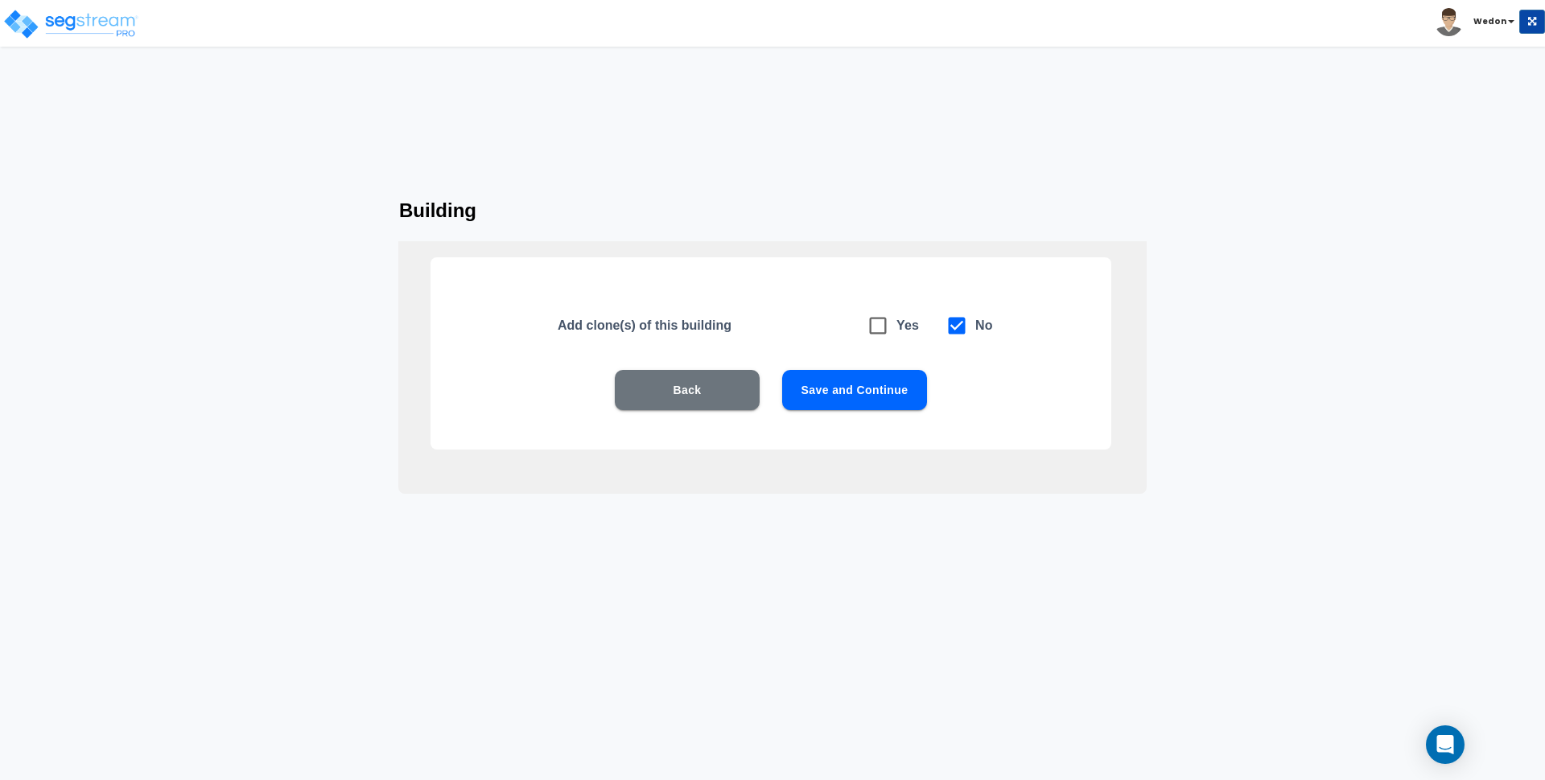
click at [859, 413] on div "Back Save and Continue" at bounding box center [771, 414] width 578 height 88
click at [859, 404] on button "Save and Continue" at bounding box center [854, 390] width 145 height 40
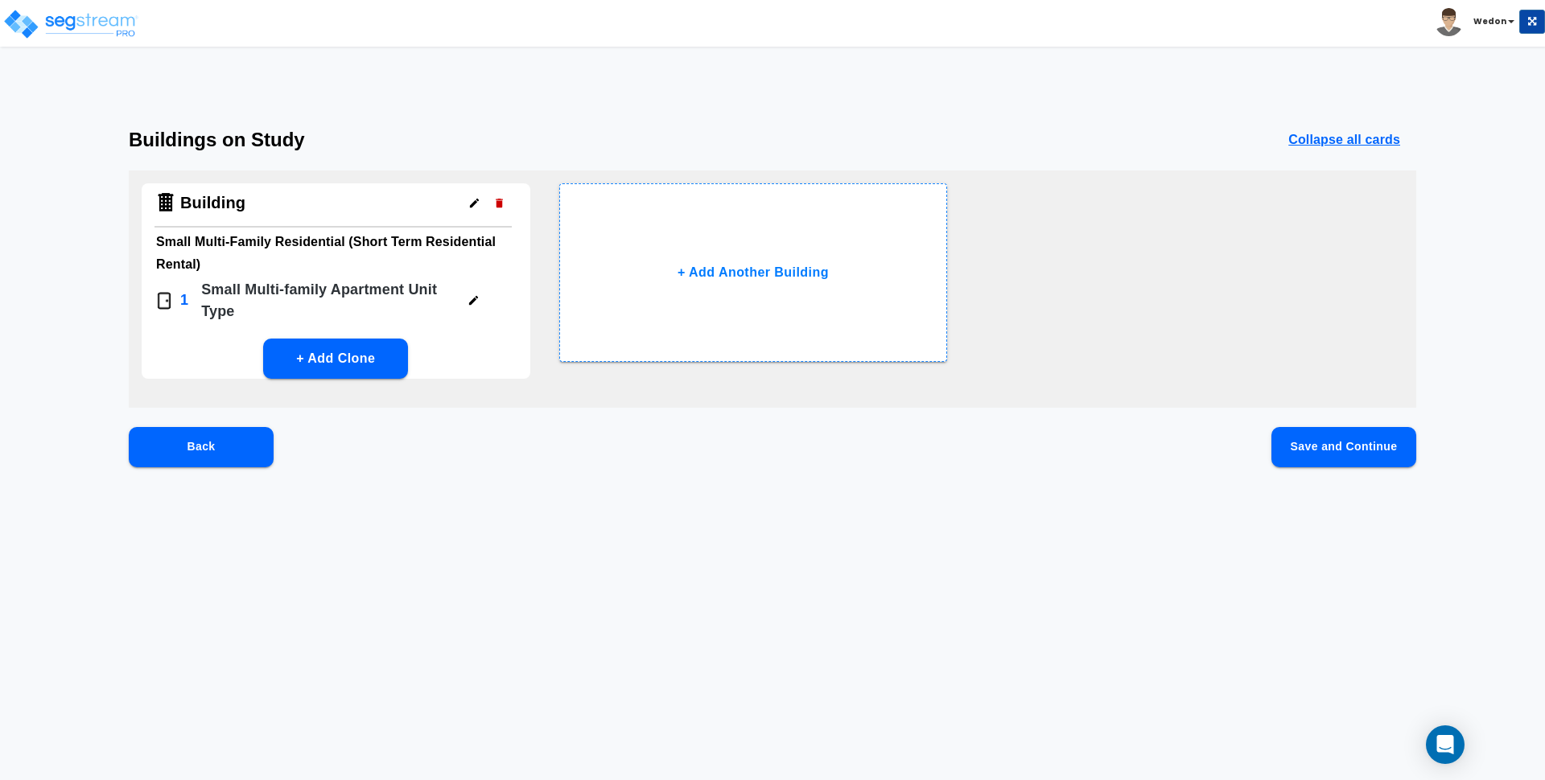
click at [1338, 445] on button "Save and Continue" at bounding box center [1343, 447] width 145 height 40
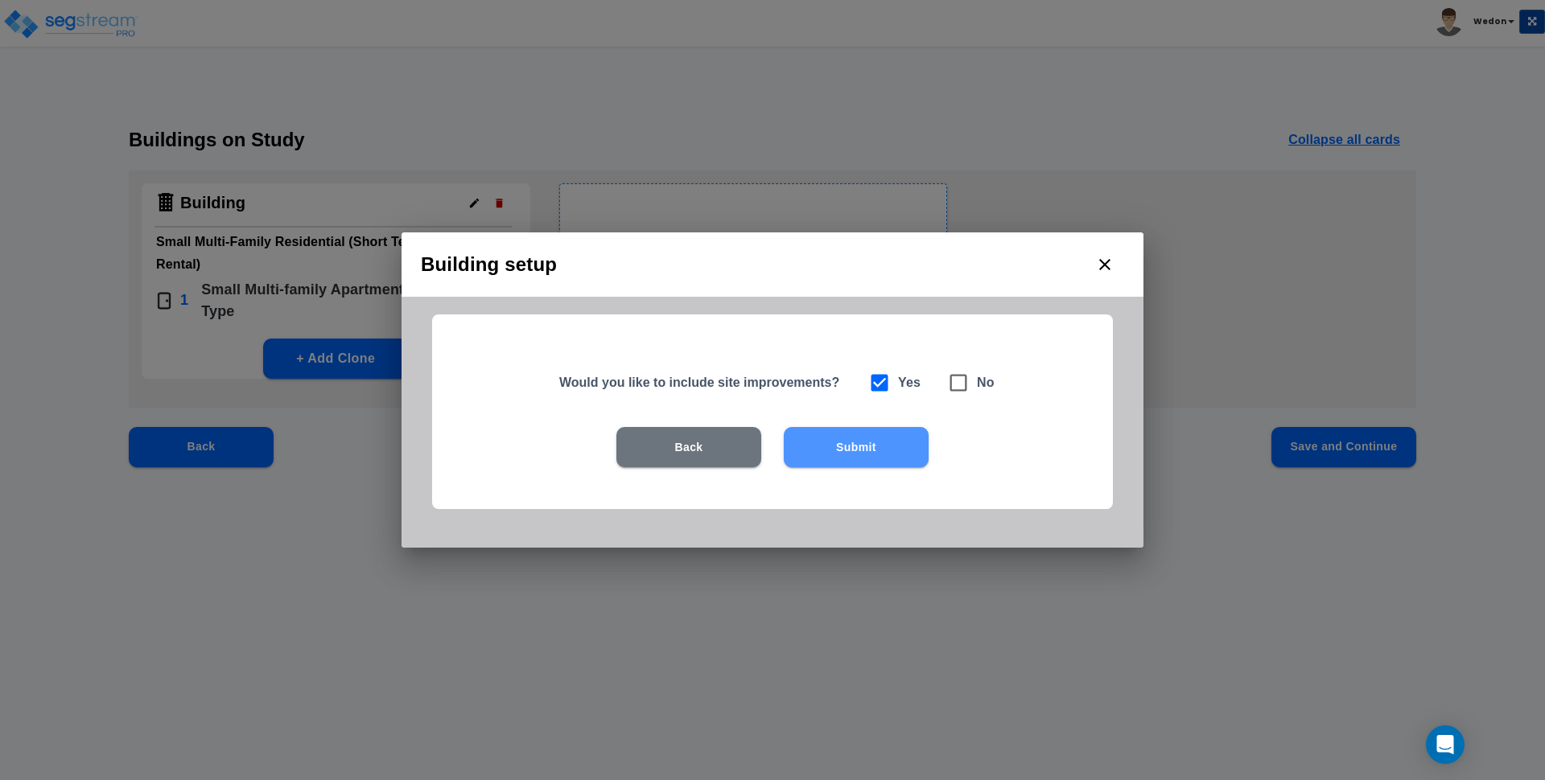
click at [848, 433] on button "Submit" at bounding box center [856, 447] width 145 height 40
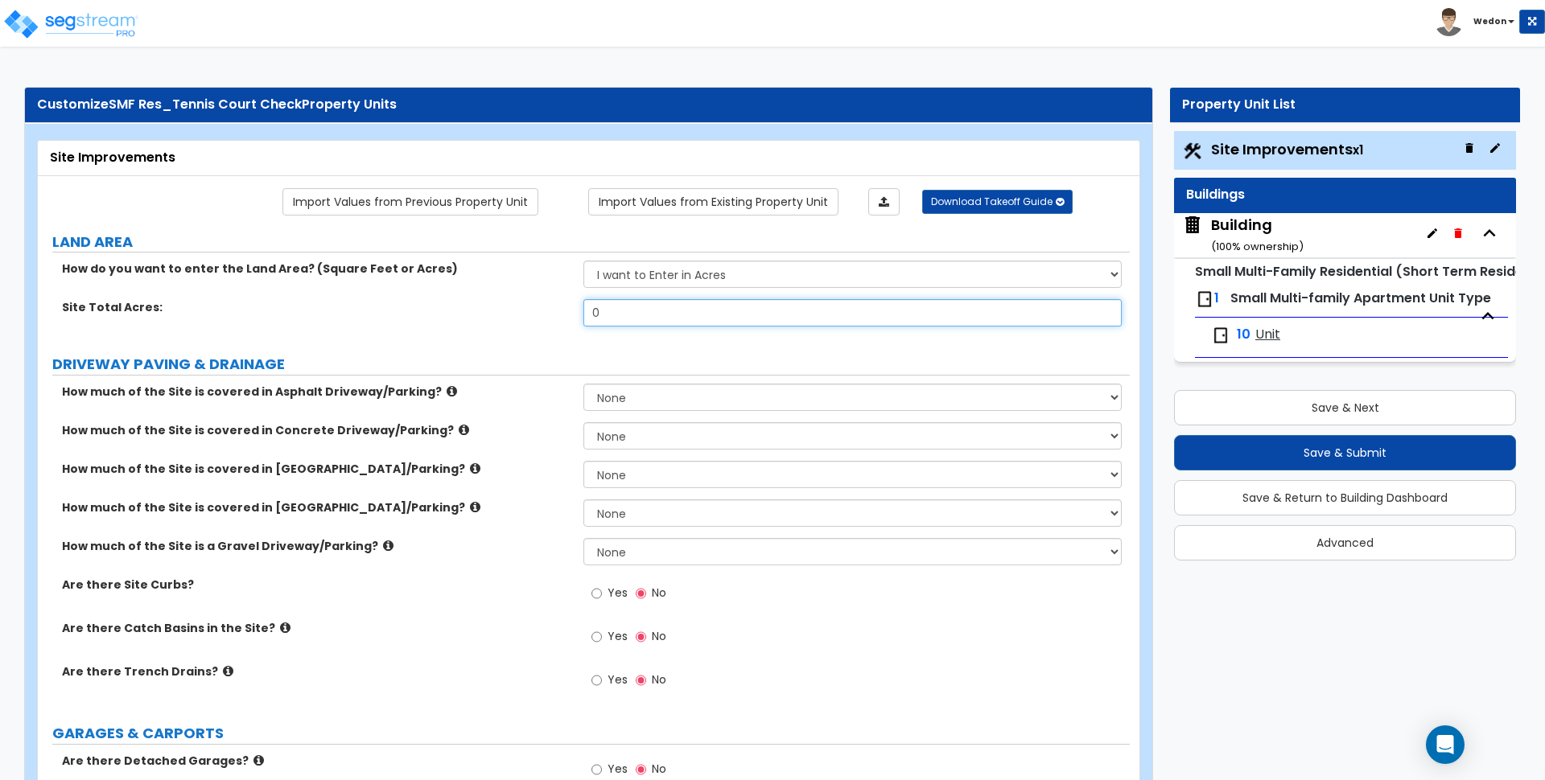
drag, startPoint x: 671, startPoint y: 325, endPoint x: 459, endPoint y: 309, distance: 213.0
click at [462, 311] on div "Site Total Acres: 0" at bounding box center [584, 318] width 1092 height 39
type input "4"
click at [496, 390] on label "How much of the Site is covered in Asphalt Driveway/Parking?" at bounding box center [316, 392] width 509 height 16
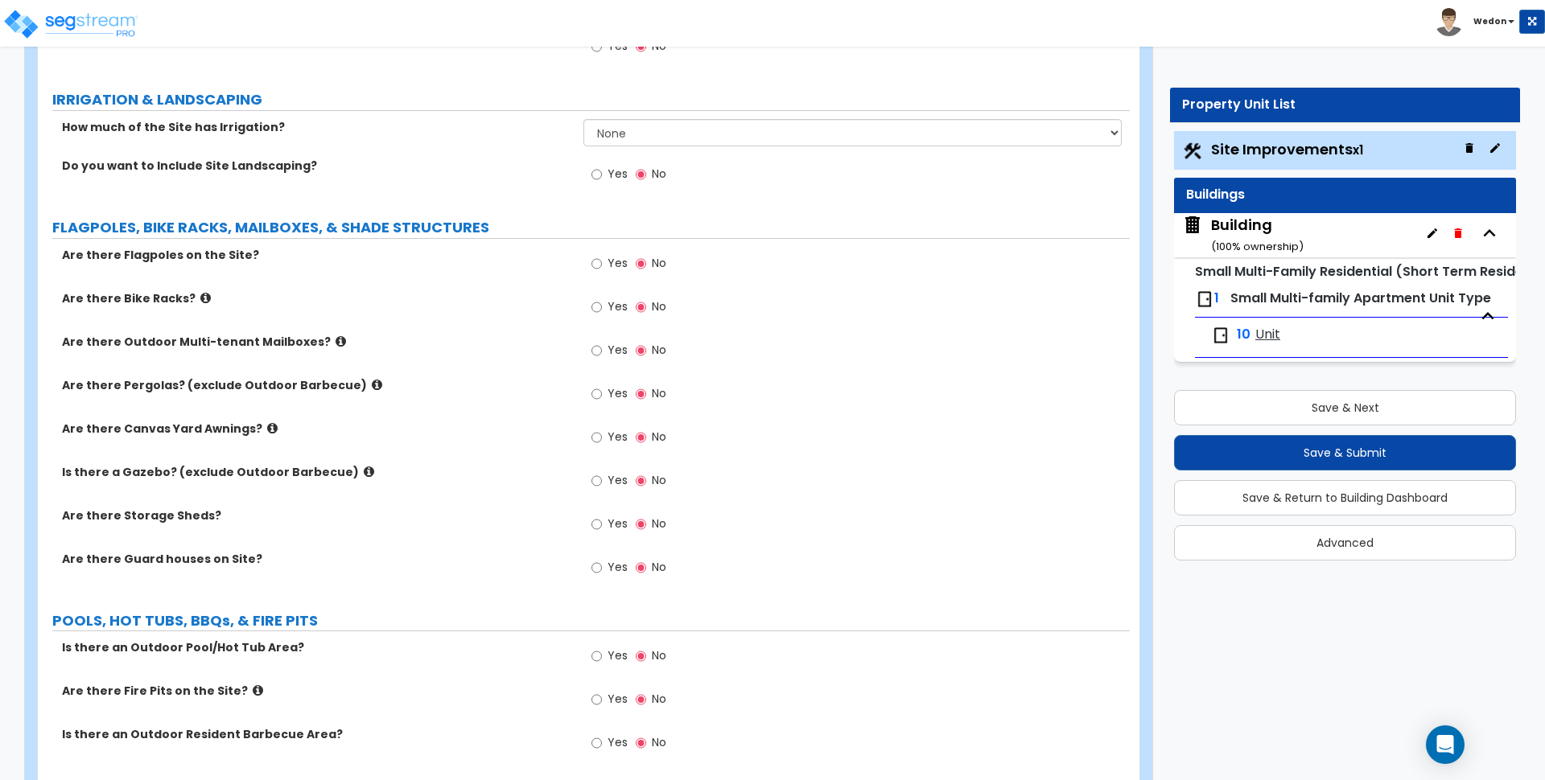
scroll to position [1365, 0]
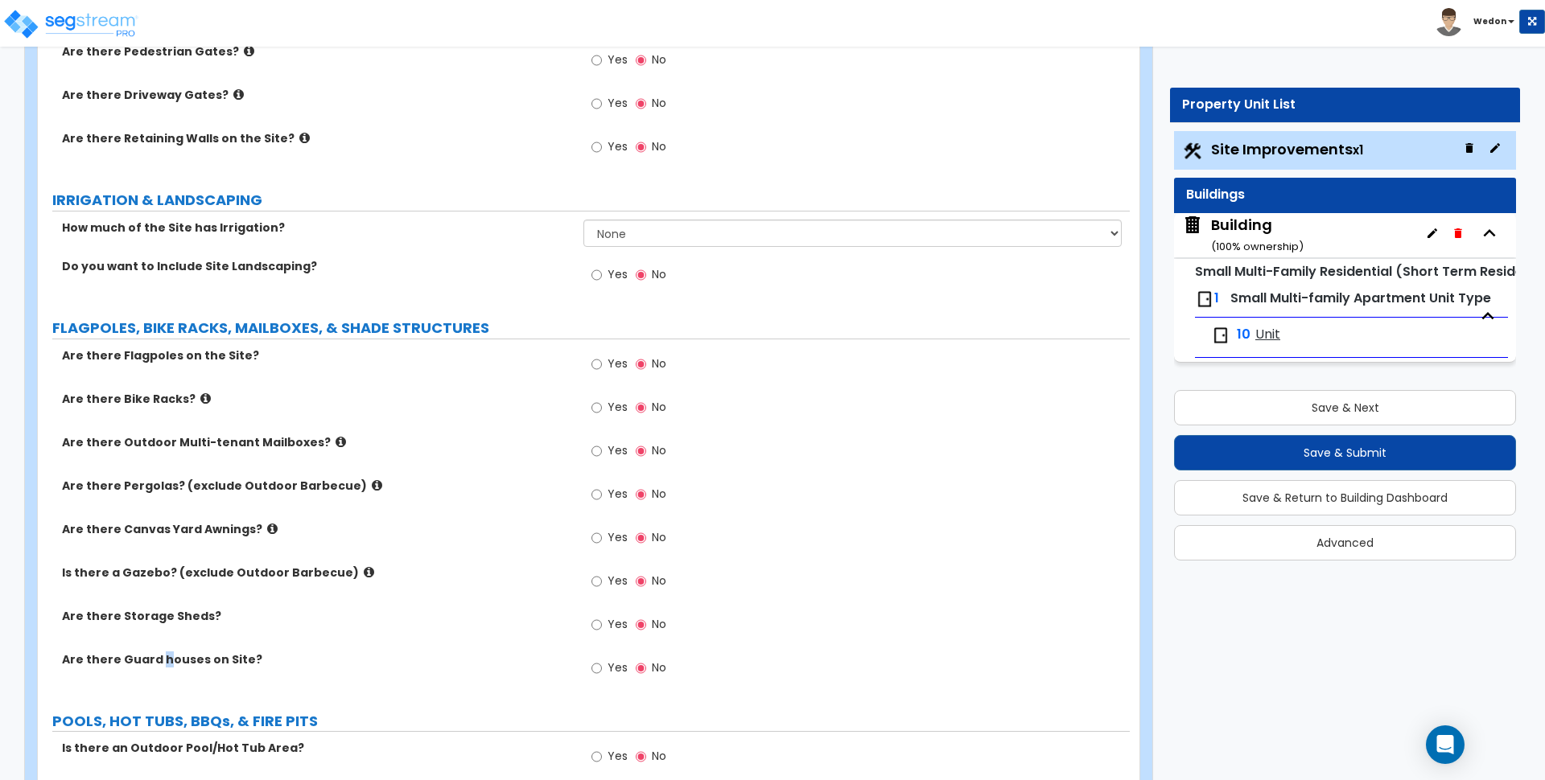
click at [157, 656] on label "Are there Guard houses on Site?" at bounding box center [316, 660] width 509 height 16
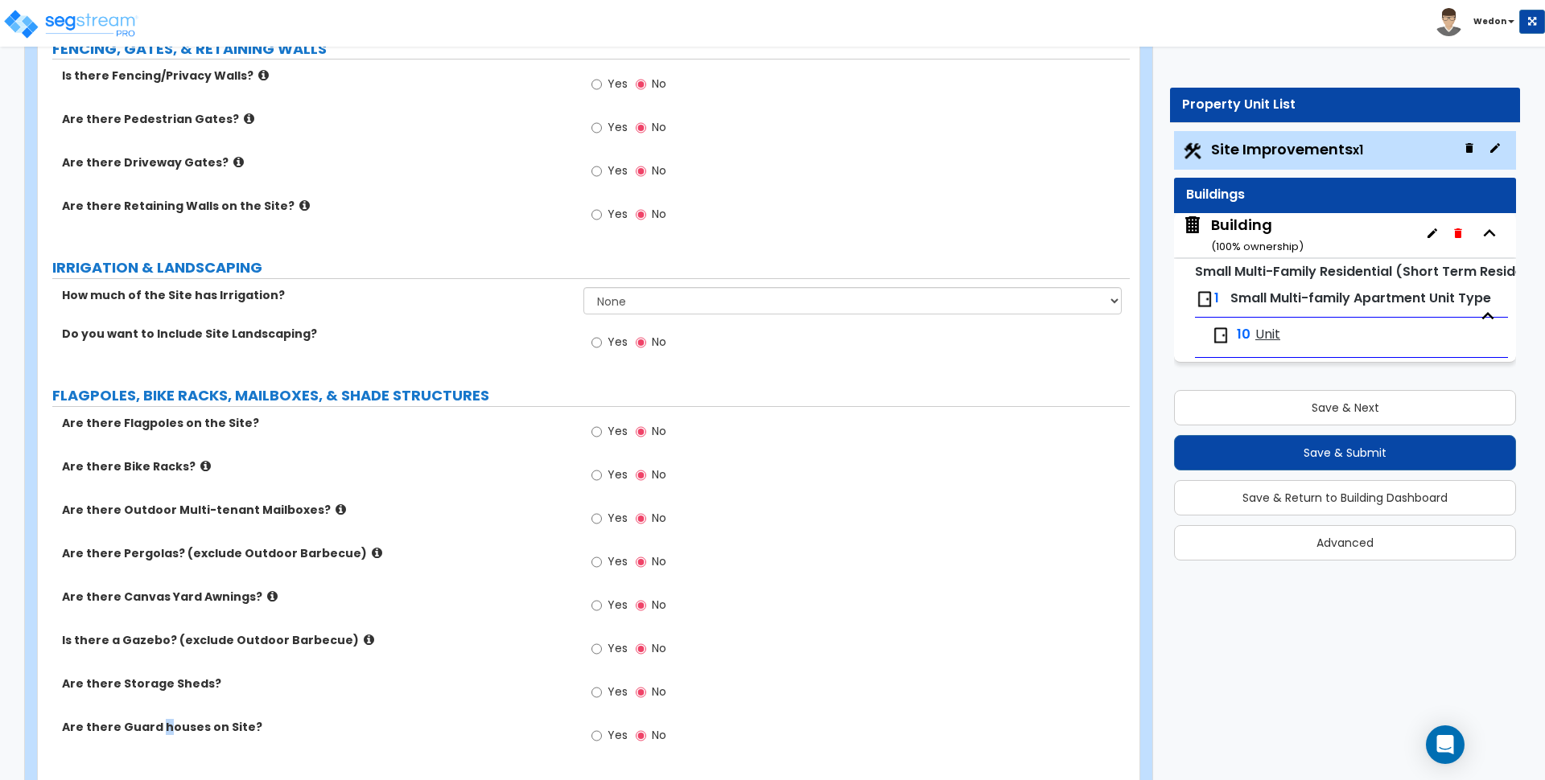
scroll to position [1265, 0]
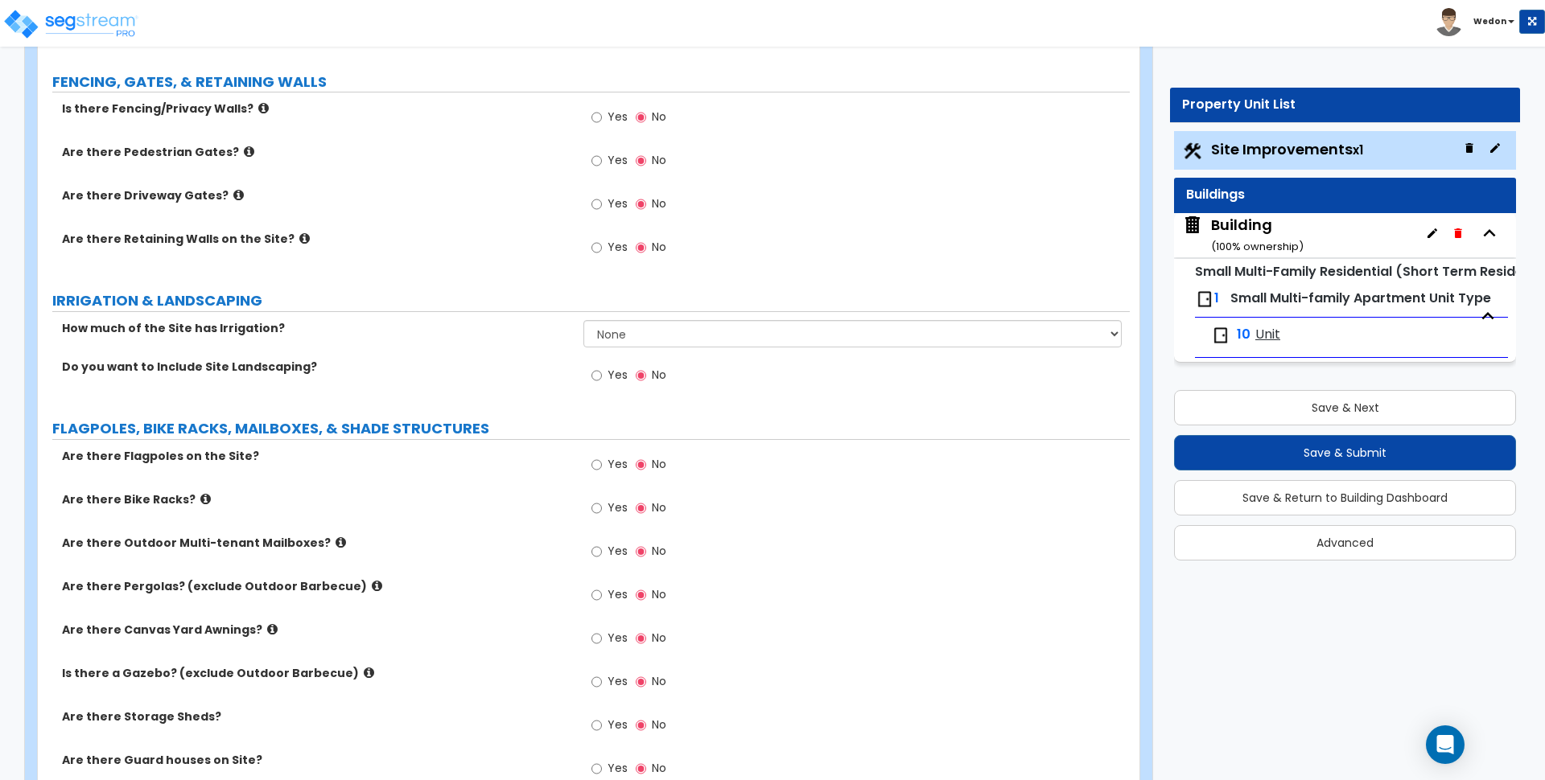
click at [225, 327] on label "How much of the Site has Irrigation?" at bounding box center [316, 328] width 509 height 16
click at [224, 331] on label "How much of the Site has Irrigation?" at bounding box center [316, 328] width 509 height 16
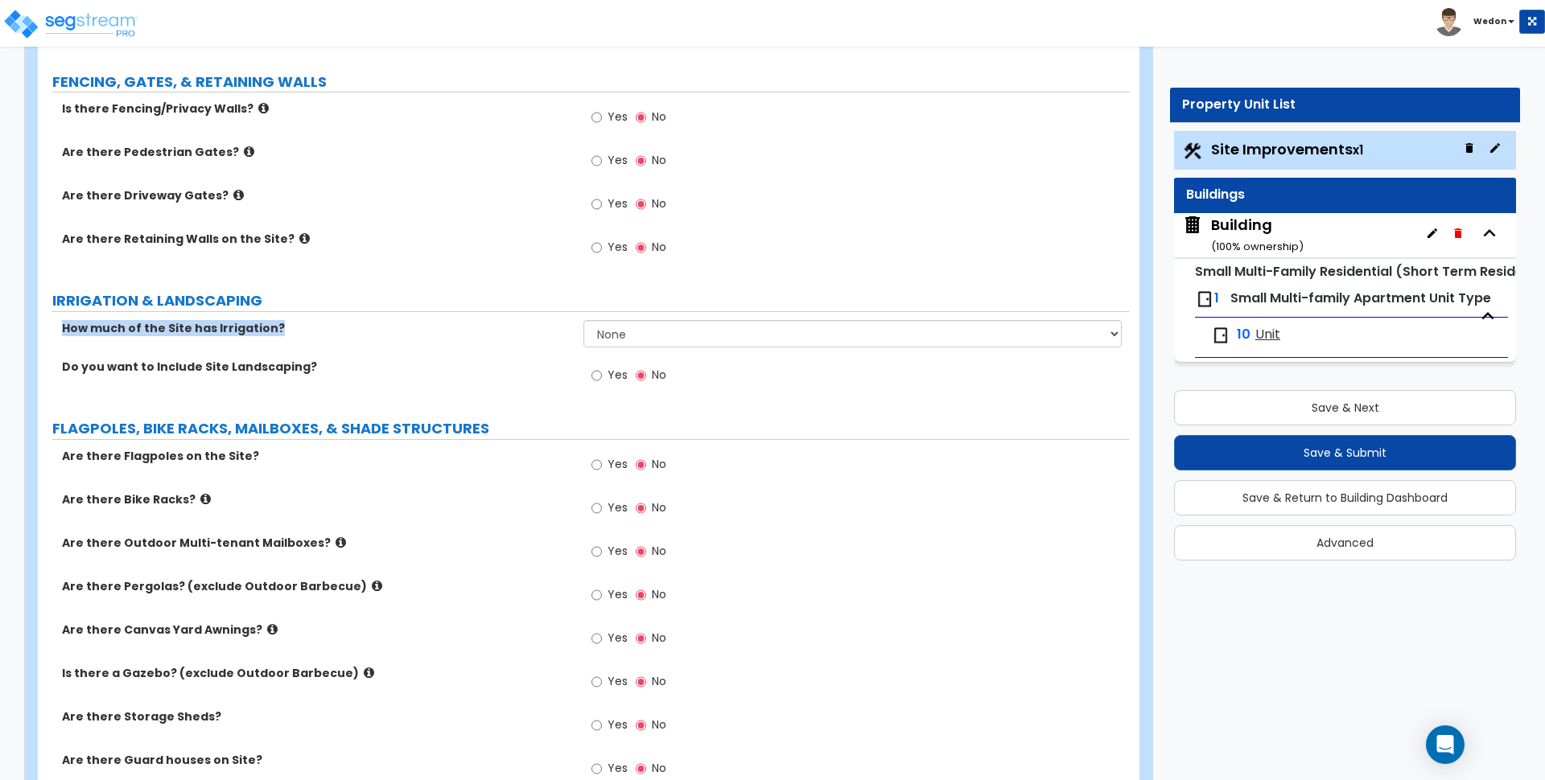
click at [166, 108] on label "Is there Fencing/Privacy Walls?" at bounding box center [316, 109] width 509 height 16
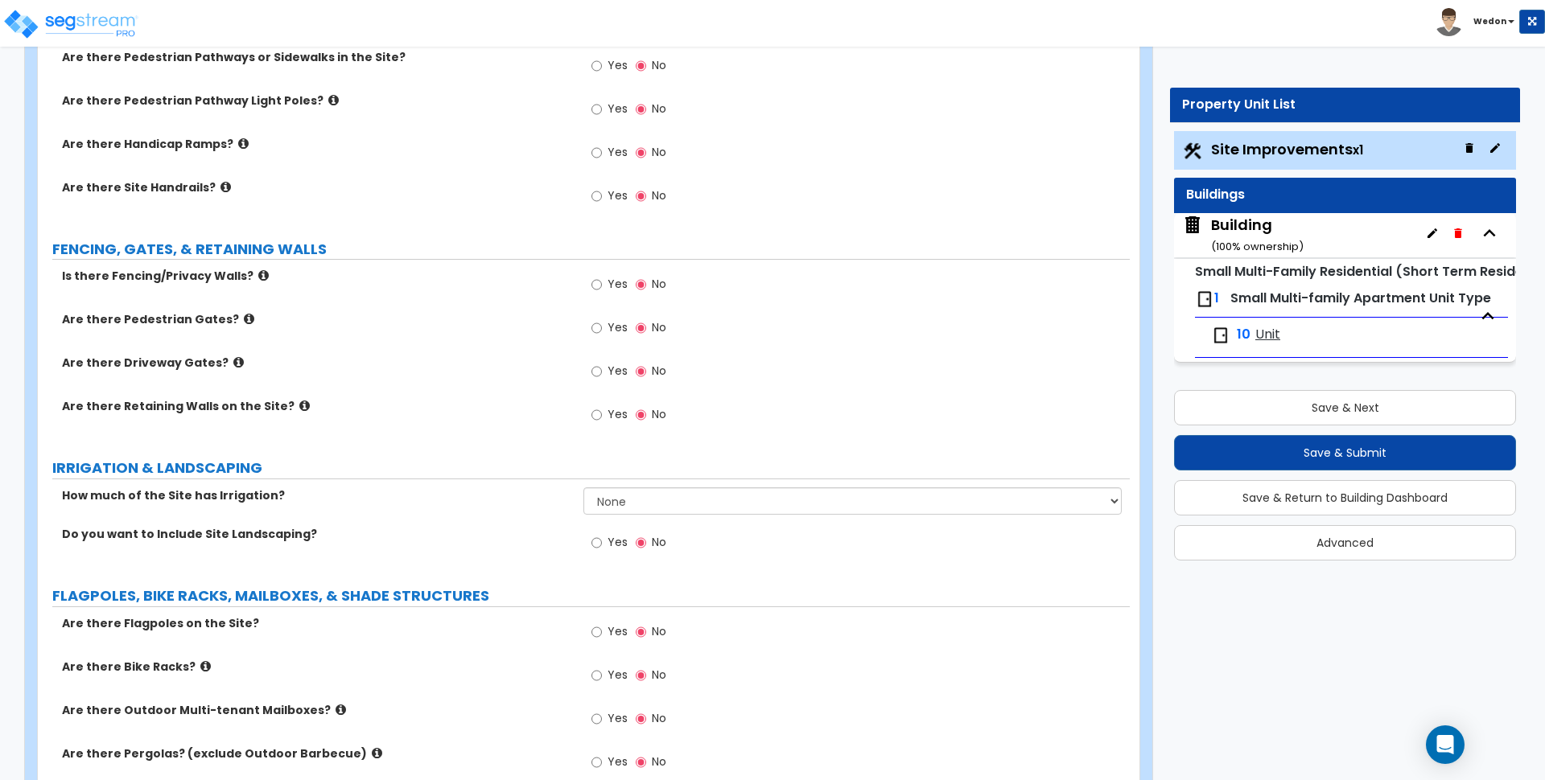
scroll to position [1064, 0]
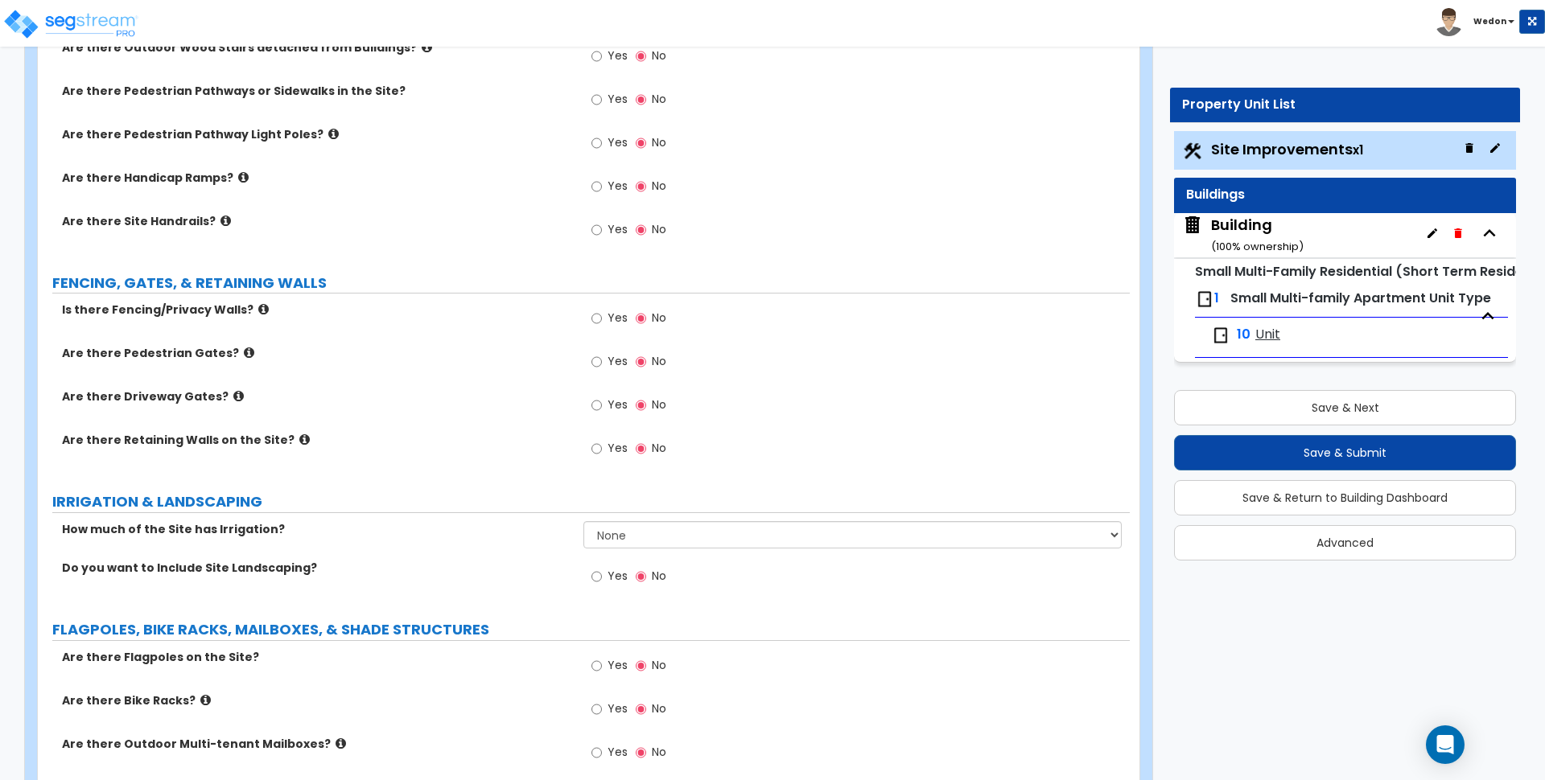
click at [163, 221] on label "Are there Site Handrails?" at bounding box center [316, 221] width 509 height 16
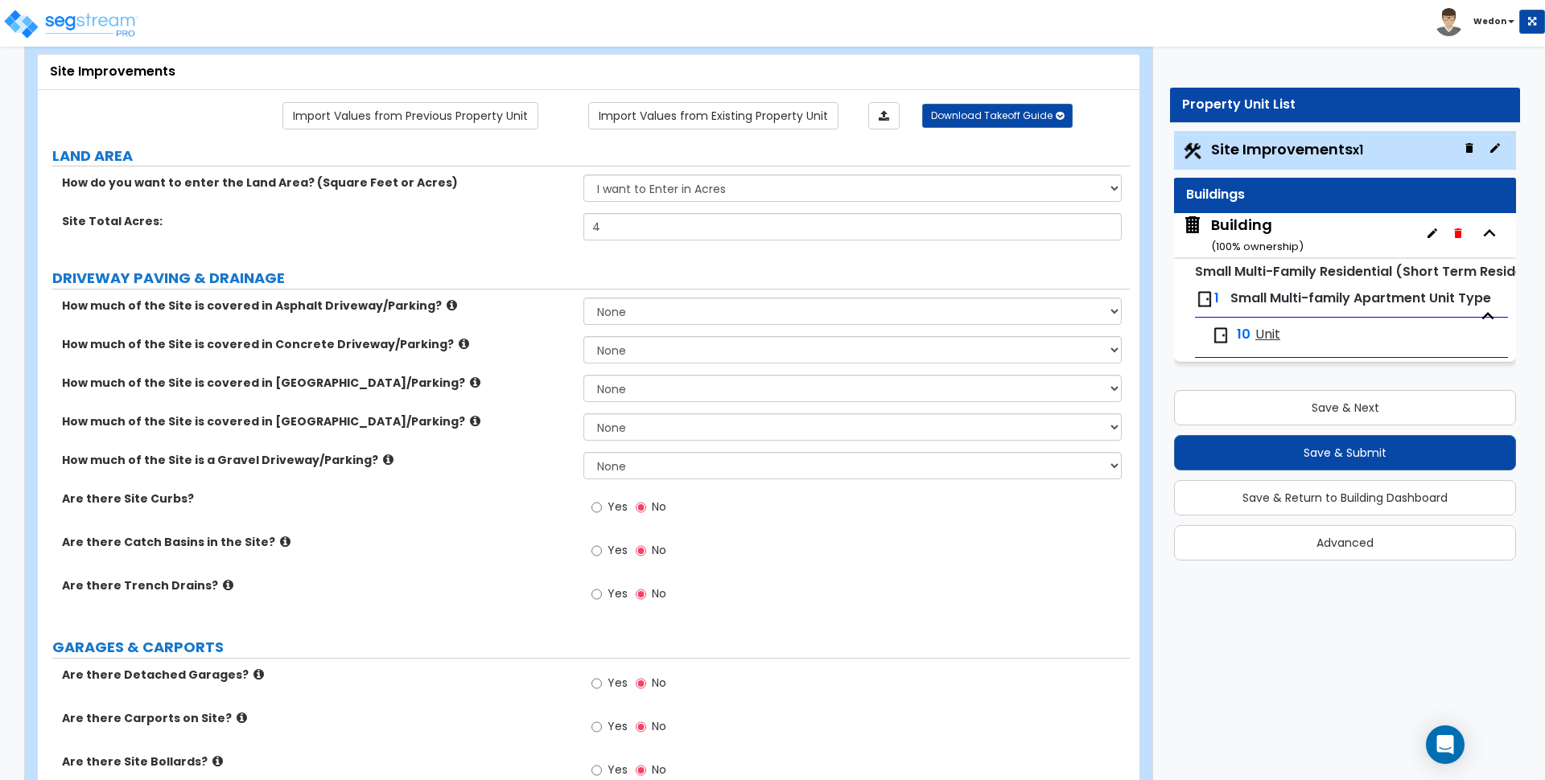
scroll to position [0, 0]
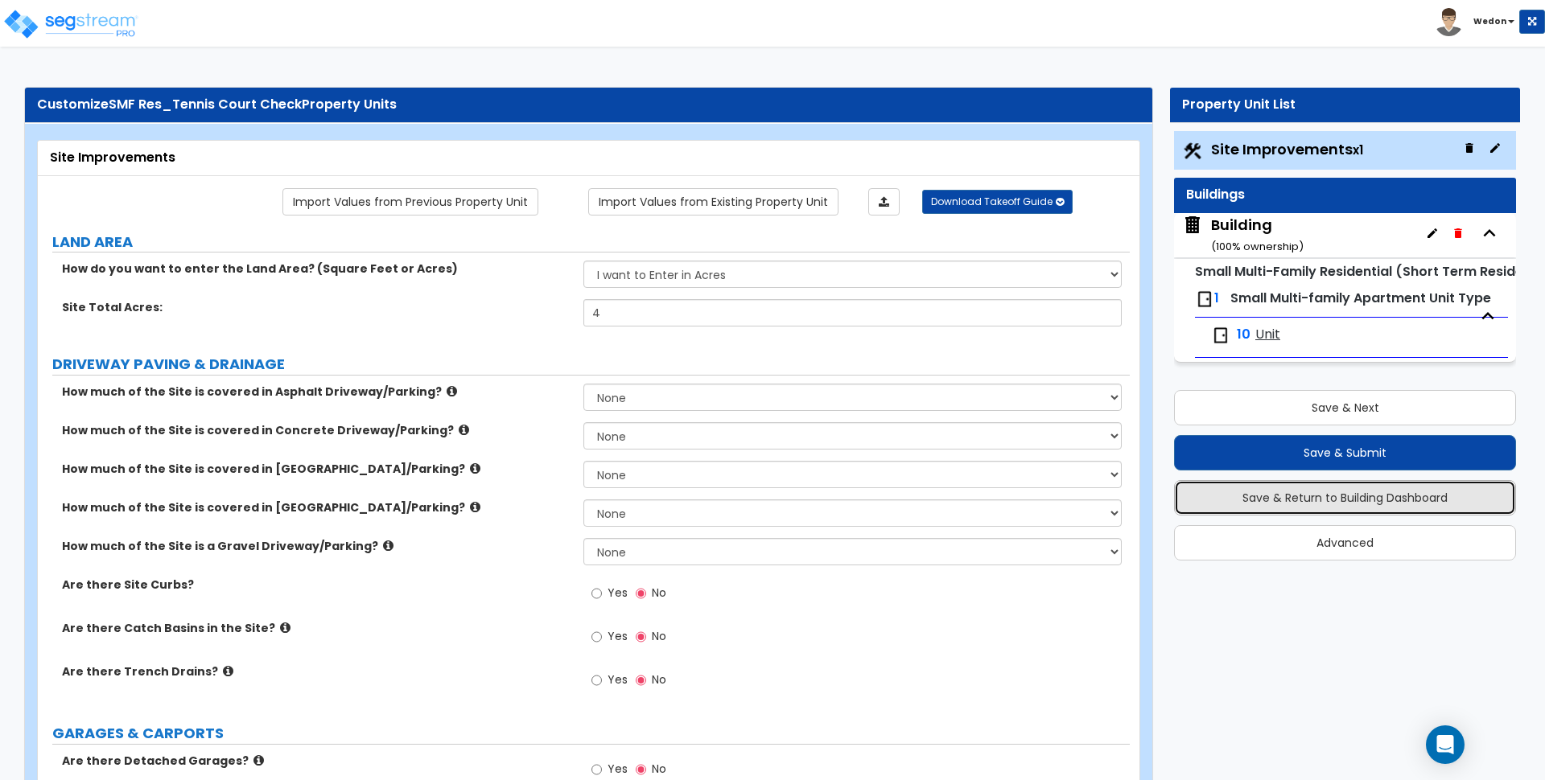
click at [1323, 505] on button "Save & Return to Building Dashboard" at bounding box center [1345, 497] width 342 height 35
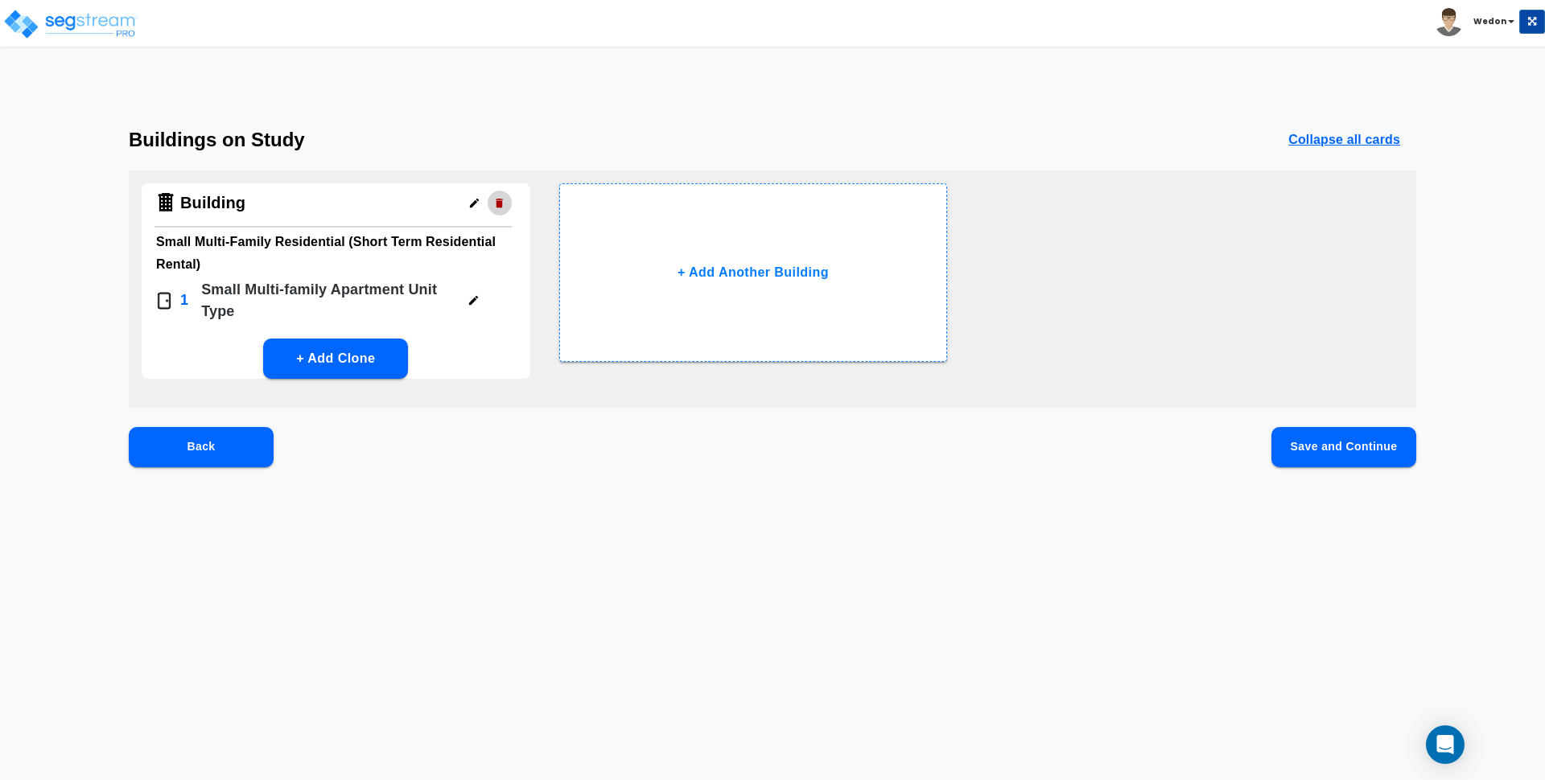
click at [501, 198] on icon "button" at bounding box center [499, 203] width 12 height 12
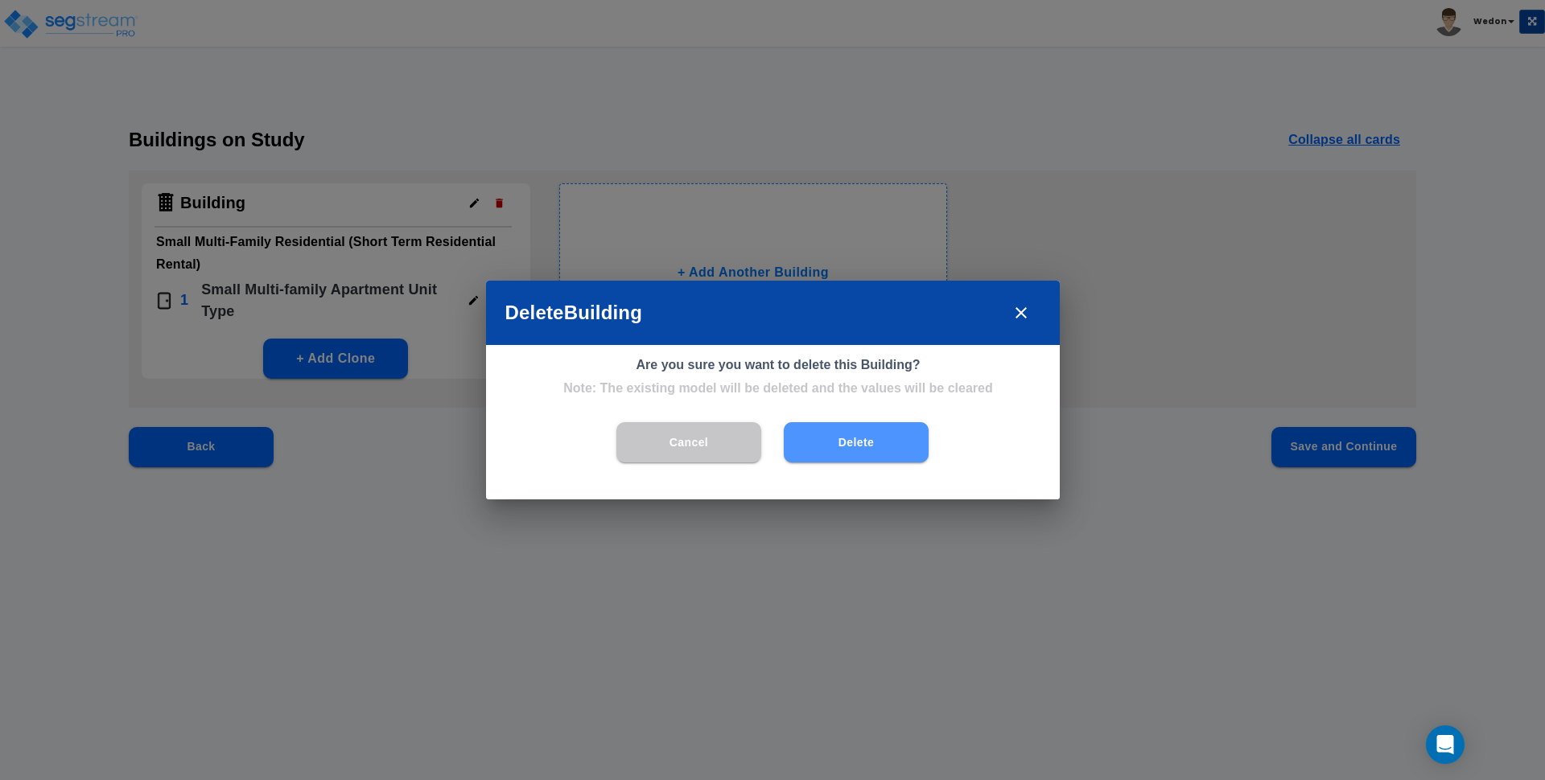
click at [877, 439] on button "Delete" at bounding box center [856, 442] width 145 height 40
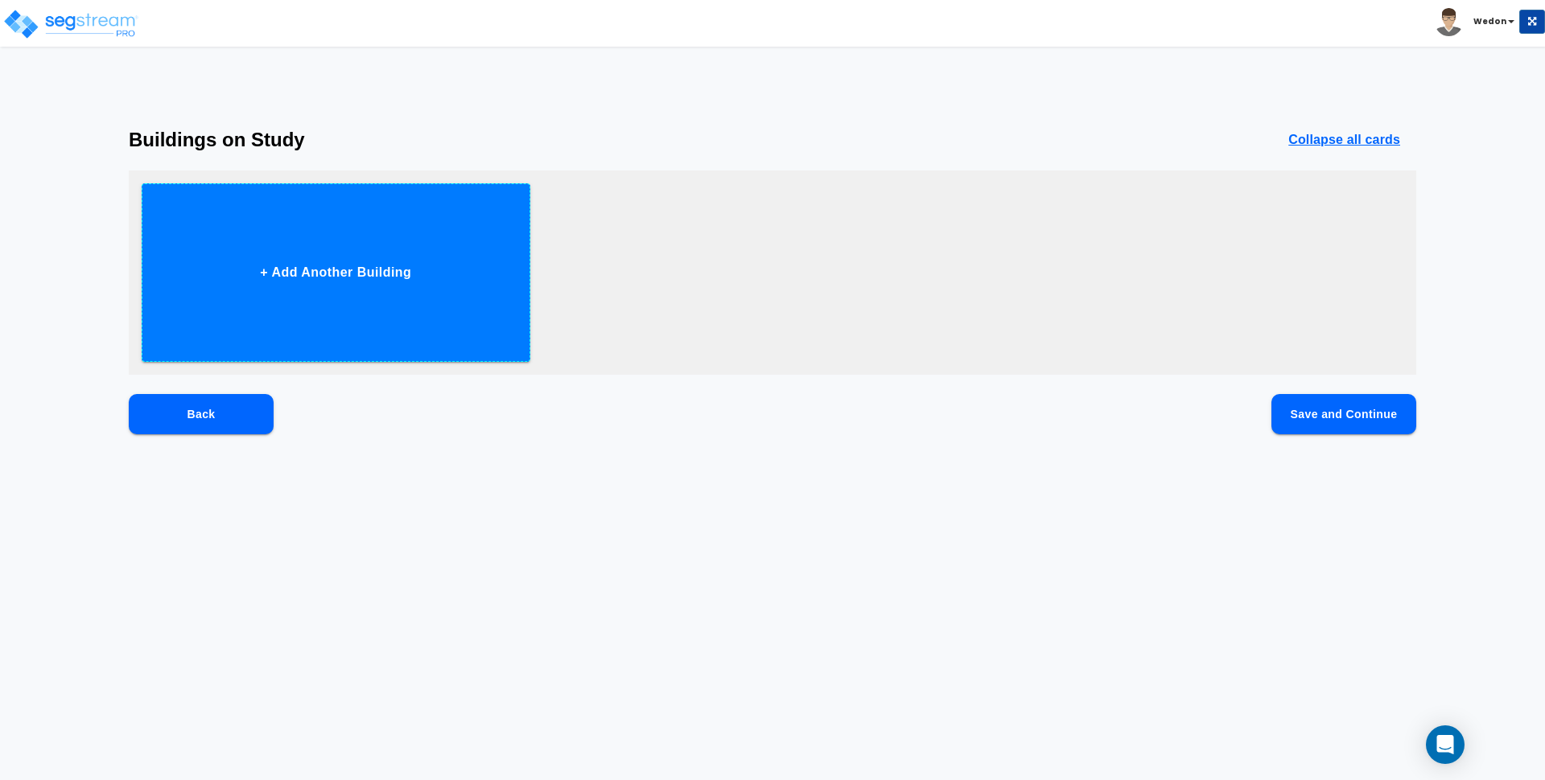
click at [421, 275] on button "+ Add Another Building" at bounding box center [336, 272] width 389 height 179
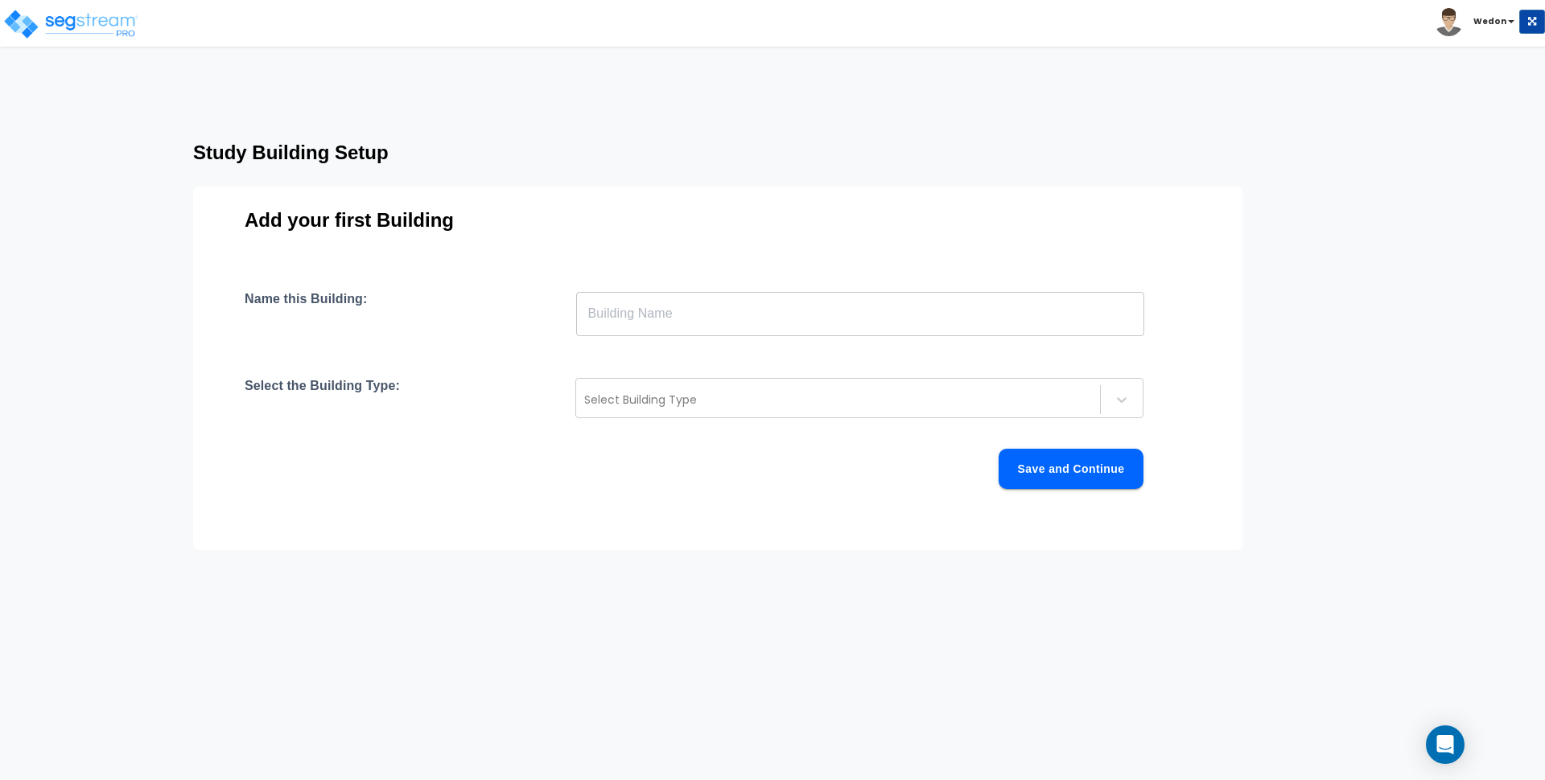
click at [603, 309] on input "text" at bounding box center [860, 313] width 568 height 45
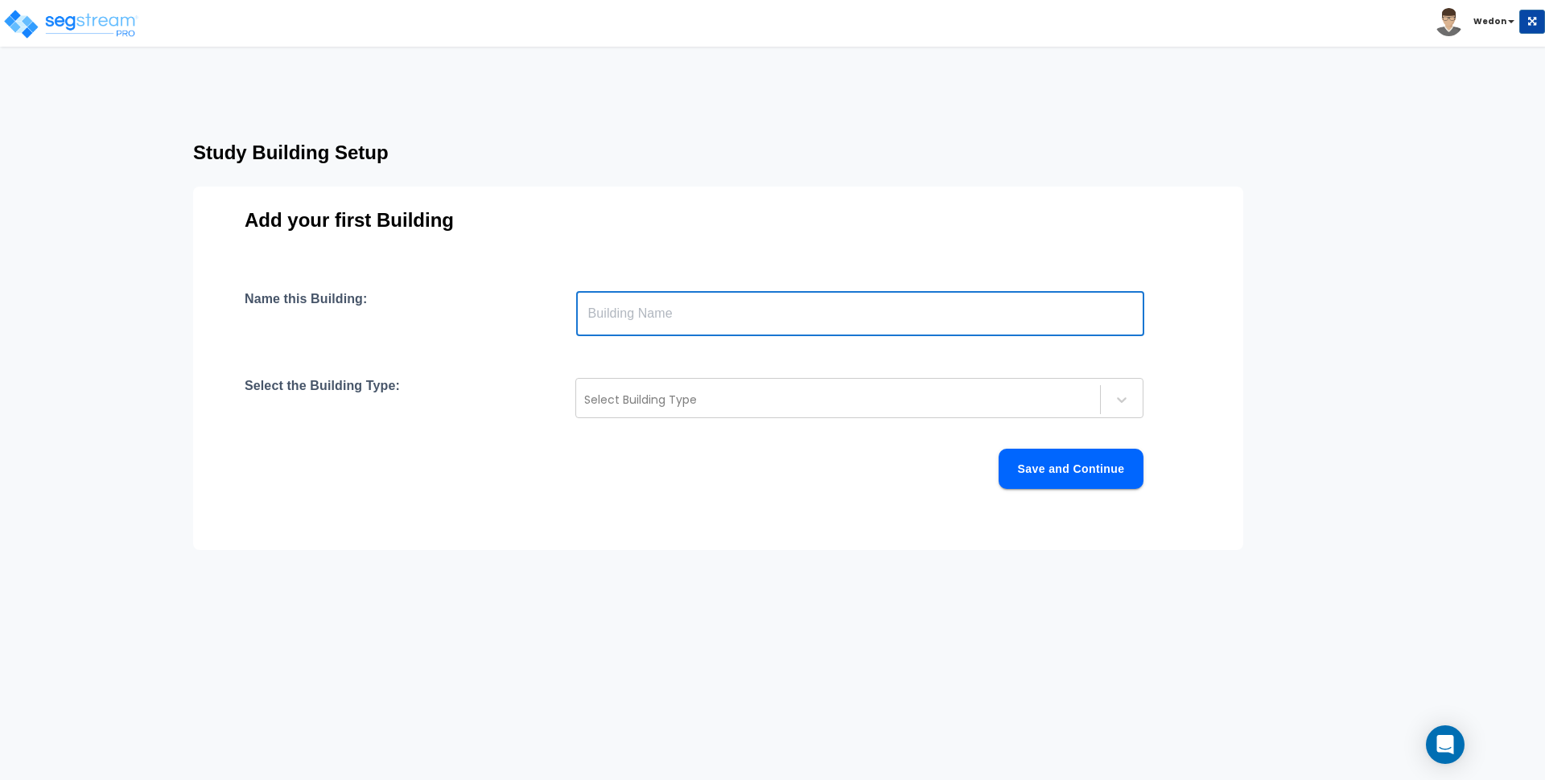
click at [636, 323] on input "text" at bounding box center [860, 313] width 568 height 45
type input "Building"
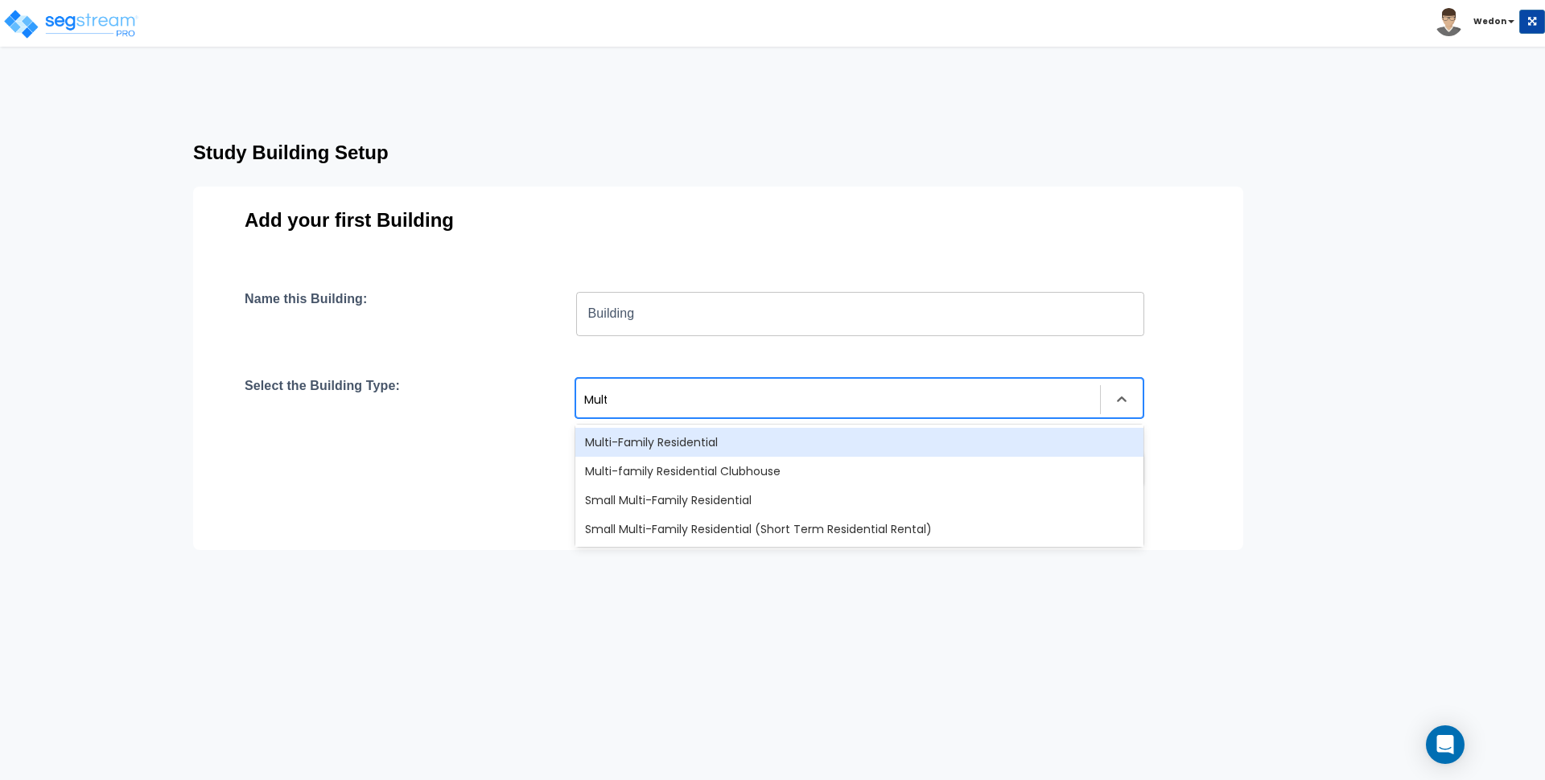
type input "Multi"
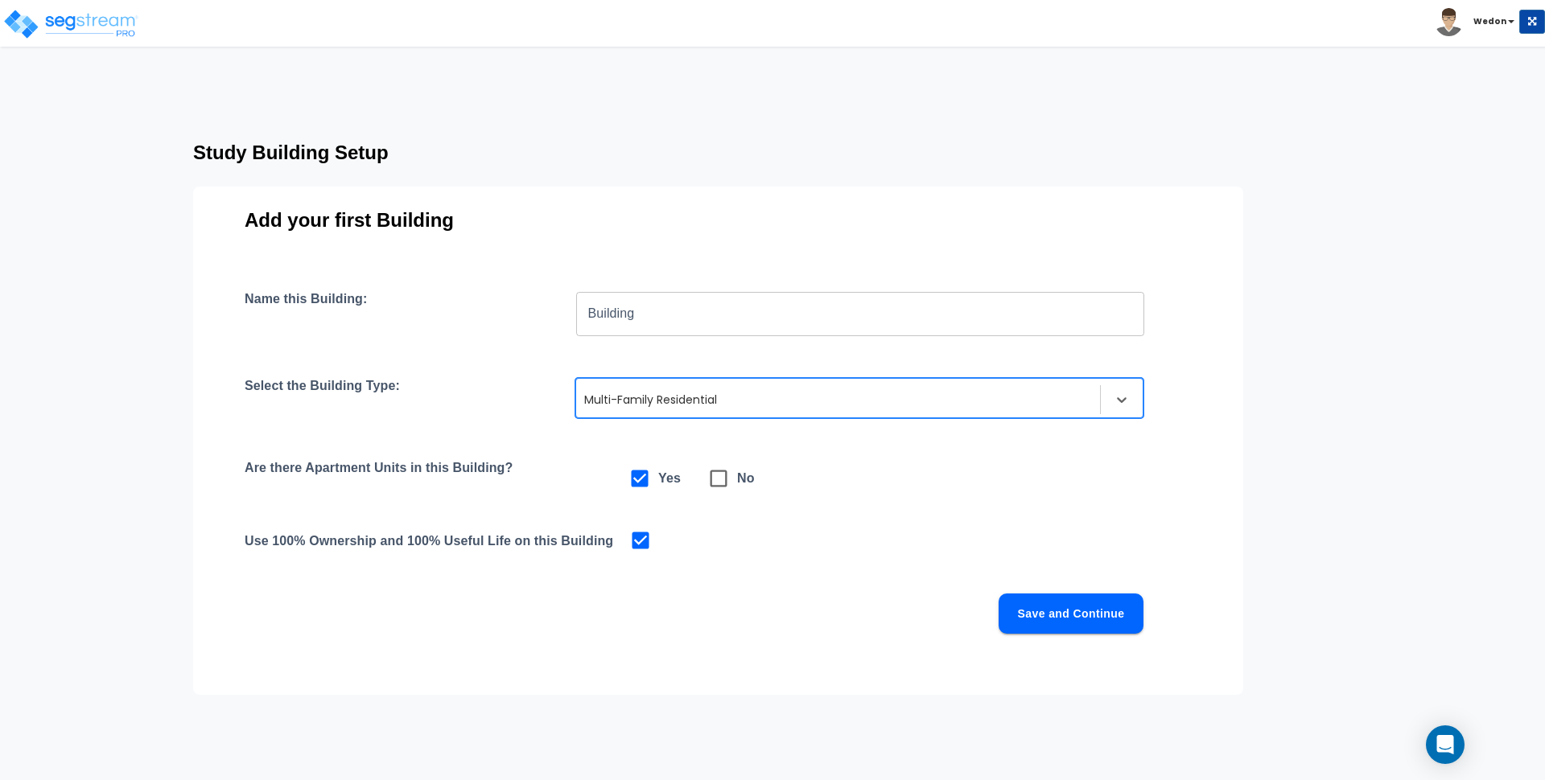
click at [1063, 623] on button "Save and Continue" at bounding box center [1070, 614] width 145 height 40
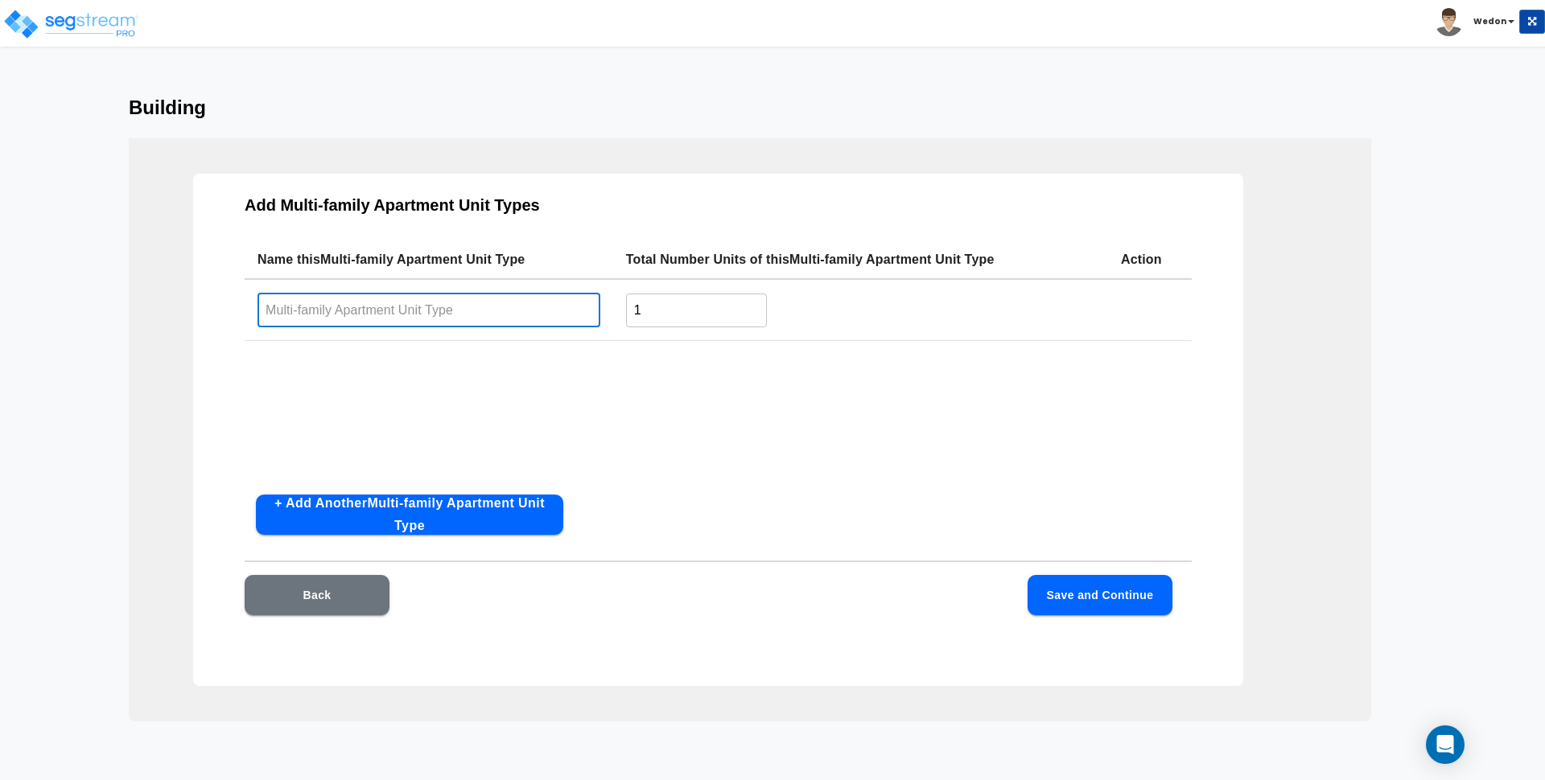
click at [471, 311] on input "text" at bounding box center [428, 310] width 343 height 35
type input "Unit"
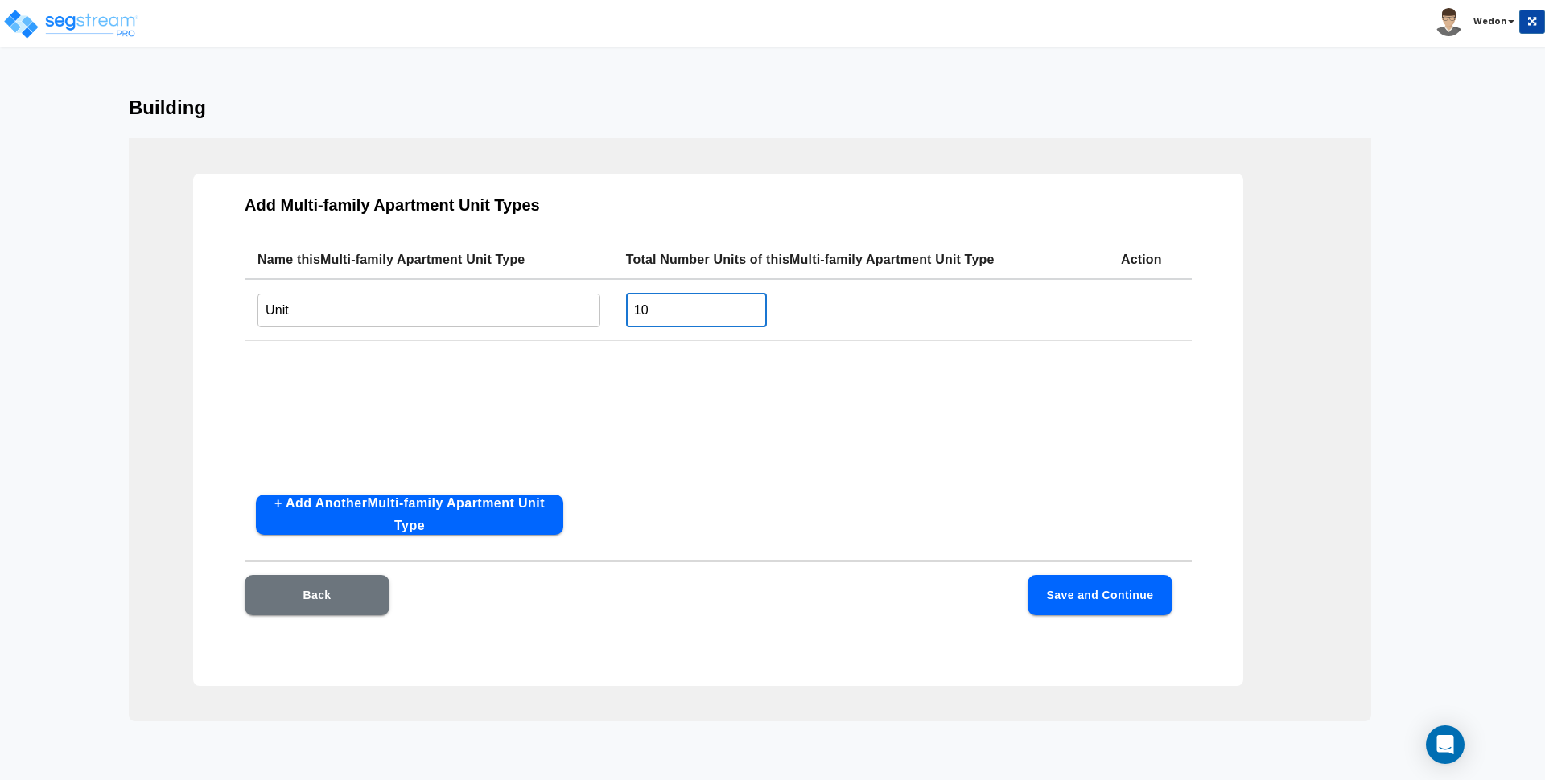
type input "10"
click at [1065, 586] on button "Save and Continue" at bounding box center [1099, 595] width 145 height 40
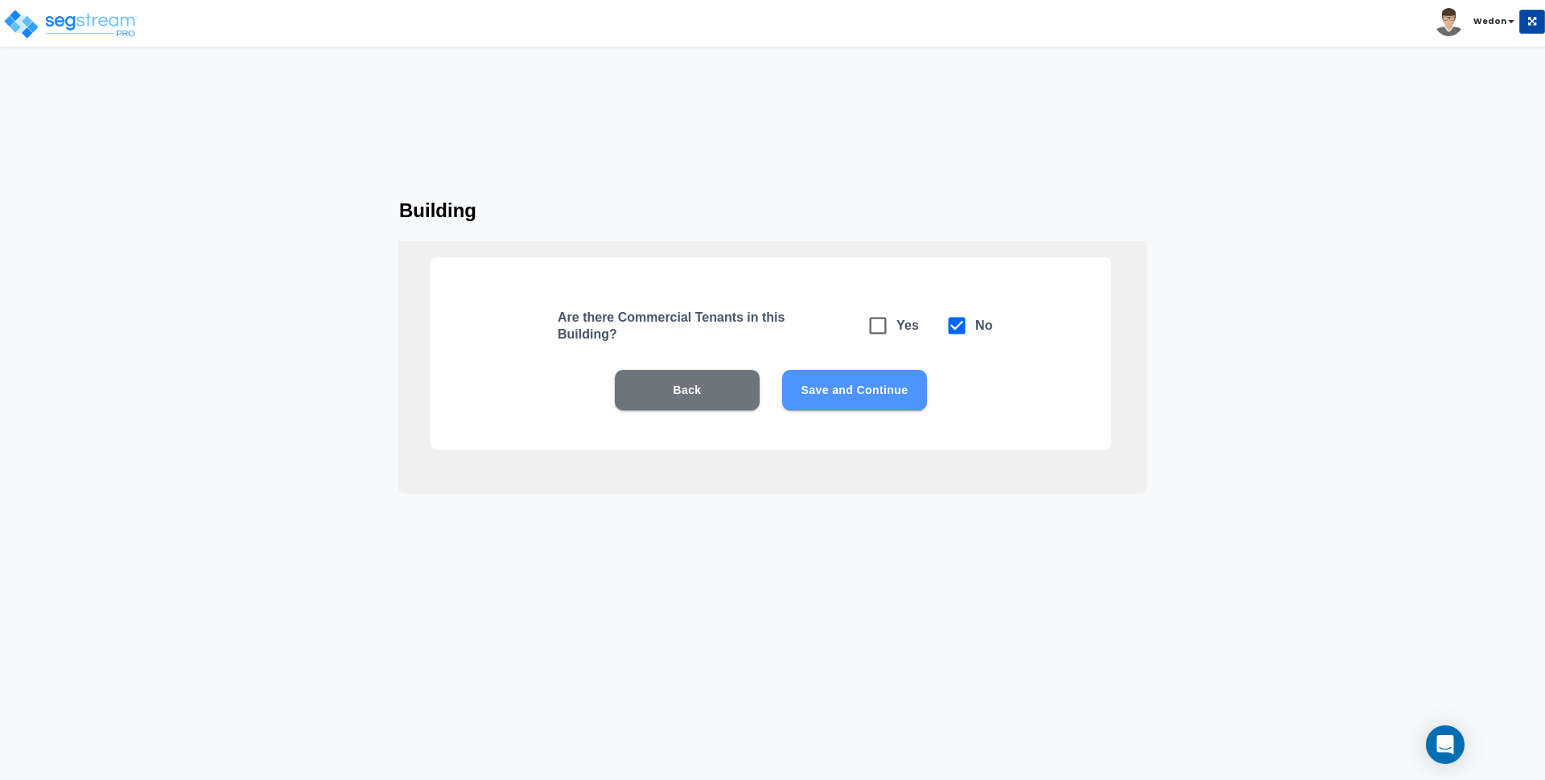
click at [902, 385] on button "Save and Continue" at bounding box center [854, 390] width 145 height 40
click at [882, 393] on button "Save and Continue" at bounding box center [854, 390] width 145 height 40
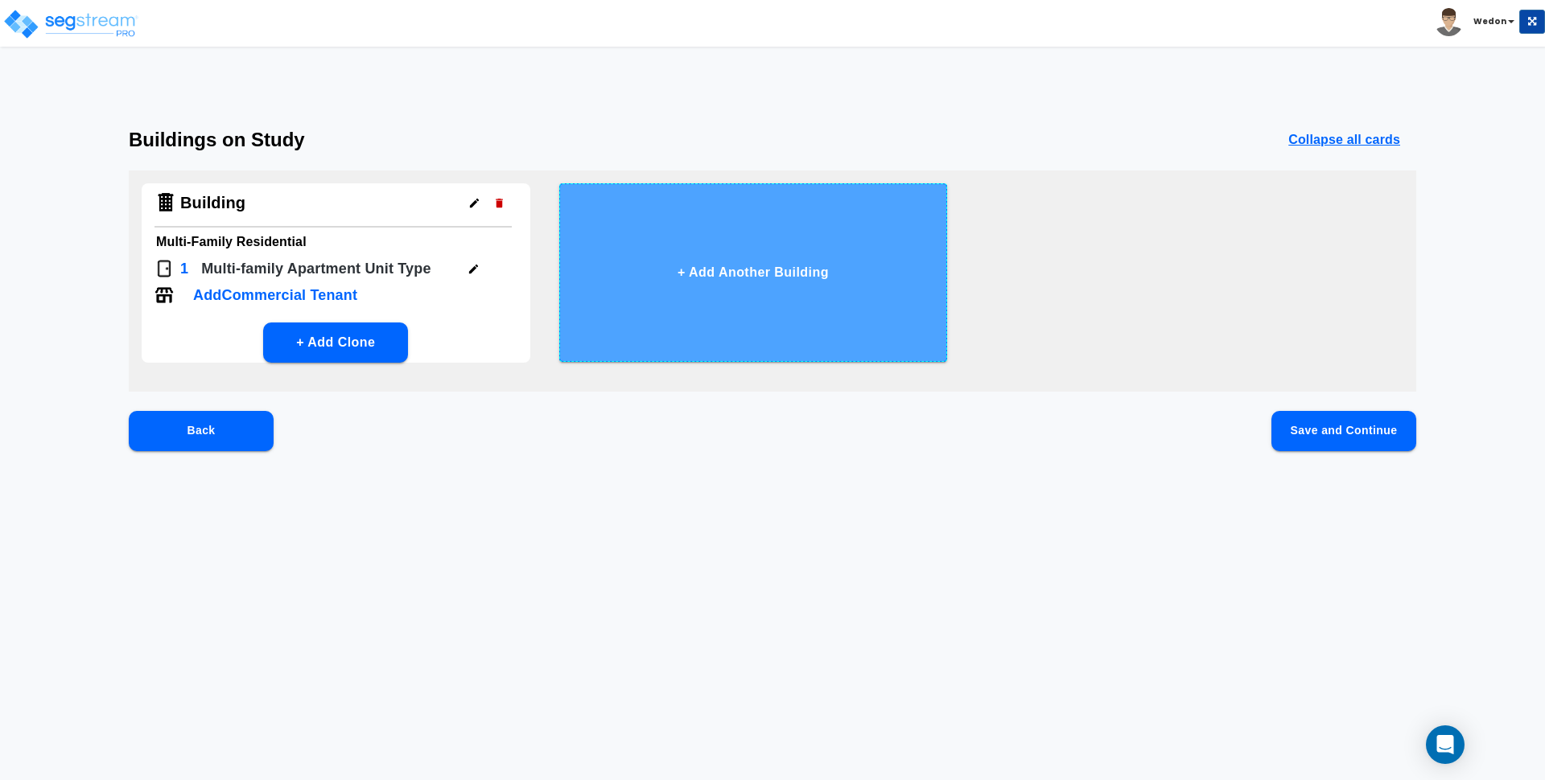
click at [729, 313] on button "+ Add Another Building" at bounding box center [753, 272] width 389 height 179
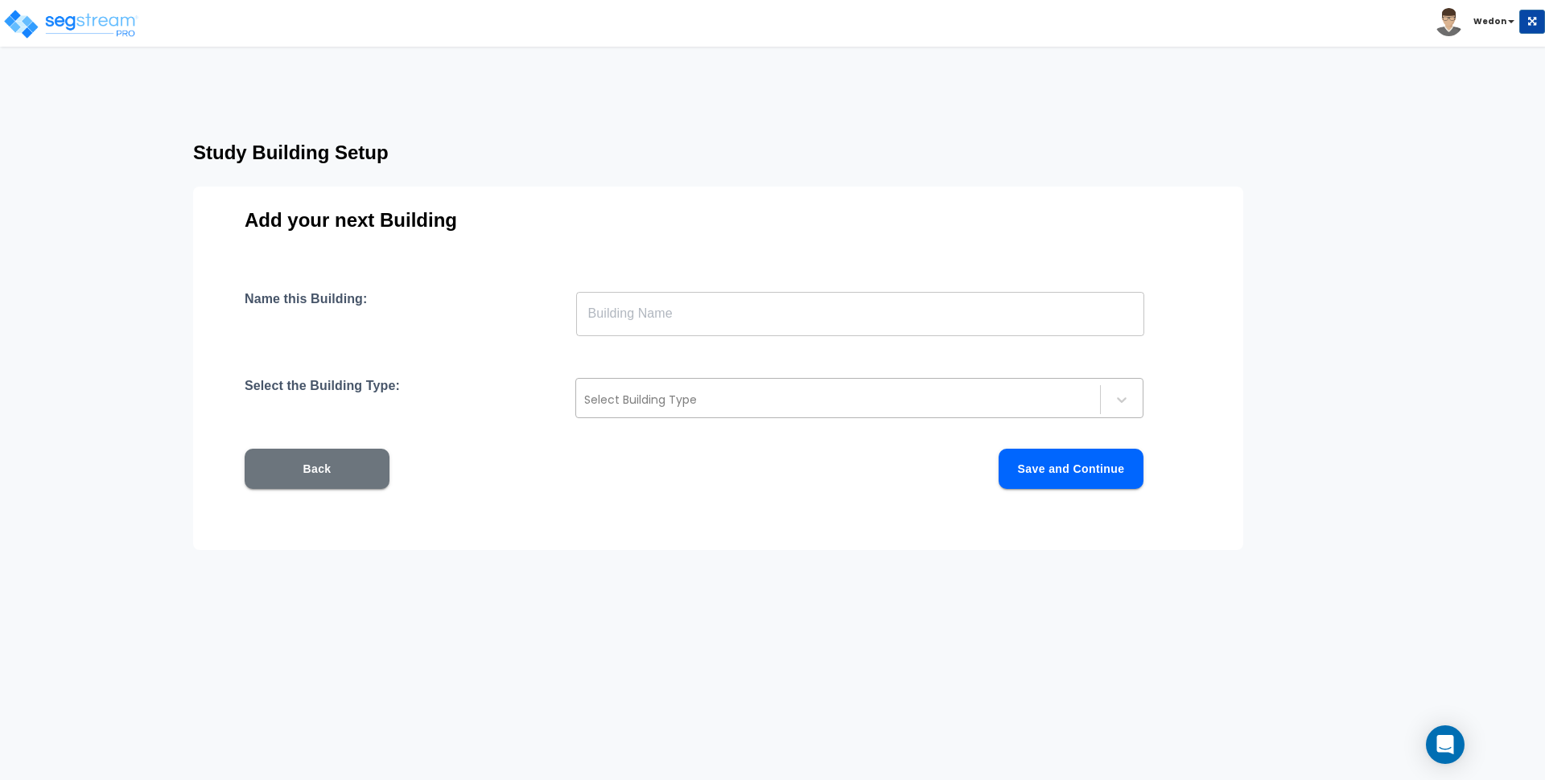
click at [705, 394] on div at bounding box center [838, 399] width 508 height 19
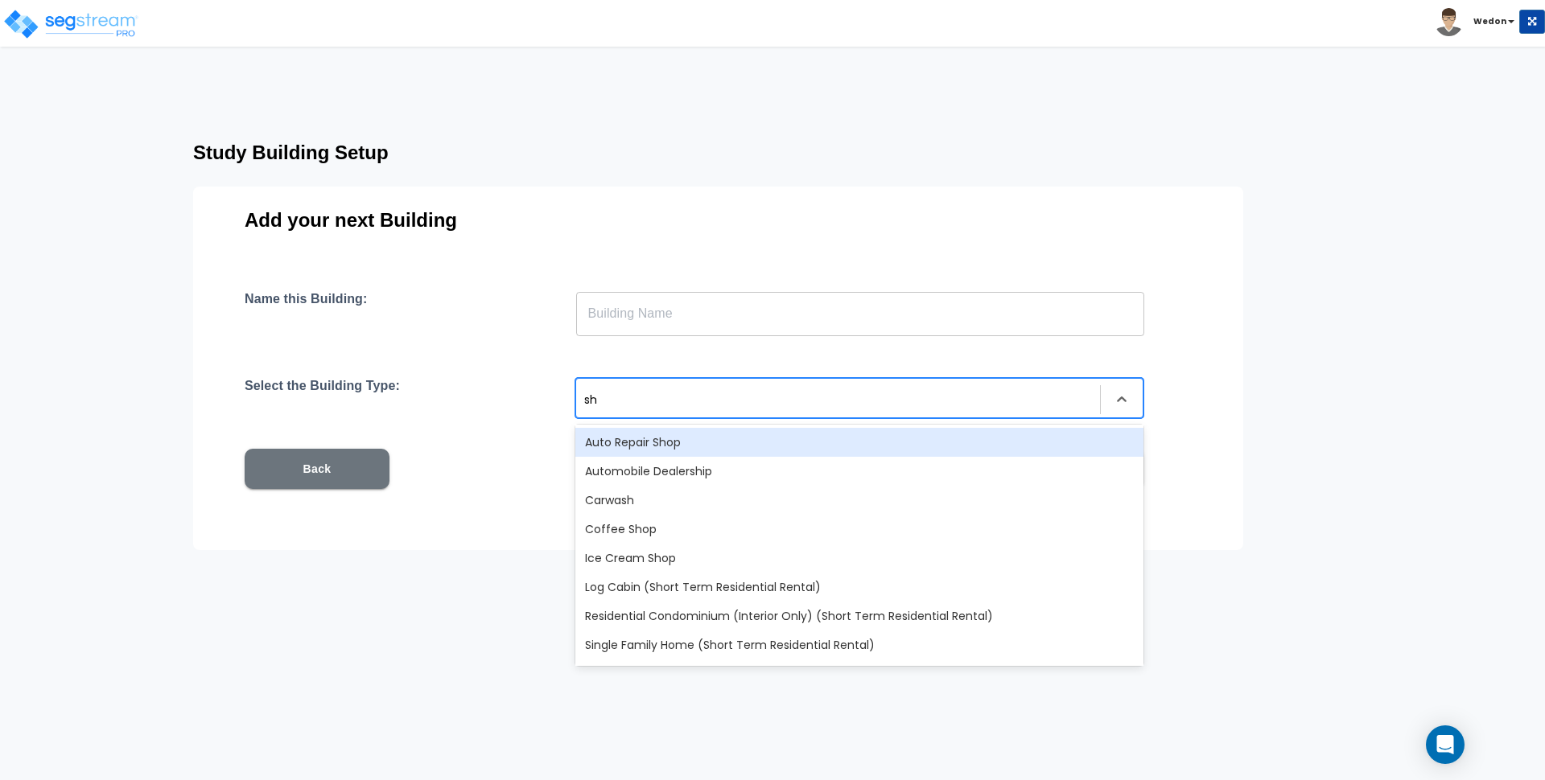
type input "sho"
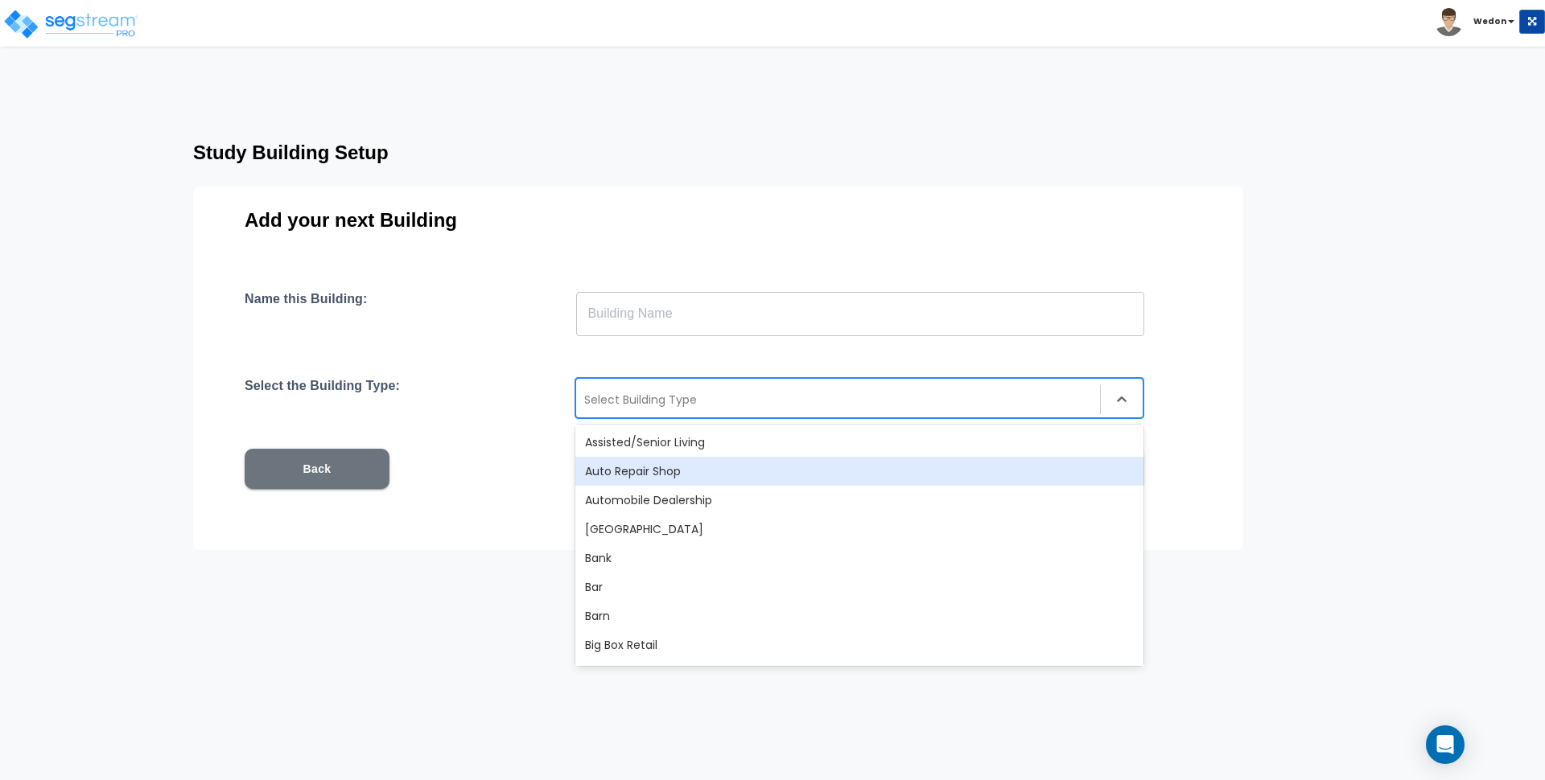
click at [722, 396] on div at bounding box center [838, 399] width 508 height 19
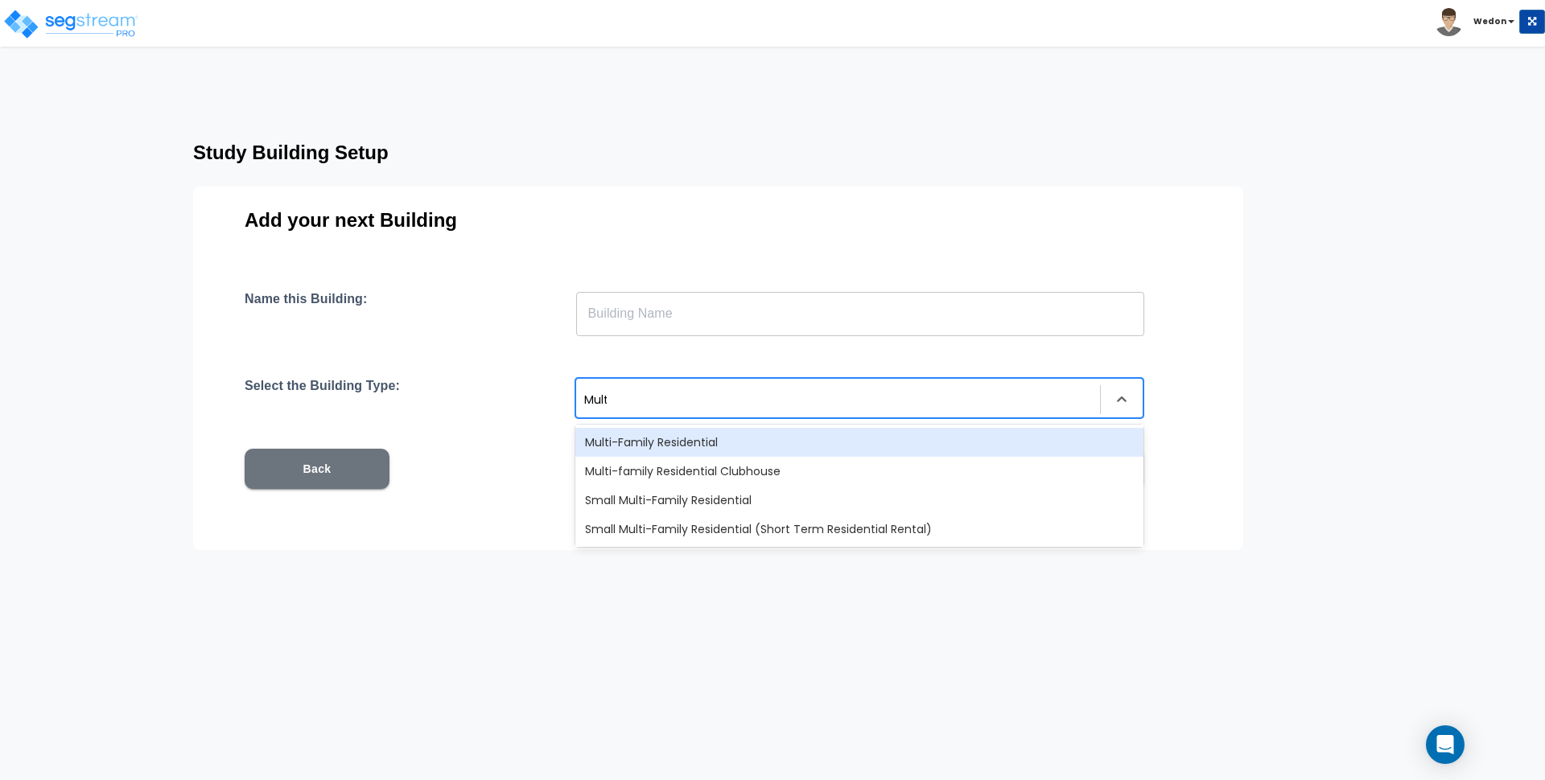
type input "Multi"
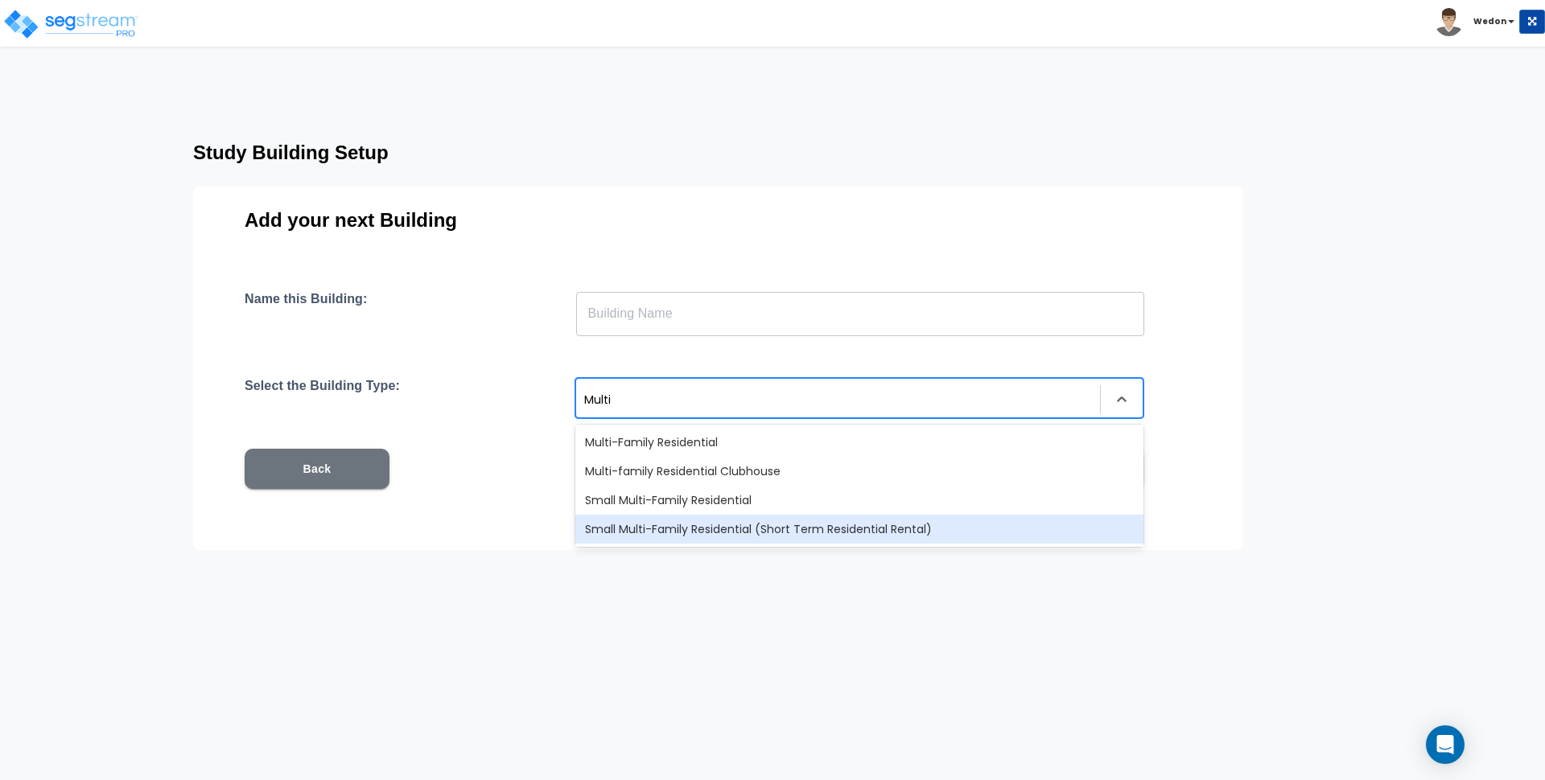
click at [823, 528] on div "Small Multi-Family Residential (Short Term Residential Rental)" at bounding box center [859, 529] width 568 height 29
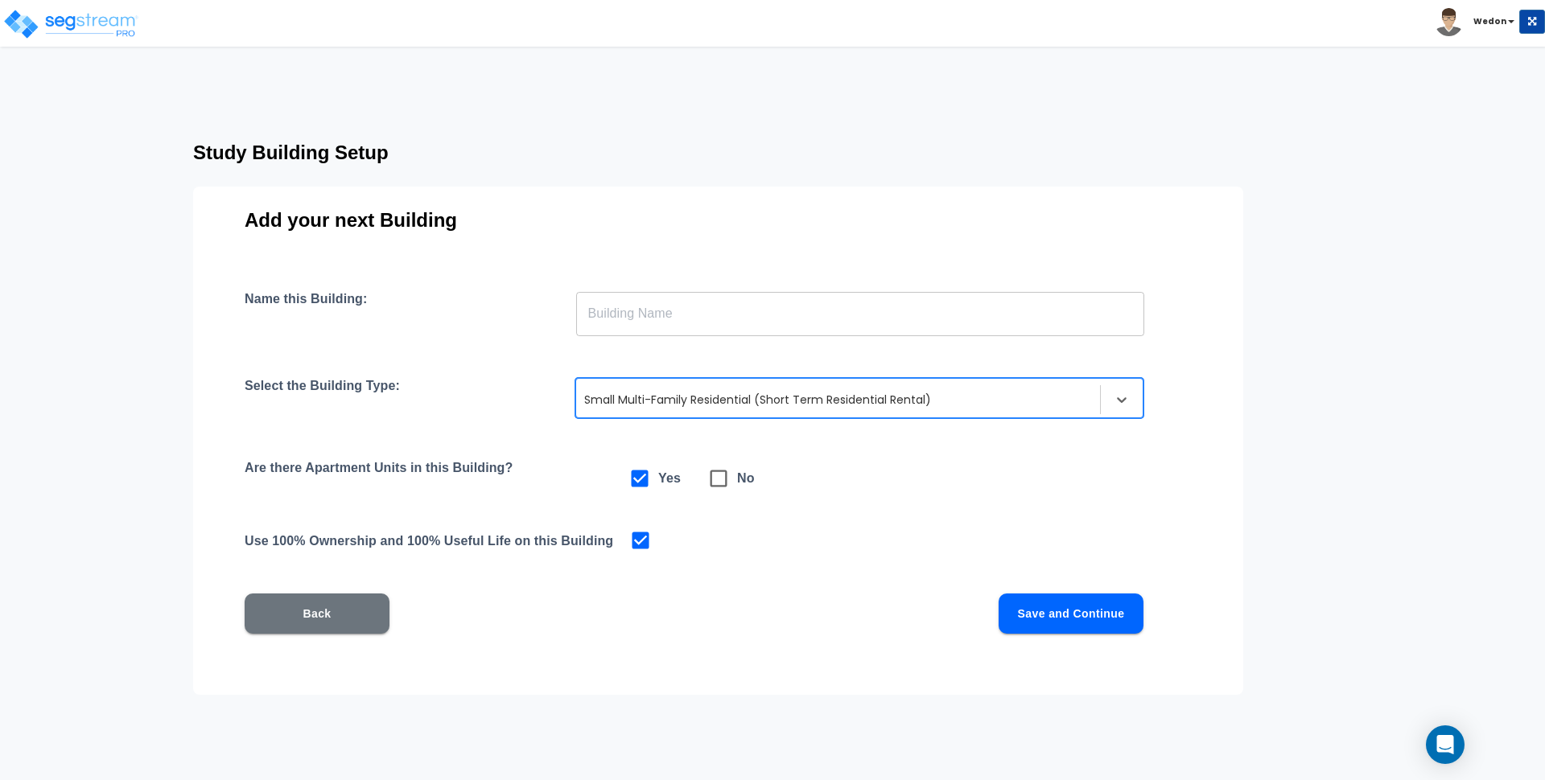
click at [793, 322] on input "text" at bounding box center [860, 313] width 568 height 45
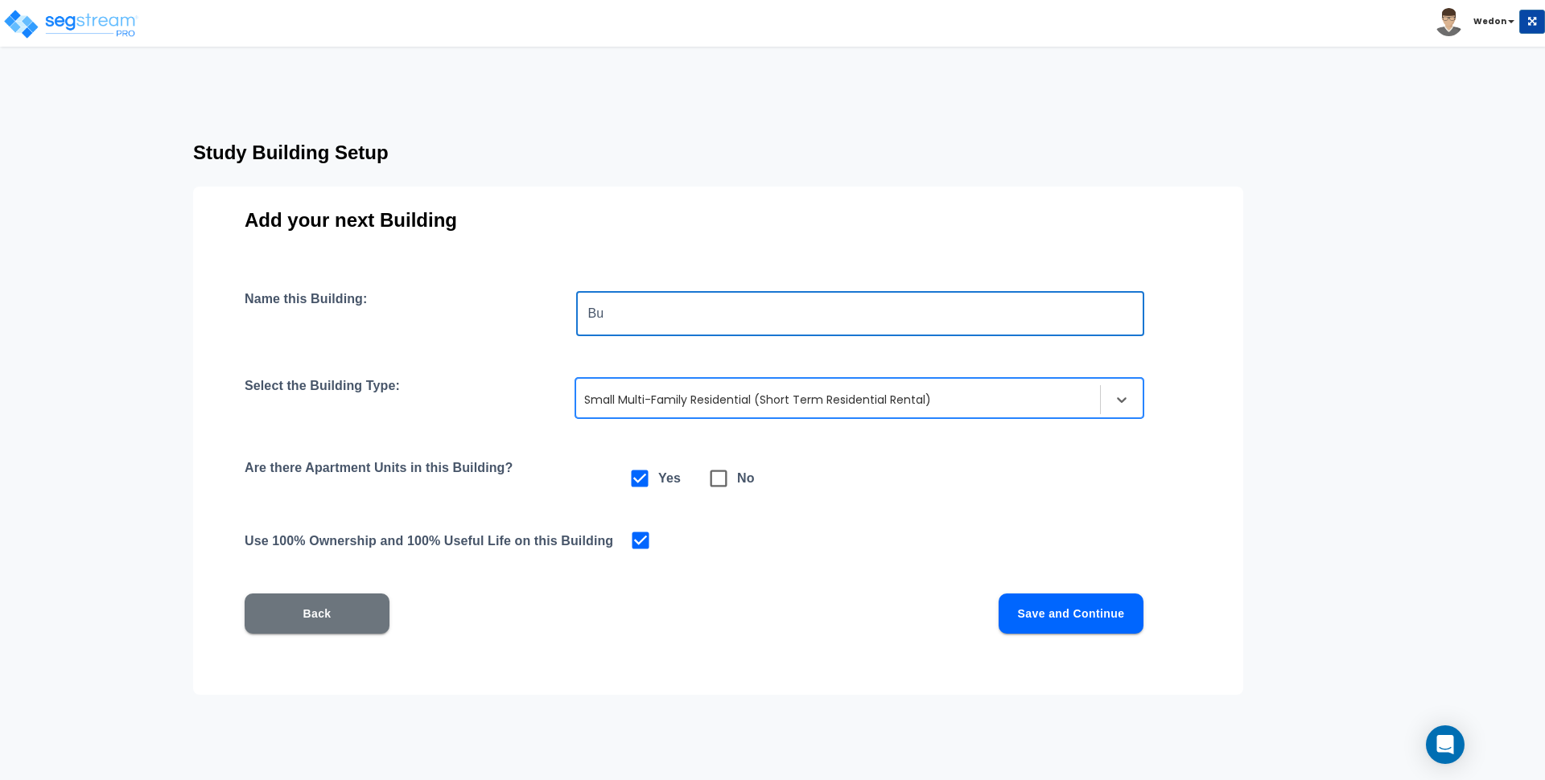
type input "B"
type input "SMF Res"
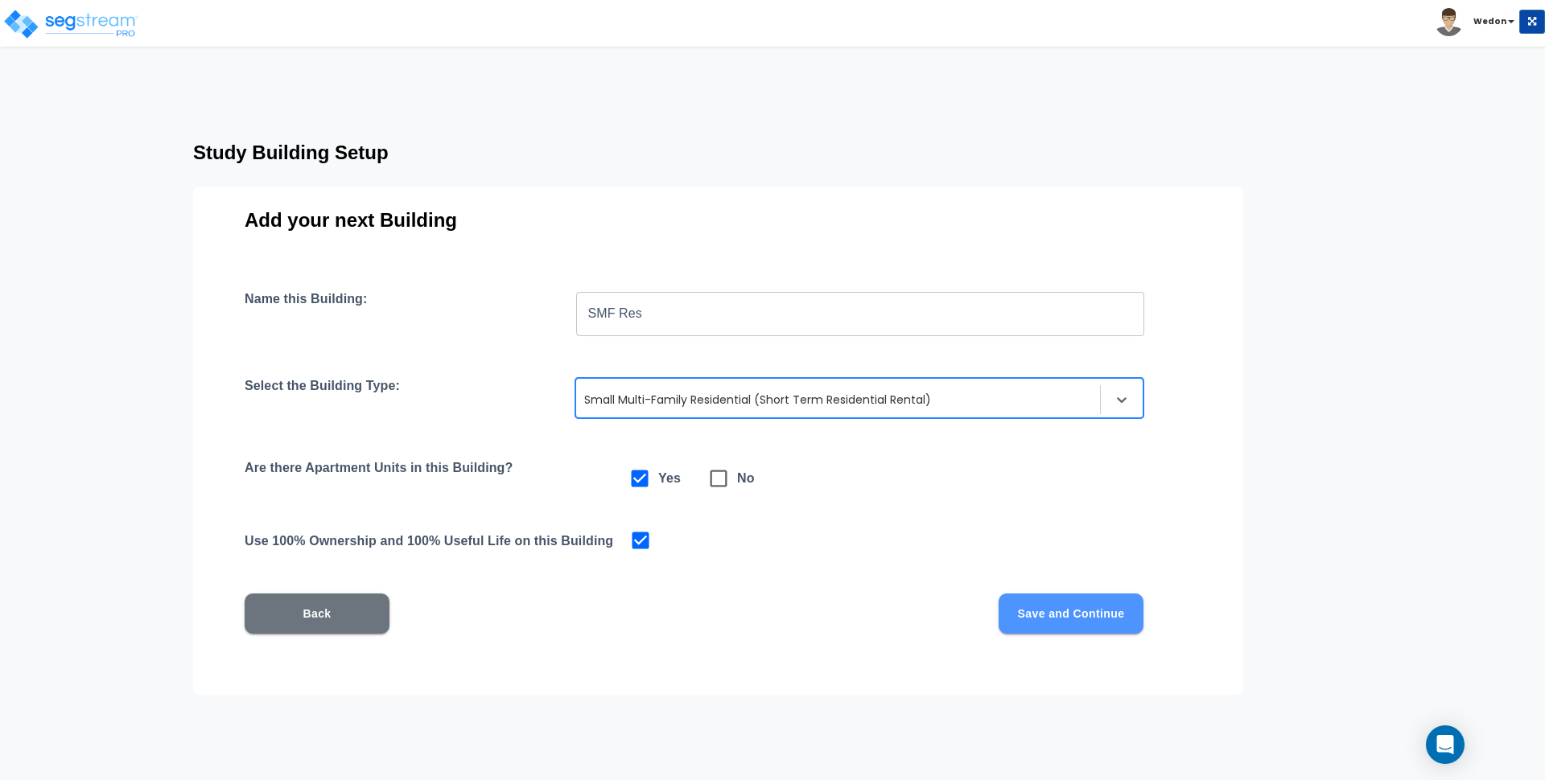
click at [1121, 611] on button "Save and Continue" at bounding box center [1070, 614] width 145 height 40
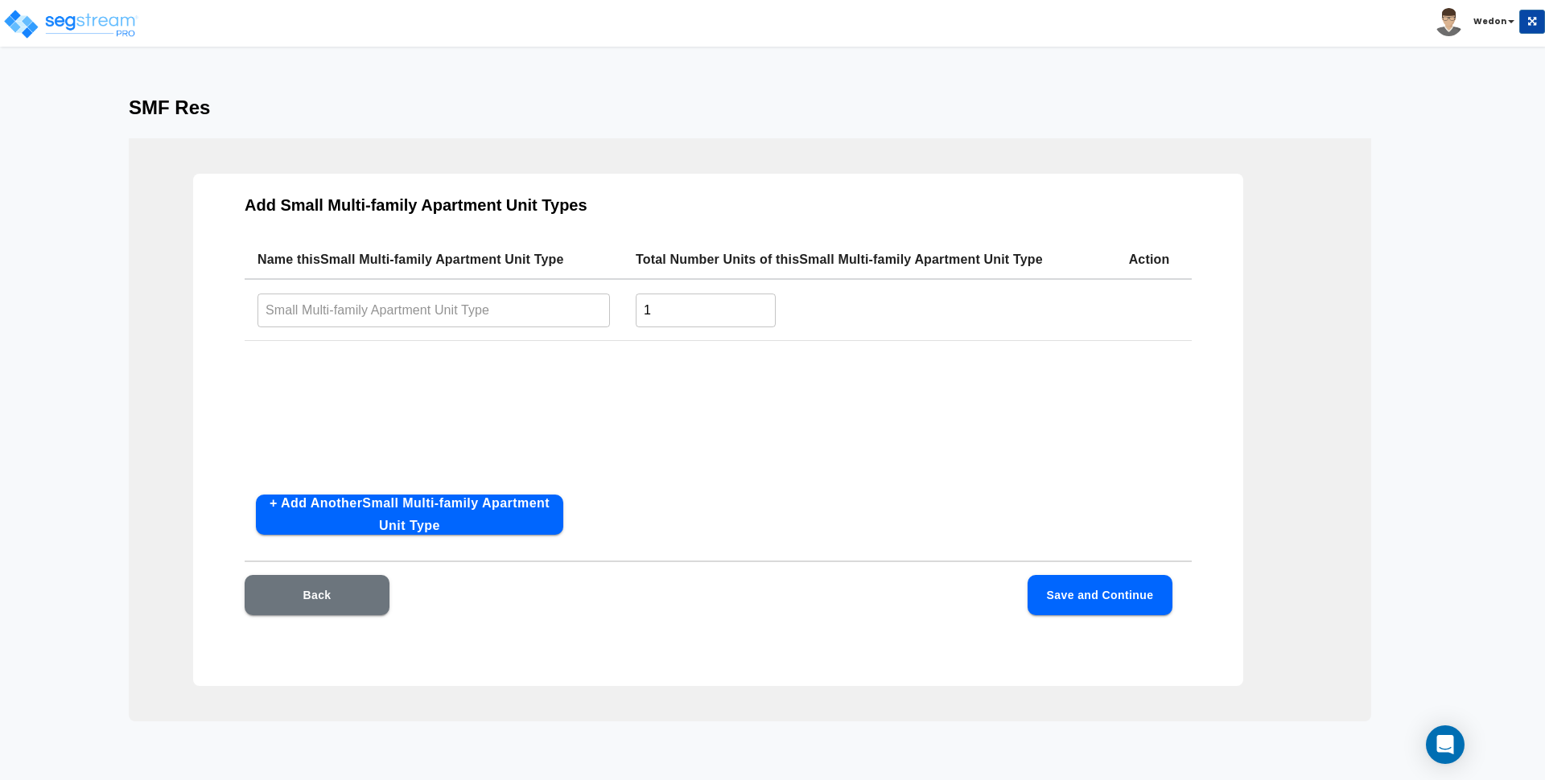
click at [406, 294] on input "text" at bounding box center [433, 310] width 352 height 35
type input "D"
type input "SMF Res Short Term Unit"
type input "10"
click at [1086, 592] on button "Save and Continue" at bounding box center [1099, 595] width 145 height 40
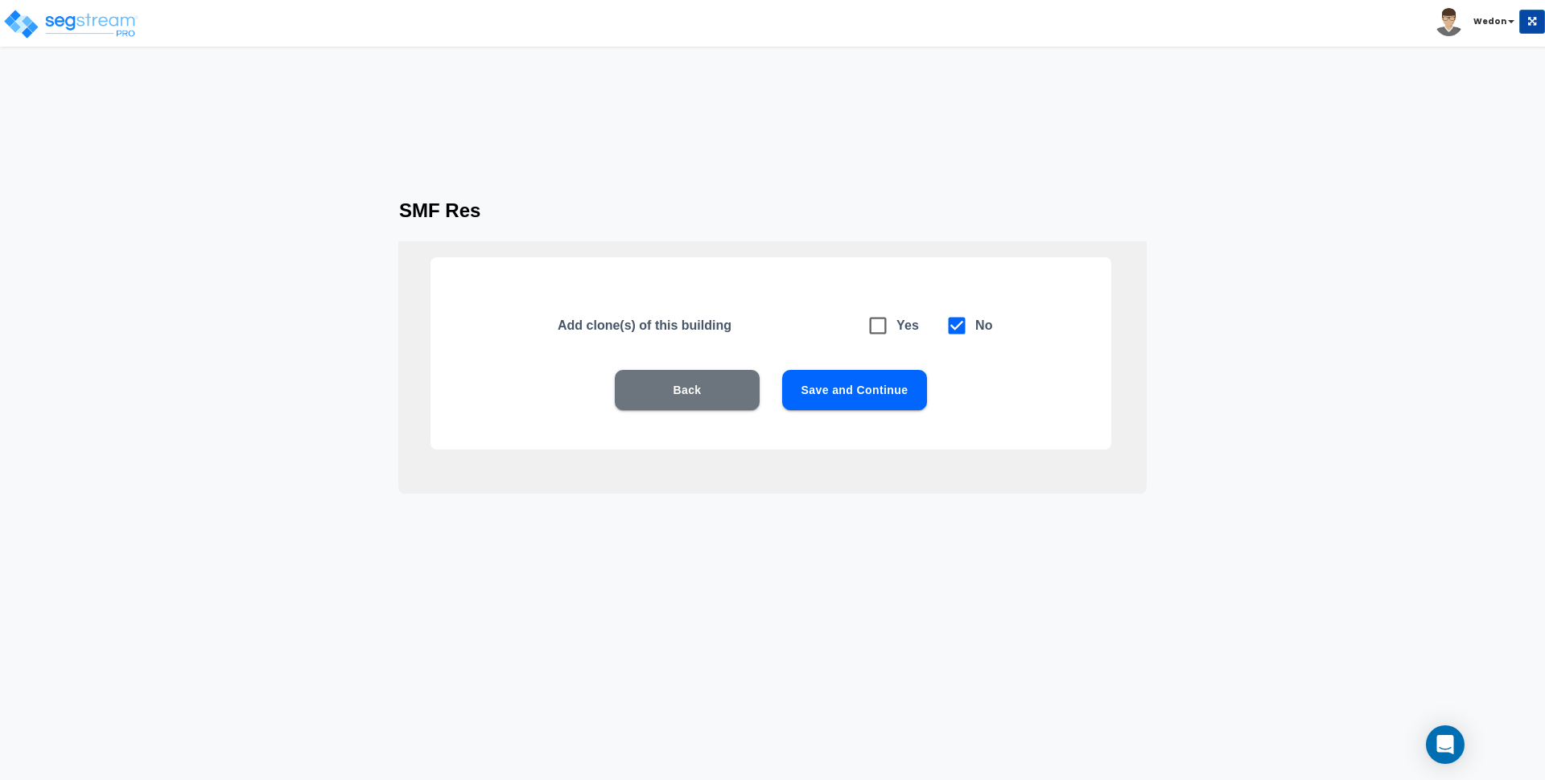
click at [854, 377] on button "Save and Continue" at bounding box center [854, 390] width 145 height 40
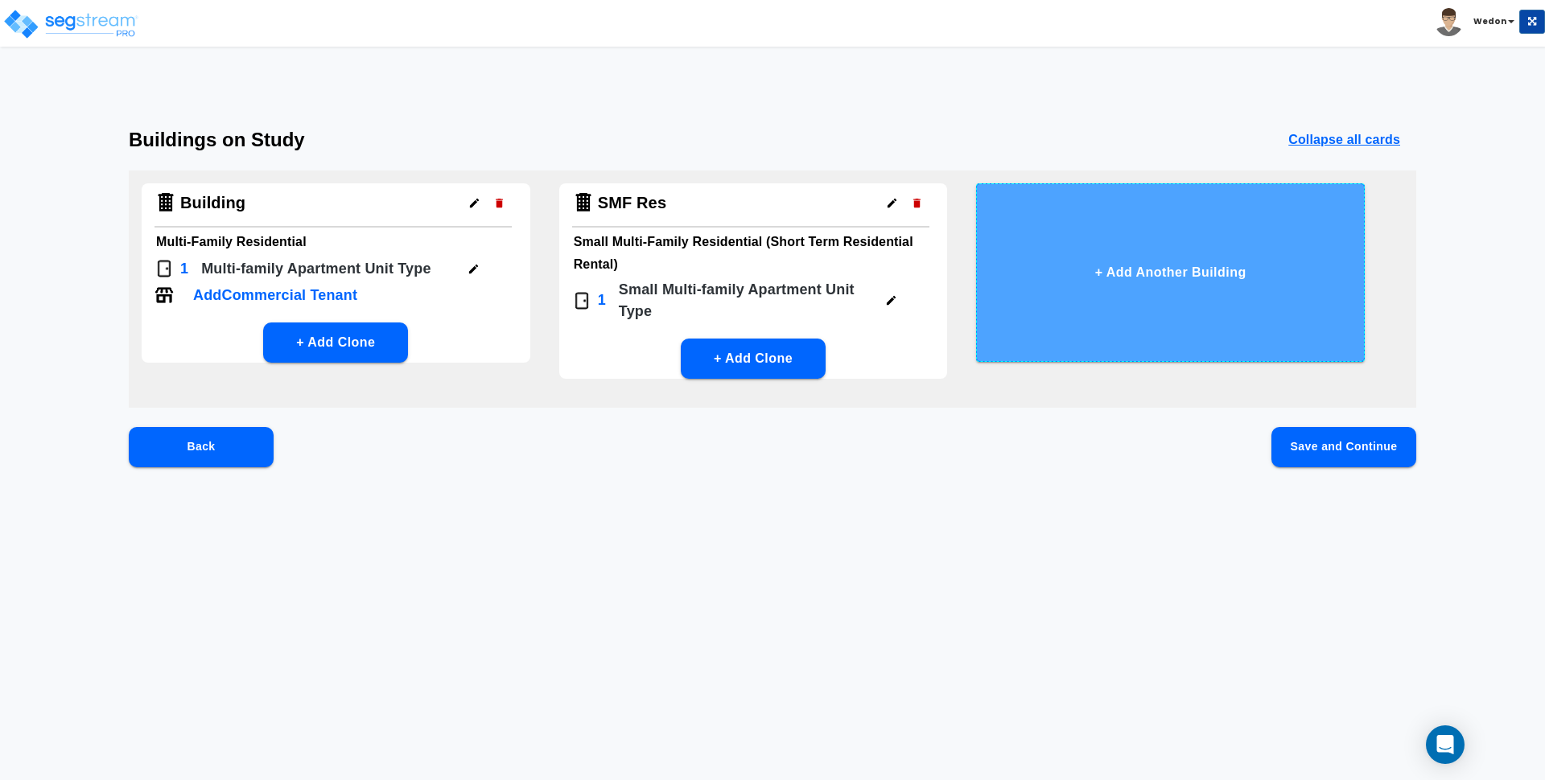
click at [1125, 283] on button "+ Add Another Building" at bounding box center [1170, 272] width 389 height 179
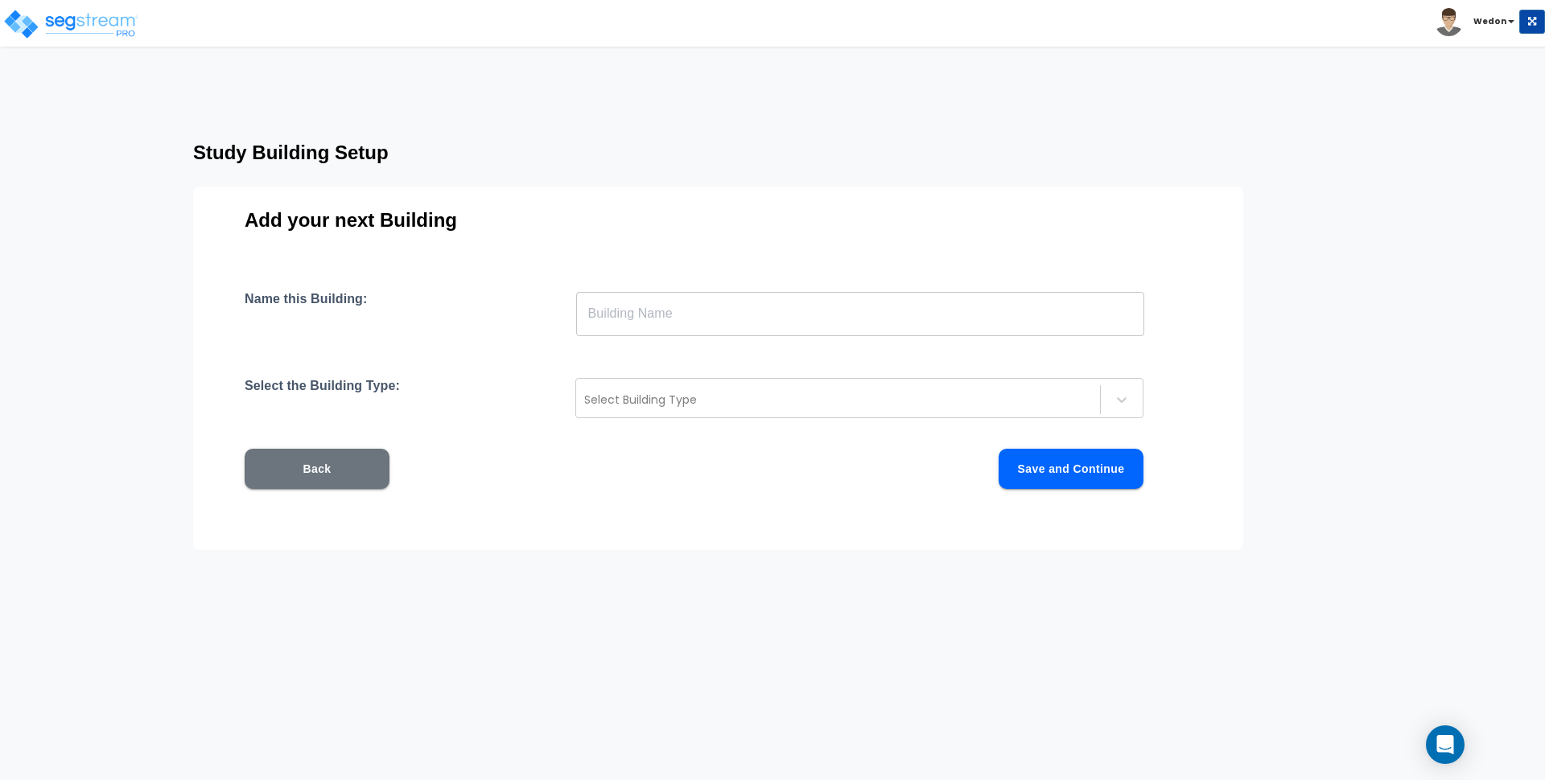
click at [688, 315] on input "text" at bounding box center [860, 313] width 568 height 45
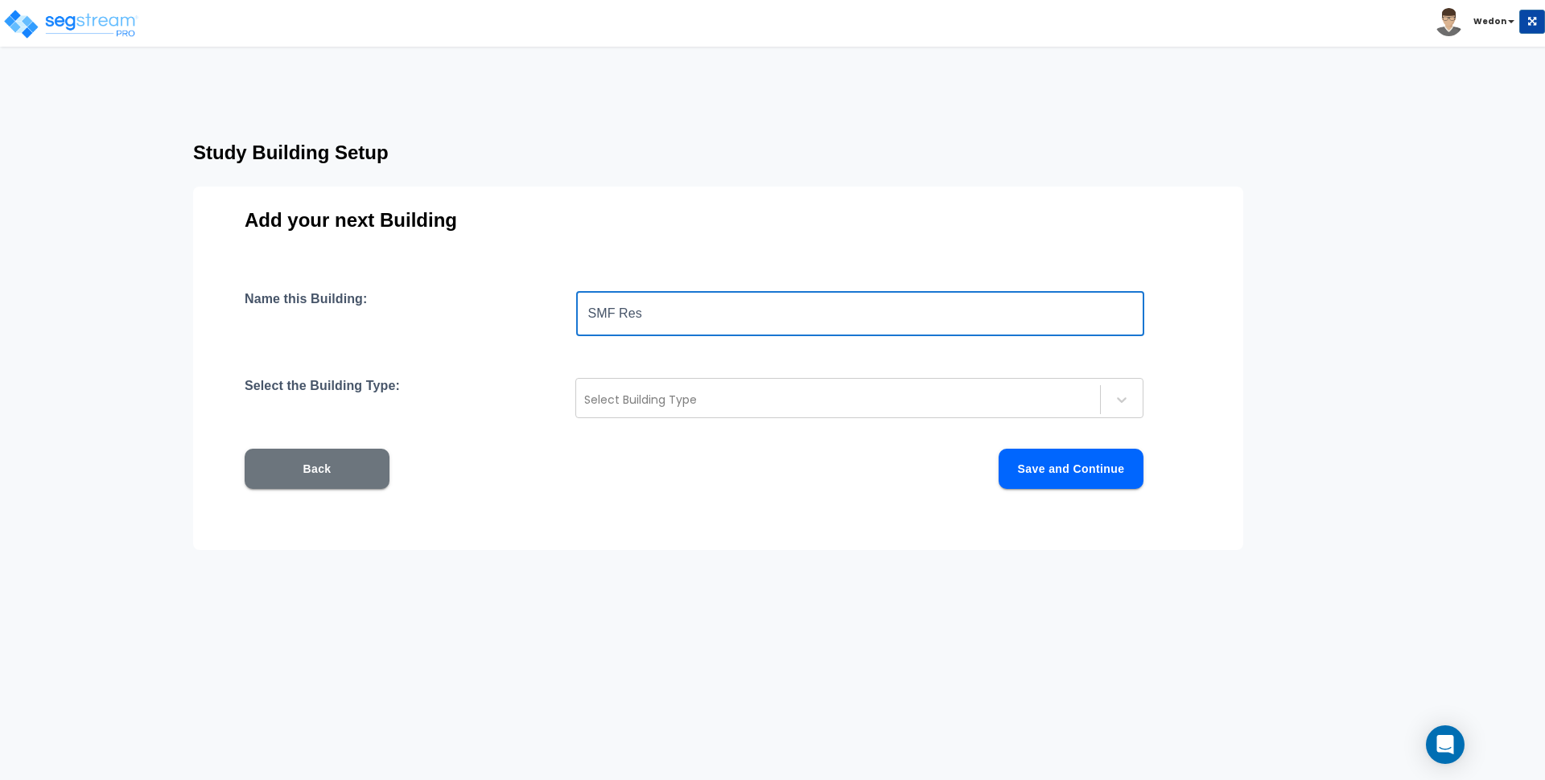
type input "SMF Res"
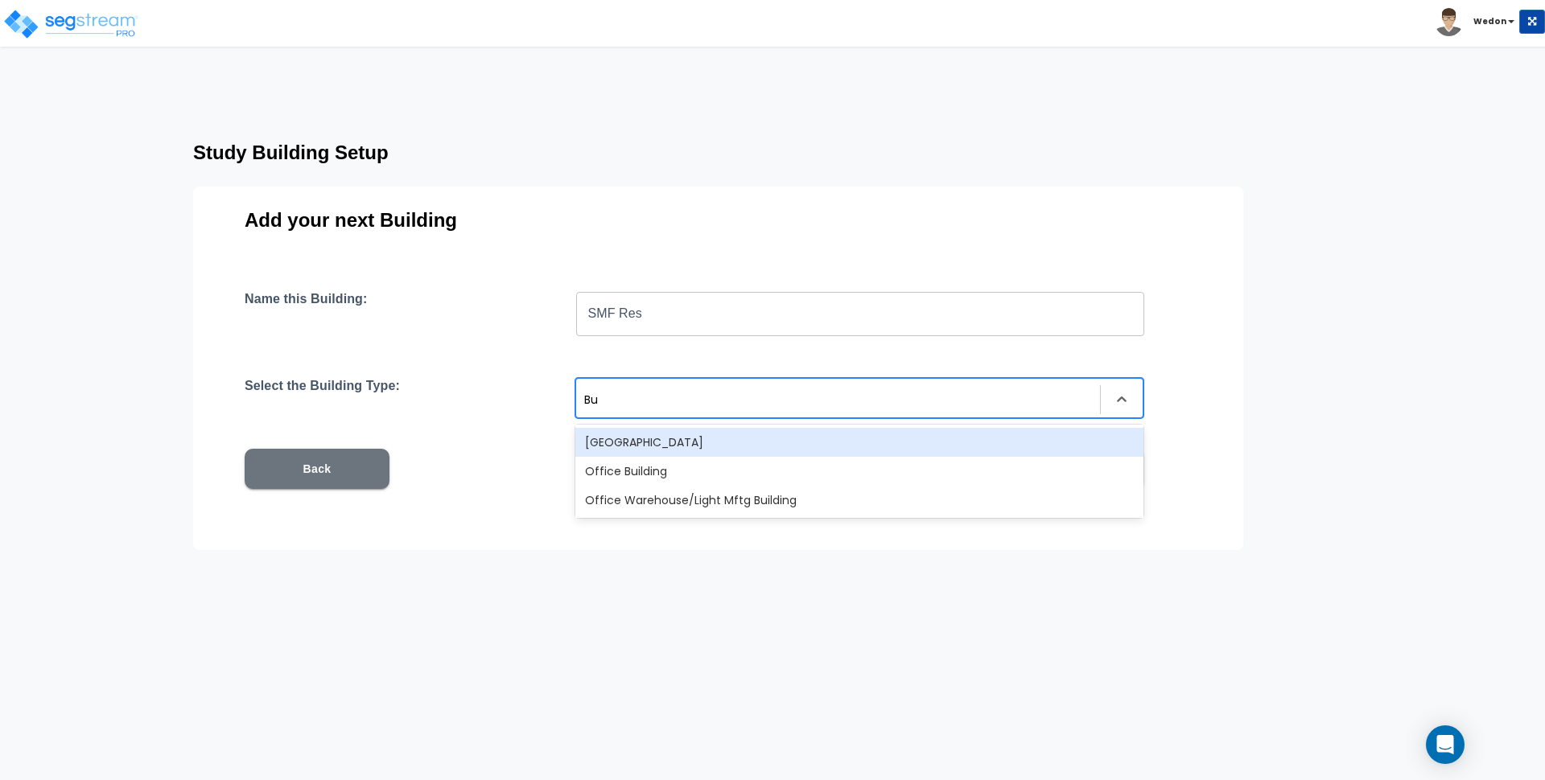
type input "B"
type input "Small"
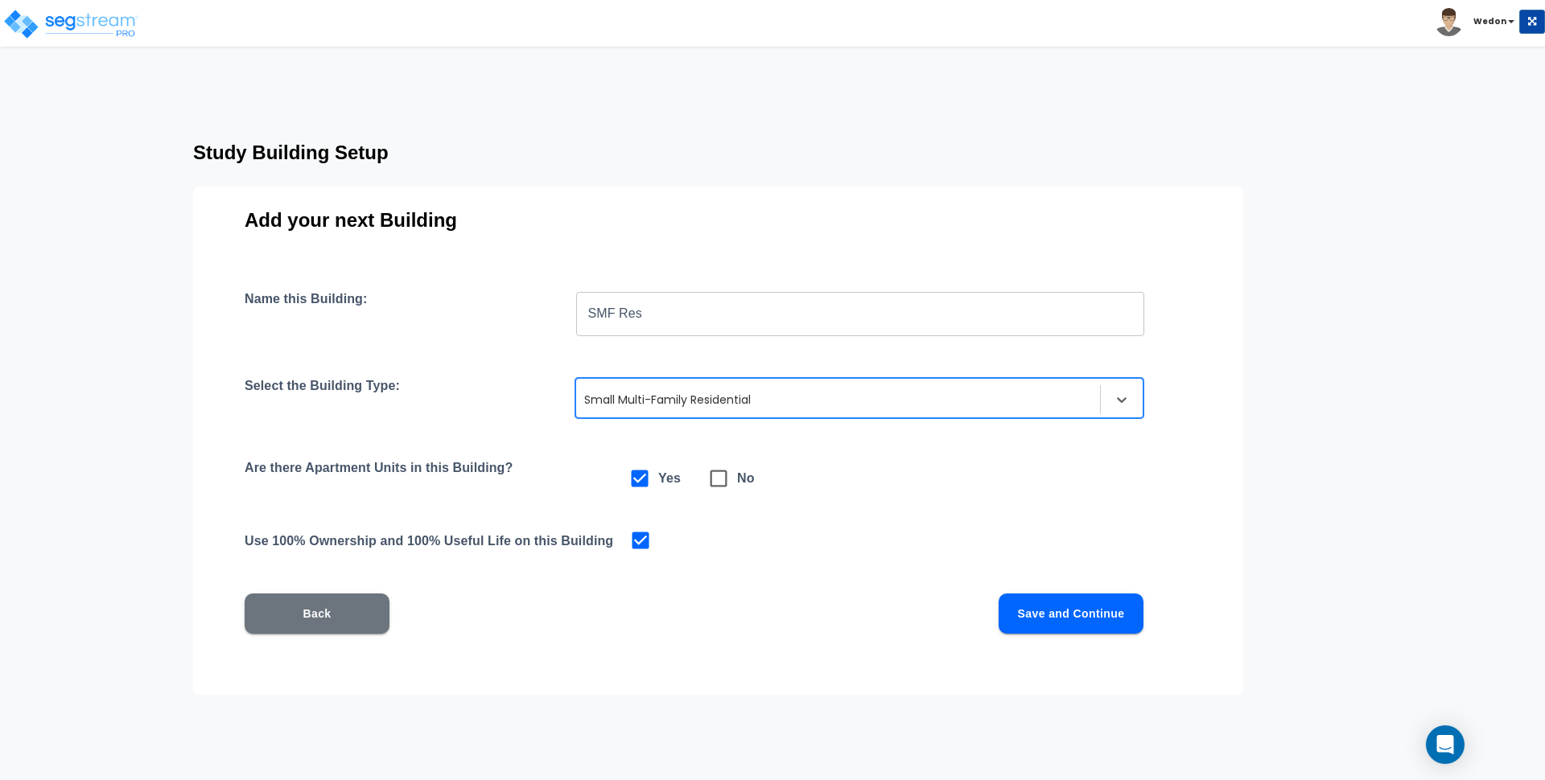
click at [1046, 623] on button "Save and Continue" at bounding box center [1070, 614] width 145 height 40
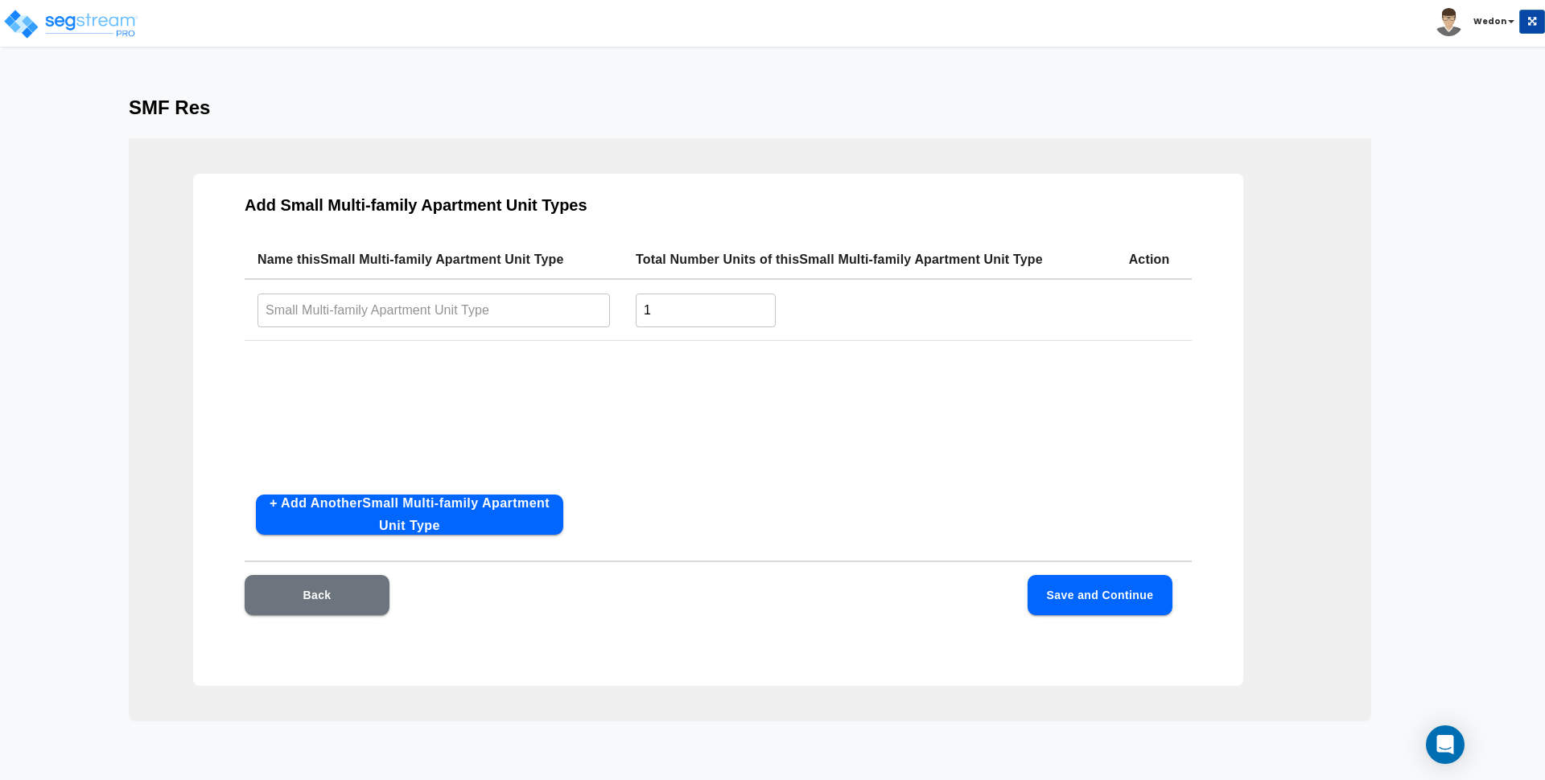
click at [487, 314] on input "text" at bounding box center [433, 310] width 352 height 35
type input "SMF Res"
type input "10"
type input "SMF Res Unit"
click at [1090, 606] on button "Save and Continue" at bounding box center [1099, 595] width 145 height 40
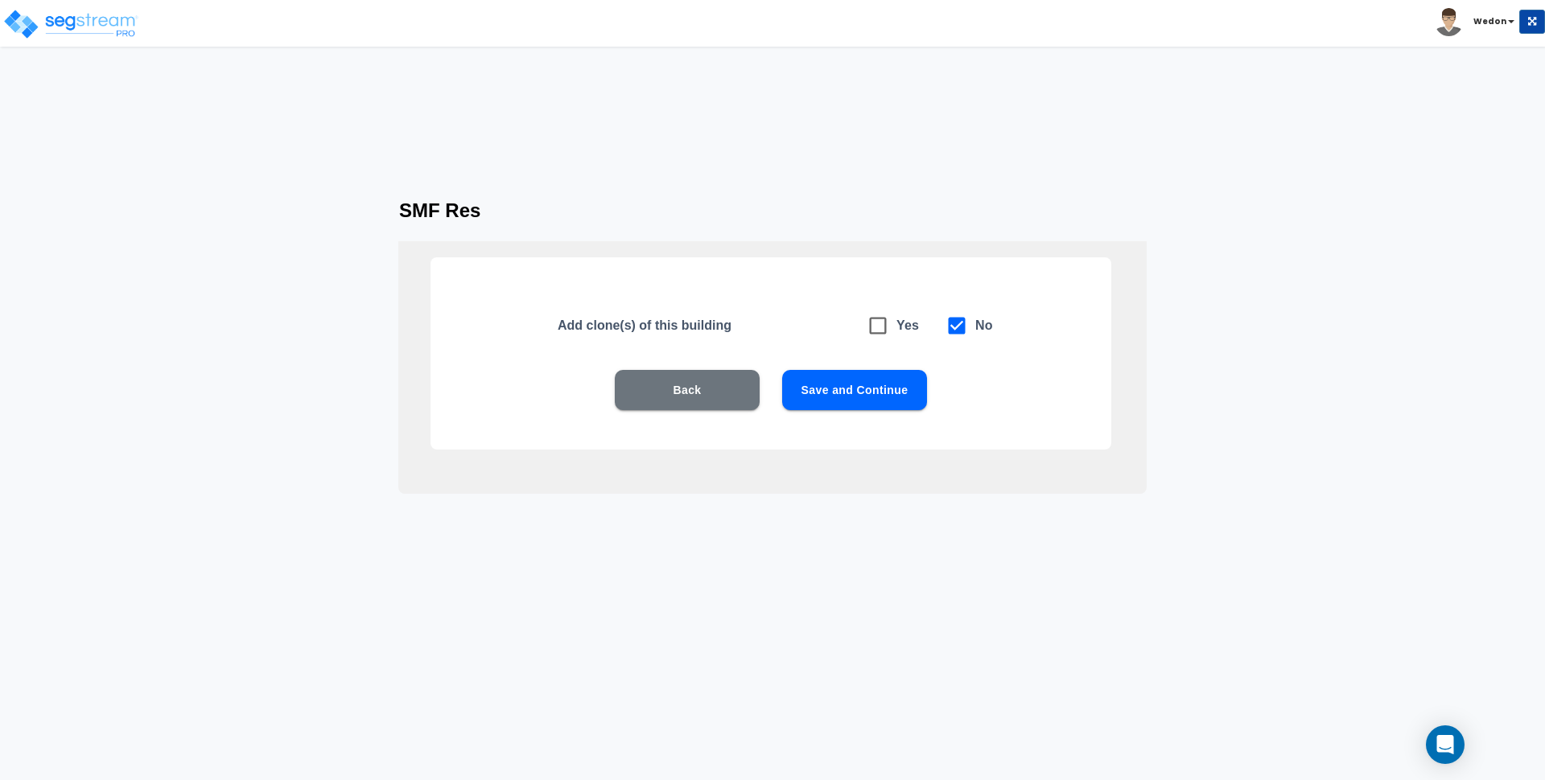
click at [912, 385] on button "Save and Continue" at bounding box center [854, 390] width 145 height 40
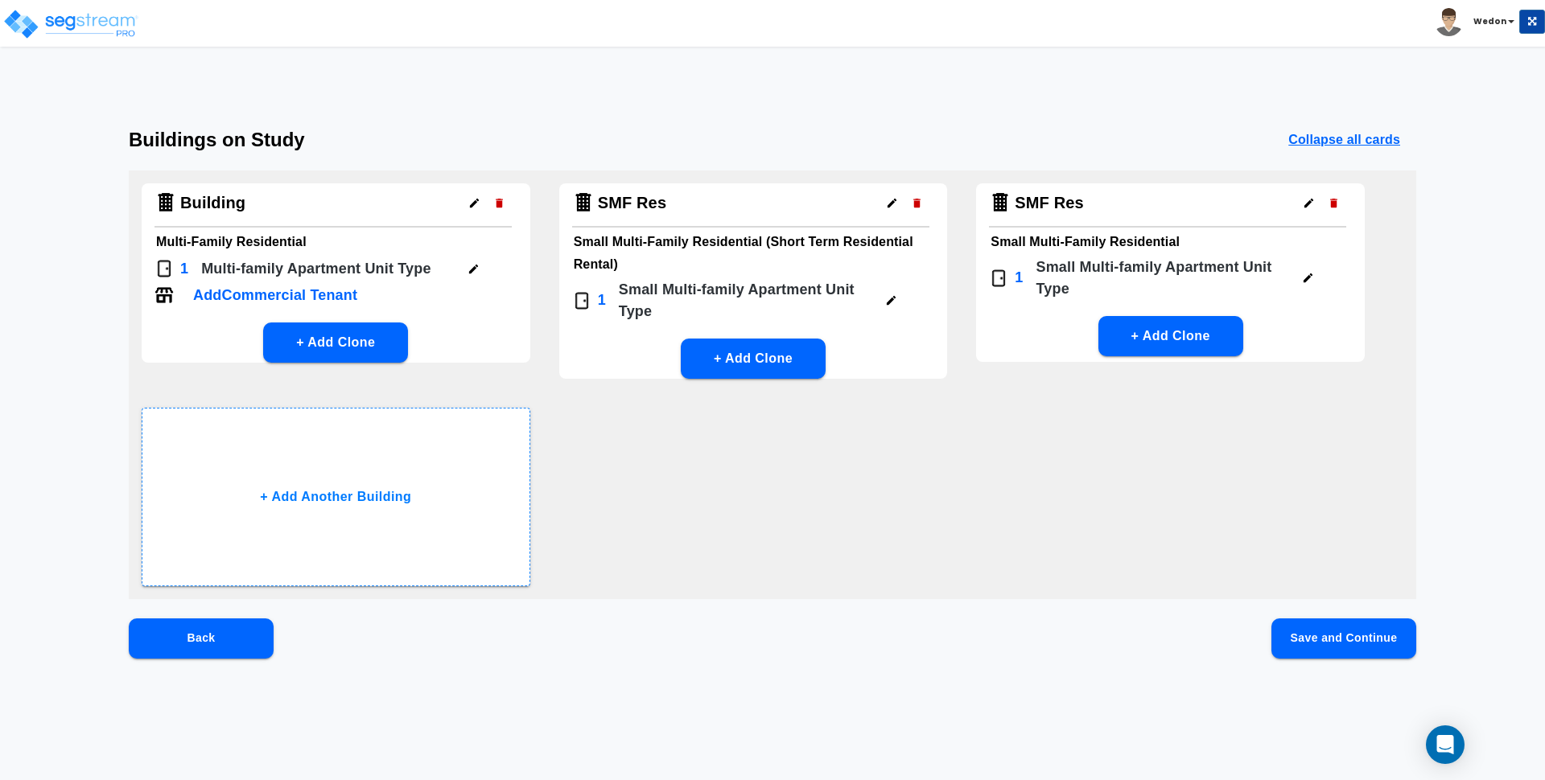
click at [891, 202] on icon "button" at bounding box center [891, 203] width 9 height 9
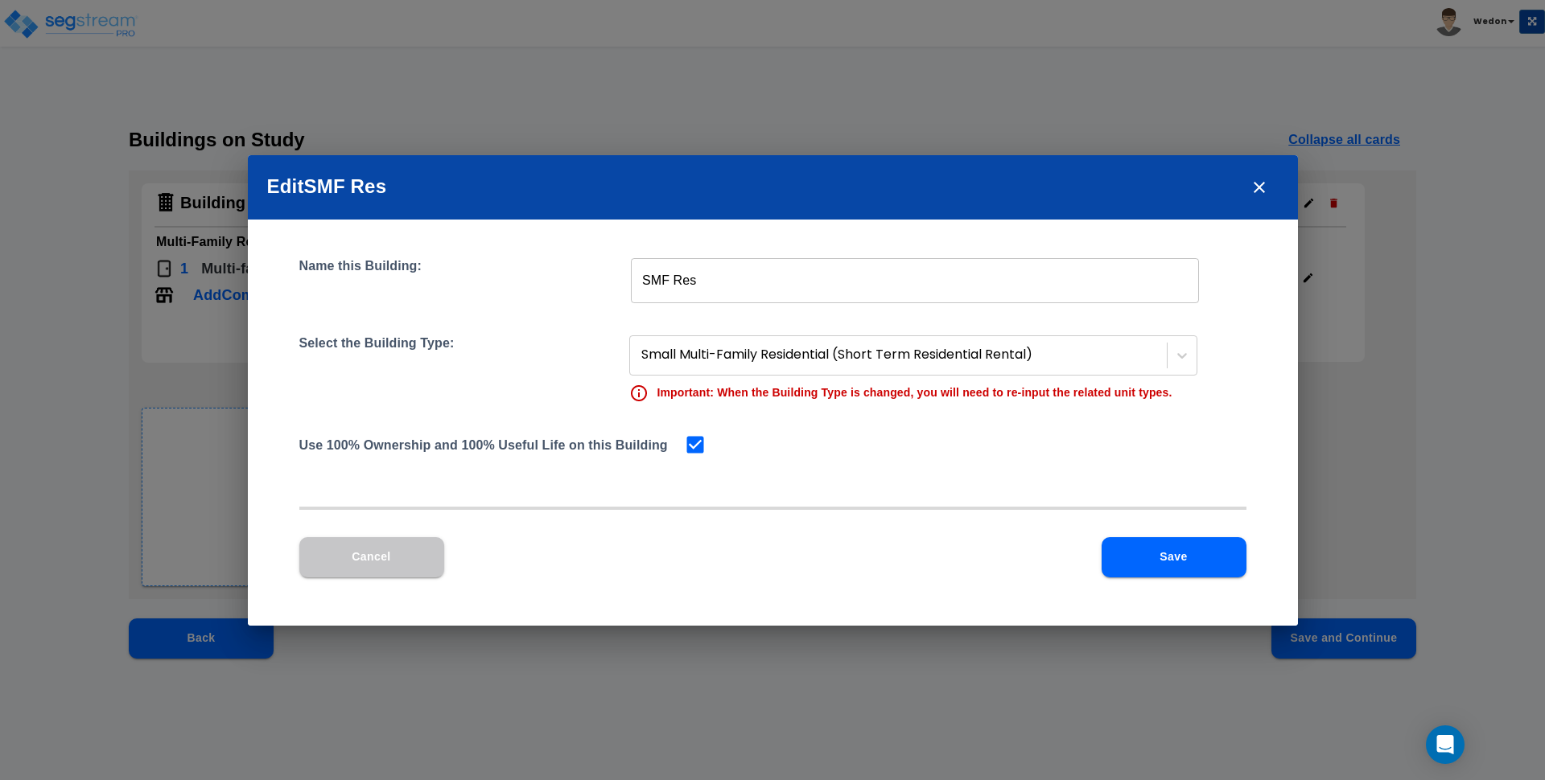
click at [891, 202] on h2 "Edit SMF Res" at bounding box center [773, 187] width 1050 height 64
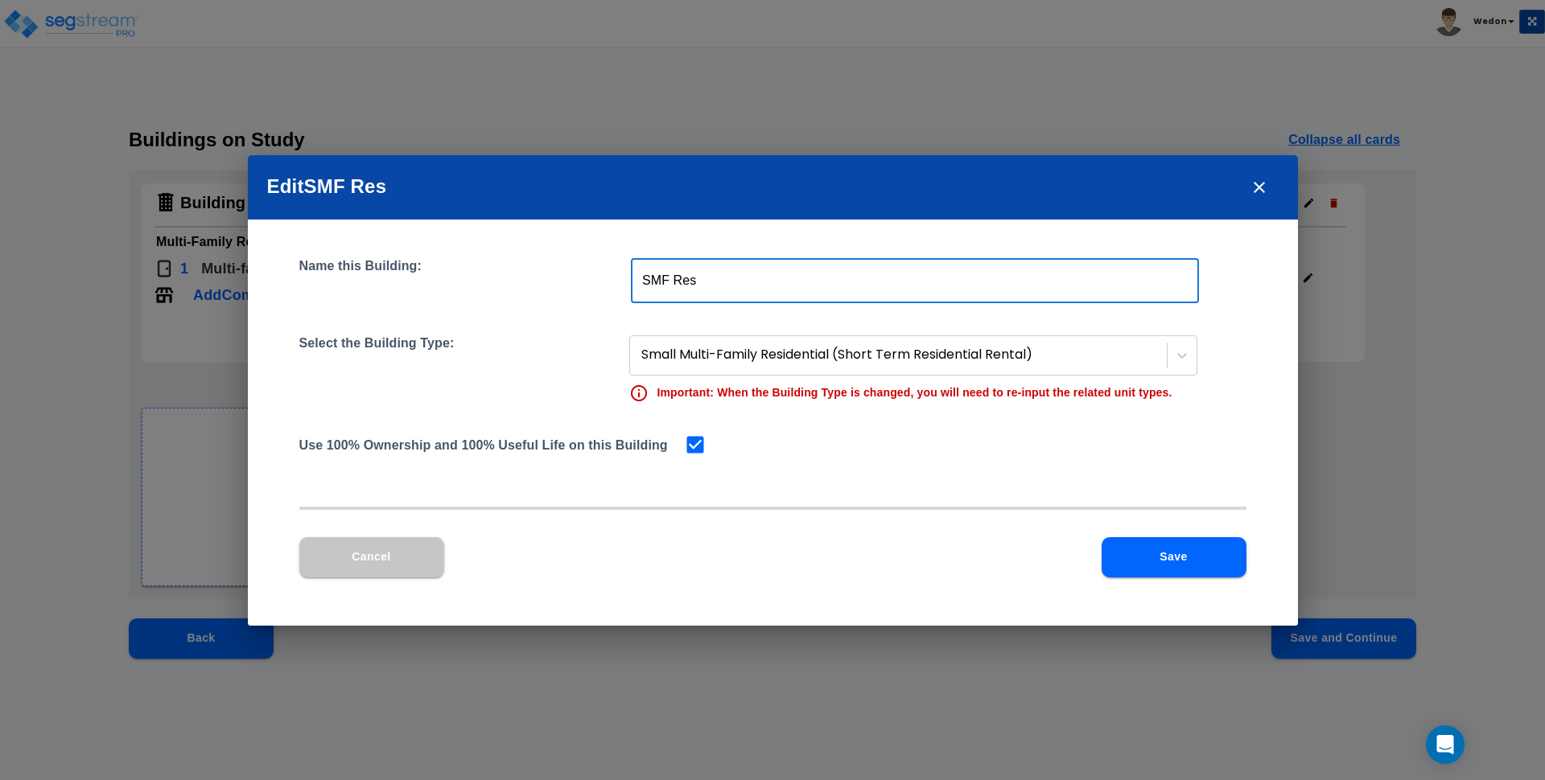
click at [874, 267] on input "SMF Res" at bounding box center [915, 280] width 568 height 45
type input "SMF Res Short Term"
click at [1175, 542] on button "Save" at bounding box center [1173, 557] width 145 height 40
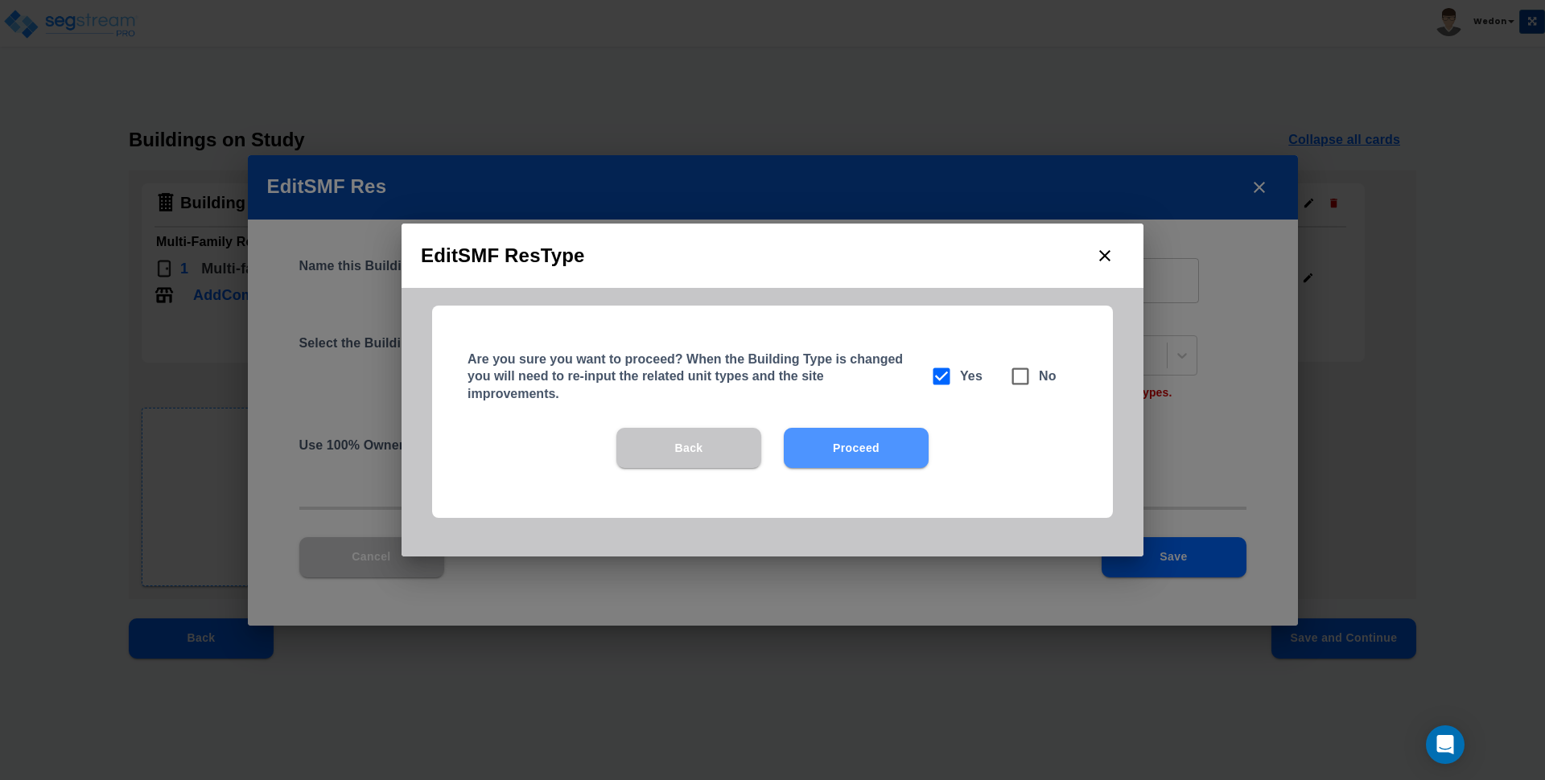
click at [923, 455] on button "Proceed" at bounding box center [856, 448] width 145 height 40
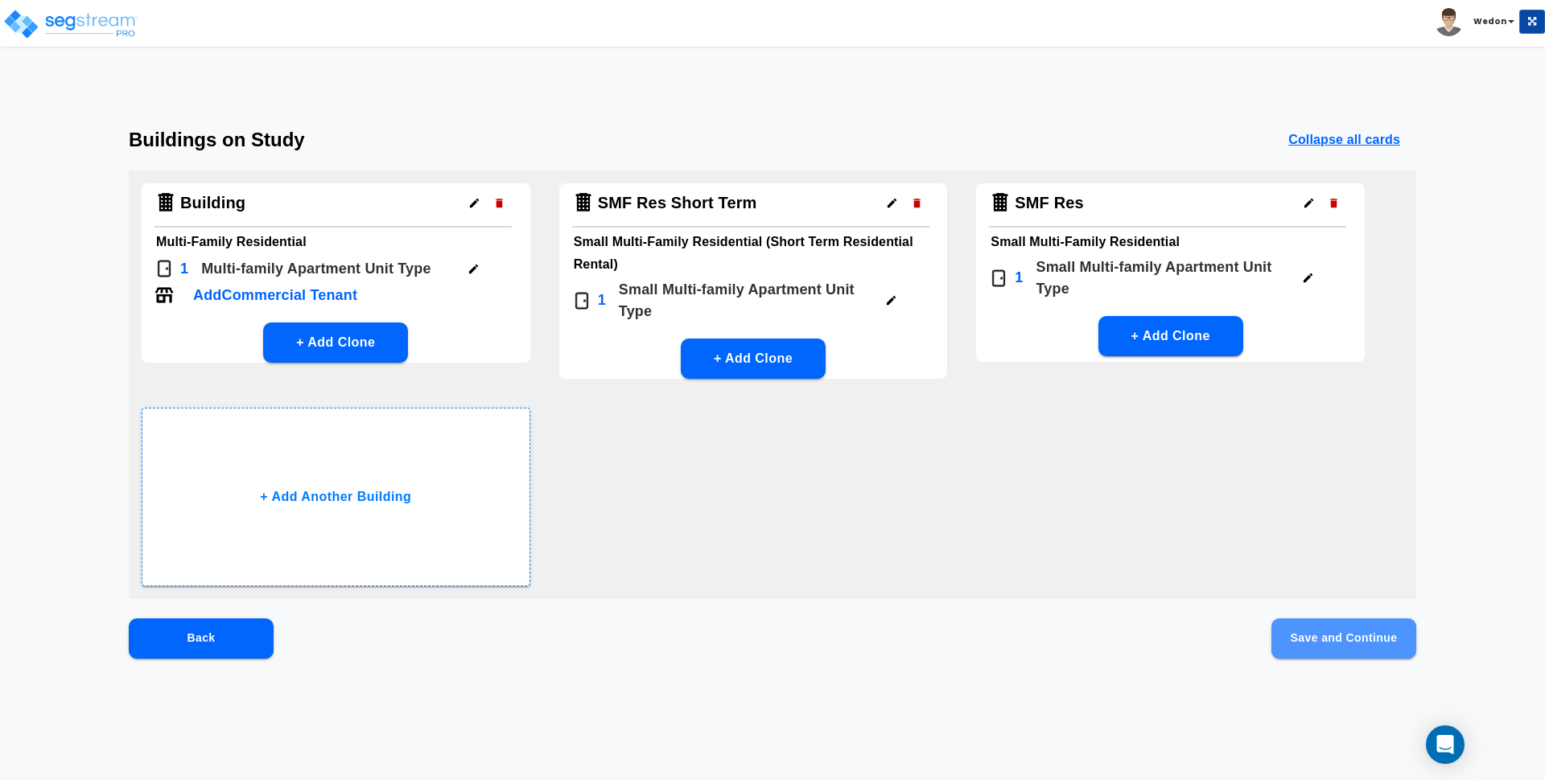
click at [1316, 641] on button "Save and Continue" at bounding box center [1343, 639] width 145 height 40
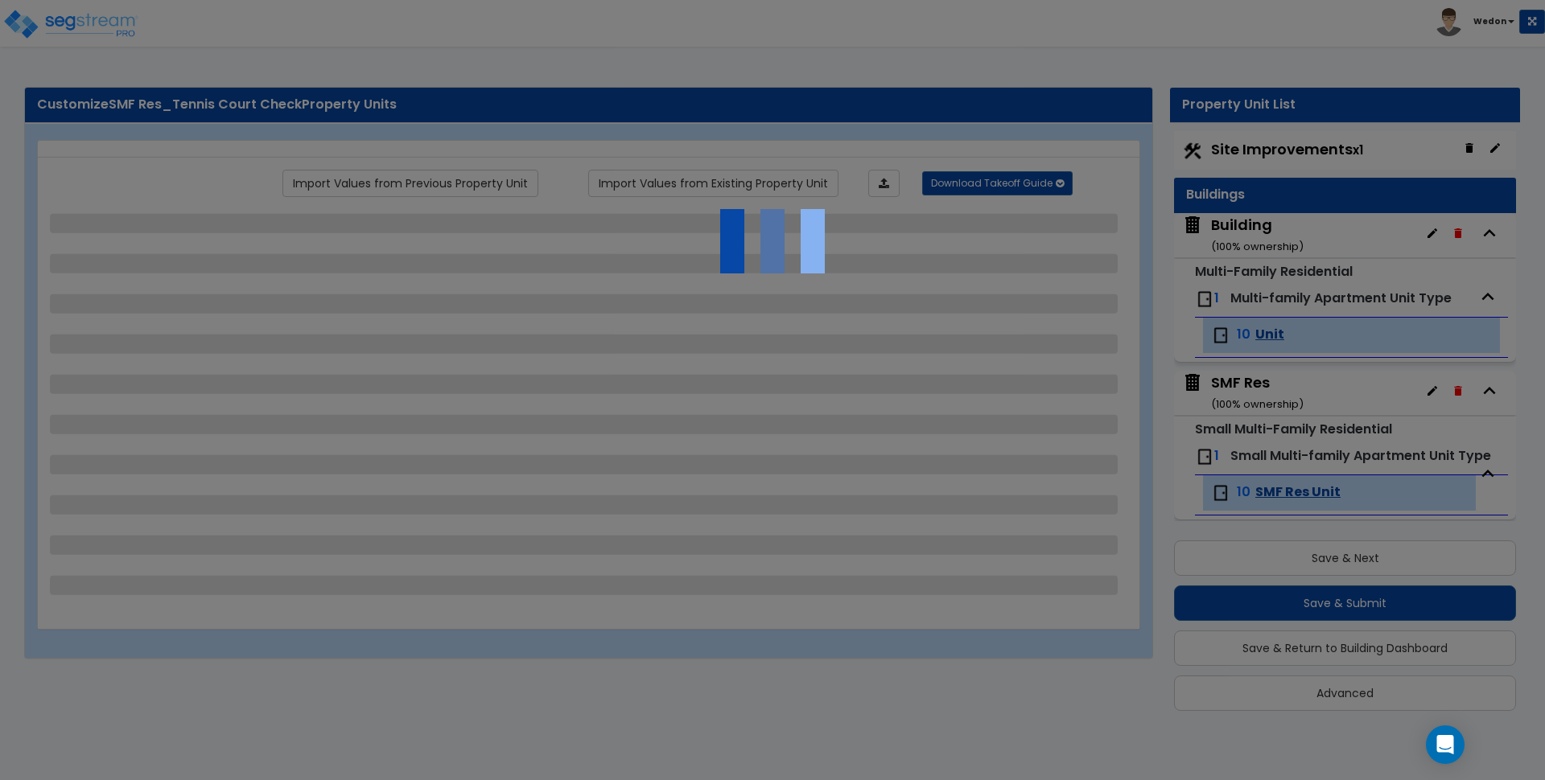
scroll to position [14, 0]
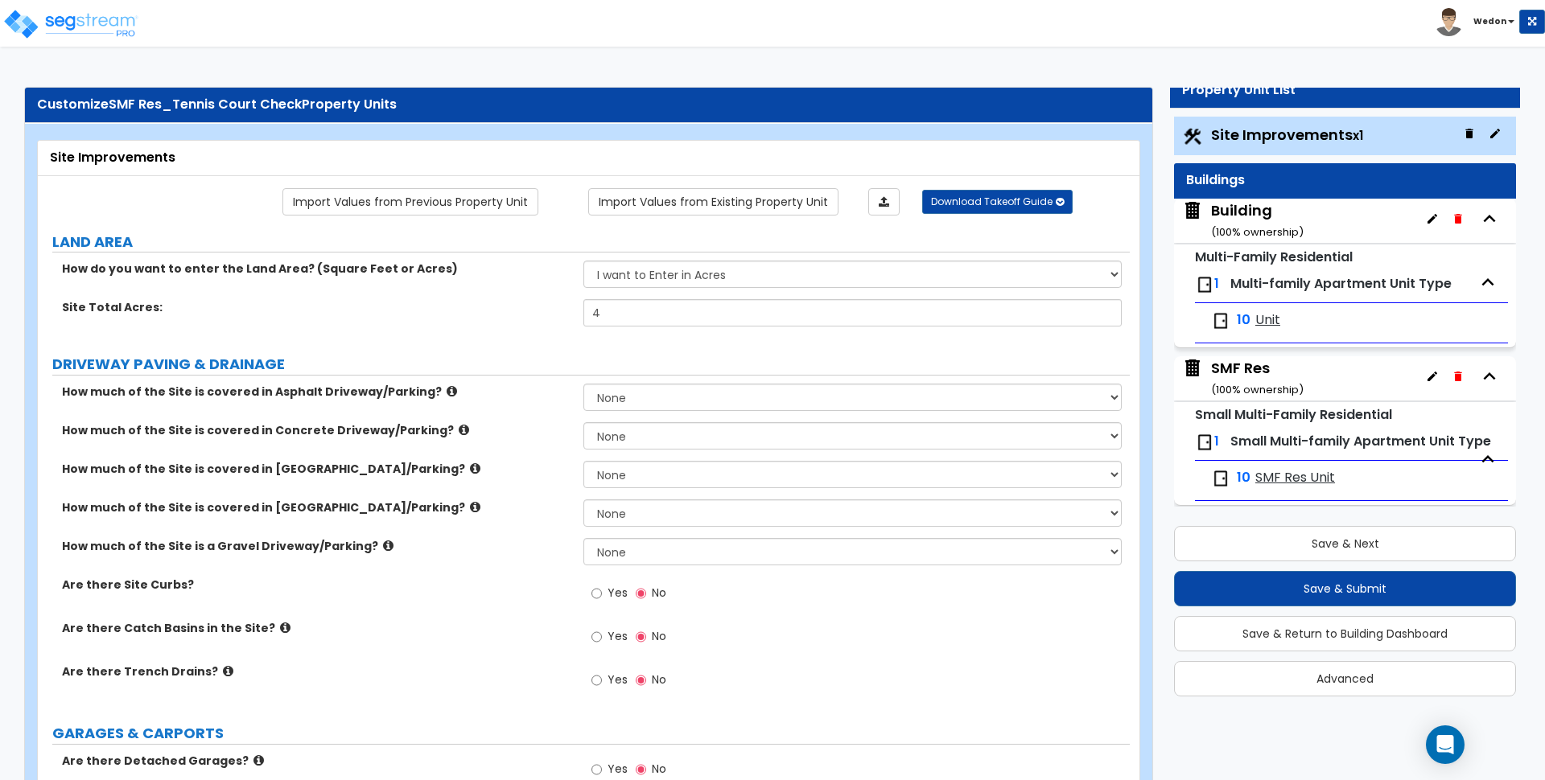
click at [1287, 213] on div "Building ( 100 % ownership)" at bounding box center [1257, 220] width 93 height 41
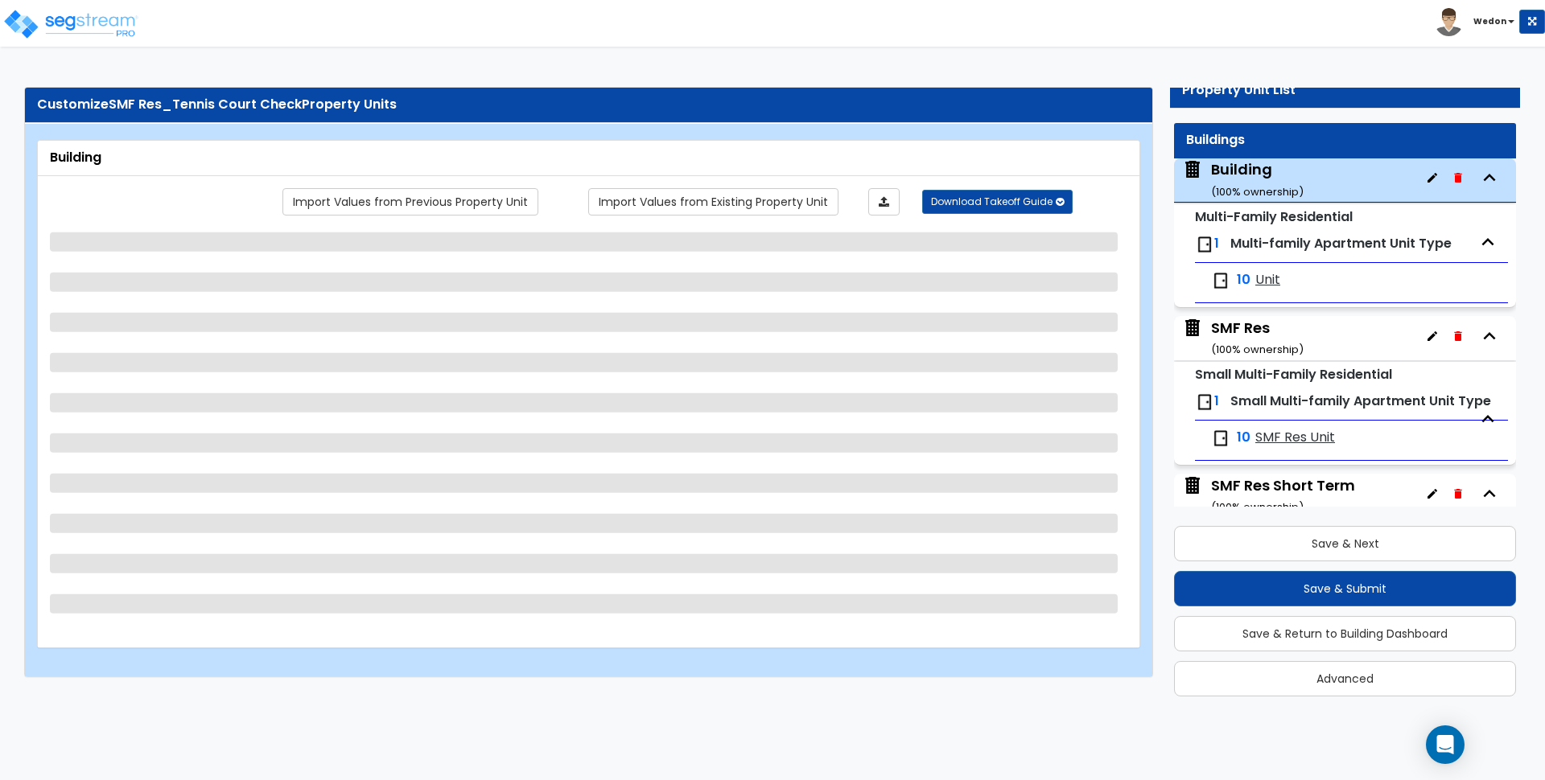
scroll to position [0, 0]
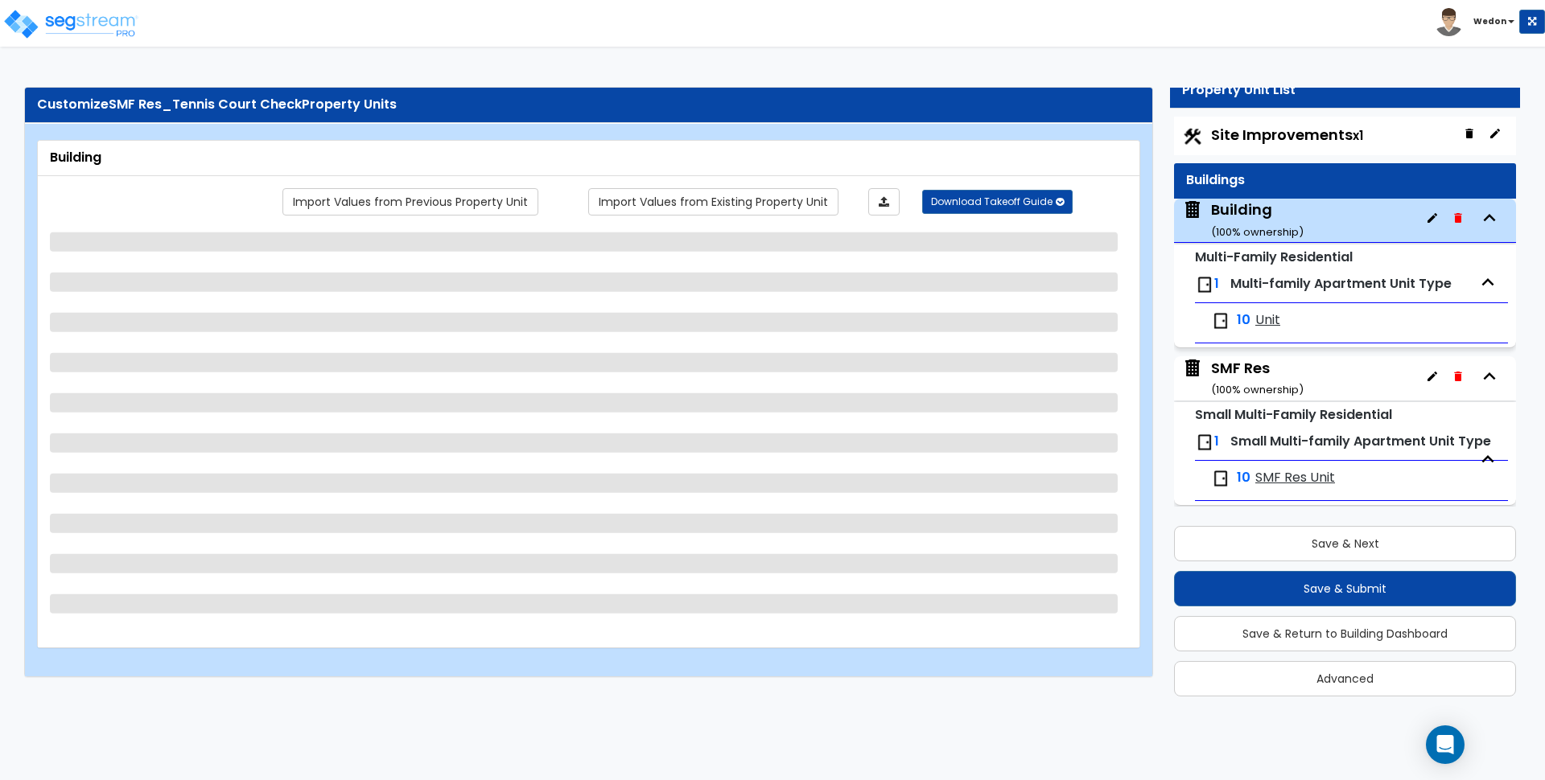
click at [1298, 134] on span "Site Improvements x1" at bounding box center [1287, 135] width 152 height 20
click at [1352, 135] on small "x1" at bounding box center [1357, 135] width 10 height 17
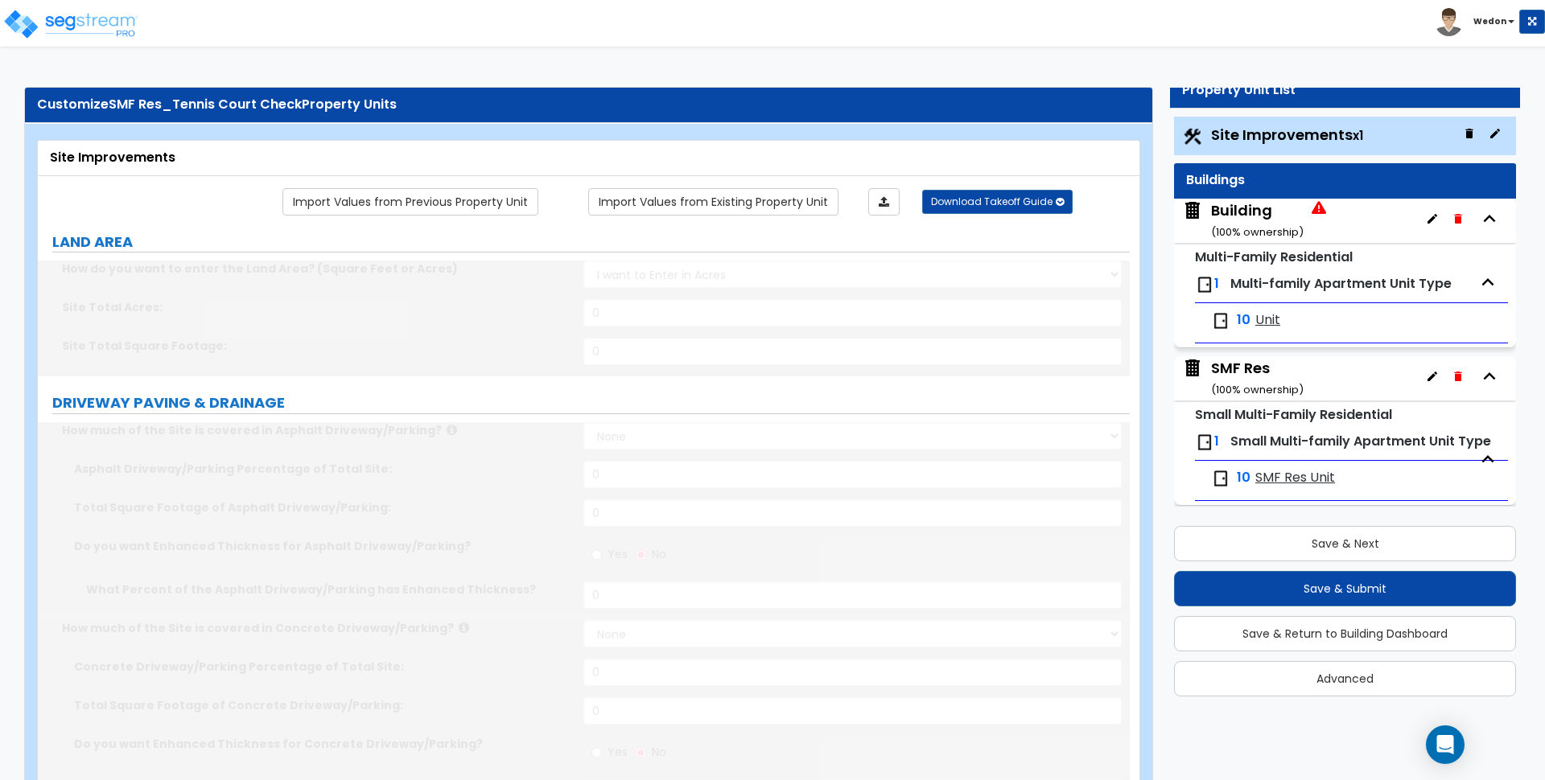
type input "4"
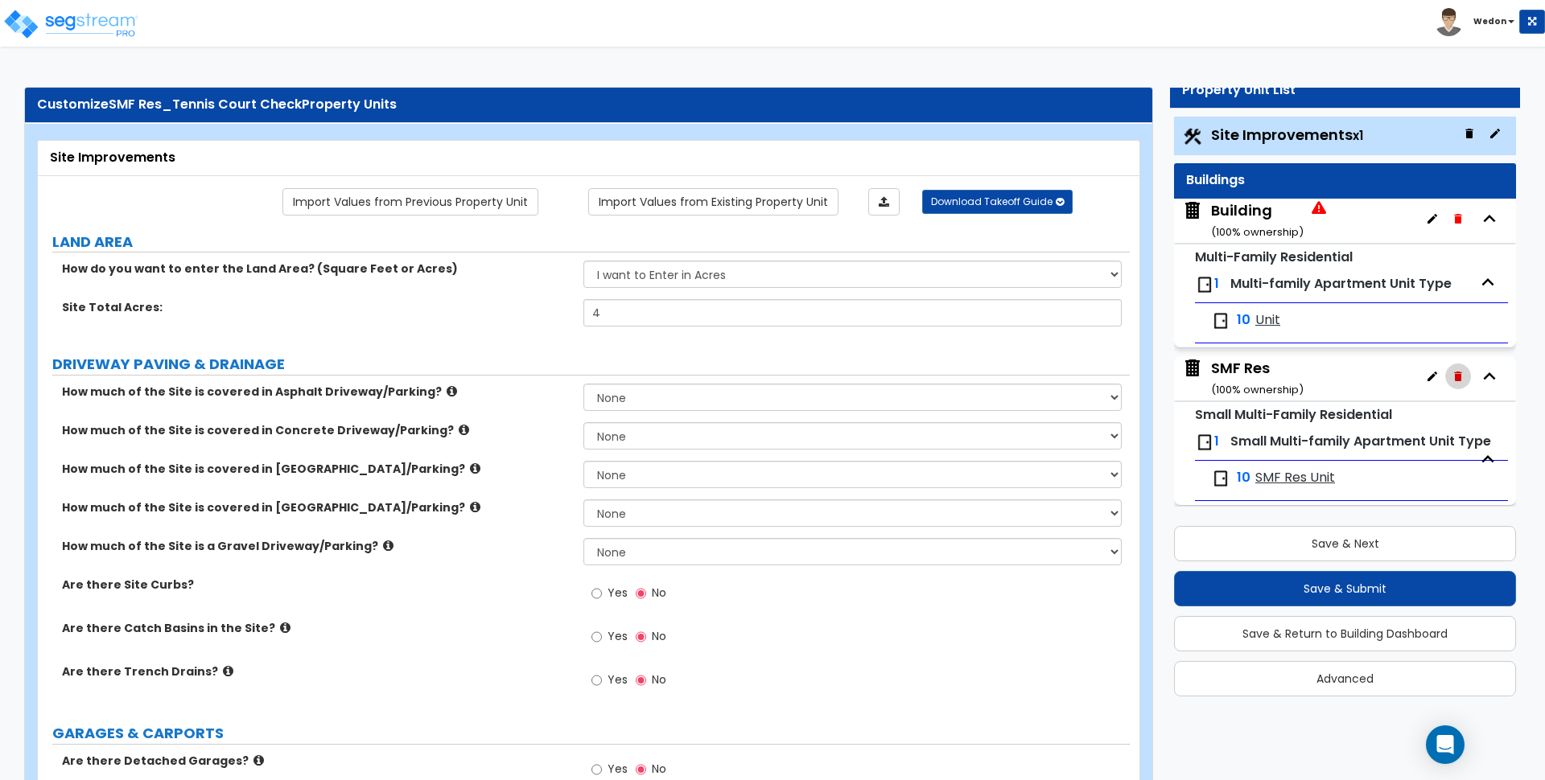
click at [1455, 373] on button "button" at bounding box center [1458, 377] width 26 height 26
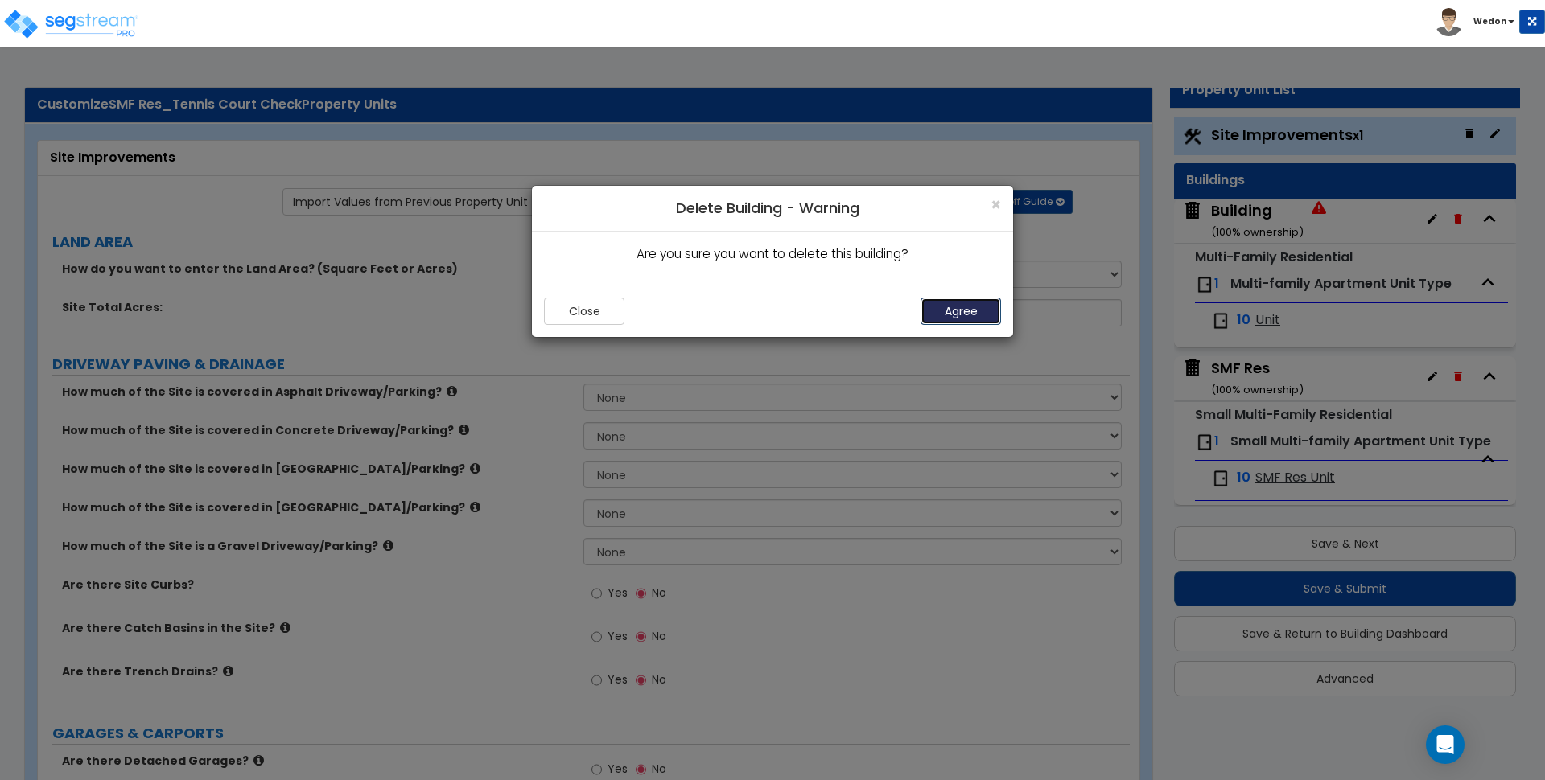
click at [980, 304] on button "Agree" at bounding box center [960, 311] width 80 height 27
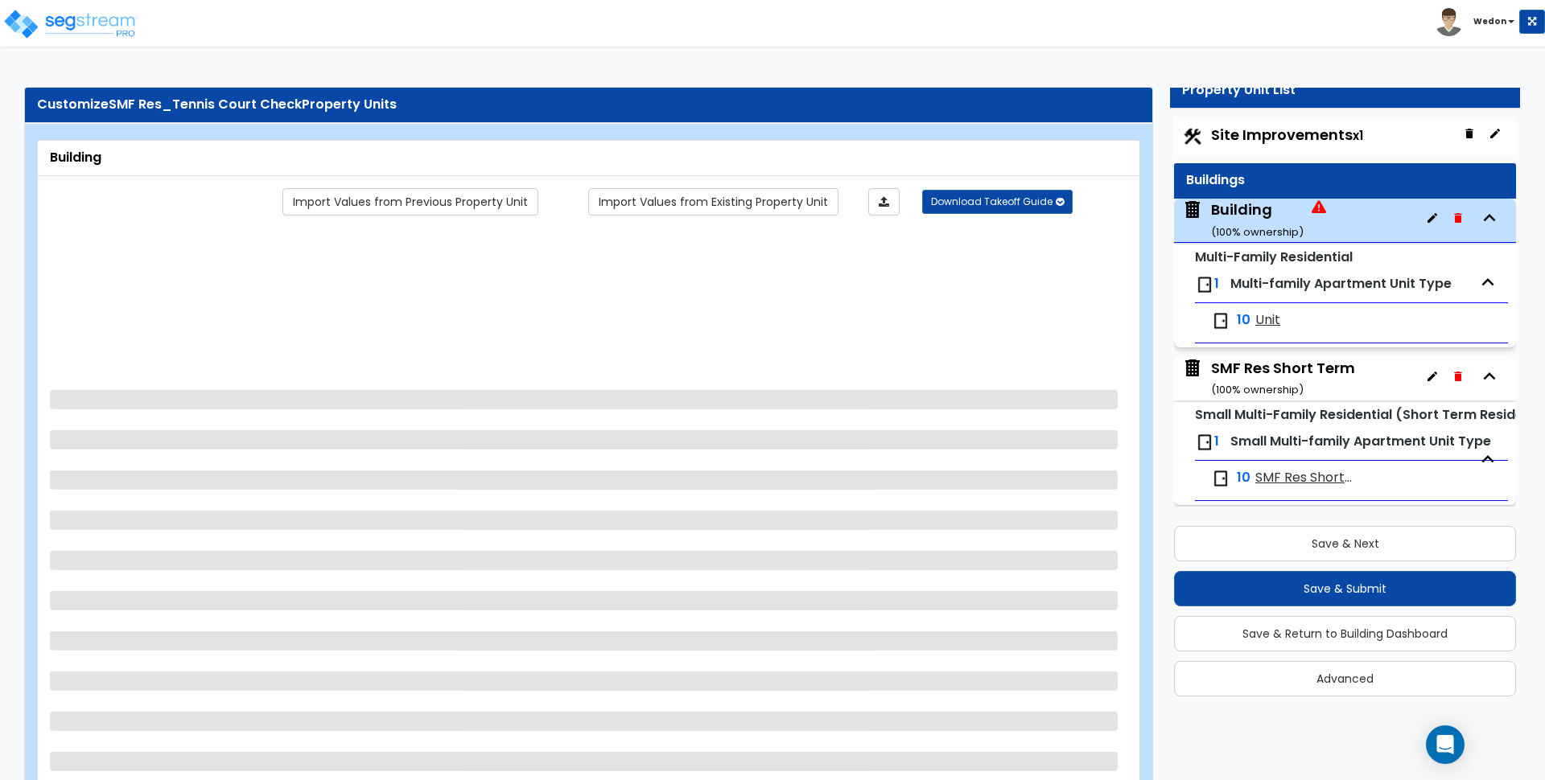
scroll to position [26, 0]
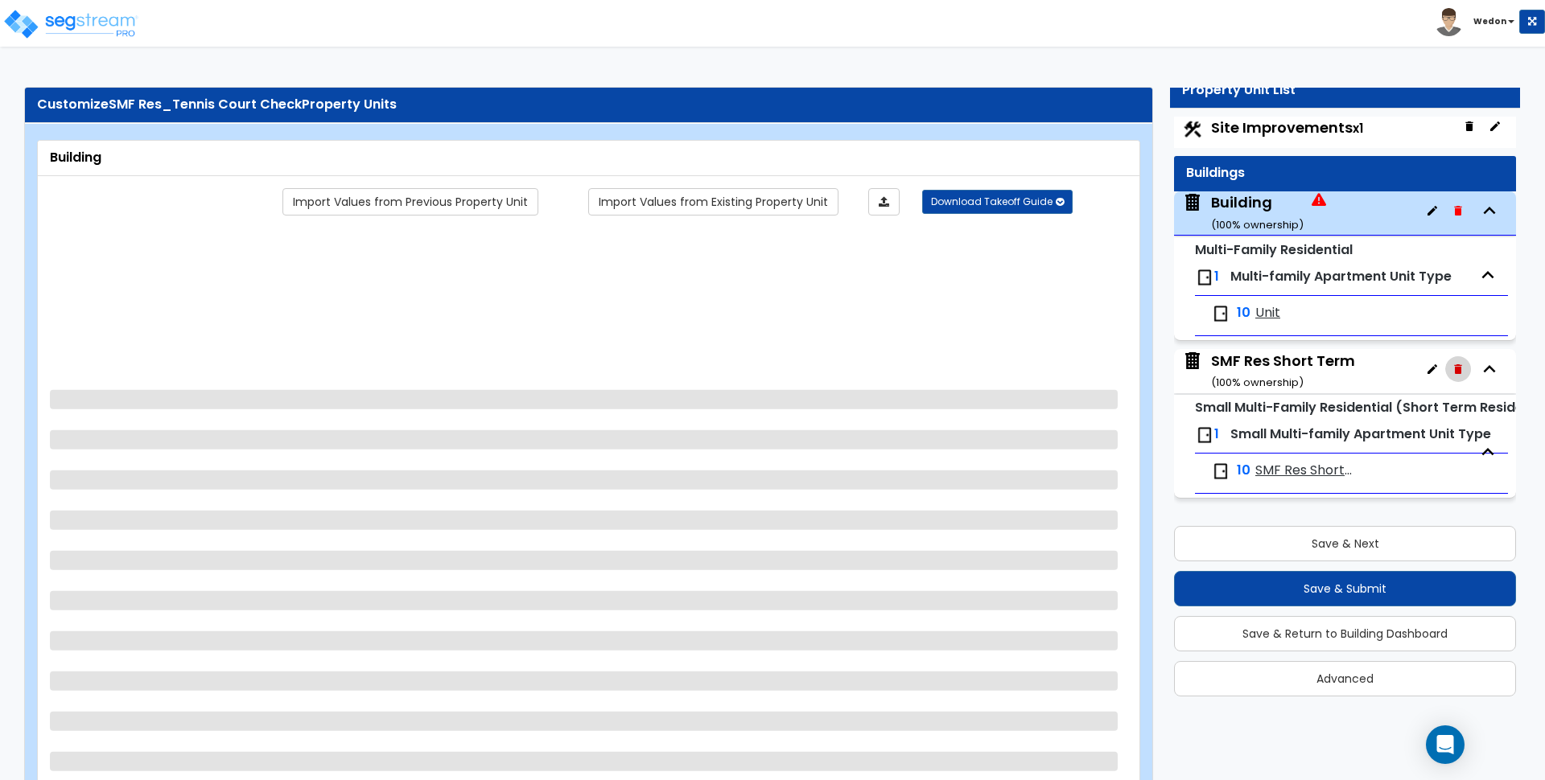
click at [1451, 363] on icon "button" at bounding box center [1457, 369] width 13 height 13
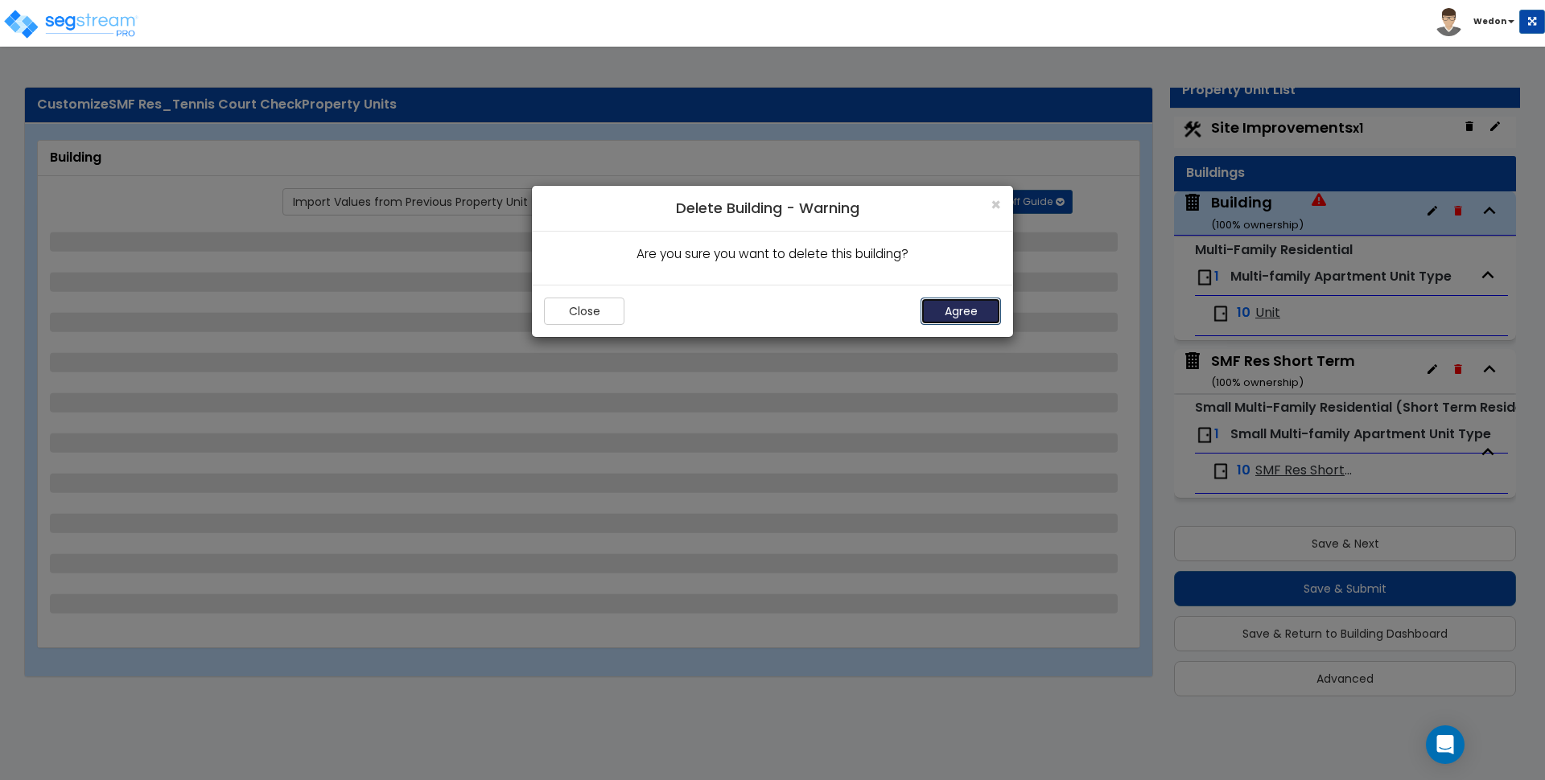
click at [939, 304] on button "Agree" at bounding box center [960, 311] width 80 height 27
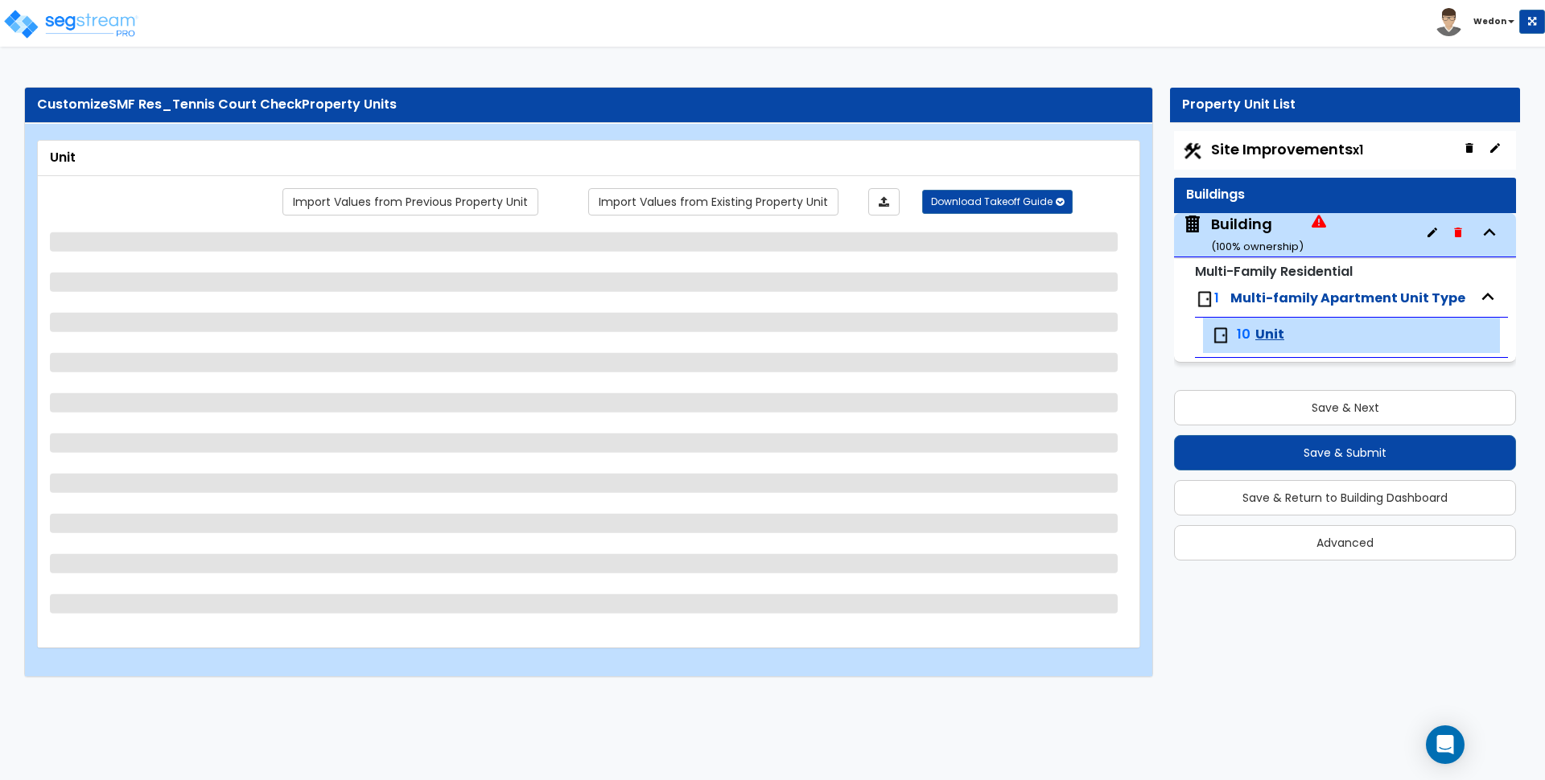
scroll to position [0, 0]
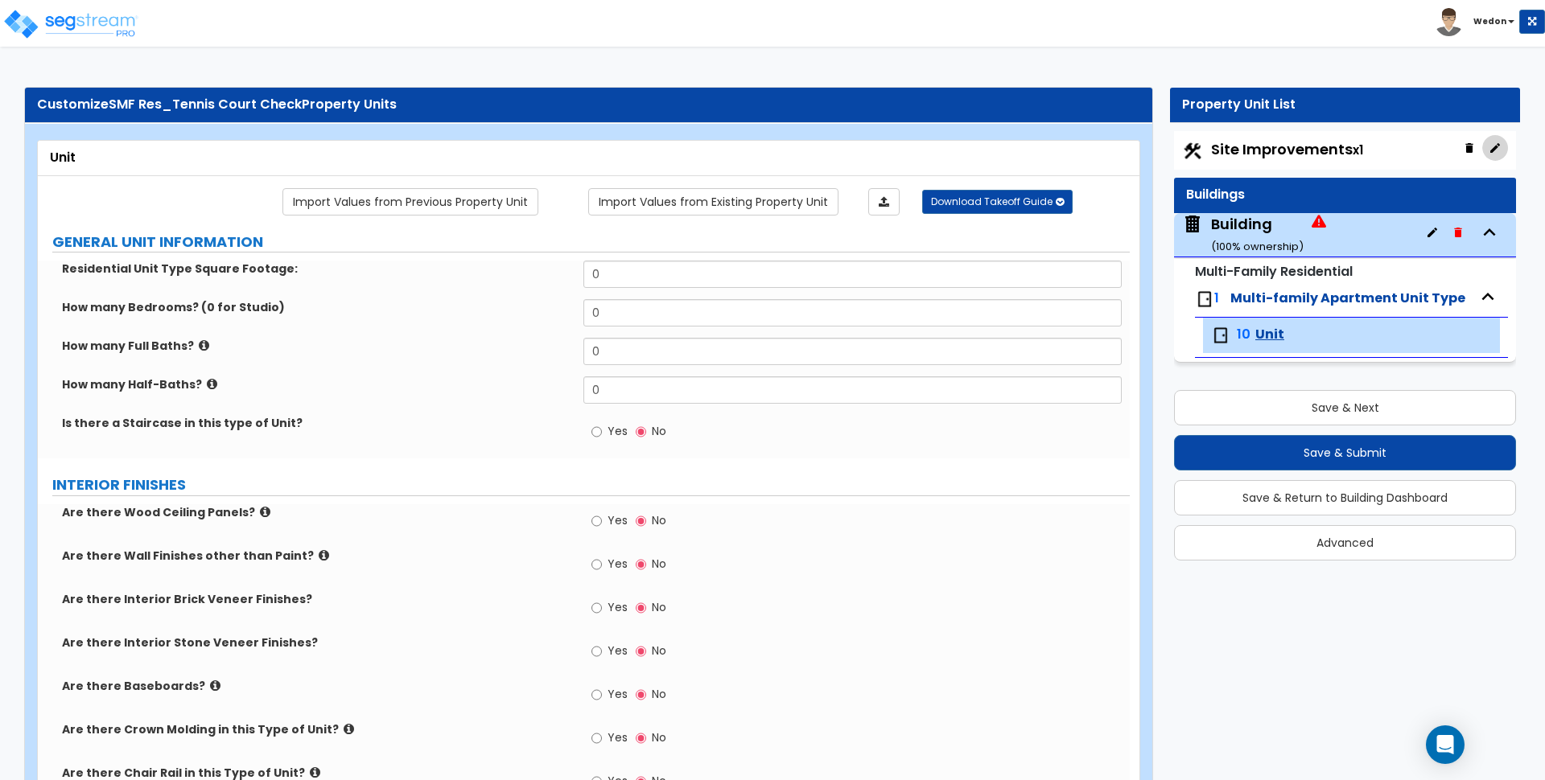
click at [1498, 145] on icon "button" at bounding box center [1495, 148] width 10 height 10
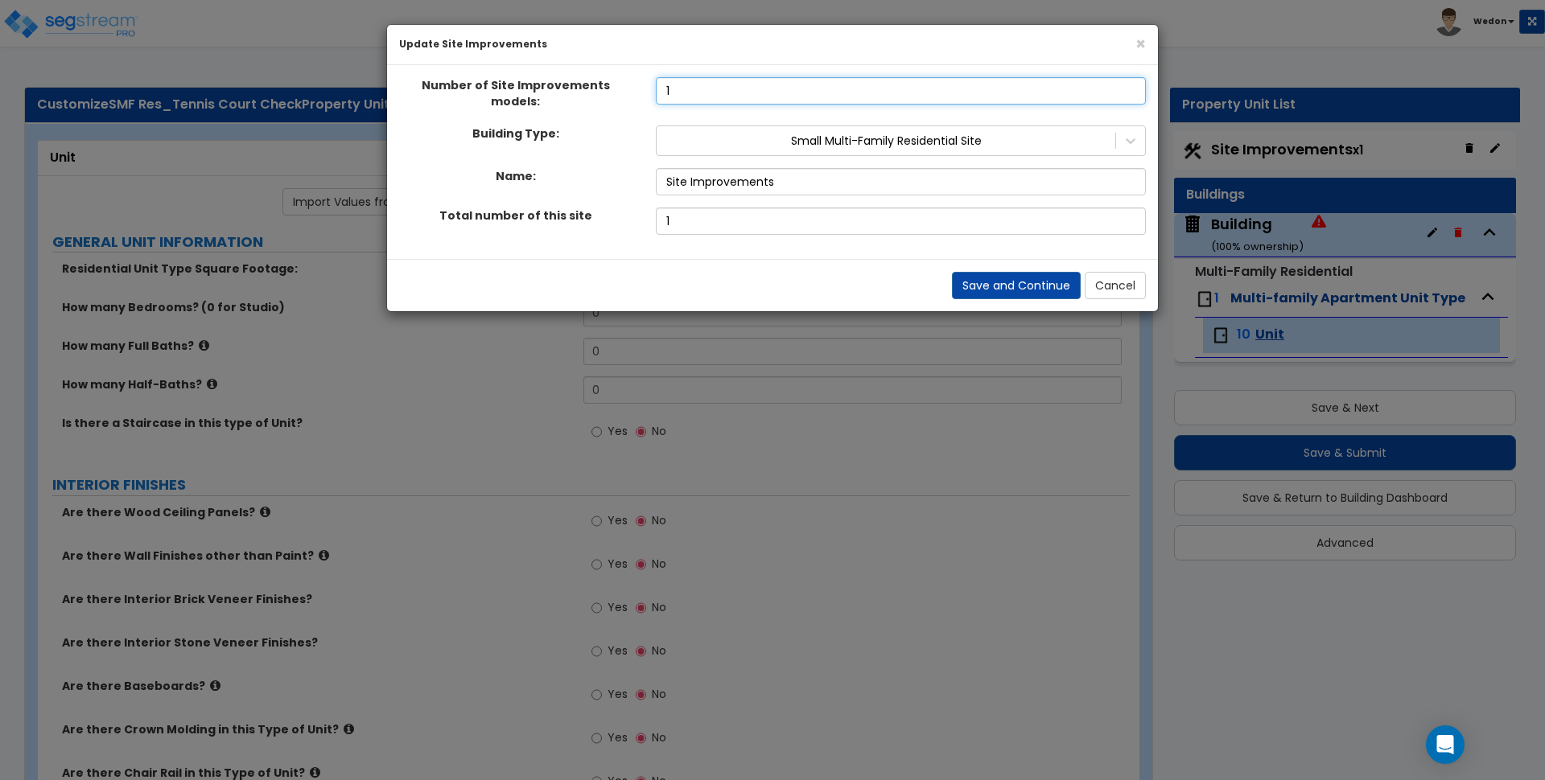
click at [772, 88] on input "1" at bounding box center [901, 90] width 490 height 27
drag, startPoint x: 802, startPoint y: 92, endPoint x: 503, endPoint y: 80, distance: 299.5
click at [503, 80] on div "Number of Site Improvements models: 1" at bounding box center [772, 95] width 771 height 36
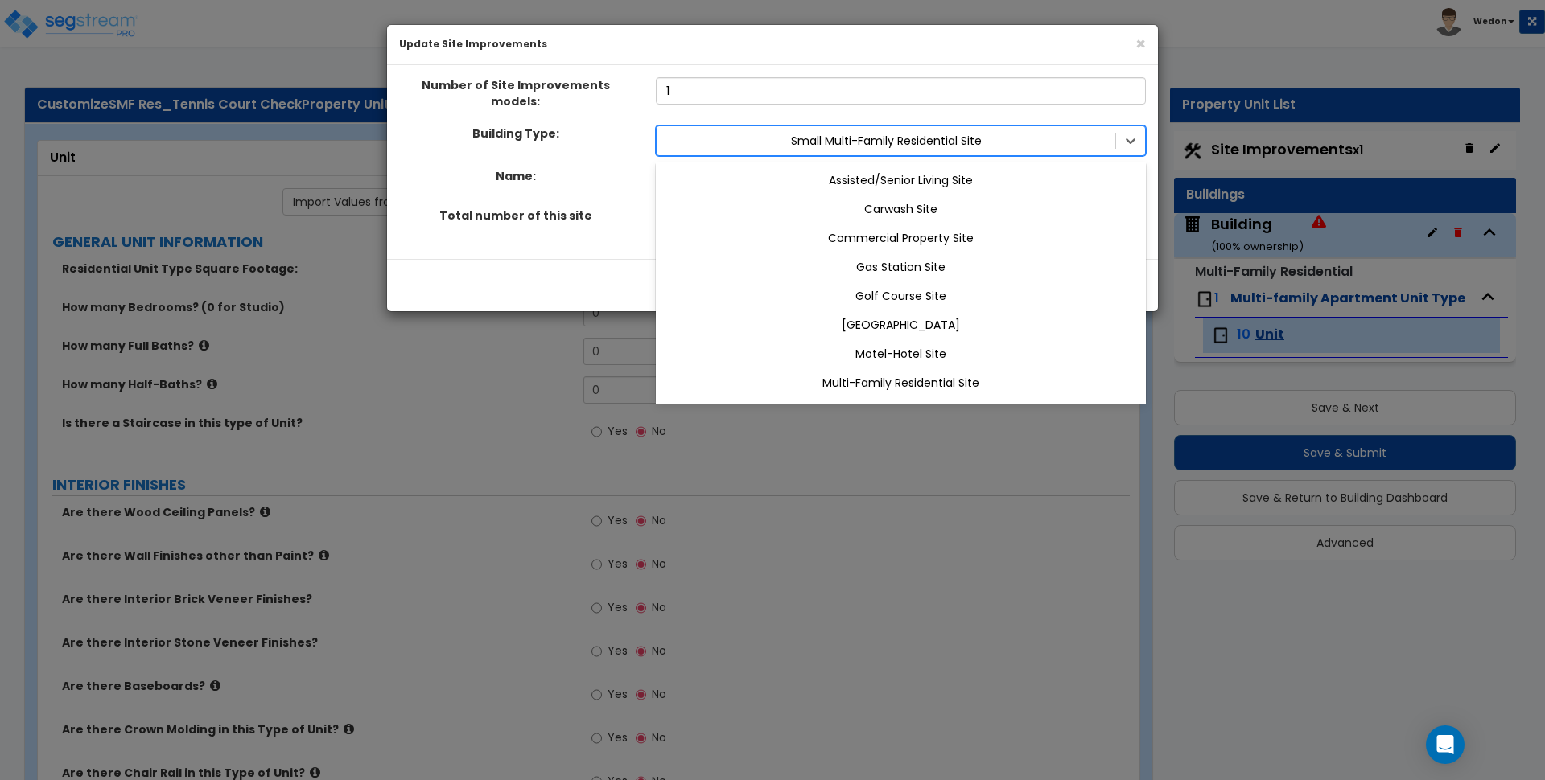
click at [1024, 142] on div "Small Multi-Family Residential Site" at bounding box center [885, 141] width 459 height 26
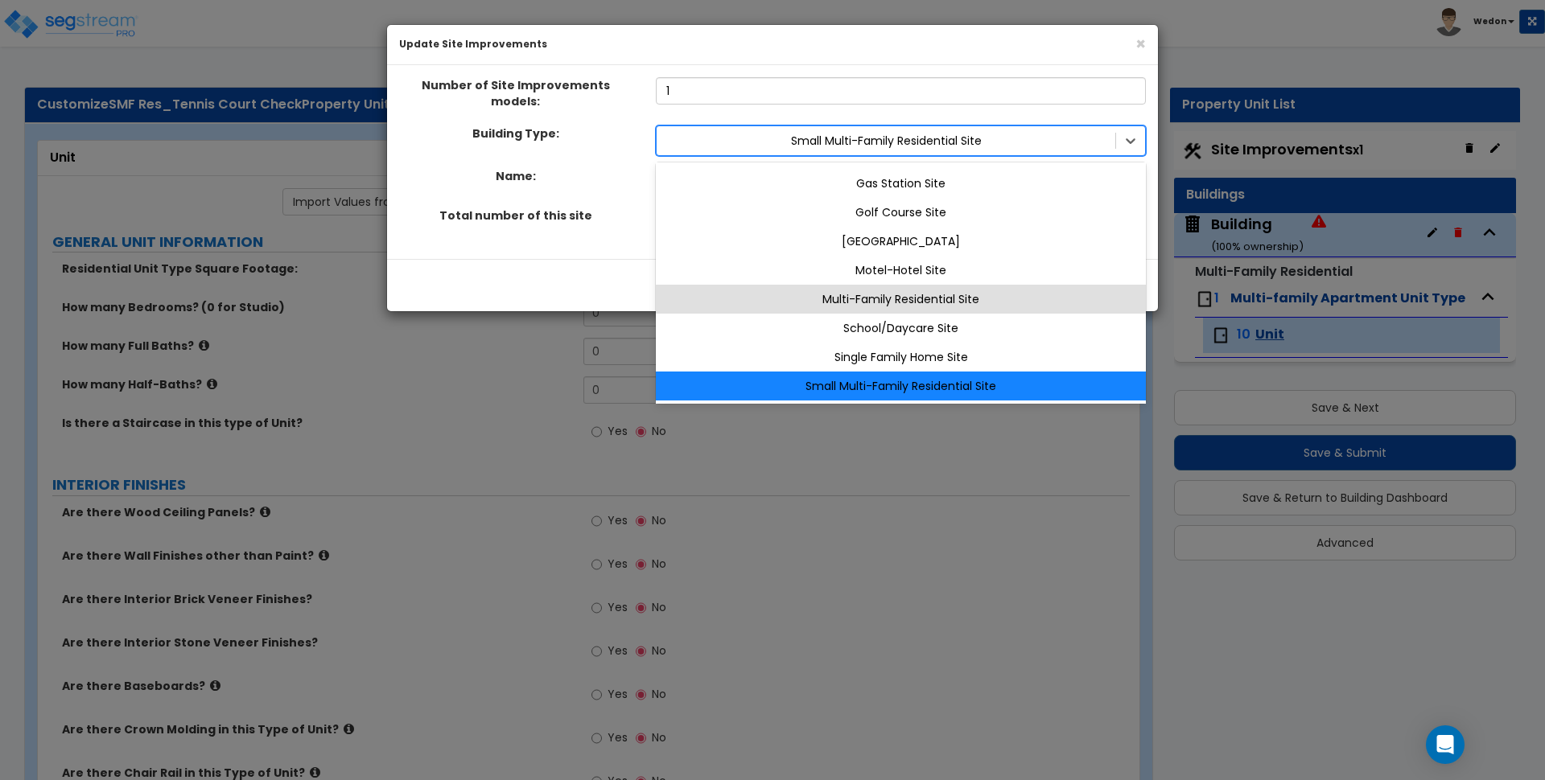
click at [999, 286] on div "Multi-Family Residential Site" at bounding box center [901, 299] width 490 height 29
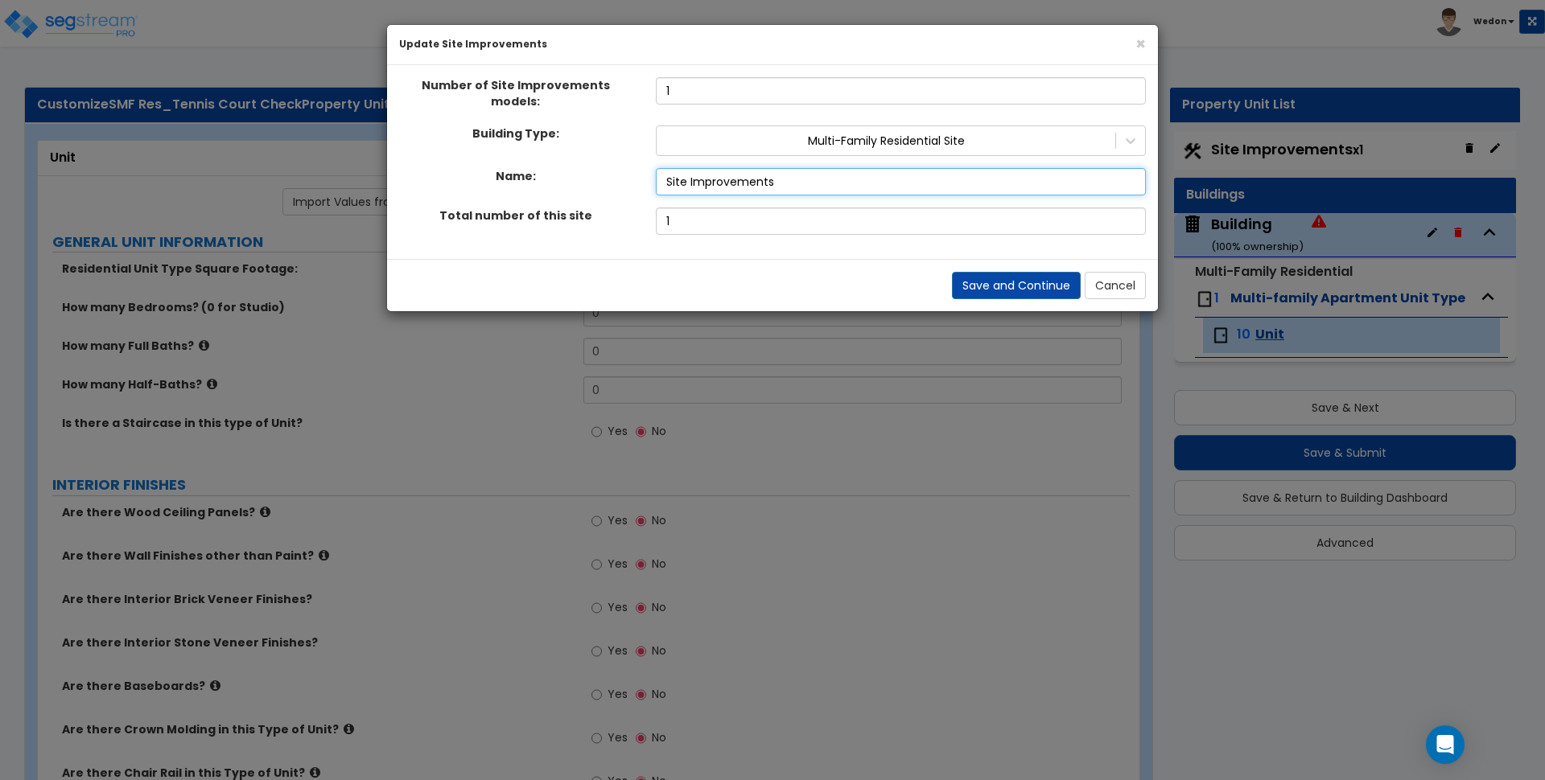
click at [901, 171] on input "Site Improvements" at bounding box center [901, 181] width 490 height 27
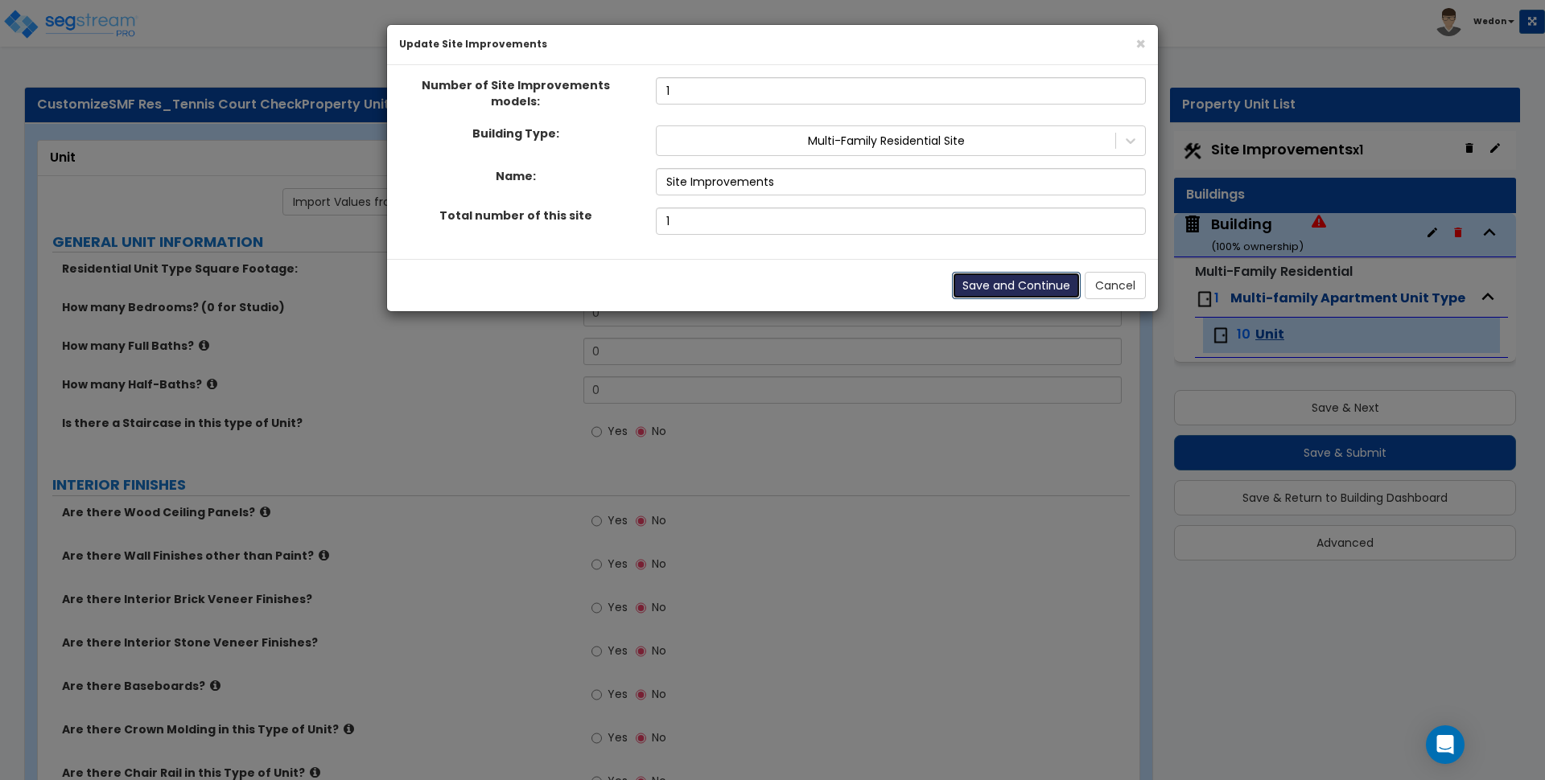
click at [1018, 272] on button "Save and Continue" at bounding box center [1016, 285] width 129 height 27
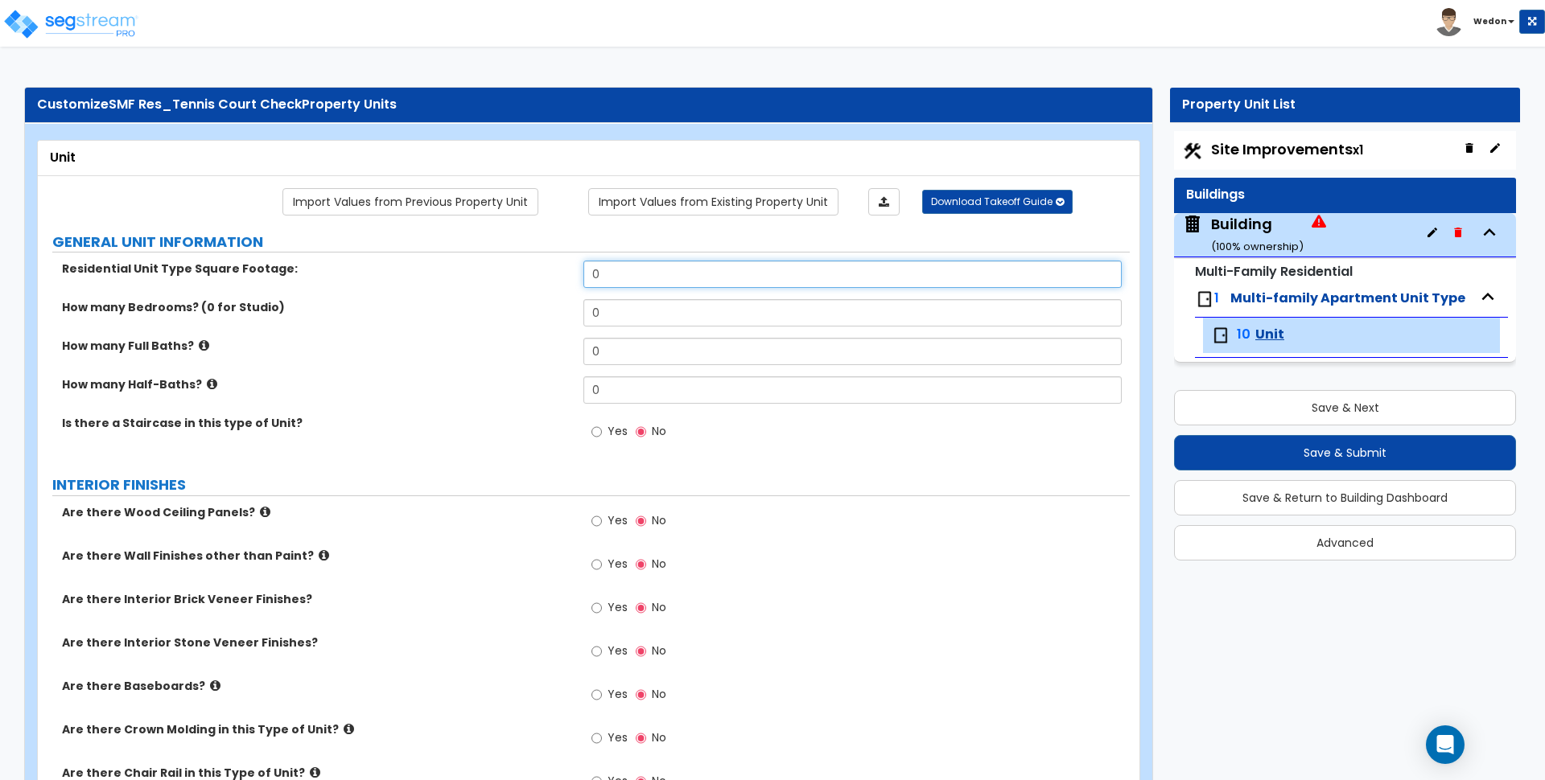
click at [637, 270] on input "0" at bounding box center [851, 274] width 537 height 27
click at [1256, 235] on div "Building ( 100 % ownership)" at bounding box center [1257, 234] width 93 height 41
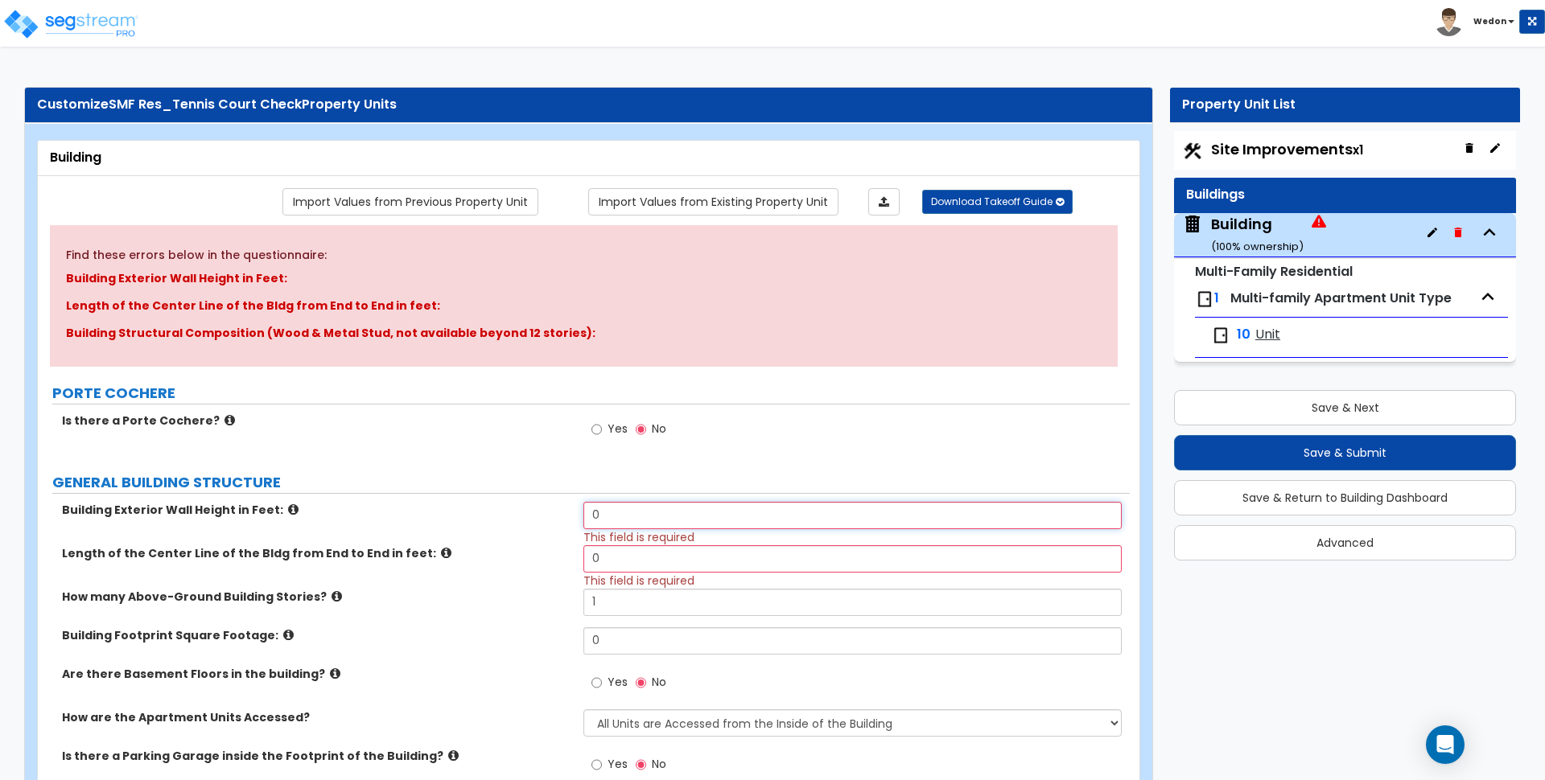
click at [680, 522] on input "0" at bounding box center [851, 515] width 537 height 27
type input "15"
click at [649, 565] on input "0" at bounding box center [851, 558] width 537 height 27
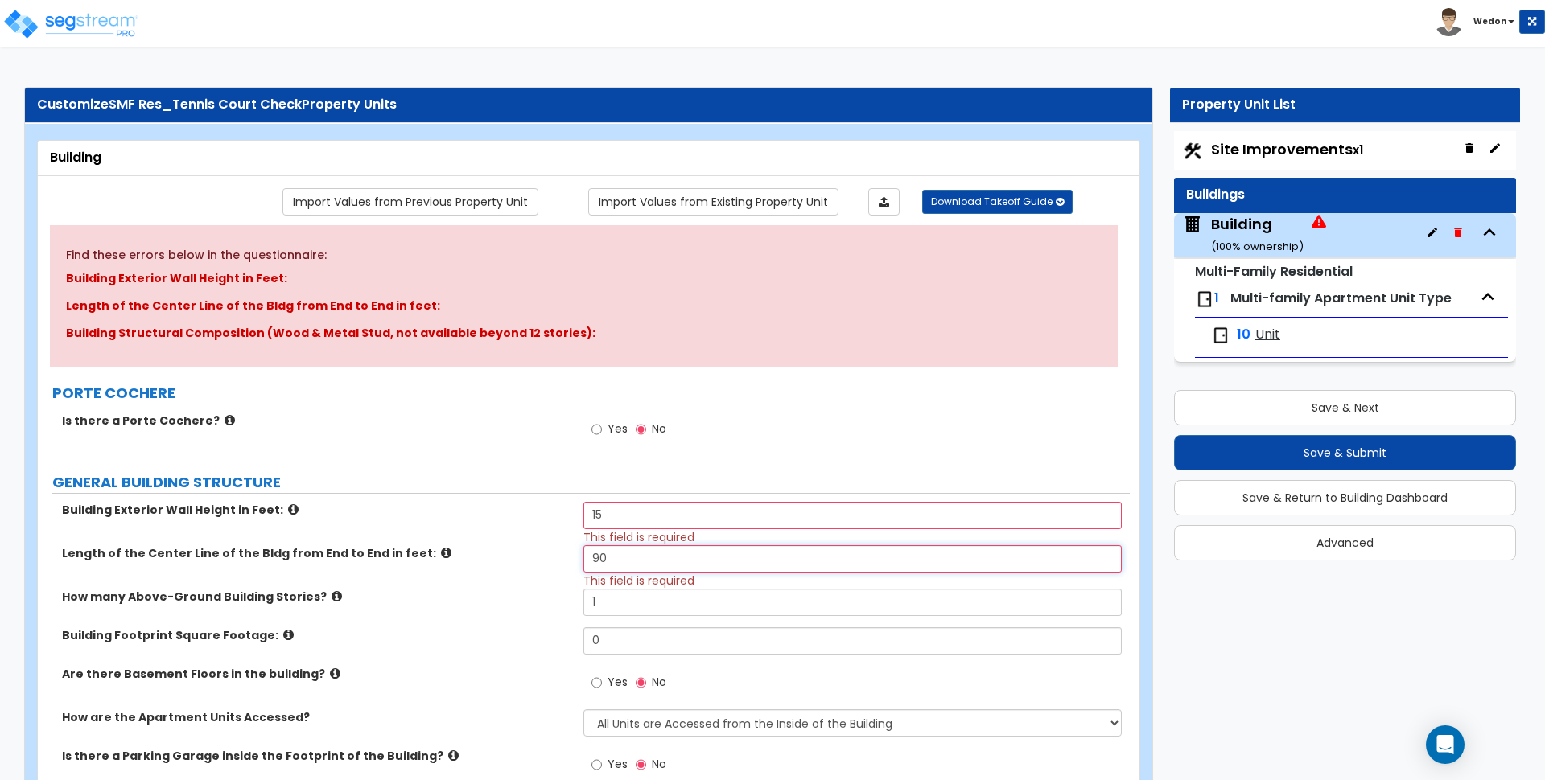
type input "90"
click at [623, 639] on input "0" at bounding box center [851, 641] width 537 height 27
click at [622, 639] on input "0" at bounding box center [851, 641] width 537 height 27
type input "9,000"
click at [524, 638] on label "Building Footprint Square Footage:" at bounding box center [316, 636] width 509 height 16
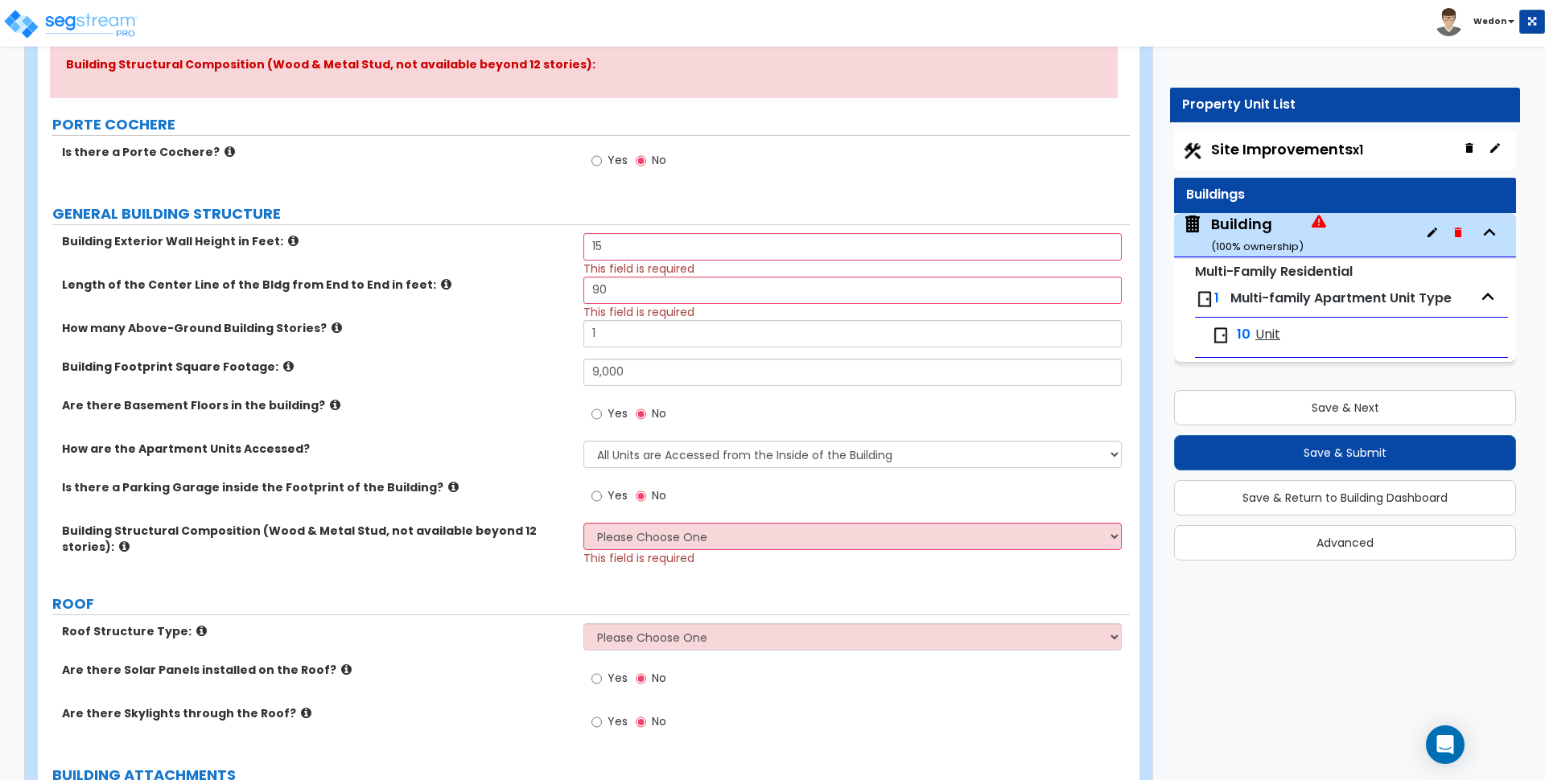
scroll to position [302, 0]
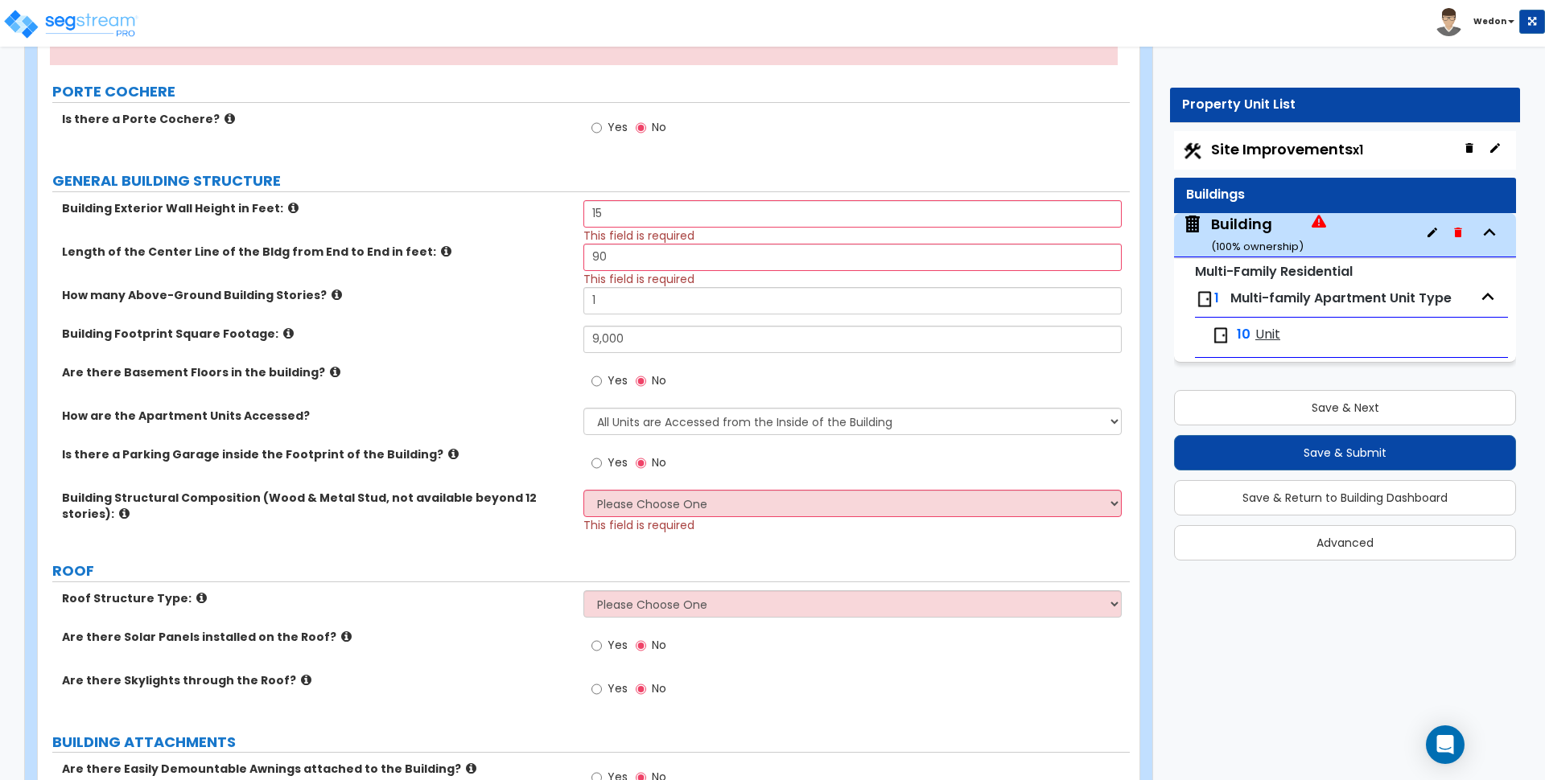
click at [668, 529] on span "This field is required" at bounding box center [638, 525] width 111 height 16
click at [727, 502] on select "Please Choose One Reinforced Concrete Structural Steel Brick Masonry CMU Masonr…" at bounding box center [851, 503] width 537 height 27
select select "8"
click at [583, 490] on select "Please Choose One Reinforced Concrete Structural Steel Brick Masonry CMU Masonr…" at bounding box center [851, 503] width 537 height 27
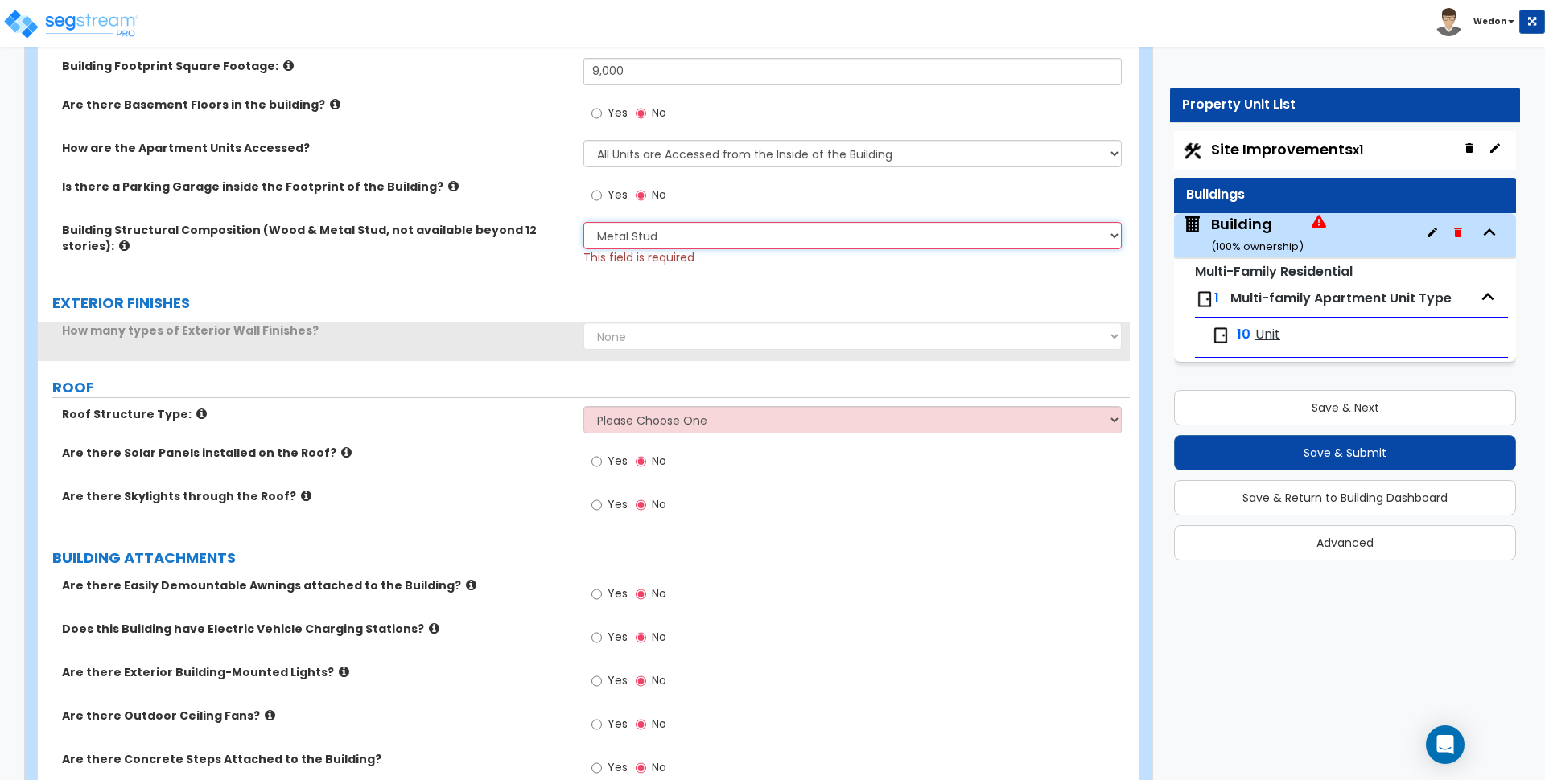
scroll to position [603, 0]
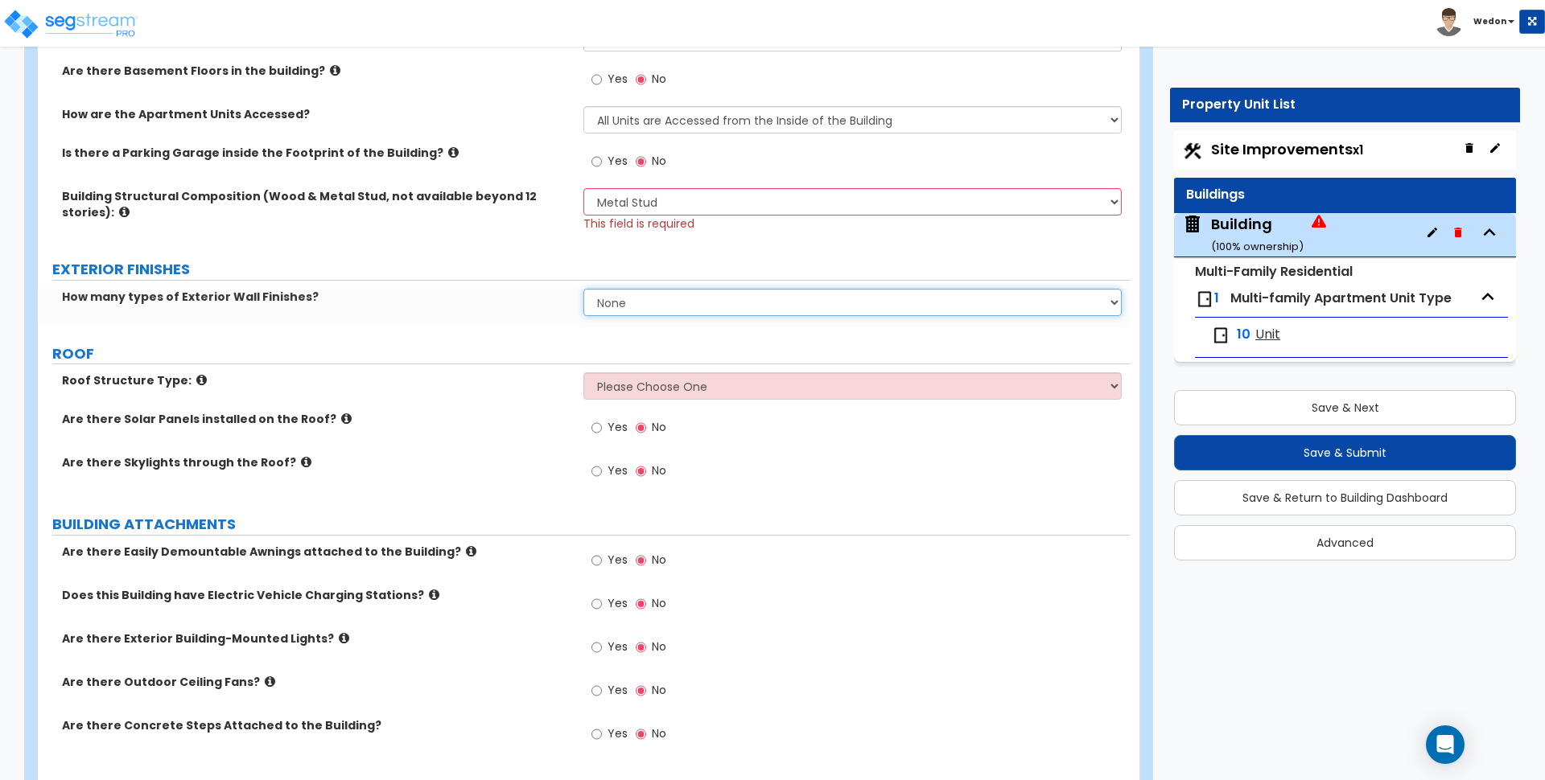
click at [659, 308] on select "None 1 2 3" at bounding box center [851, 302] width 537 height 27
drag, startPoint x: 496, startPoint y: 322, endPoint x: 619, endPoint y: 360, distance: 128.8
click at [500, 323] on div "How many types of Exterior Wall Finishes? None 1 2 3" at bounding box center [584, 308] width 1092 height 39
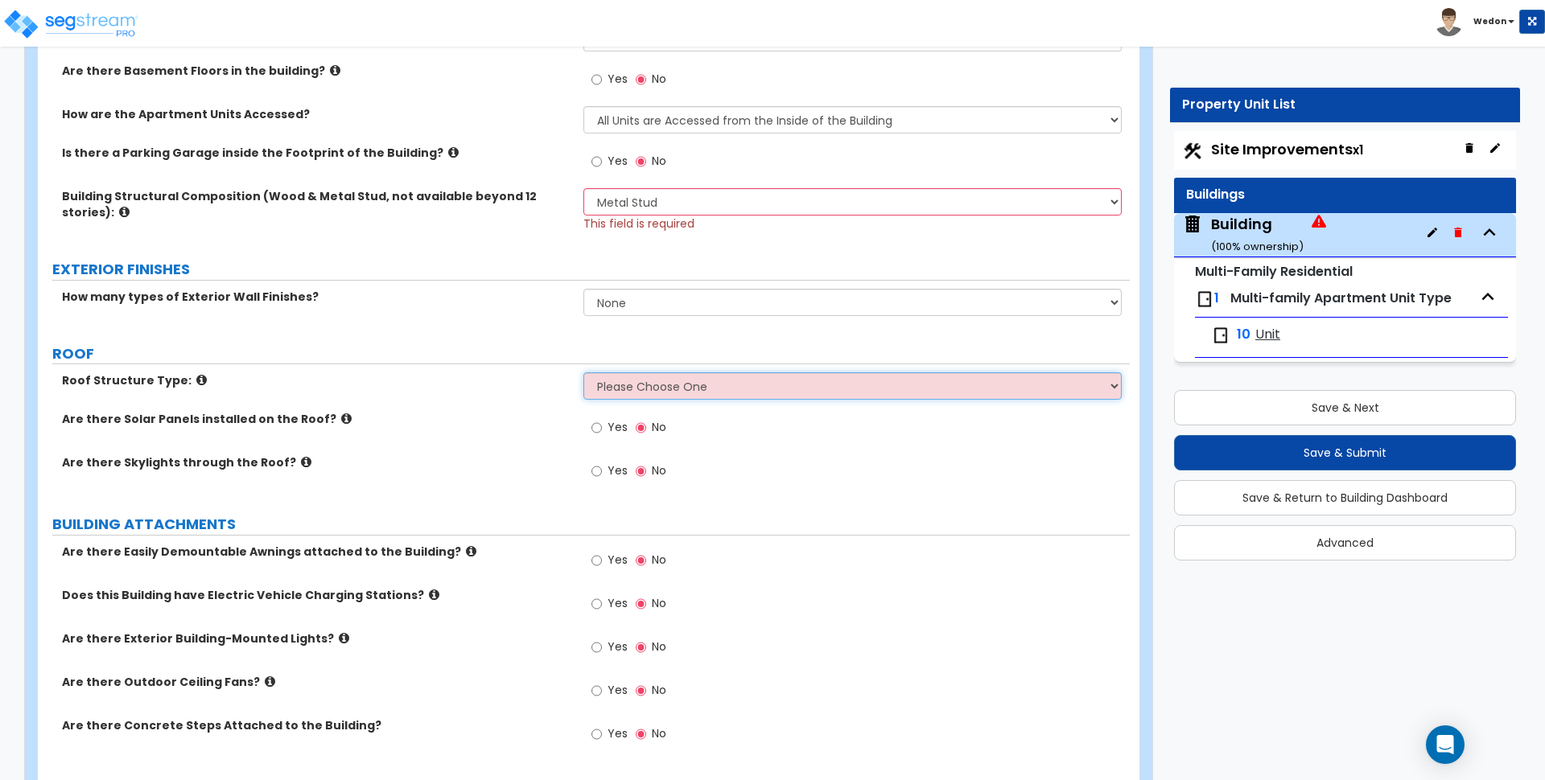
click at [694, 381] on select "Please Choose One Gable Roof Flat Roof Hybrid Gable & Flat Roof" at bounding box center [851, 385] width 537 height 27
select select "1"
click at [583, 372] on select "Please Choose One Gable Roof Flat Roof Hybrid Gable & Flat Roof" at bounding box center [851, 385] width 537 height 27
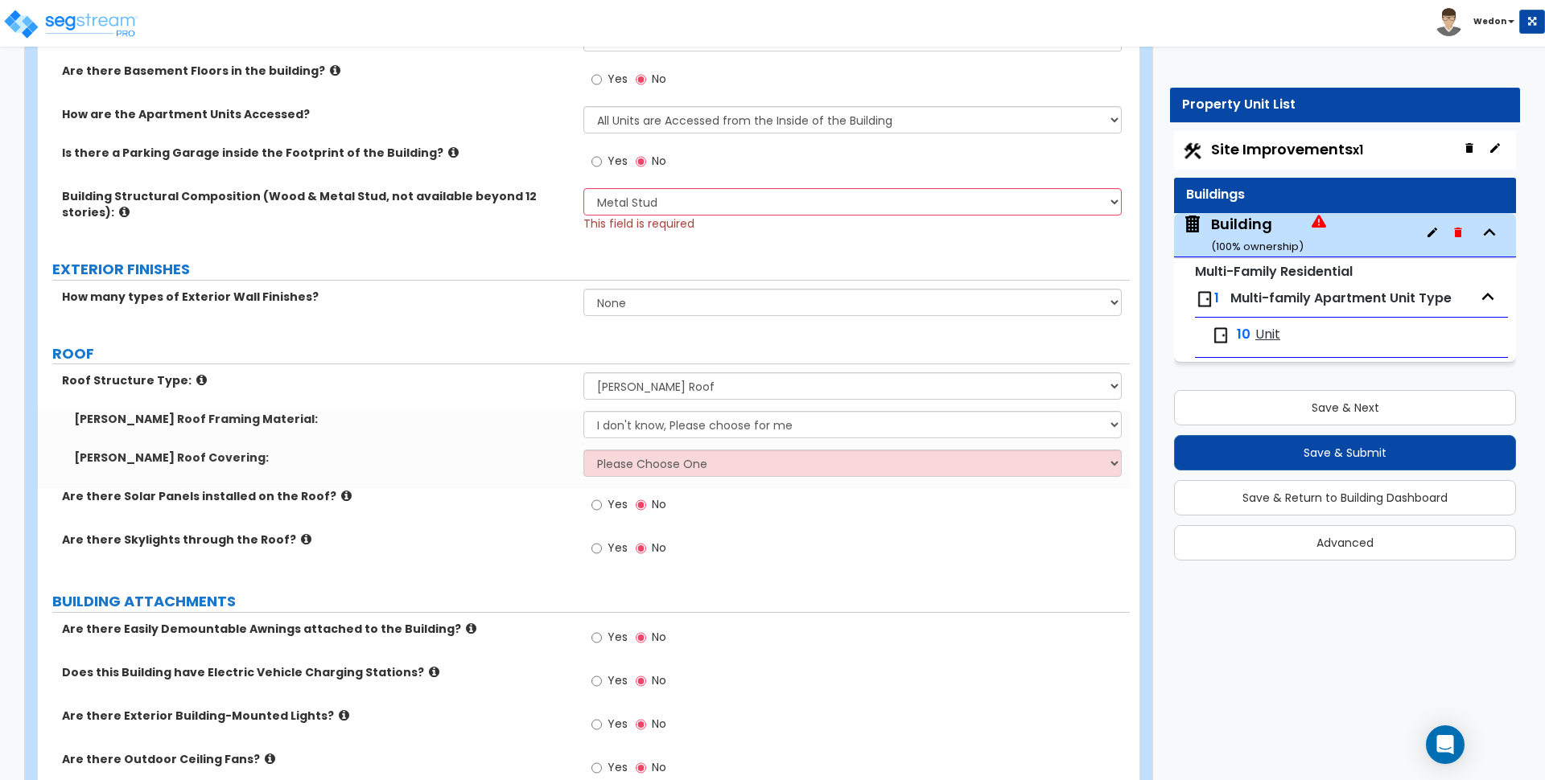
click at [645, 478] on div "Gable Roof Covering: Please Choose One Asphalt Shingle Clay Tile Wood Shingle M…" at bounding box center [584, 469] width 1092 height 39
click at [650, 472] on select "Please Choose One Asphalt Shingle Clay Tile Wood Shingle Metal Shingle Standing…" at bounding box center [851, 463] width 537 height 27
select select "1"
click at [583, 450] on select "Please Choose One Asphalt Shingle Clay Tile Wood Shingle Metal Shingle Standing…" at bounding box center [851, 463] width 537 height 27
click at [538, 497] on label "Are there Solar Panels installed on the Roof?" at bounding box center [316, 496] width 509 height 16
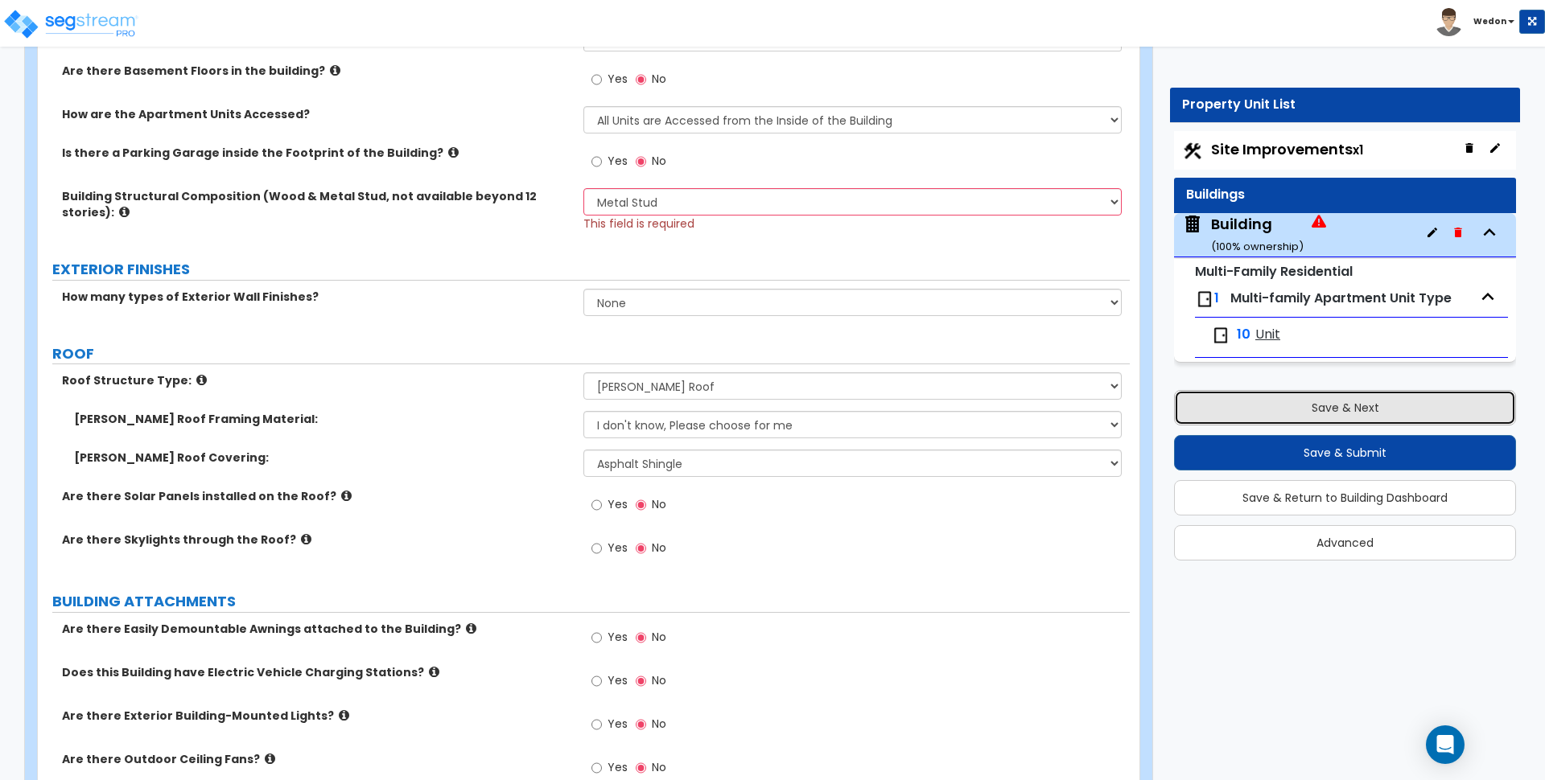
click at [1324, 418] on button "Save & Next" at bounding box center [1345, 407] width 342 height 35
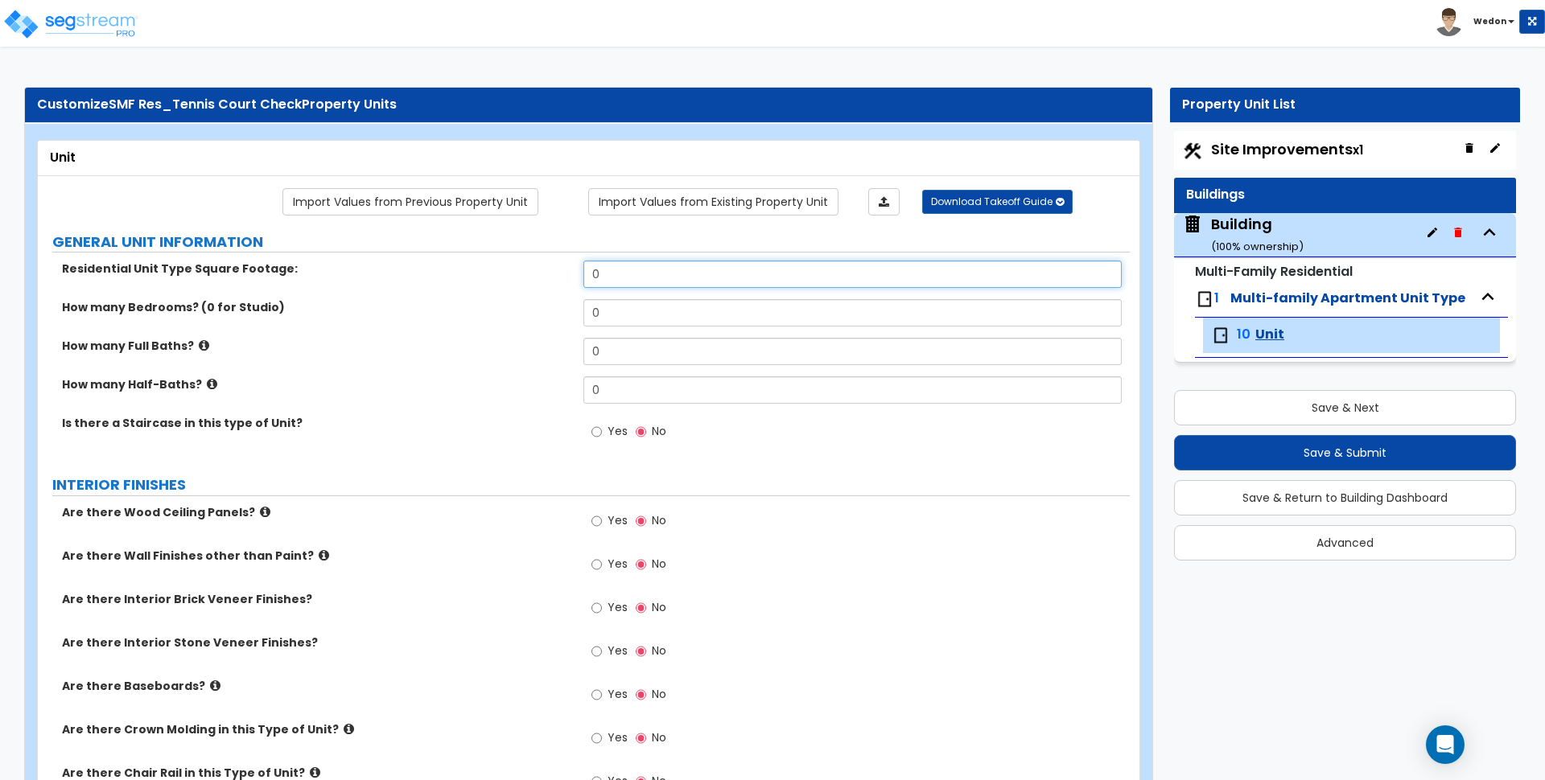
drag, startPoint x: 643, startPoint y: 274, endPoint x: 500, endPoint y: 253, distance: 144.0
drag, startPoint x: 520, startPoint y: 268, endPoint x: 356, endPoint y: 258, distance: 163.6
type input "8,000"
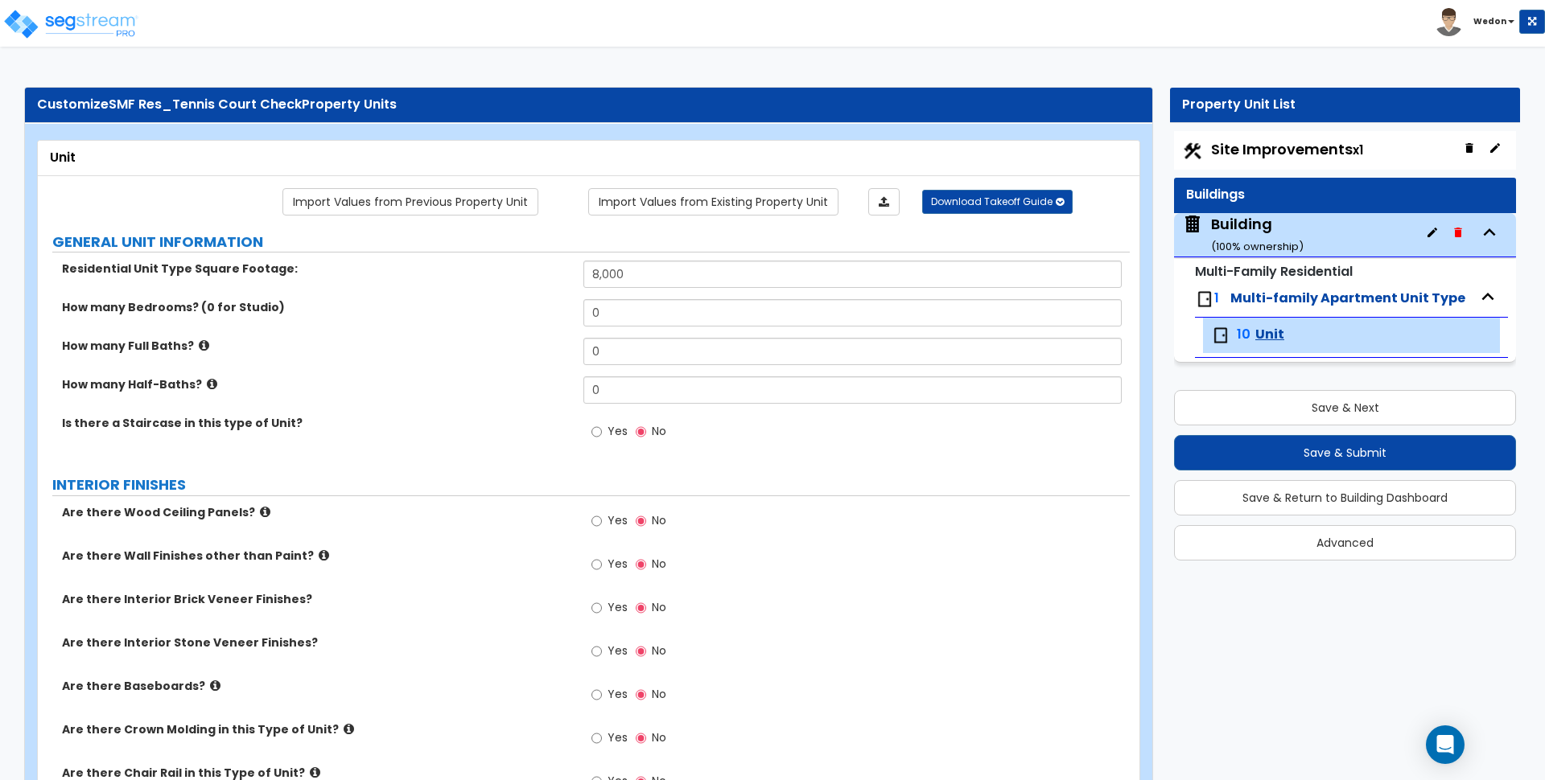
click at [534, 298] on div "Residential Unit Type Square Footage: 8,000" at bounding box center [584, 280] width 1092 height 39
click at [1327, 399] on button "Save & Next" at bounding box center [1345, 407] width 342 height 35
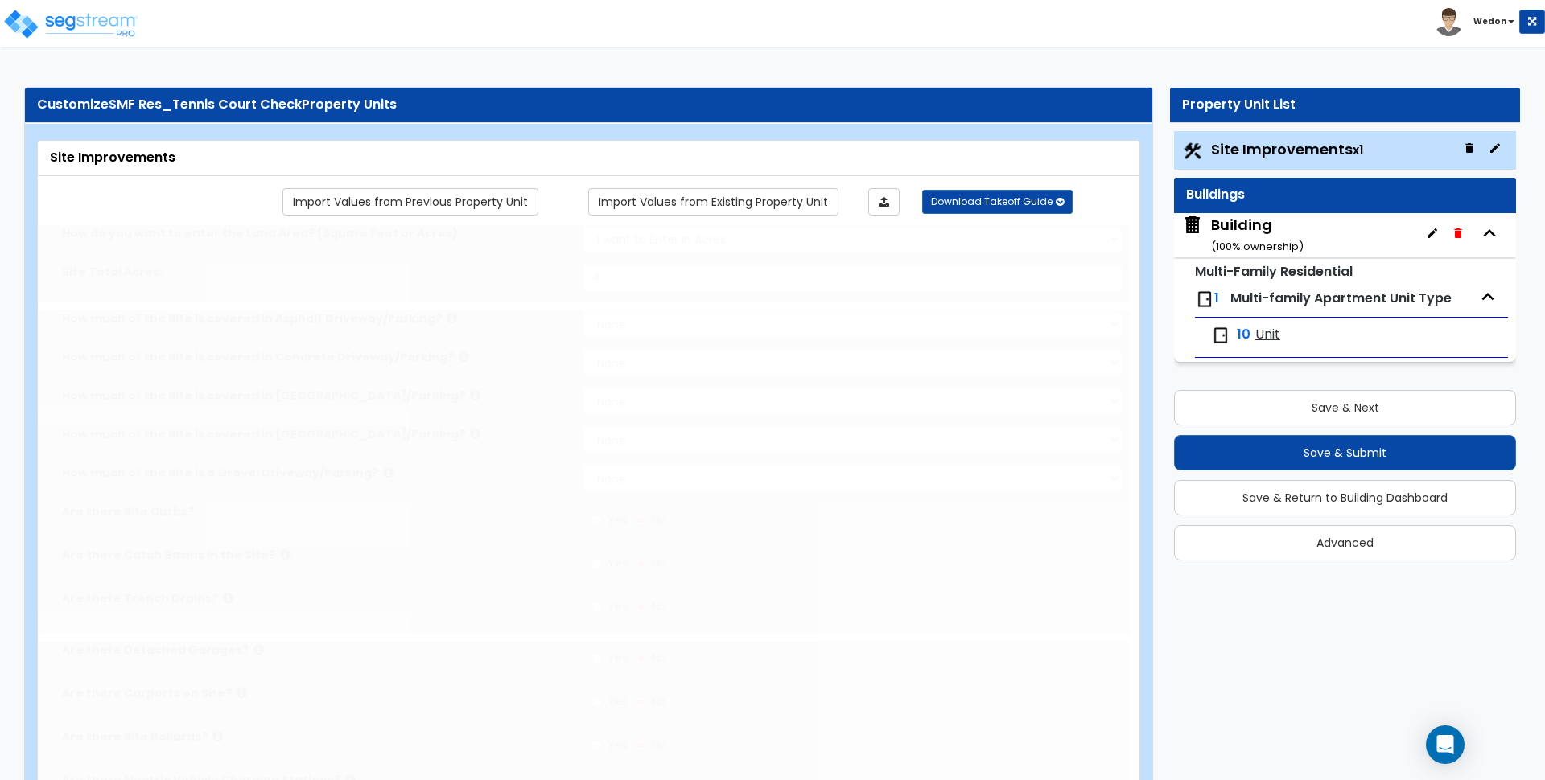
type input "4"
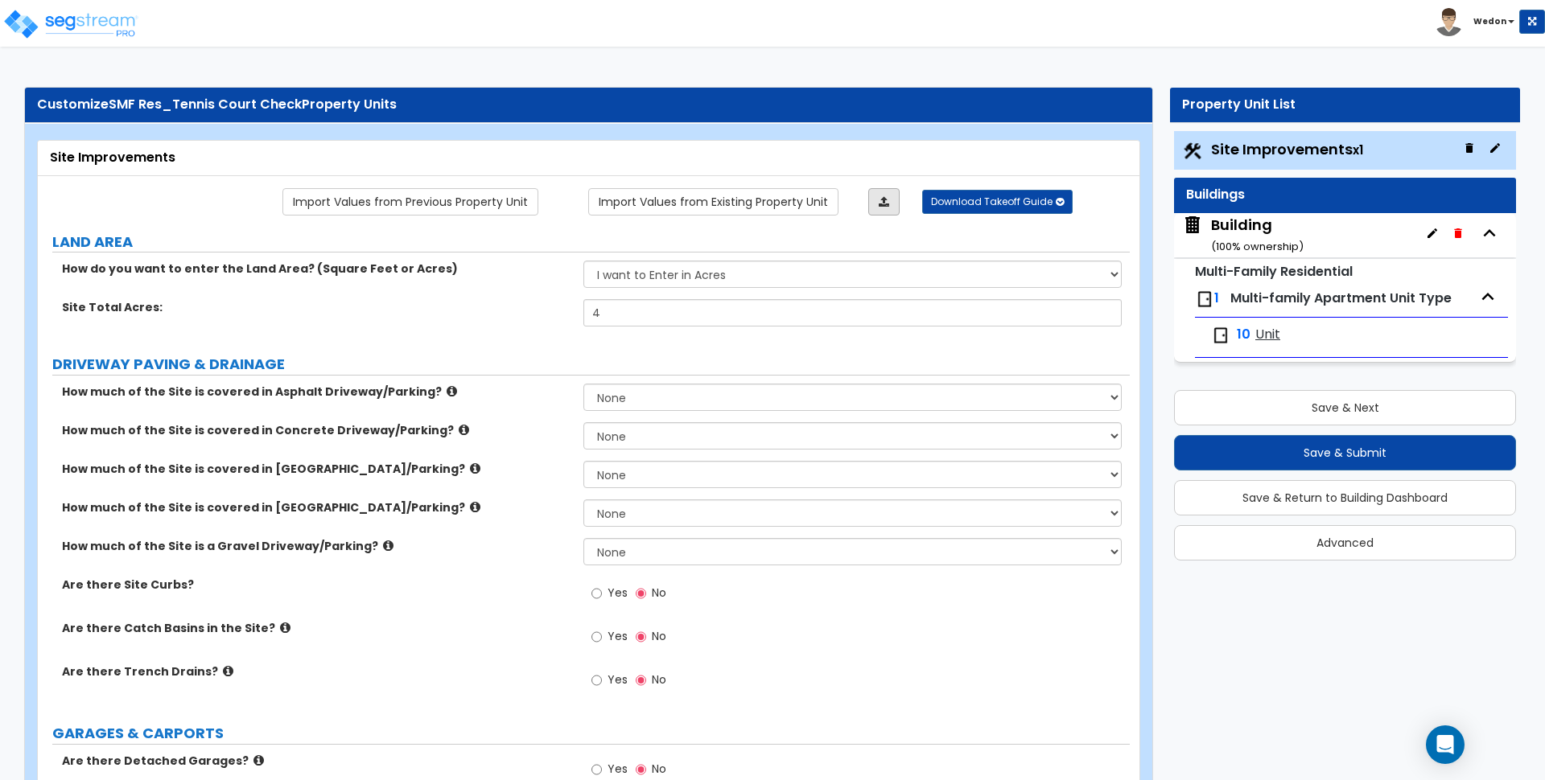
click at [881, 200] on icon at bounding box center [884, 201] width 10 height 11
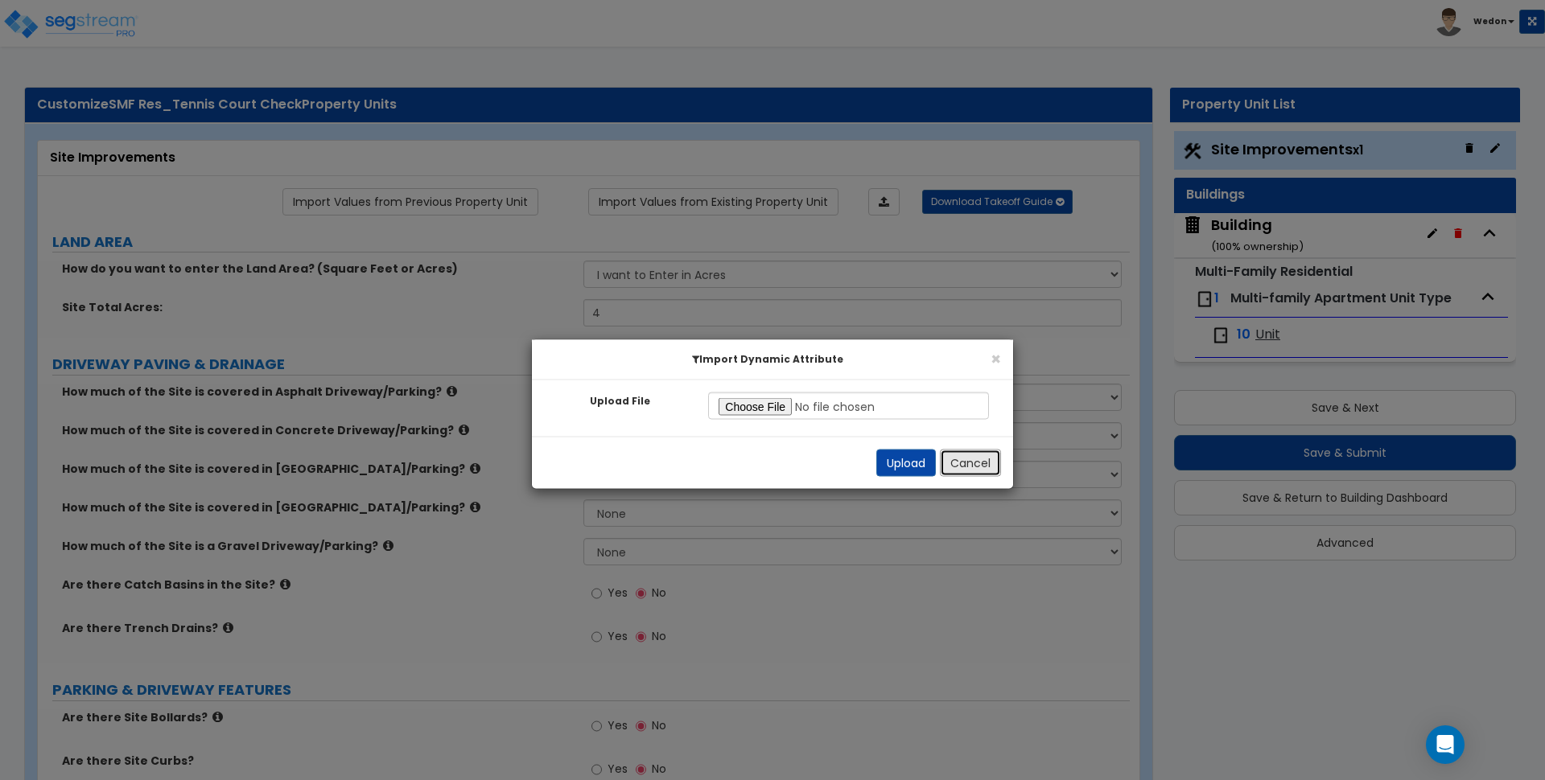
drag, startPoint x: 984, startPoint y: 453, endPoint x: 1037, endPoint y: 430, distance: 58.0
click at [986, 453] on button "Cancel" at bounding box center [970, 463] width 61 height 27
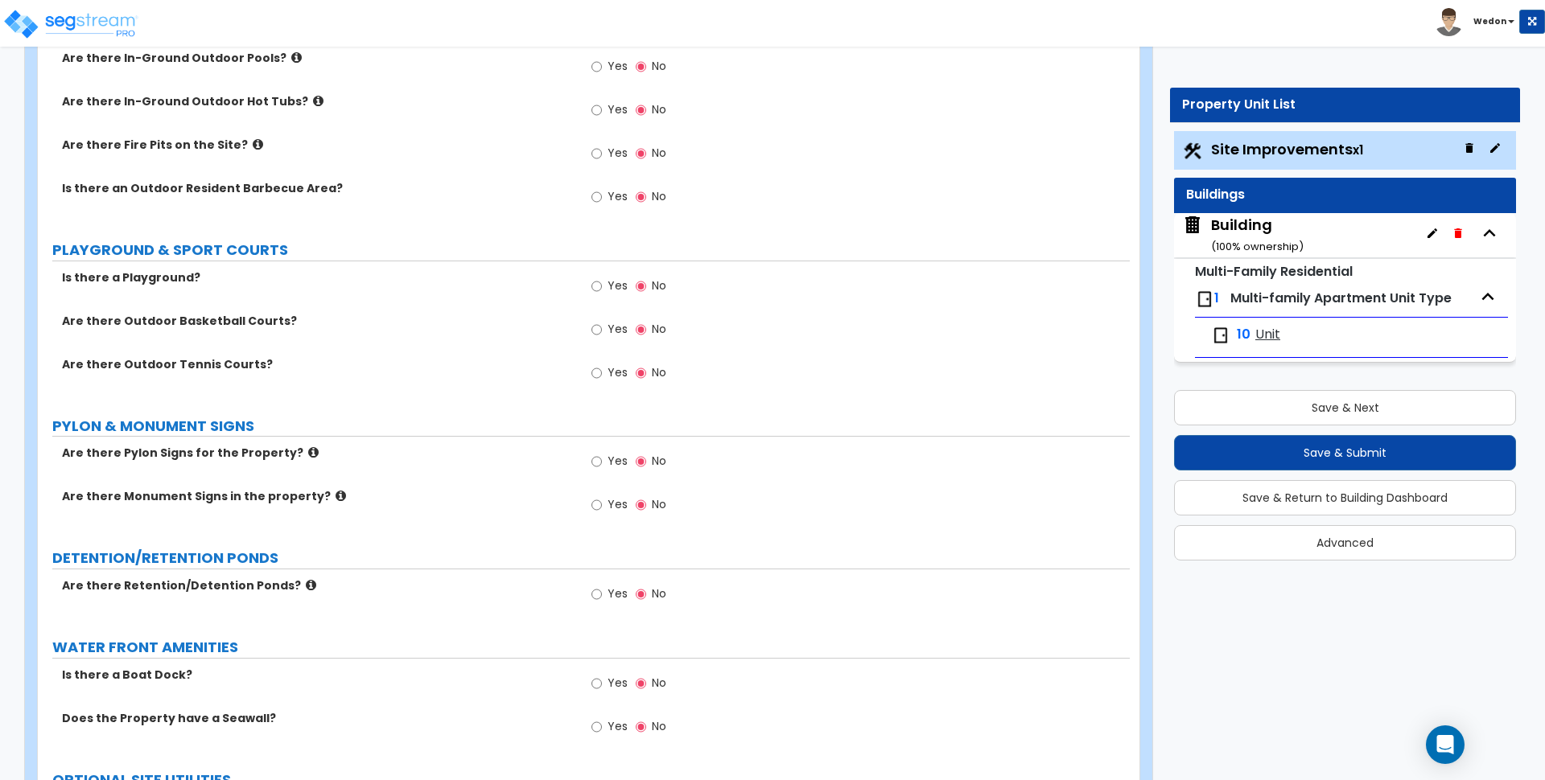
scroll to position [2327, 0]
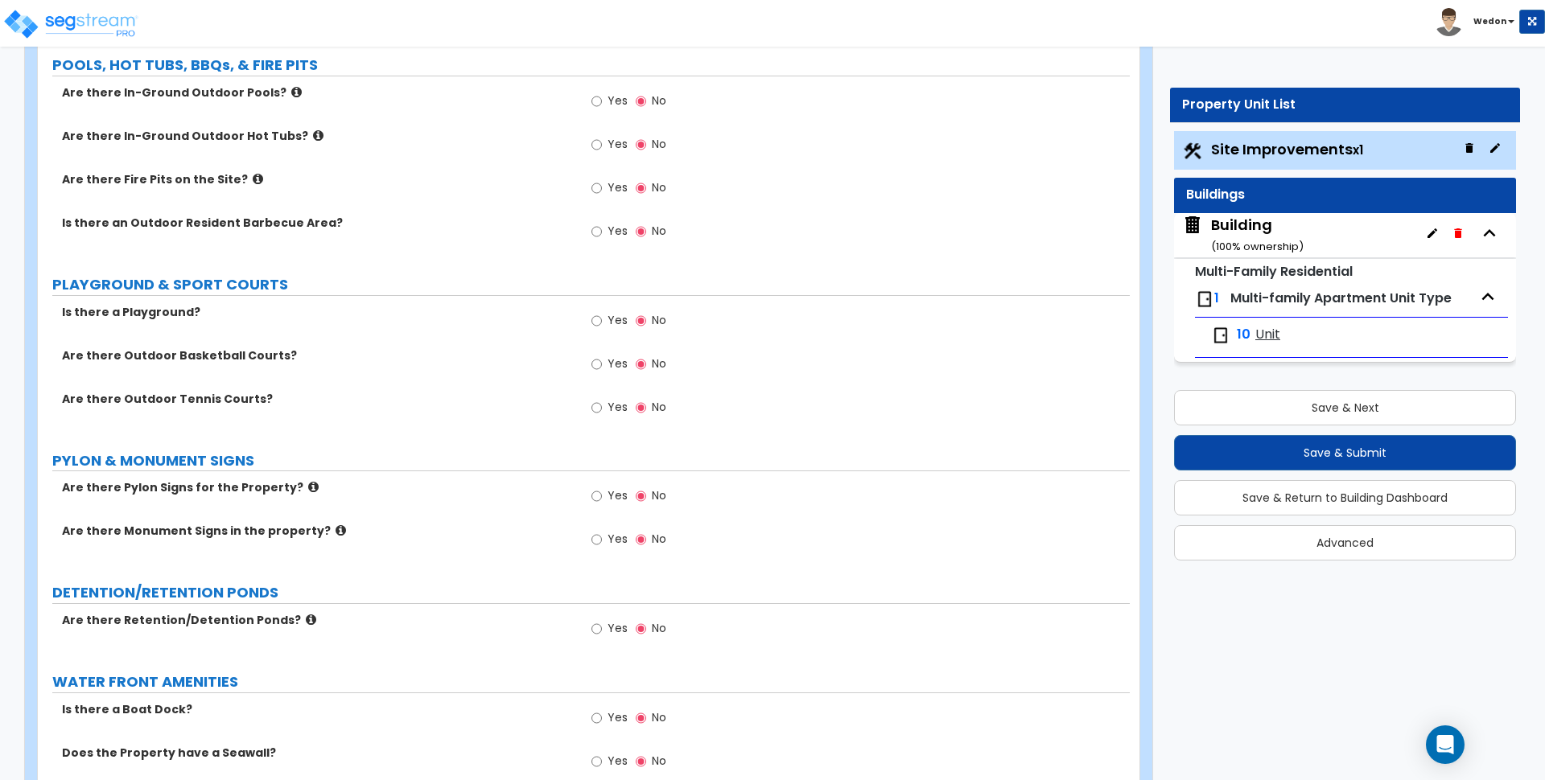
click at [607, 405] on label "Yes" at bounding box center [609, 409] width 36 height 27
click at [602, 405] on input "Yes" at bounding box center [596, 408] width 10 height 18
radio input "true"
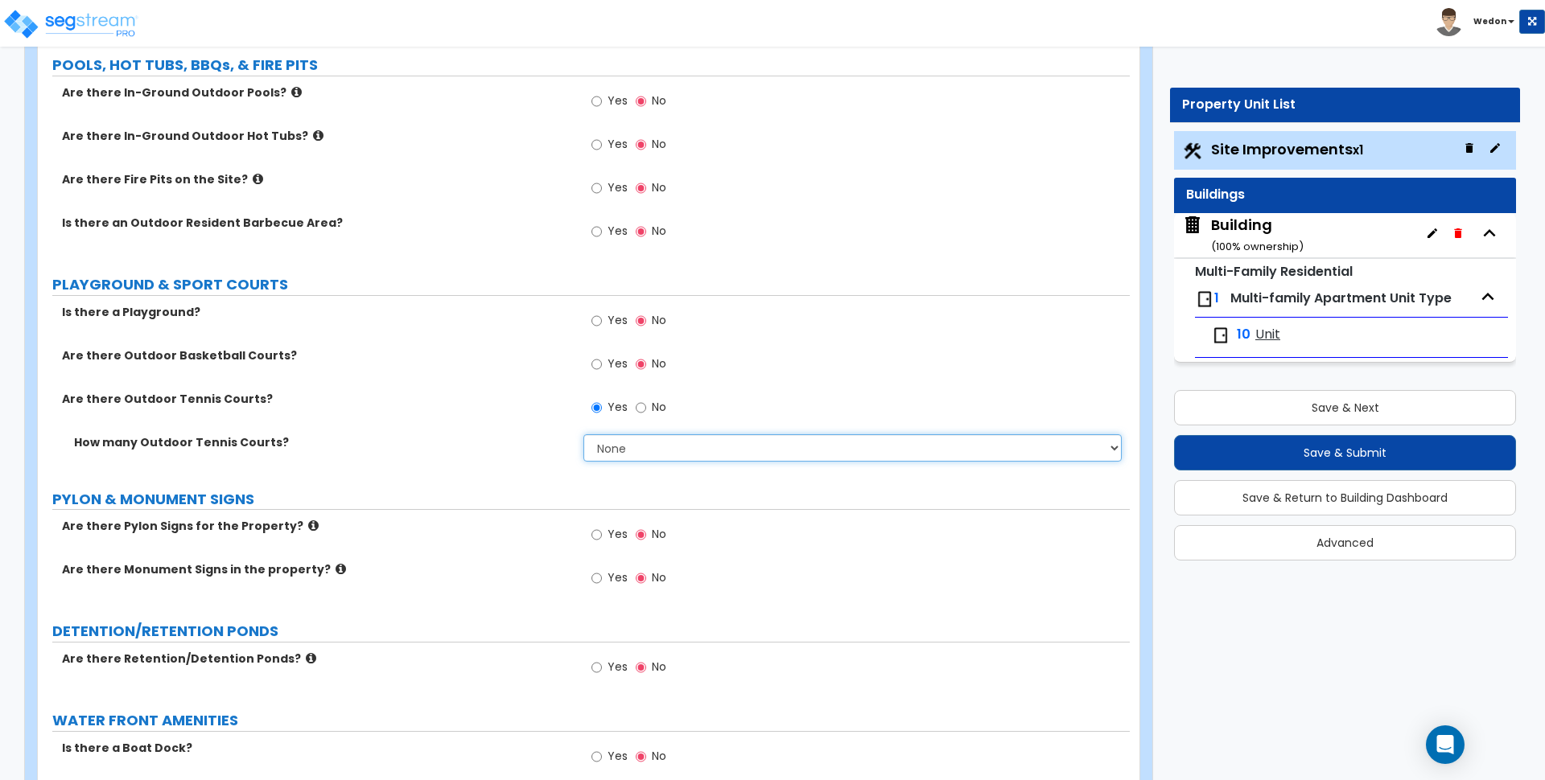
click at [748, 446] on select "None 1 2 3 4 5" at bounding box center [851, 447] width 537 height 27
select select "1"
click at [583, 434] on select "None 1 2 3 4 5" at bounding box center [851, 447] width 537 height 27
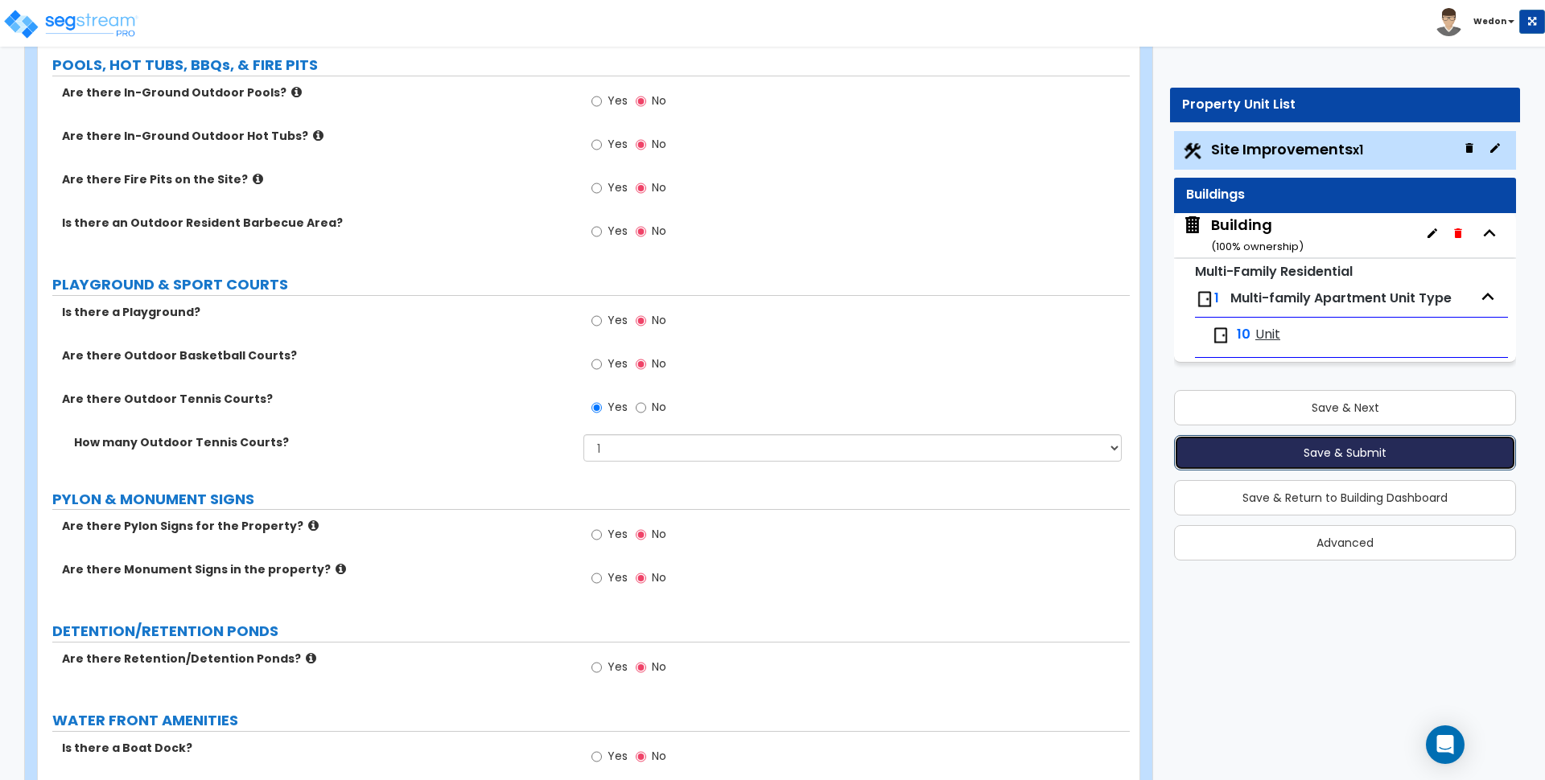
click at [1298, 456] on button "Save & Submit" at bounding box center [1345, 452] width 342 height 35
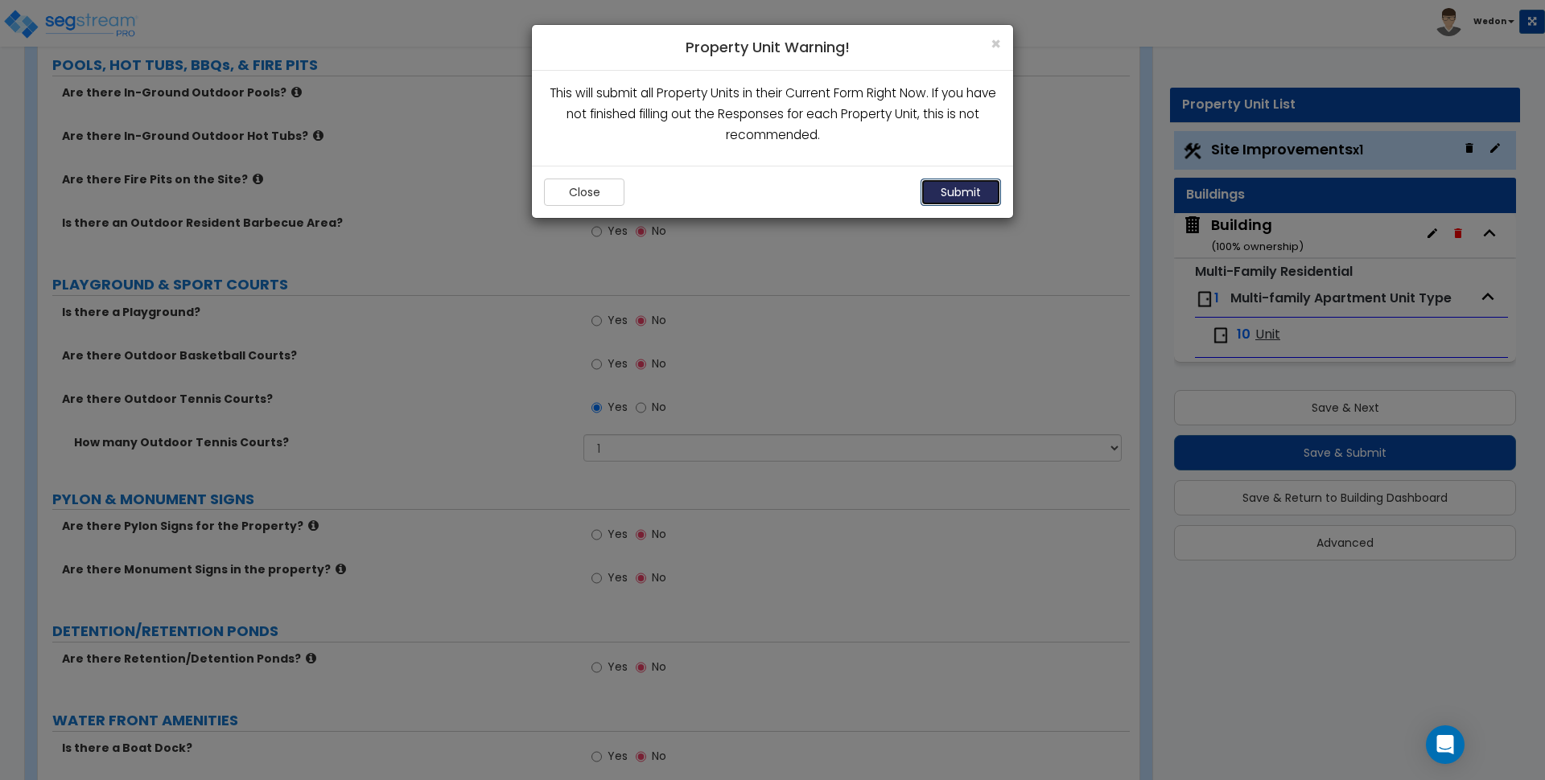
click at [986, 191] on button "Submit" at bounding box center [960, 192] width 80 height 27
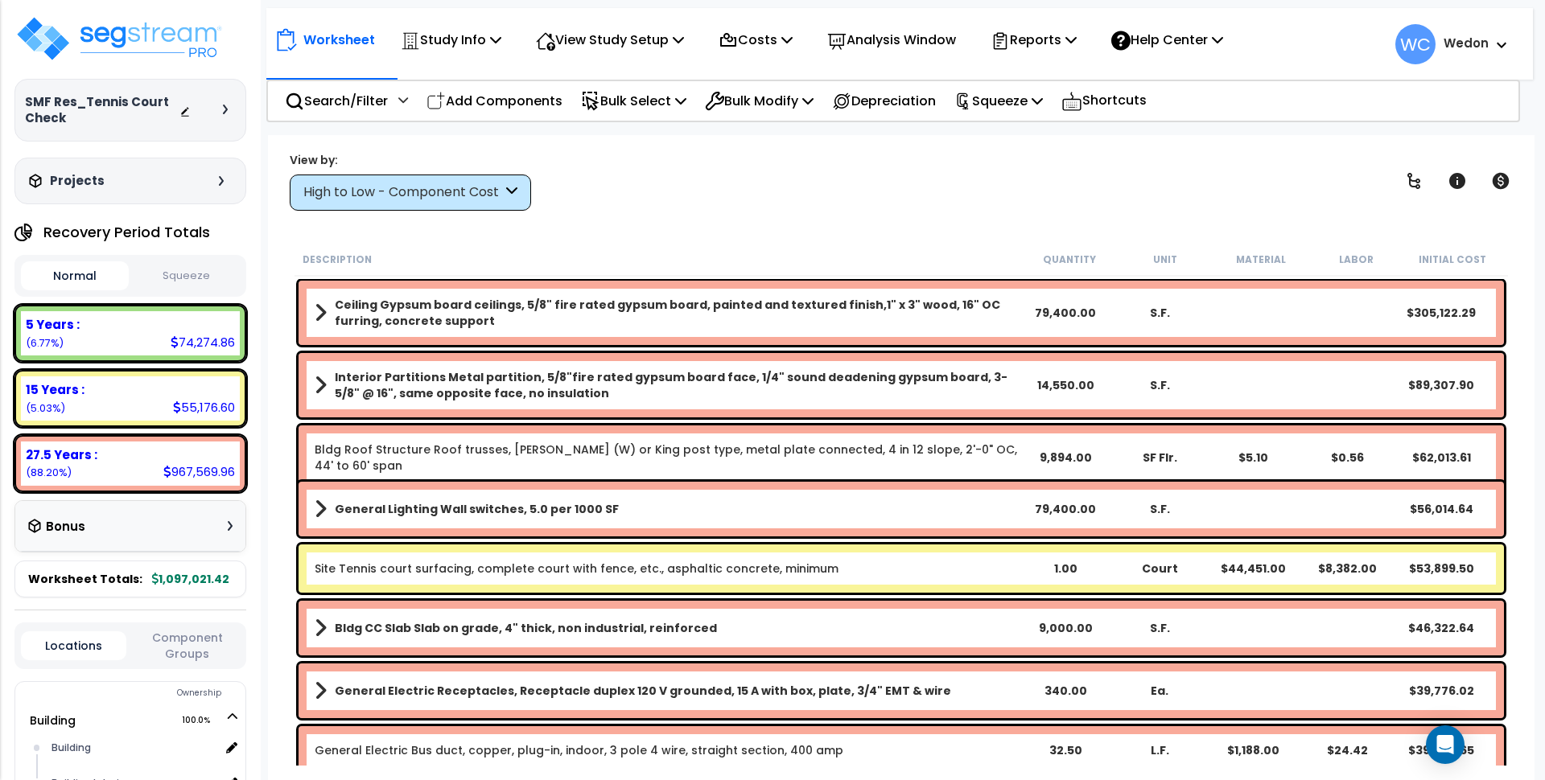
click at [405, 197] on div "High to Low - Component Cost" at bounding box center [402, 192] width 199 height 19
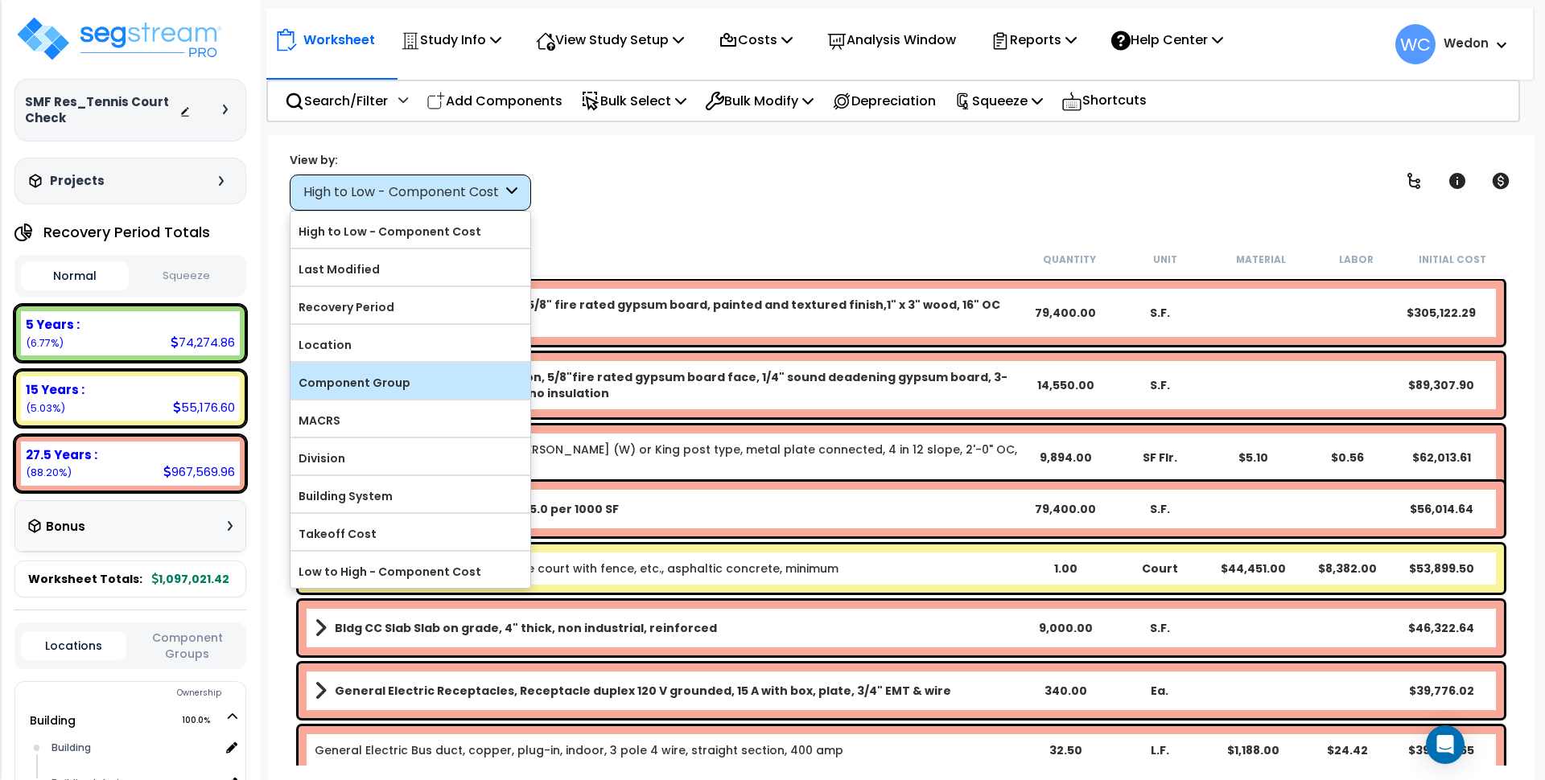
click at [402, 375] on label "Component Group" at bounding box center [410, 383] width 240 height 24
click at [0, 0] on input "Component Group" at bounding box center [0, 0] width 0 height 0
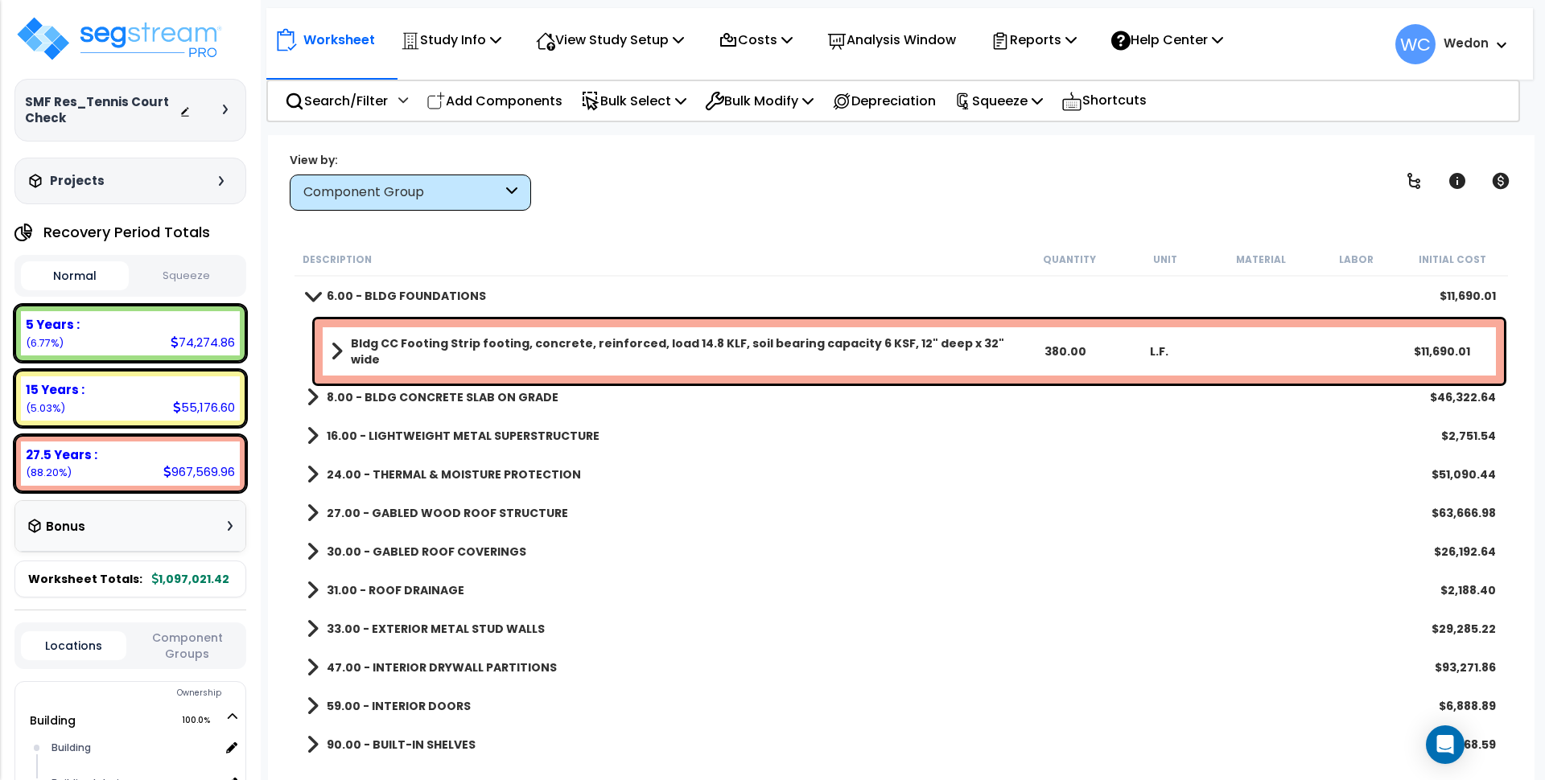
click at [446, 298] on b "6.00 - BLDG FOUNDATIONS" at bounding box center [406, 296] width 159 height 16
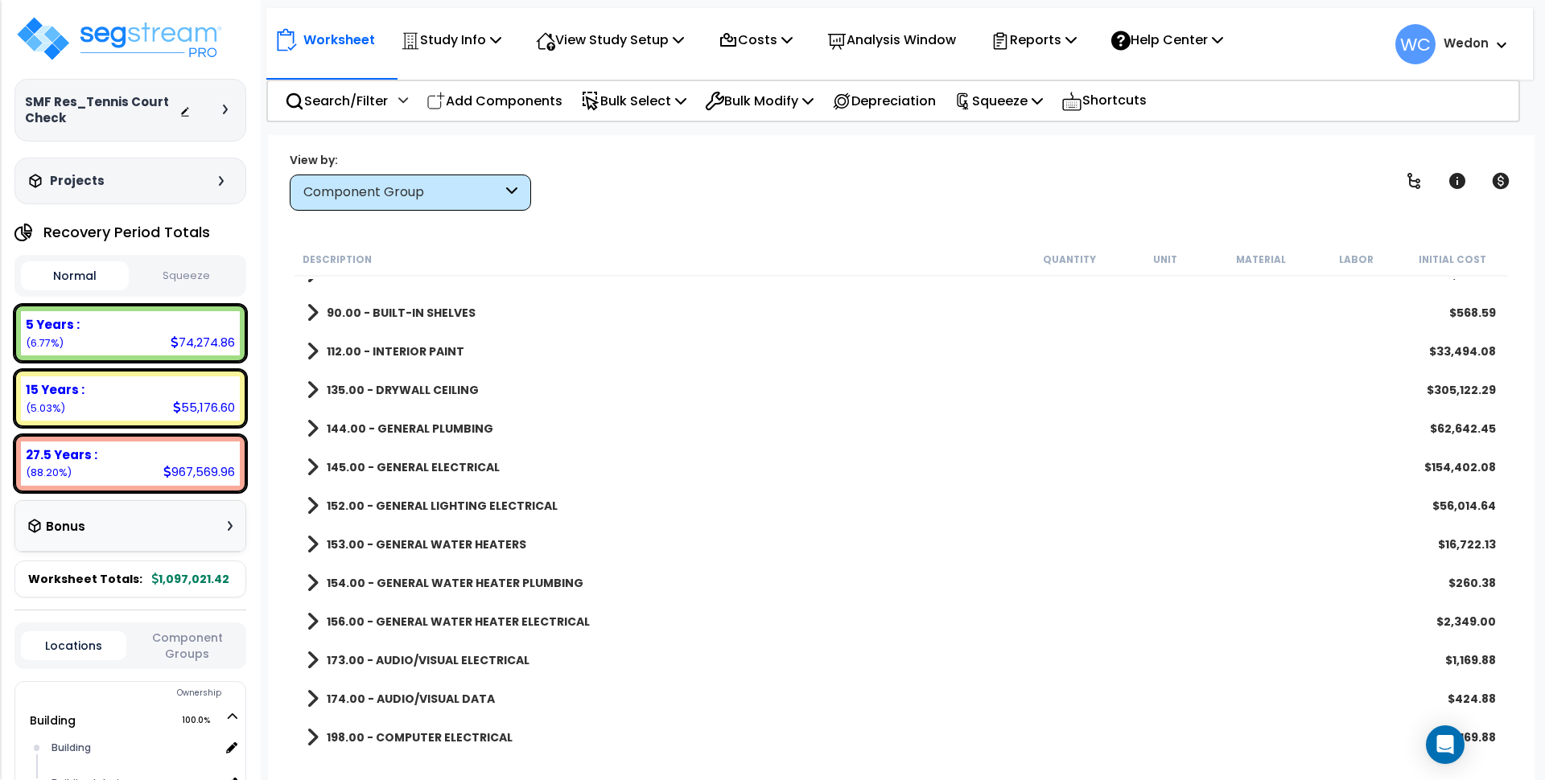
scroll to position [553, 0]
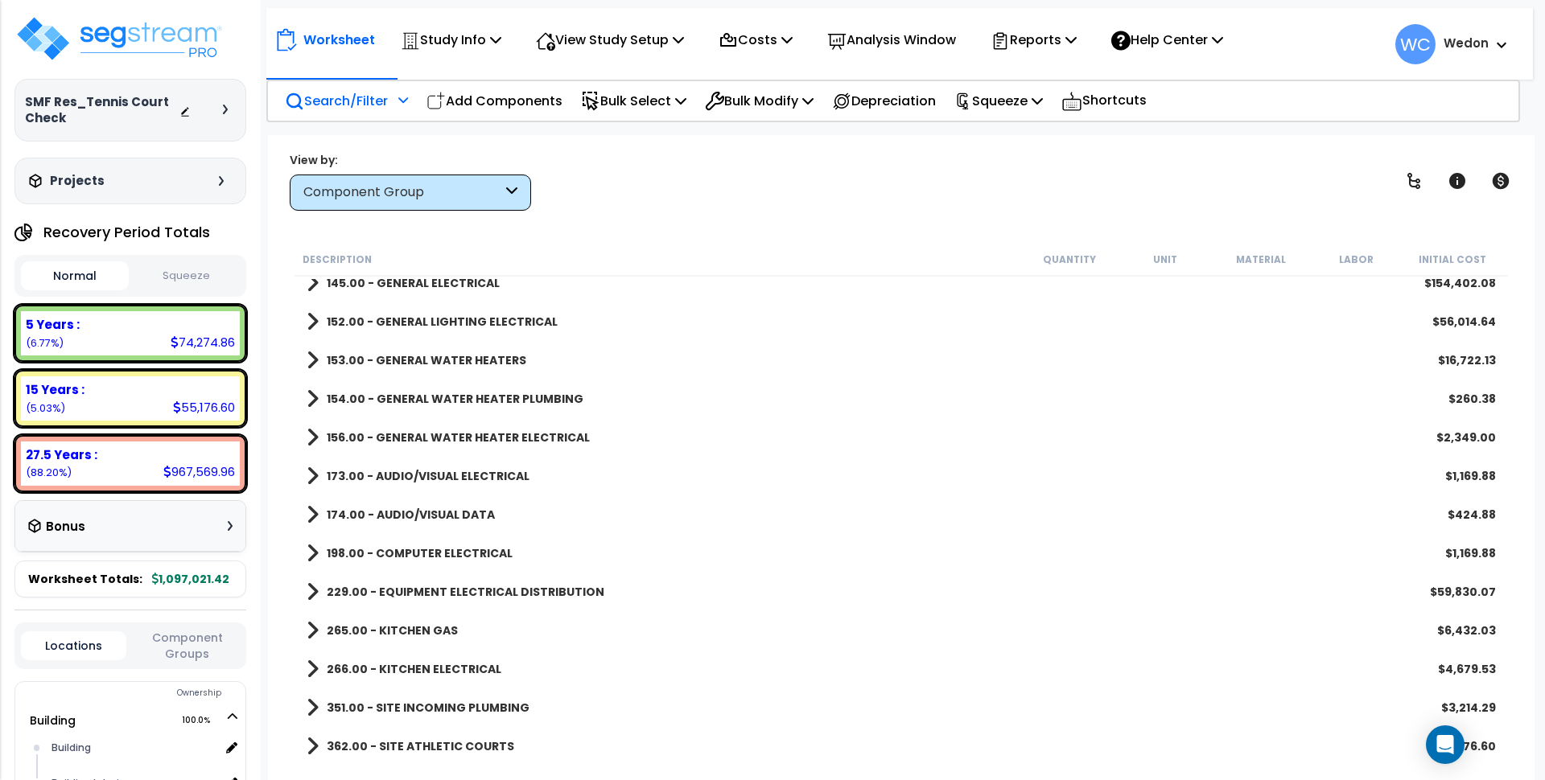
click at [334, 97] on p "Search/Filter" at bounding box center [336, 101] width 103 height 22
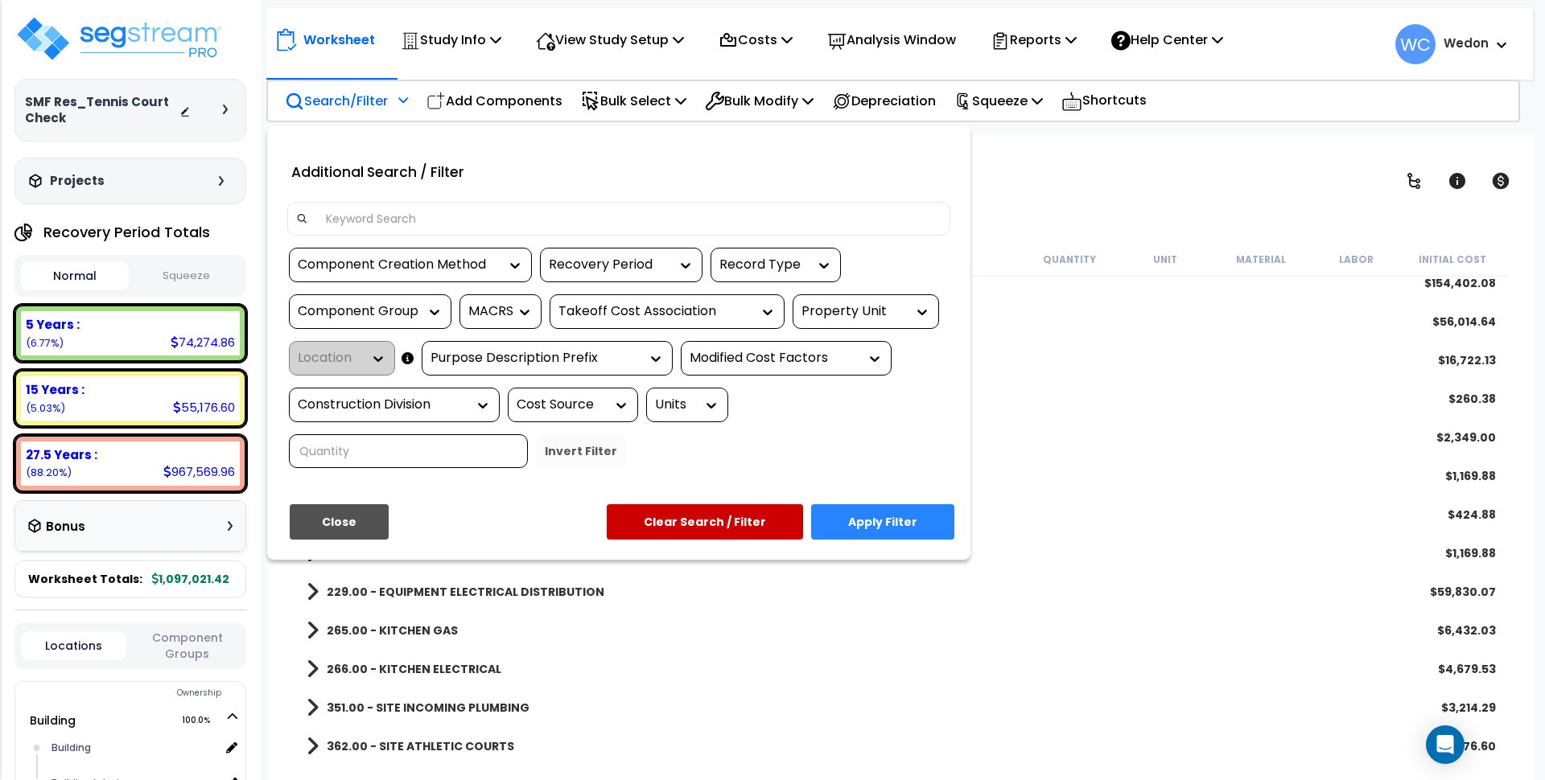
click at [373, 217] on input at bounding box center [628, 219] width 625 height 24
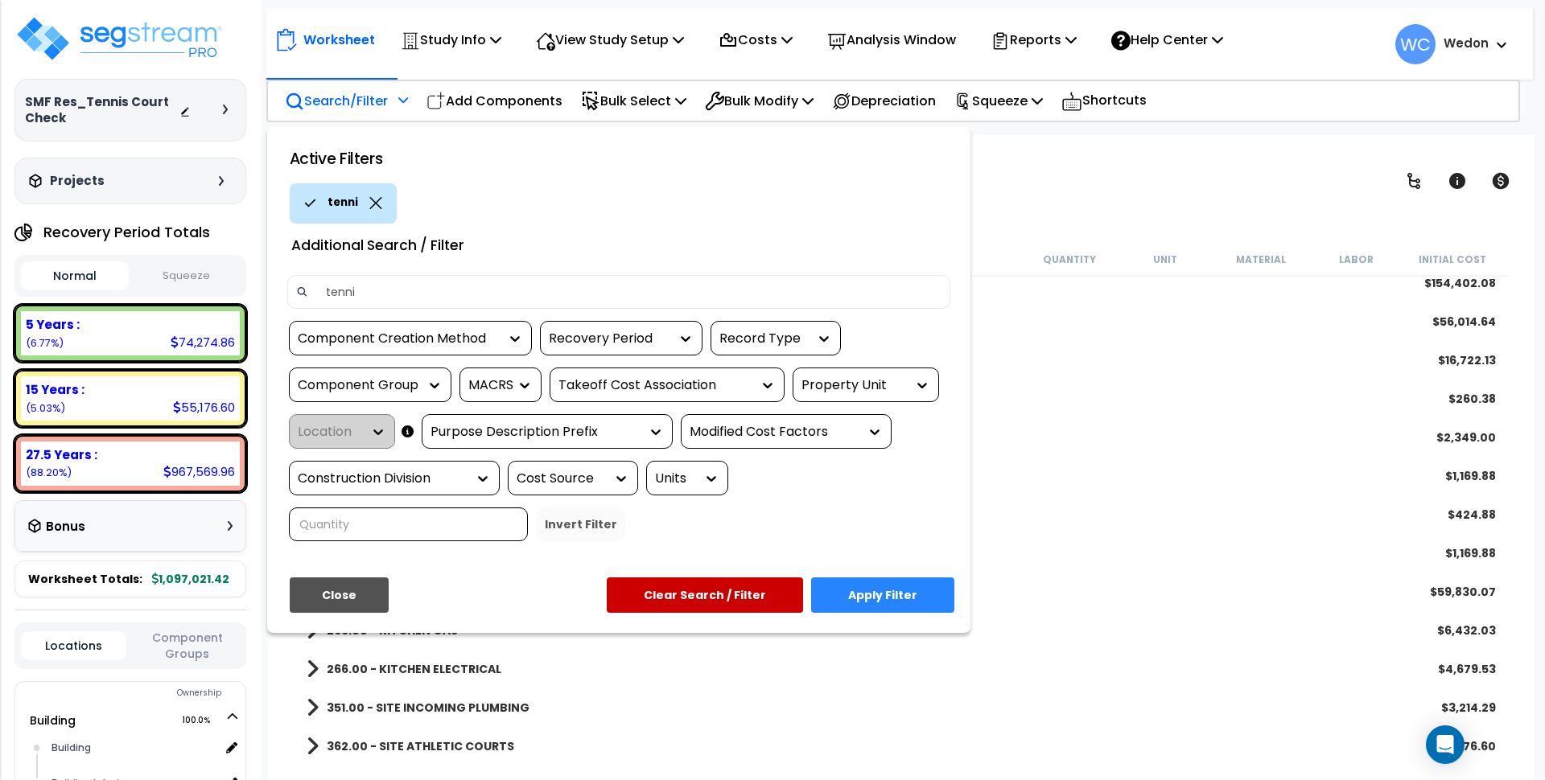
type input "tennis"
click at [916, 586] on button "Apply Filter" at bounding box center [882, 595] width 143 height 35
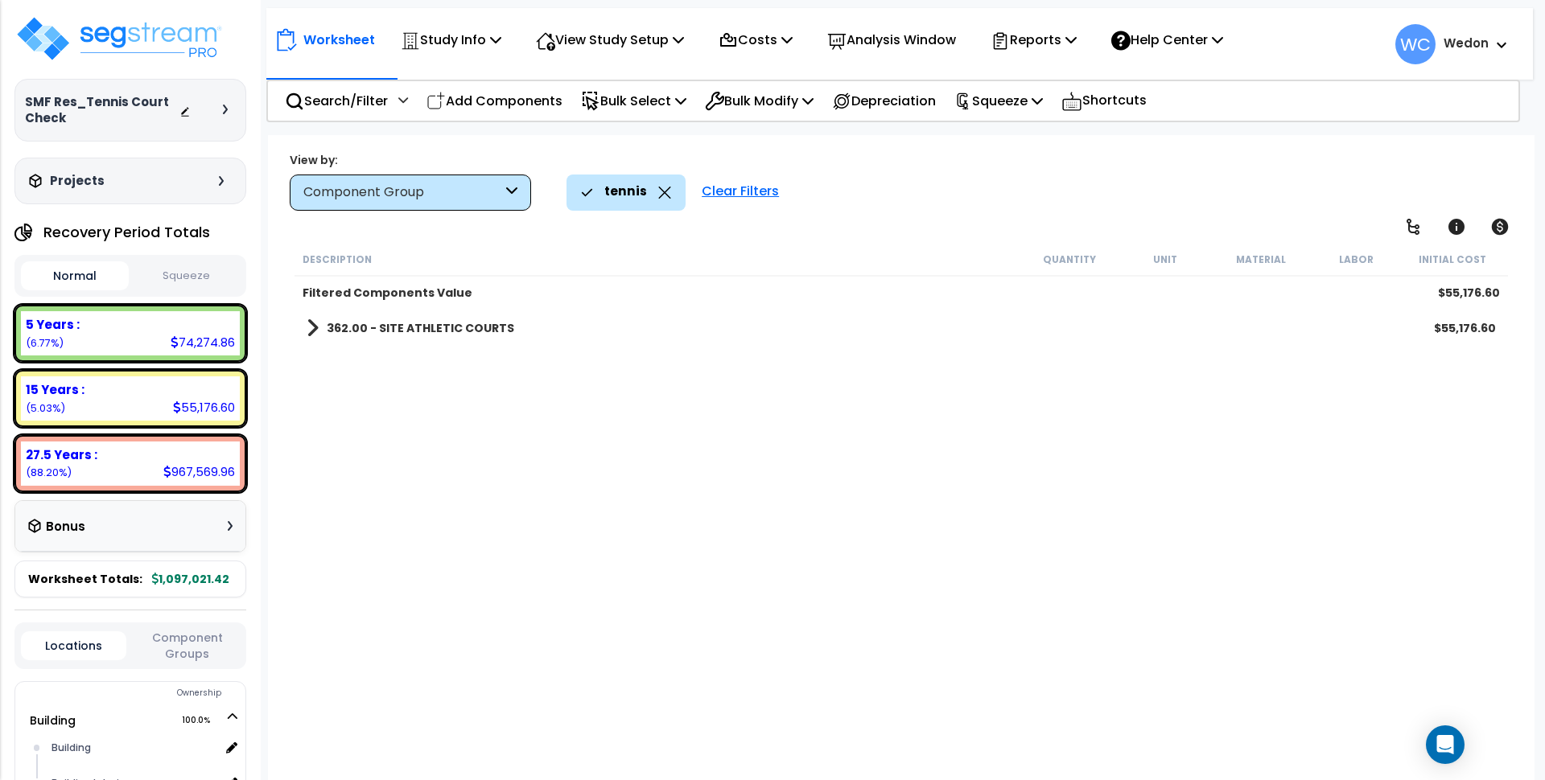
scroll to position [0, 0]
click at [475, 338] on link "362.00 - SITE ATHLETIC COURTS" at bounding box center [411, 328] width 208 height 23
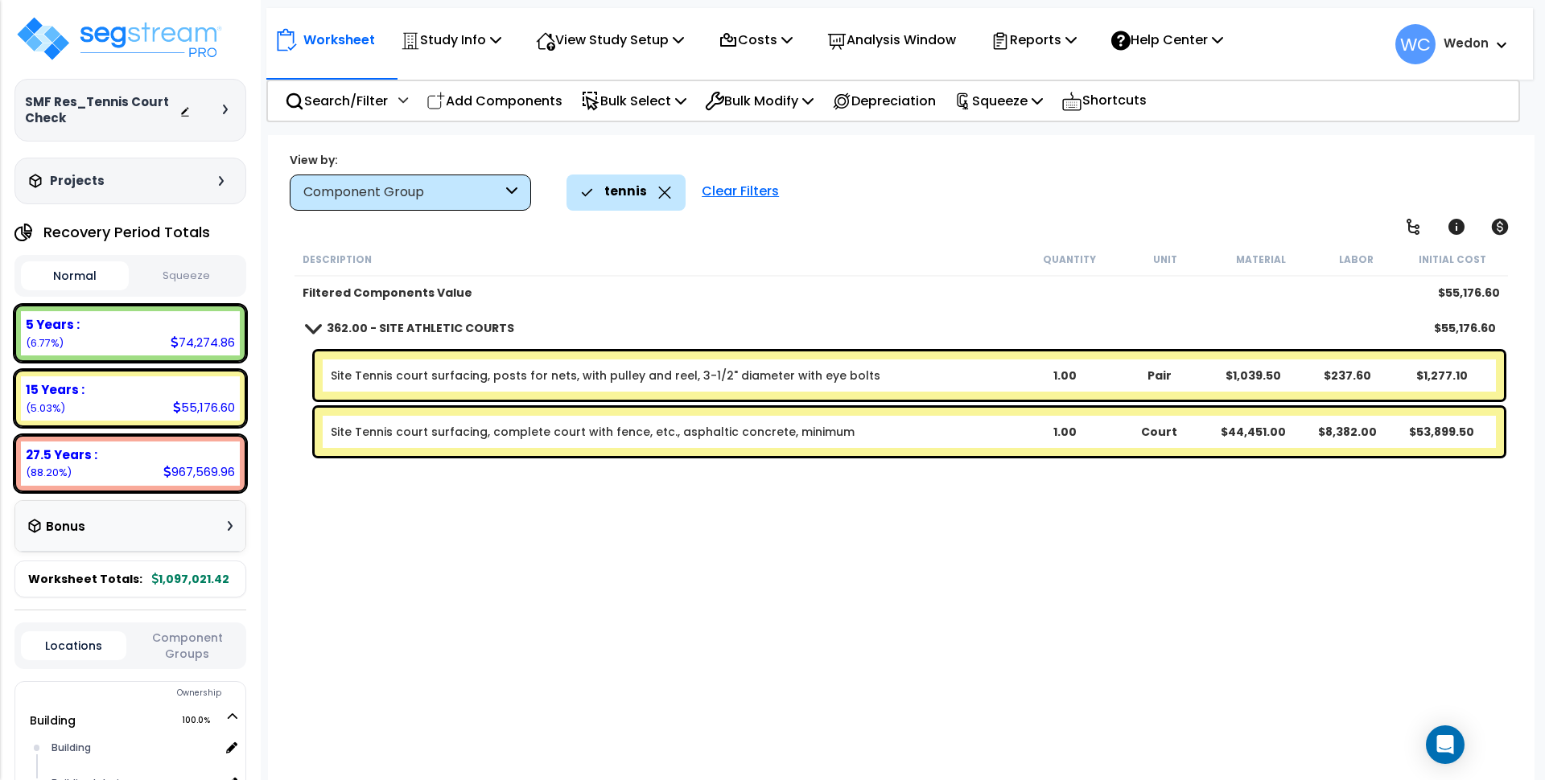
click at [568, 432] on link "Site Tennis court surfacing, complete court with fence, etc., asphaltic concret…" at bounding box center [593, 432] width 524 height 16
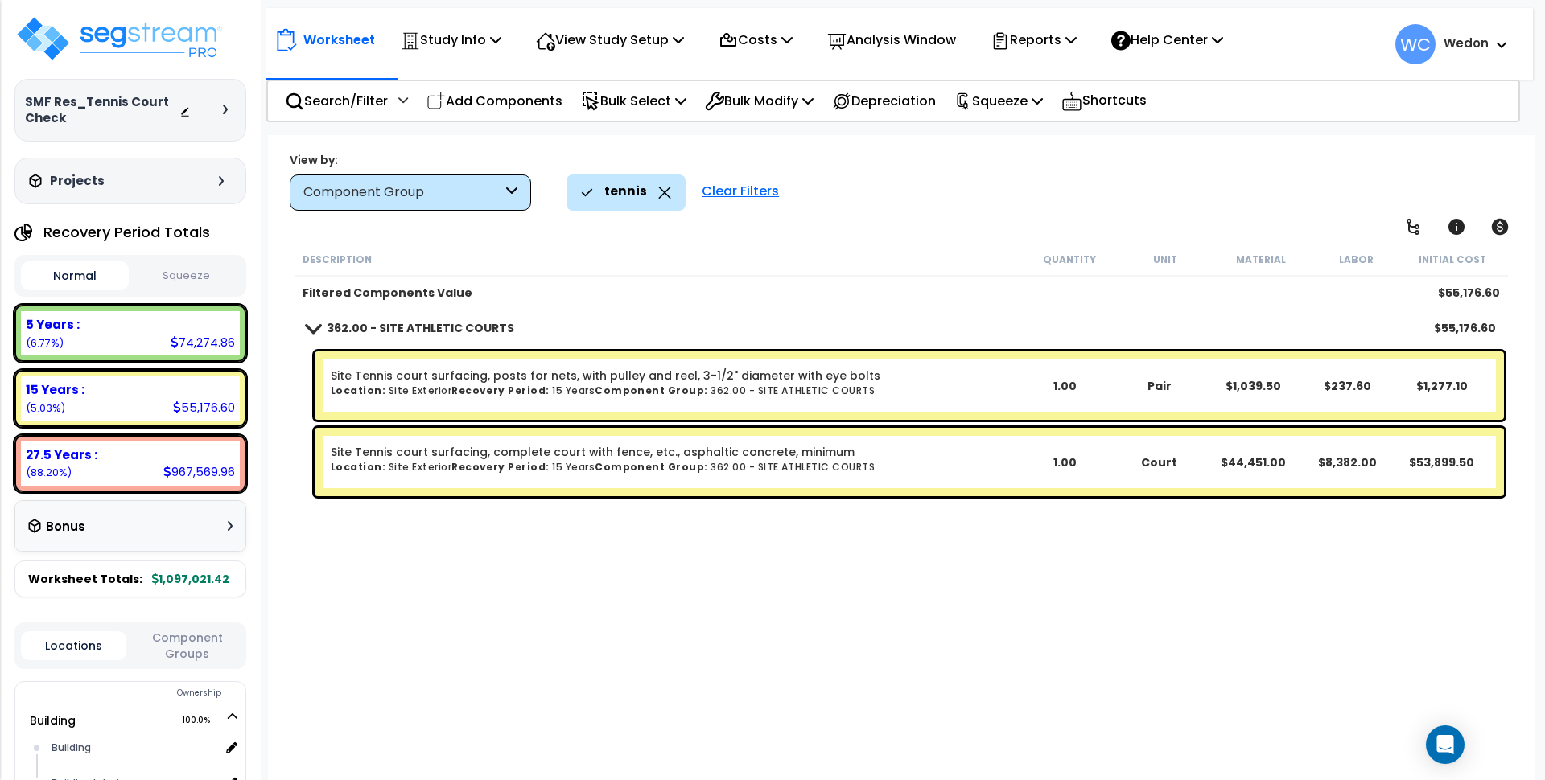
click at [646, 525] on div "Description Quantity Unit Material Labor Initial Cost Filtered Components Value…" at bounding box center [901, 504] width 1218 height 523
click at [479, 198] on div "Component Group" at bounding box center [402, 192] width 199 height 19
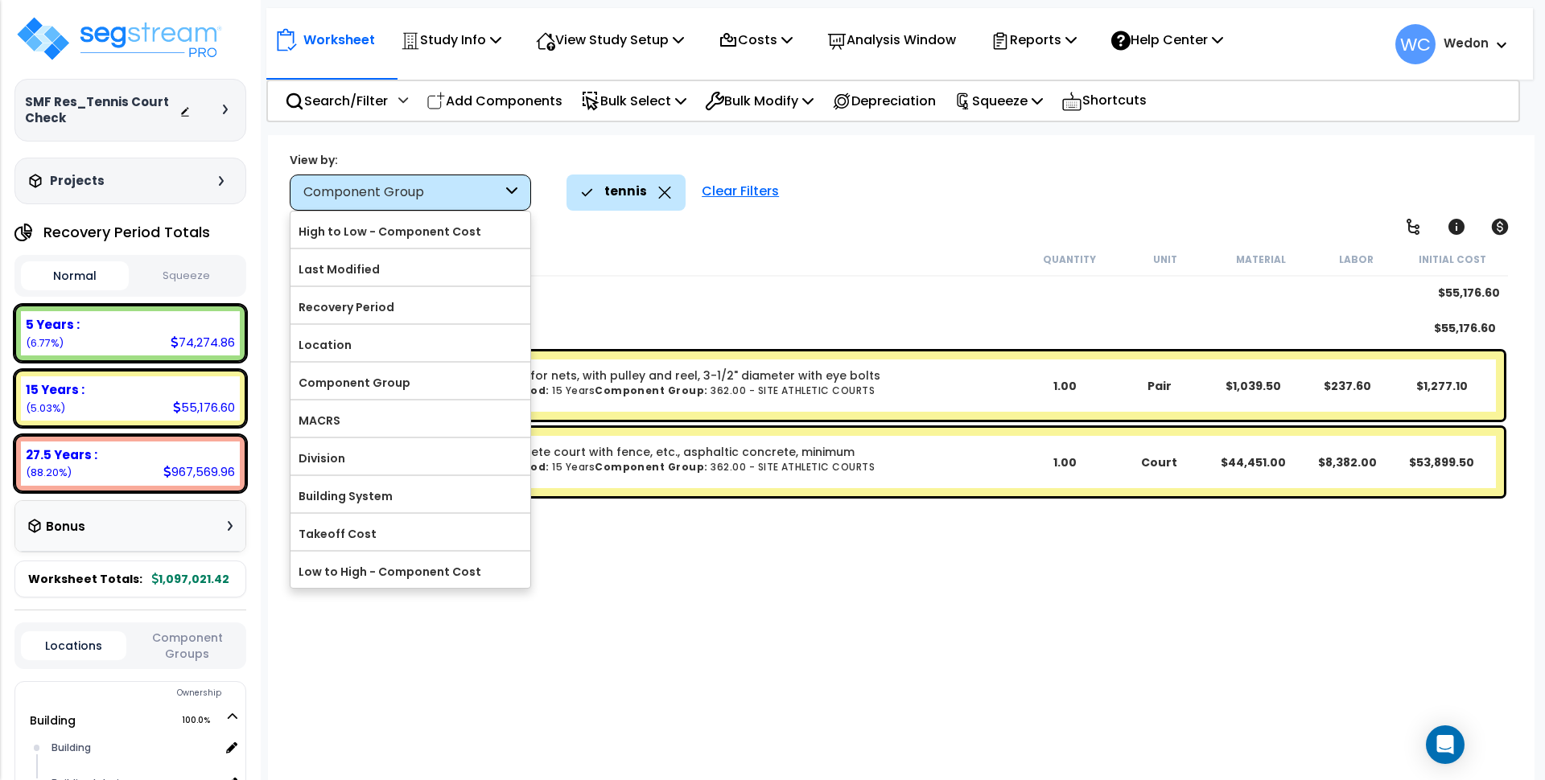
click at [858, 612] on div "Description Quantity Unit Material Labor Initial Cost Filtered Components Value…" at bounding box center [901, 504] width 1218 height 523
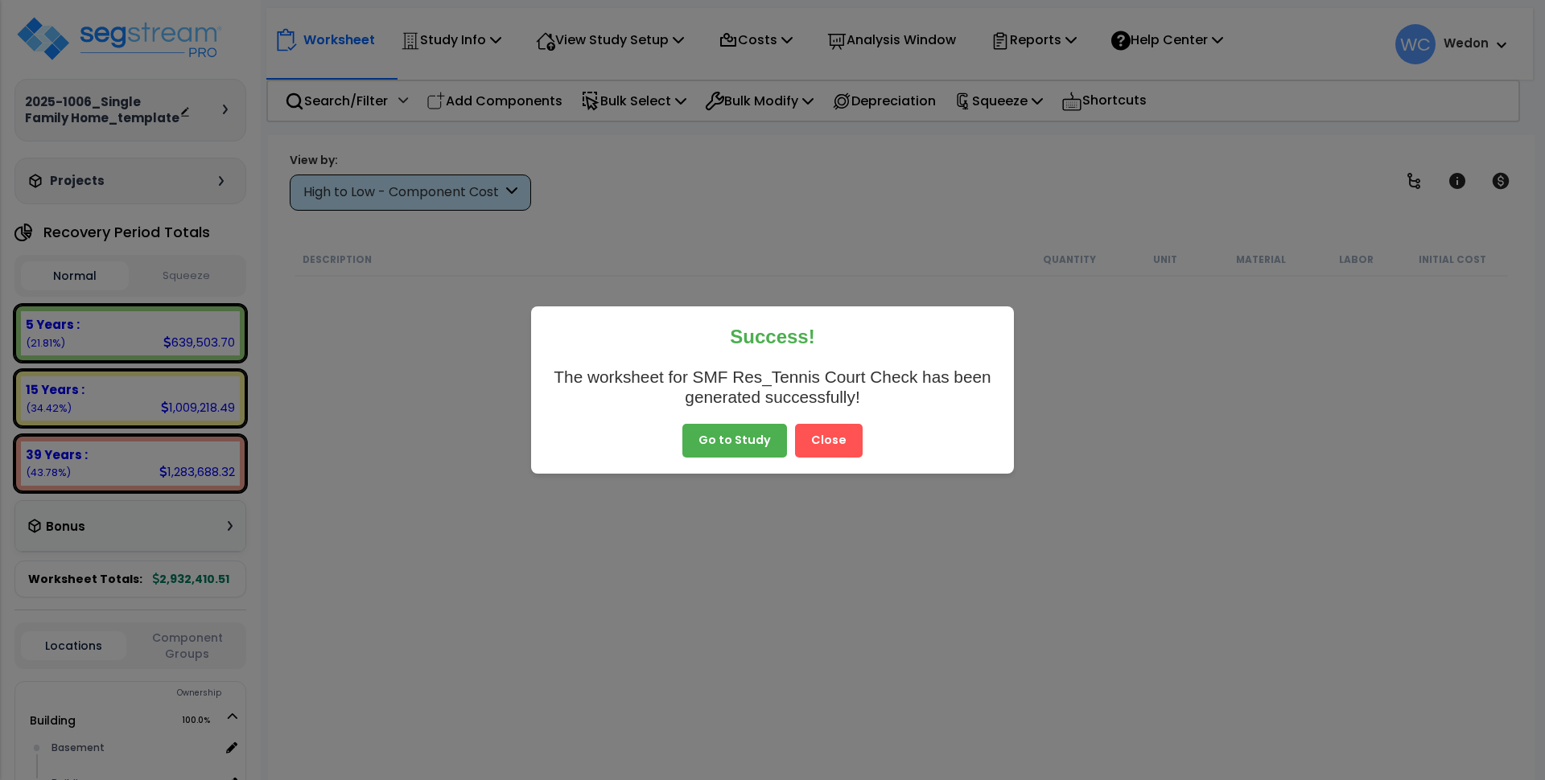
select select "2025"
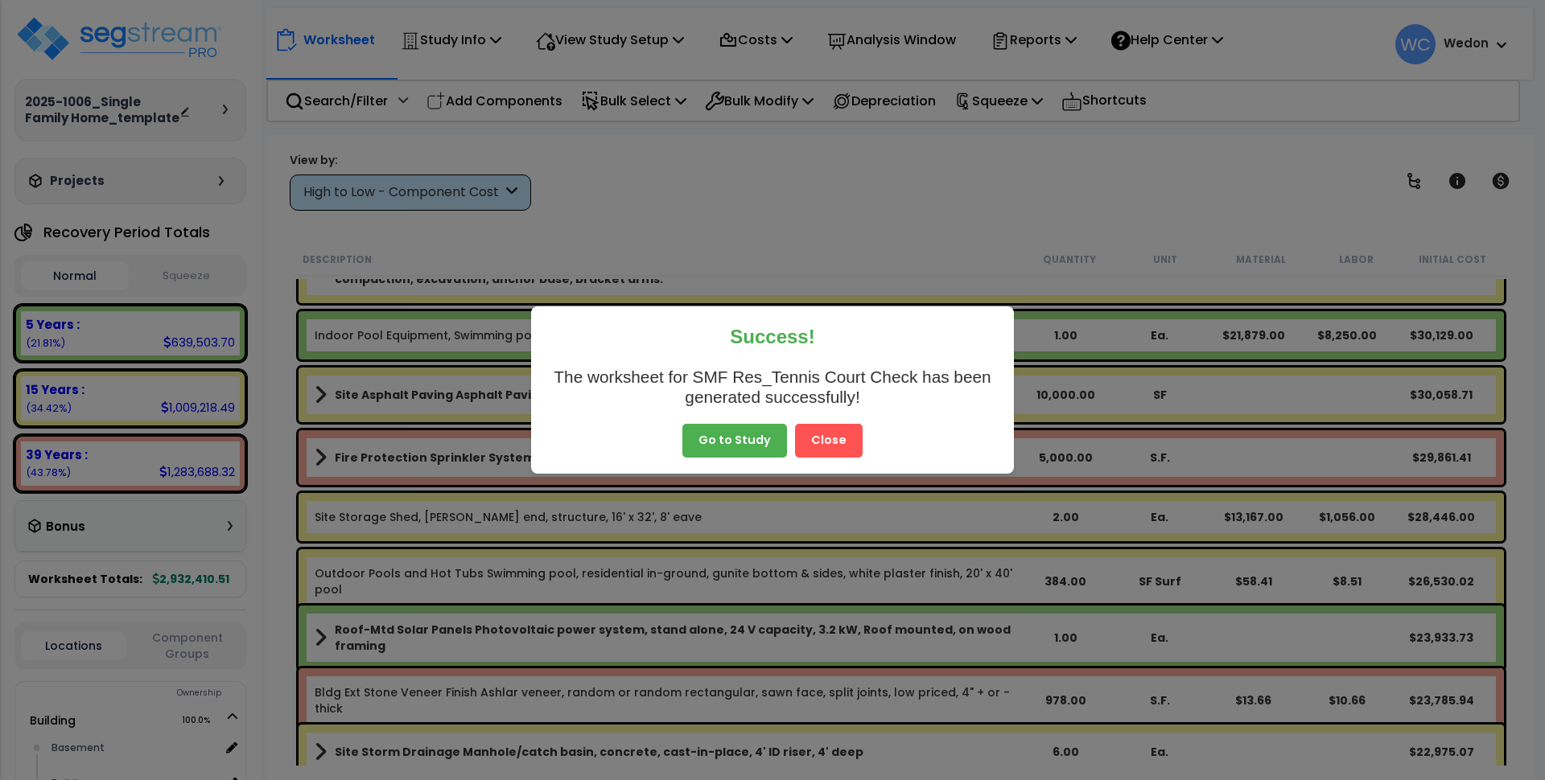
click at [833, 443] on button "Close" at bounding box center [829, 441] width 68 height 34
